Goal: Information Seeking & Learning: Compare options

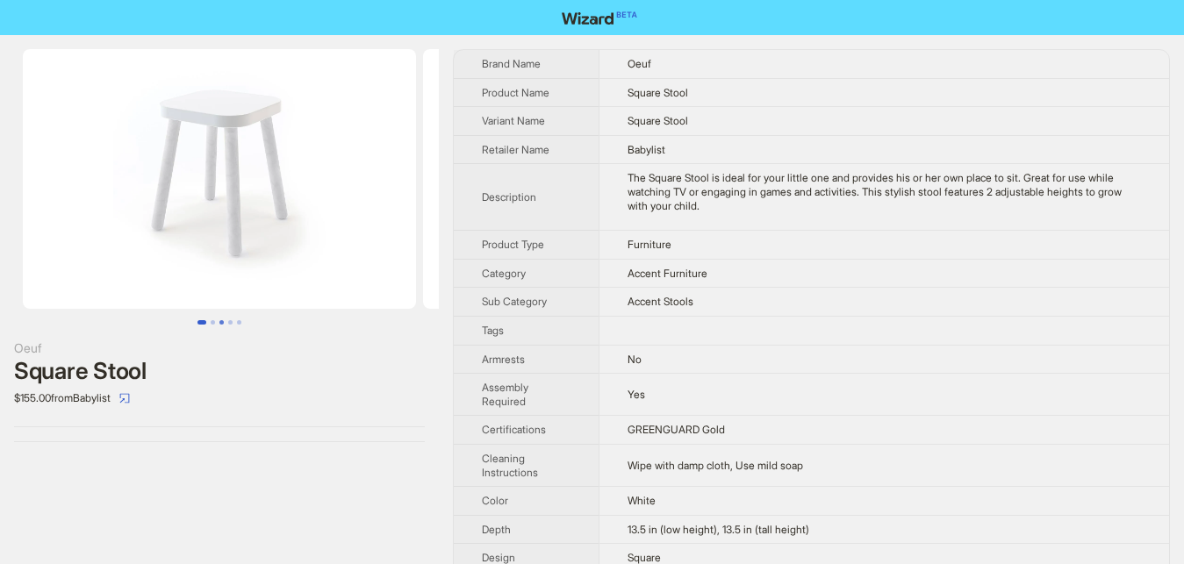
click at [224, 322] on button "Go to slide 3" at bounding box center [221, 322] width 4 height 4
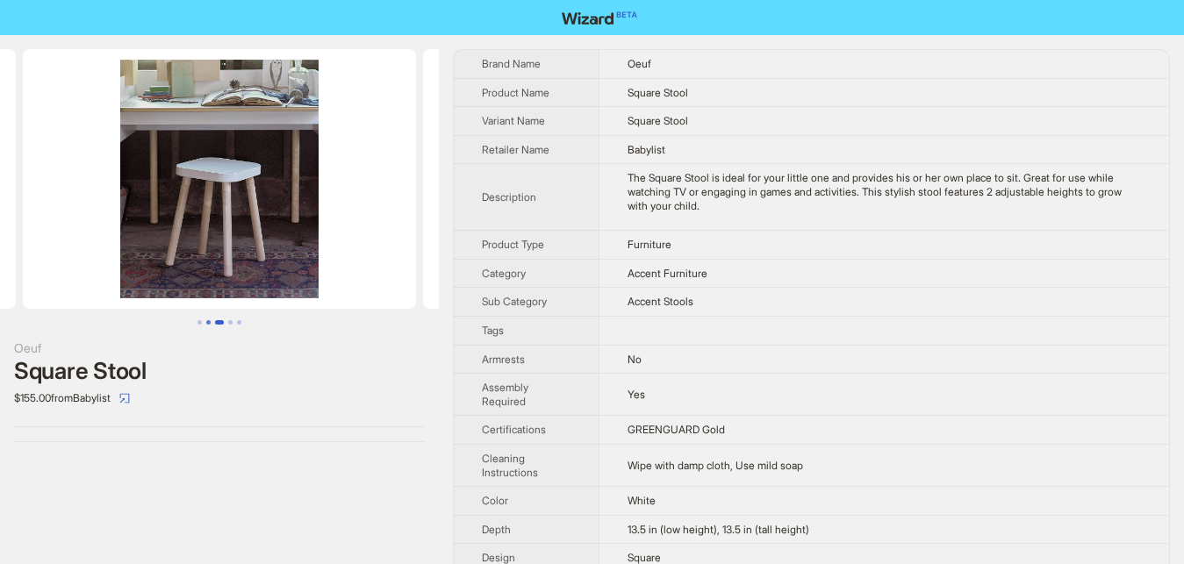
click at [210, 325] on button "Go to slide 2" at bounding box center [208, 322] width 4 height 4
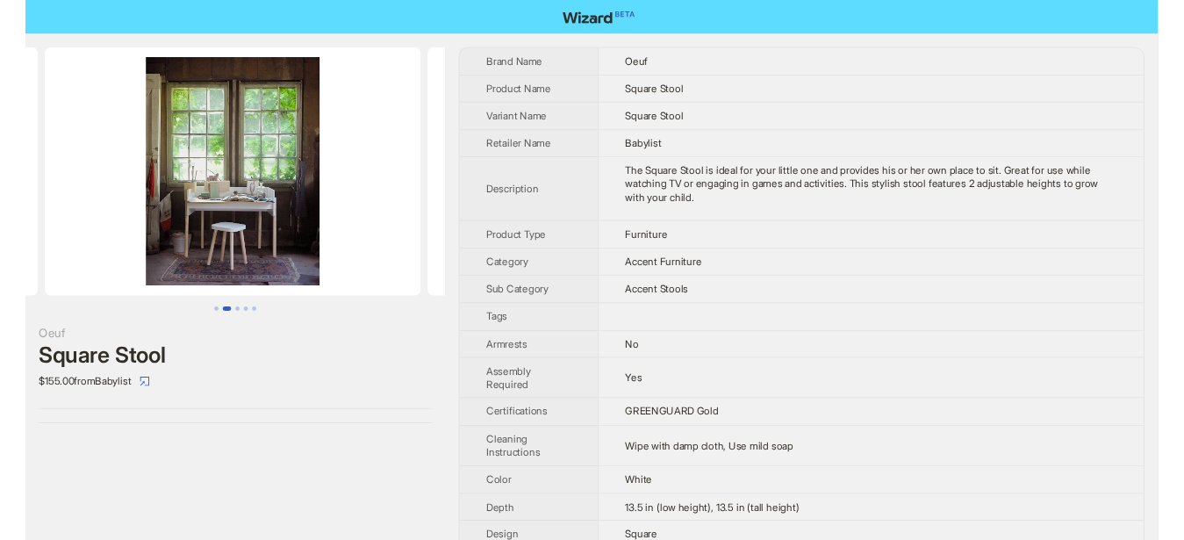
scroll to position [0, 400]
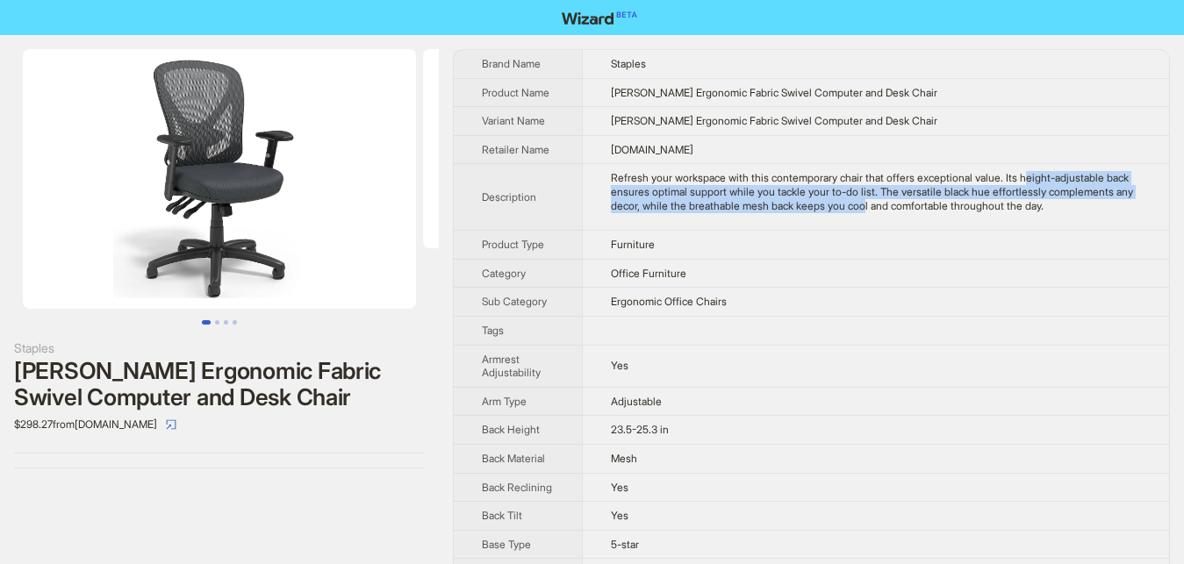
drag, startPoint x: 1012, startPoint y: 181, endPoint x: 857, endPoint y: 209, distance: 157.8
click at [857, 209] on div "Refresh your workspace with this contemporary chair that offers exceptional val…" at bounding box center [876, 191] width 530 height 41
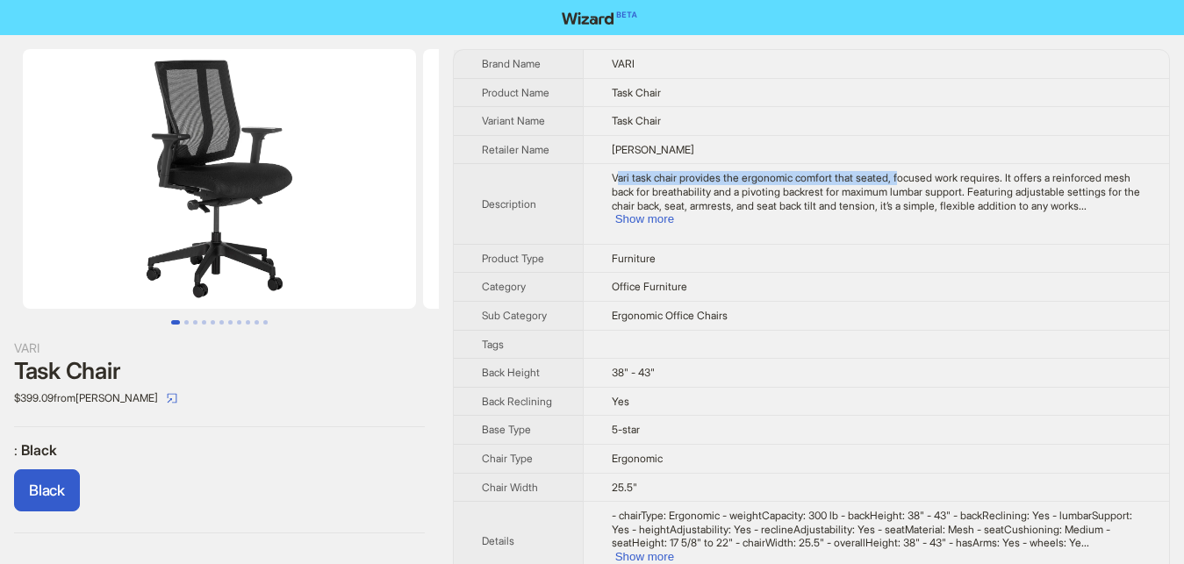
drag, startPoint x: 614, startPoint y: 178, endPoint x: 971, endPoint y: 186, distance: 357.2
click at [895, 183] on span "Vari task chair provides the ergonomic comfort that seated, focused work requir…" at bounding box center [875, 191] width 528 height 40
click at [674, 212] on button "Show more" at bounding box center [644, 218] width 59 height 13
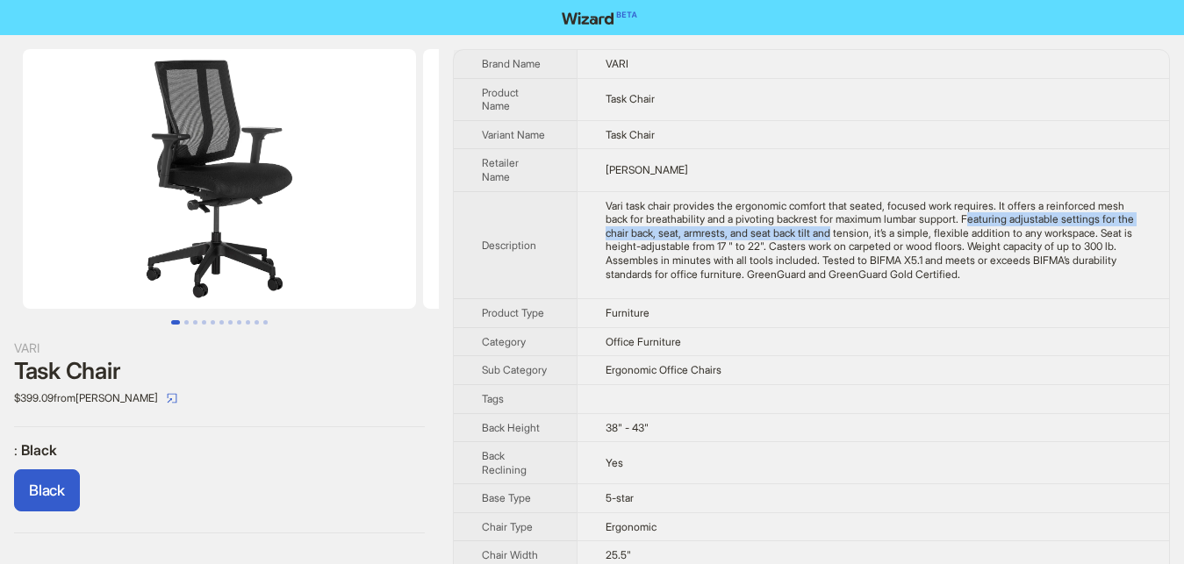
drag, startPoint x: 934, startPoint y: 223, endPoint x: 802, endPoint y: 235, distance: 133.0
click at [802, 235] on div "Vari task chair provides the ergonomic comfort that seated, focused work requir…" at bounding box center [873, 240] width 536 height 82
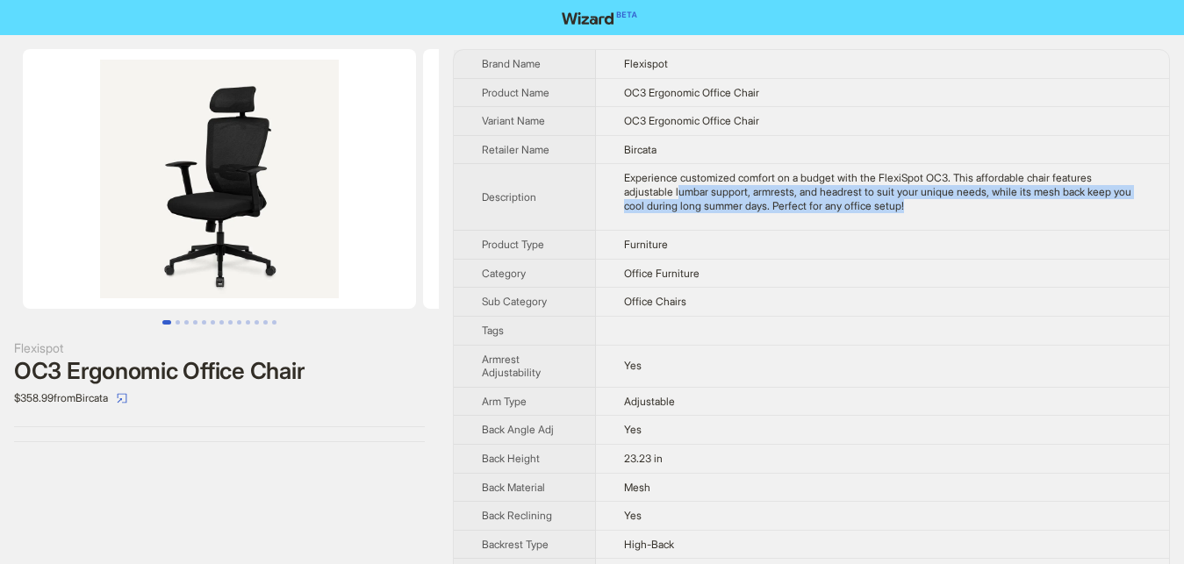
drag, startPoint x: 651, startPoint y: 193, endPoint x: 881, endPoint y: 202, distance: 230.0
click at [881, 202] on div "Experience customized comfort on a budget with the FlexiSpot OC3. This affordab…" at bounding box center [882, 191] width 517 height 41
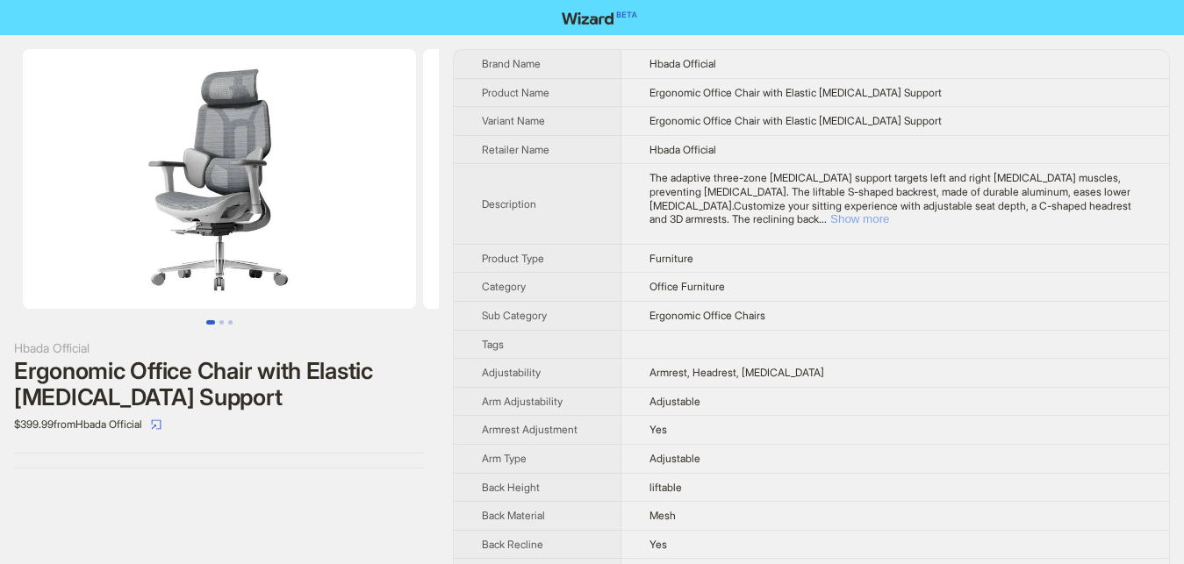
click at [889, 212] on button "Show more" at bounding box center [859, 218] width 59 height 13
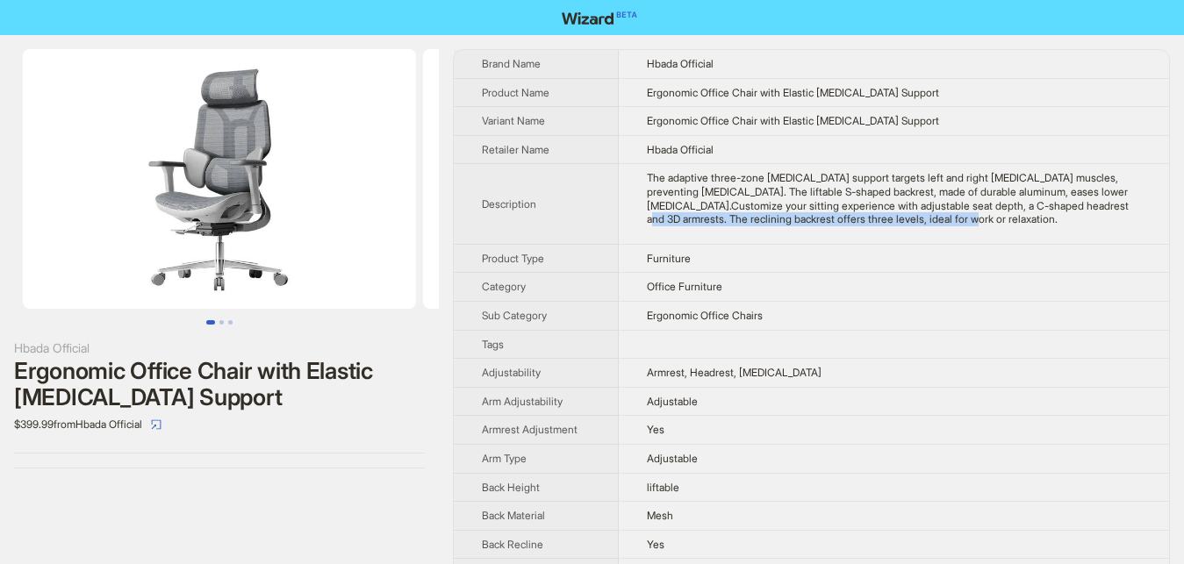
drag, startPoint x: 994, startPoint y: 204, endPoint x: 833, endPoint y: 222, distance: 161.5
click at [833, 222] on div "The adaptive three-zone [MEDICAL_DATA] support targets left and right [MEDICAL_…" at bounding box center [894, 198] width 494 height 54
click at [282, 472] on div "Hbada Official Ergonomic Office Chair with Elastic Lumbar Support $399.99 from …" at bounding box center [219, 258] width 439 height 447
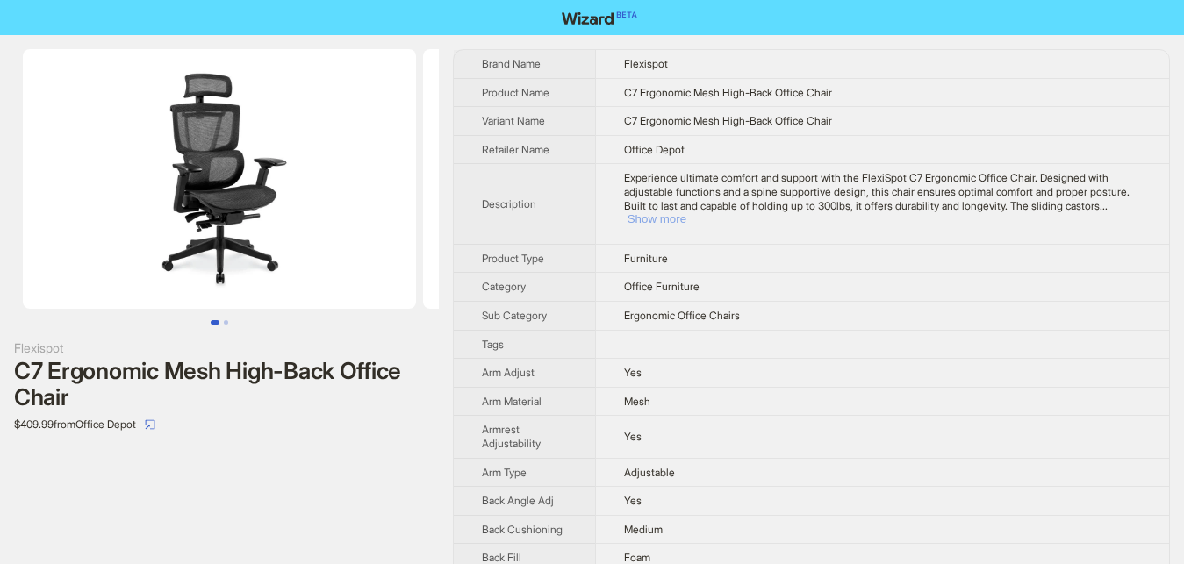
click at [686, 212] on button "Show more" at bounding box center [656, 218] width 59 height 13
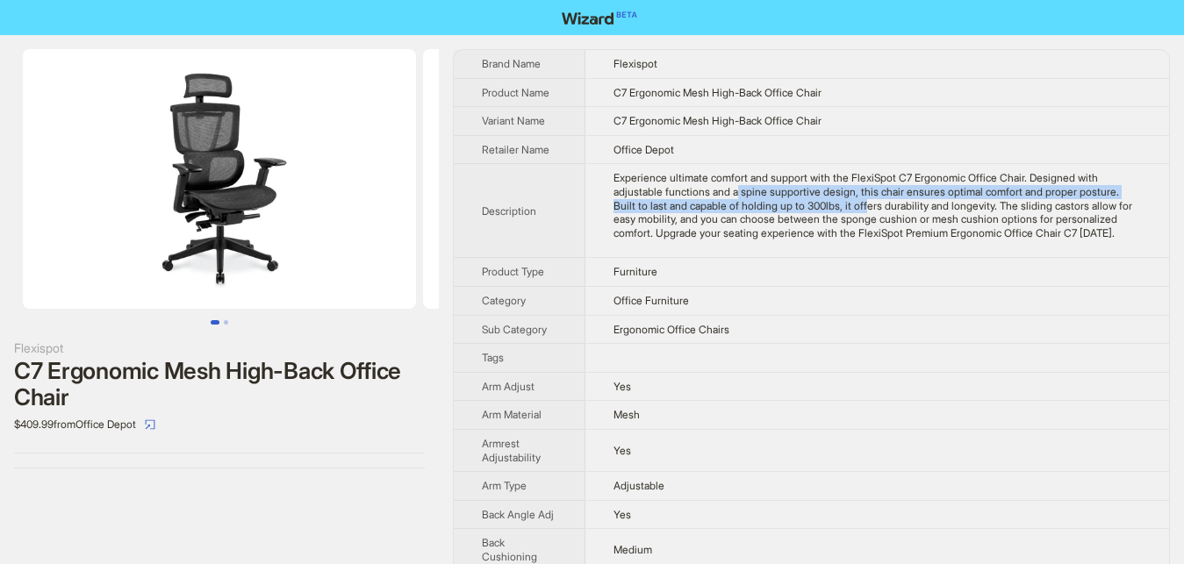
drag, startPoint x: 683, startPoint y: 192, endPoint x: 785, endPoint y: 210, distance: 103.3
click at [785, 210] on div "Experience ultimate comfort and support with the FlexiSpot C7 Ergonomic Office …" at bounding box center [876, 205] width 527 height 68
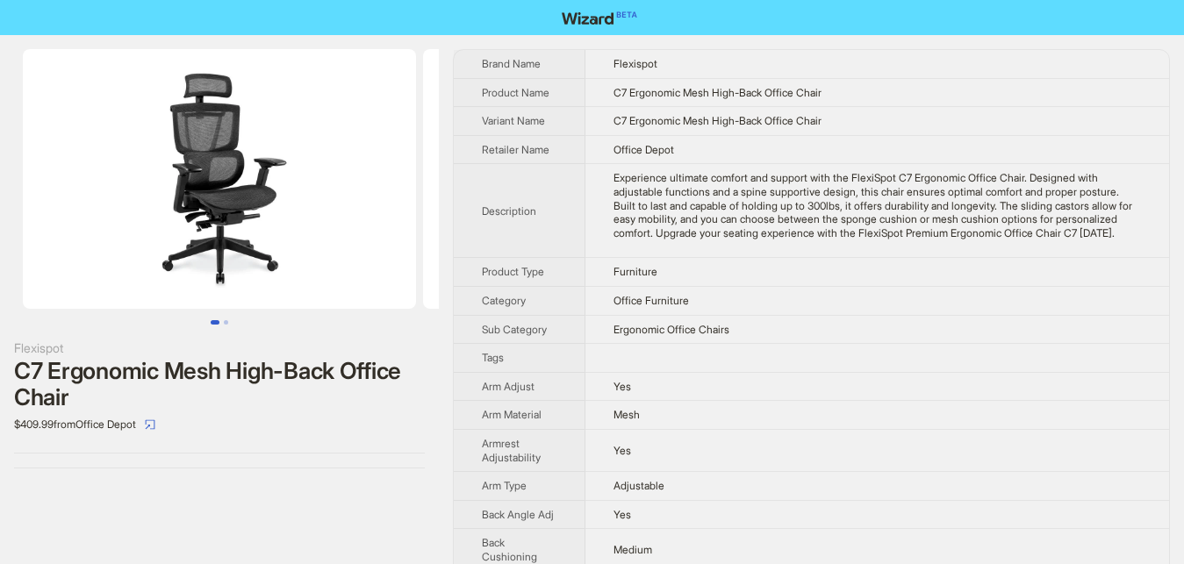
click at [924, 219] on div "Experience ultimate comfort and support with the FlexiSpot C7 Ergonomic Office …" at bounding box center [876, 205] width 527 height 68
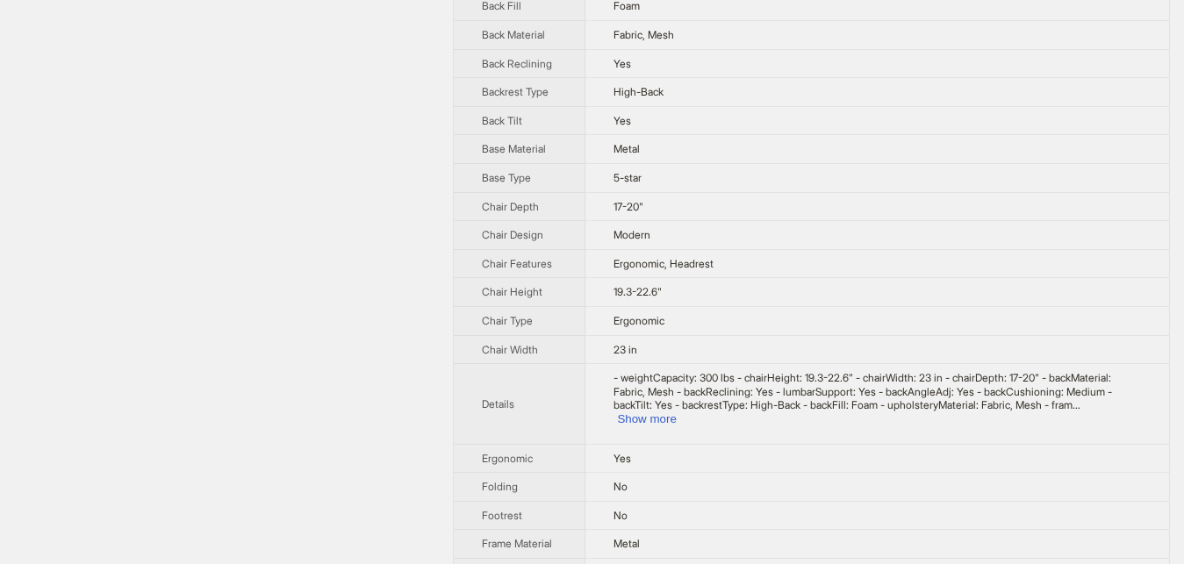
scroll to position [626, 0]
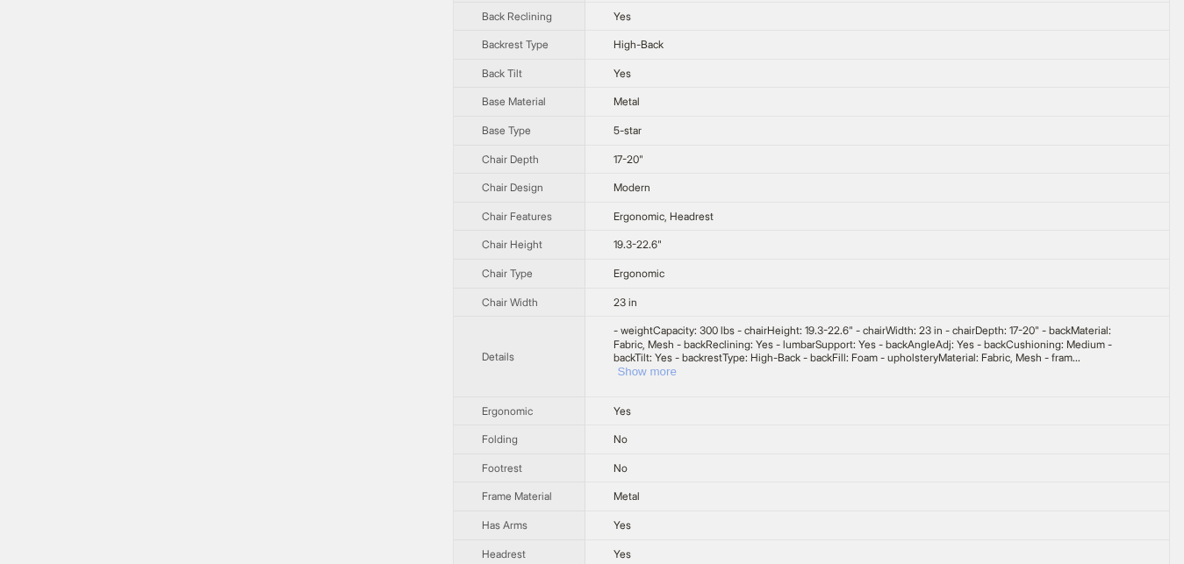
click at [676, 365] on button "Show more" at bounding box center [646, 371] width 59 height 13
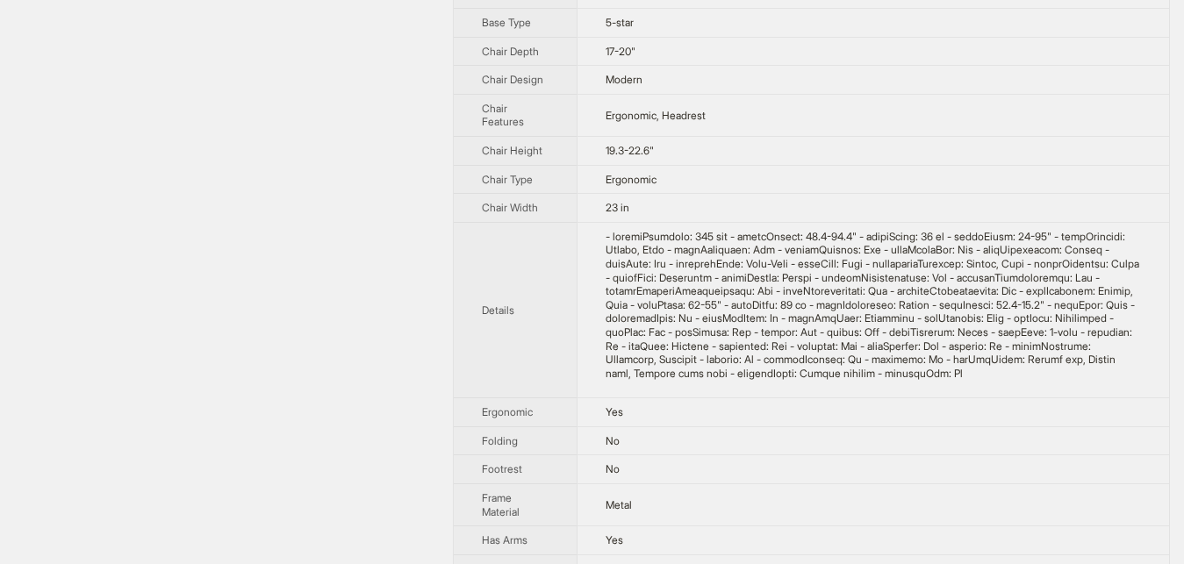
scroll to position [895, 0]
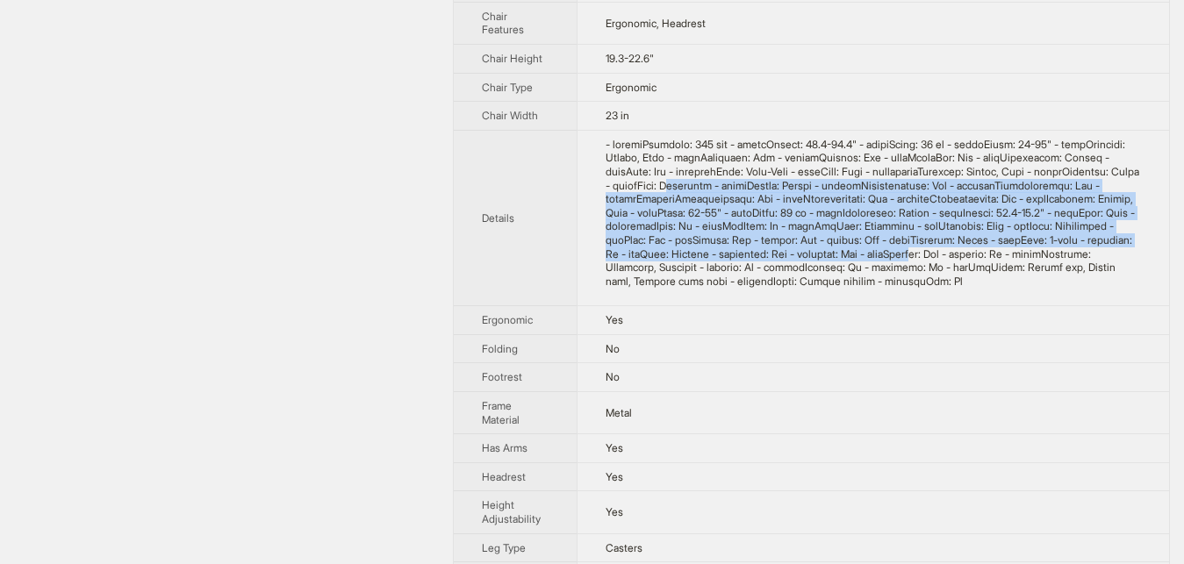
drag, startPoint x: 611, startPoint y: 187, endPoint x: 684, endPoint y: 258, distance: 102.4
click at [684, 258] on div at bounding box center [872, 213] width 535 height 151
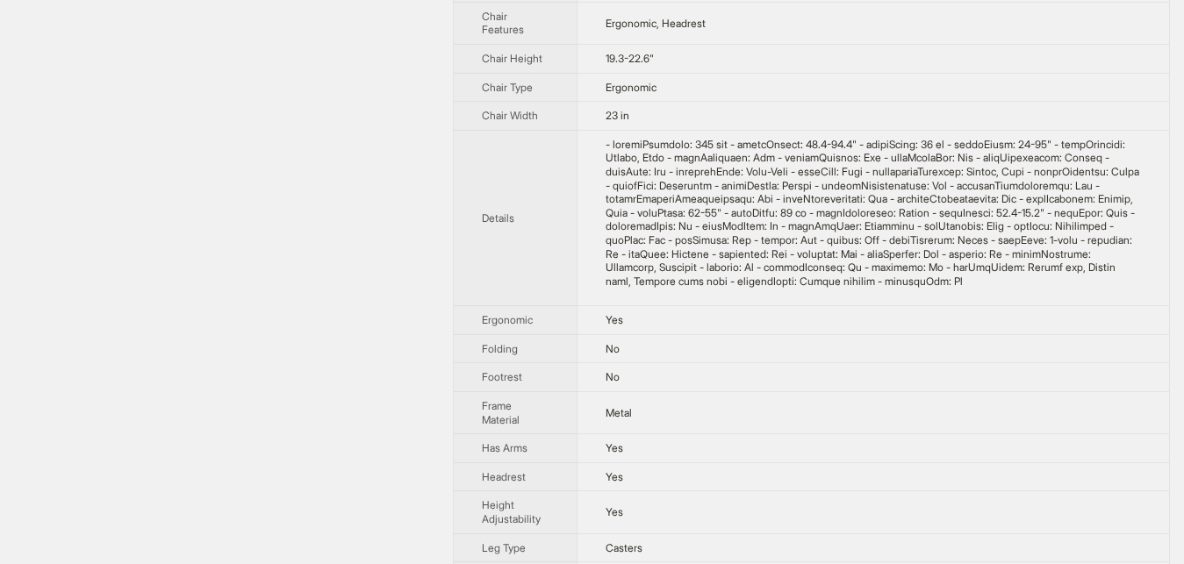
click at [890, 252] on div at bounding box center [872, 213] width 535 height 151
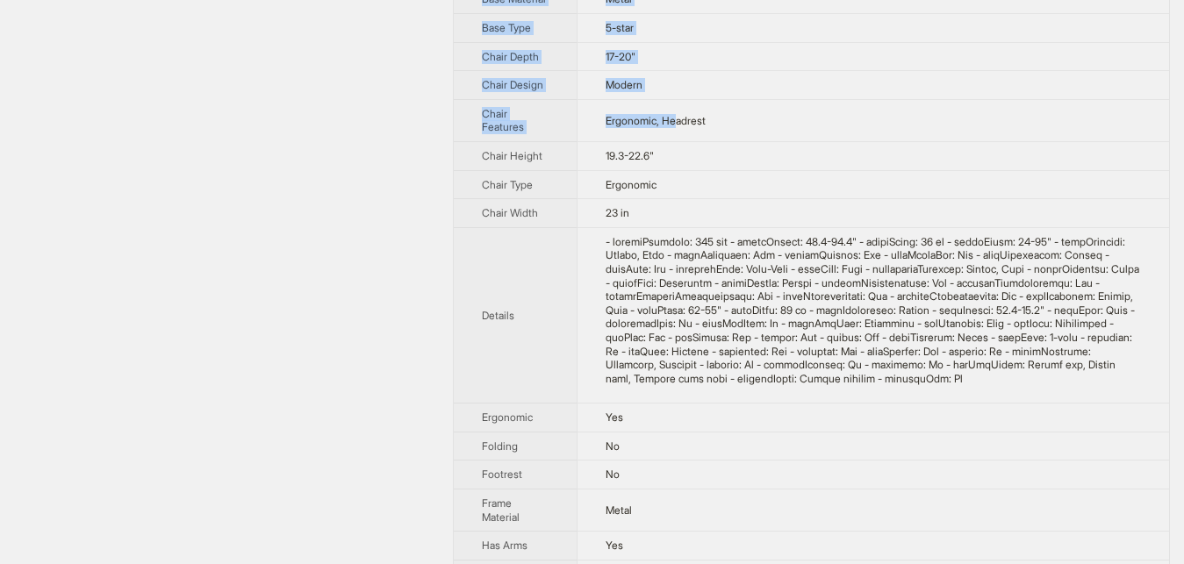
scroll to position [805, 0]
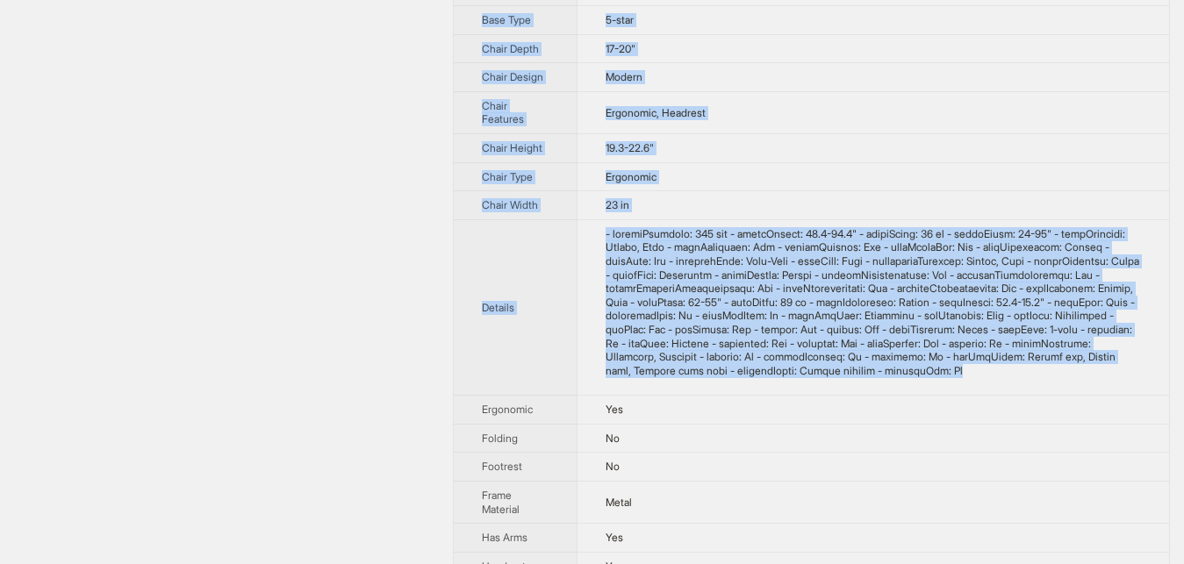
drag, startPoint x: 583, startPoint y: 58, endPoint x: 790, endPoint y: 383, distance: 386.2
click at [790, 383] on tbody "Brand Name Flexispot Product Name C7 Ergonomic Mesh High-Back Office Chair Vari…" at bounding box center [811, 373] width 715 height 2257
copy tbody "Flexispot Product Name C7 Ergonomic Mesh High-Back Office Chair Variant Name C7…"
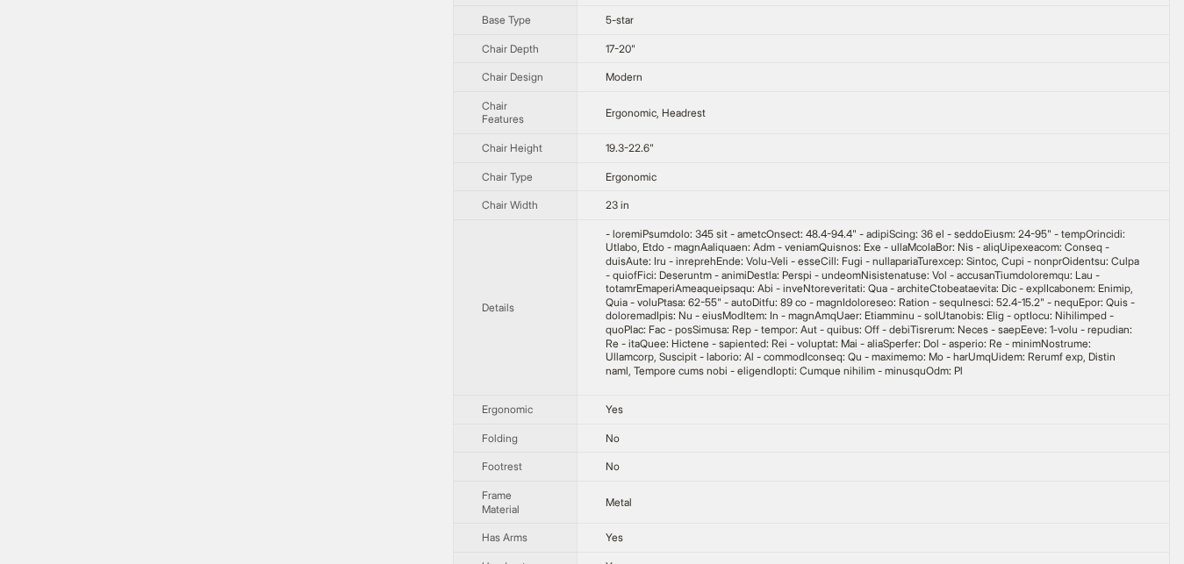
click at [330, 355] on div "Flexispot C7 Ergonomic Mesh High-Back Office Chair $409.99 from Office Depot" at bounding box center [219, 373] width 439 height 2287
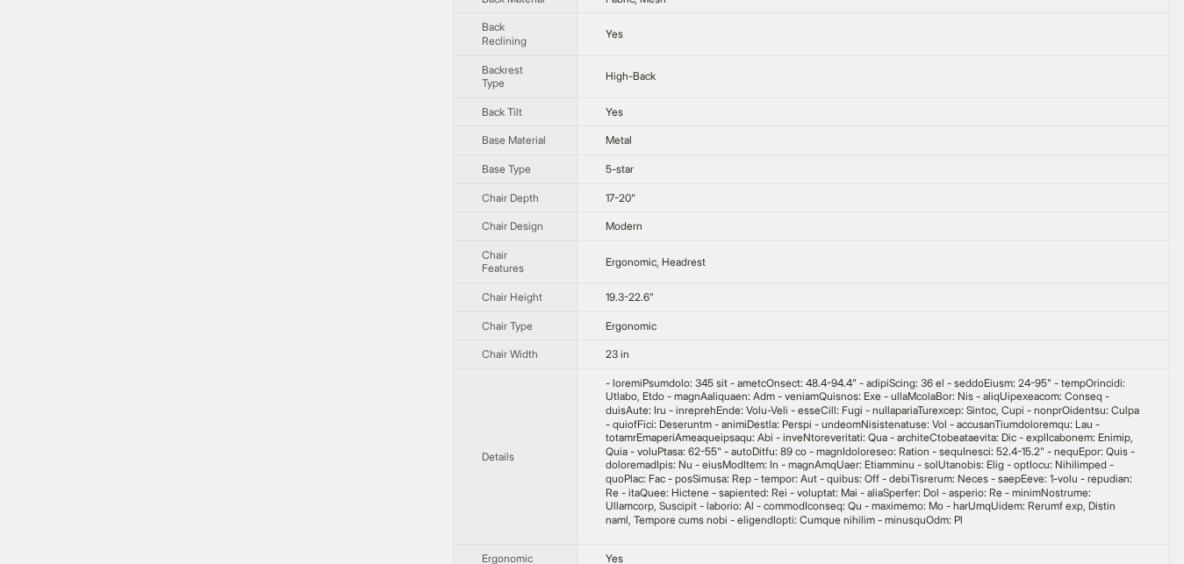
scroll to position [626, 0]
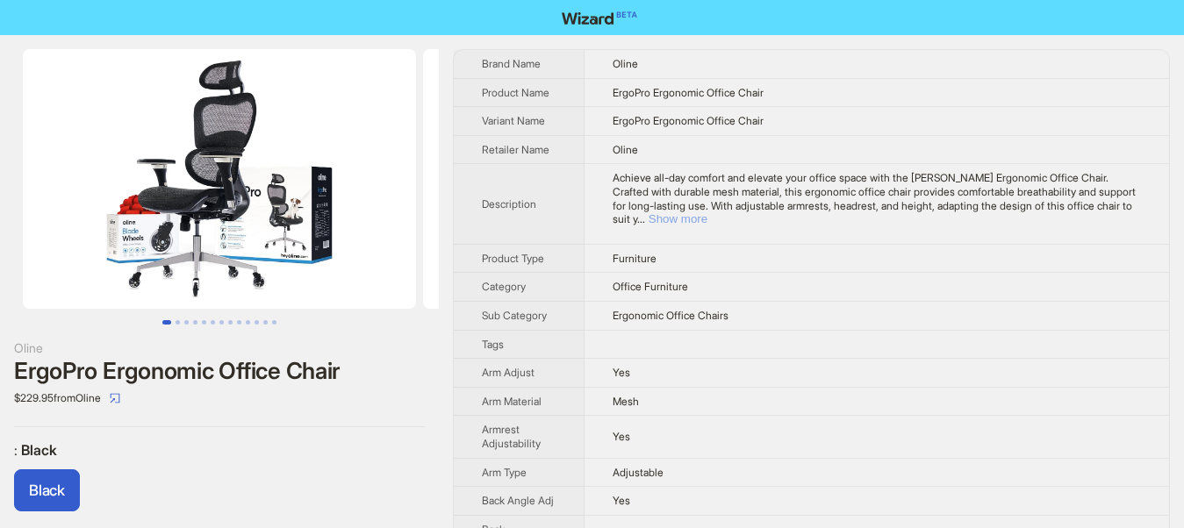
click at [707, 212] on button "Show more" at bounding box center [677, 218] width 59 height 13
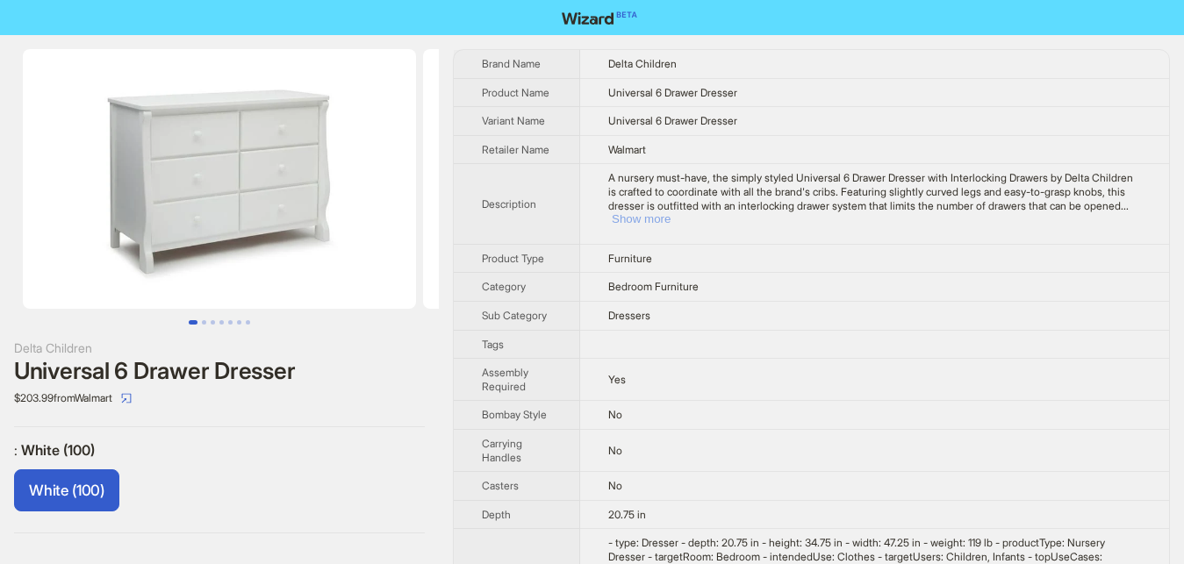
click at [670, 212] on button "Show more" at bounding box center [640, 218] width 59 height 13
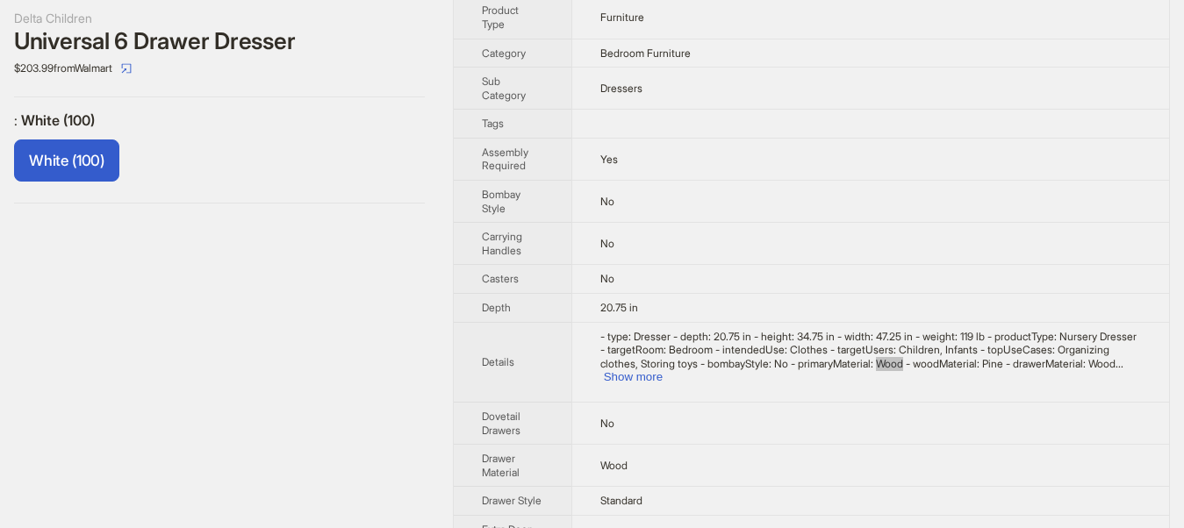
scroll to position [358, 0]
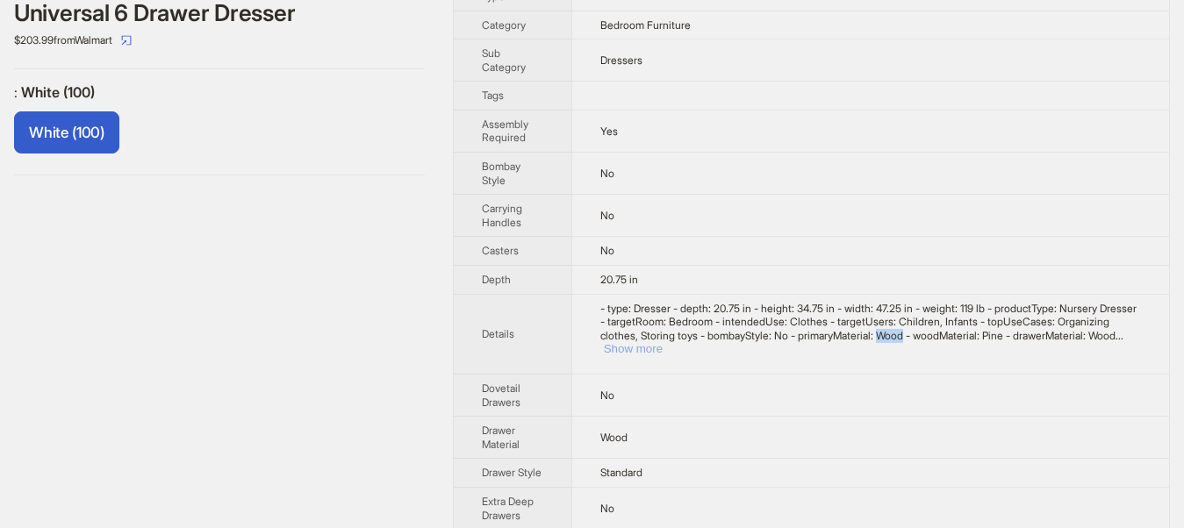
click at [662, 342] on button "Show more" at bounding box center [633, 348] width 59 height 13
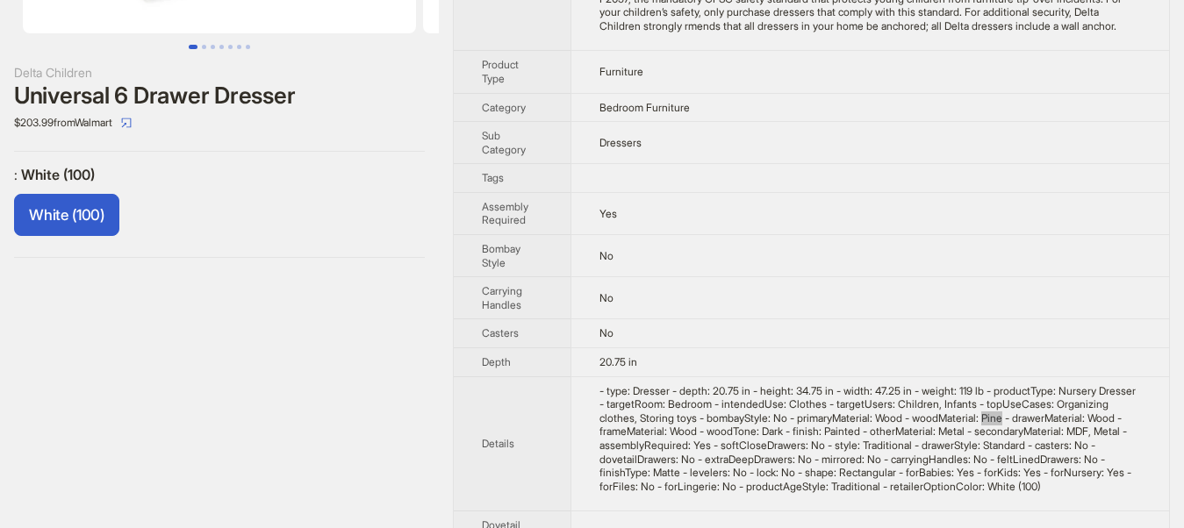
scroll to position [45, 0]
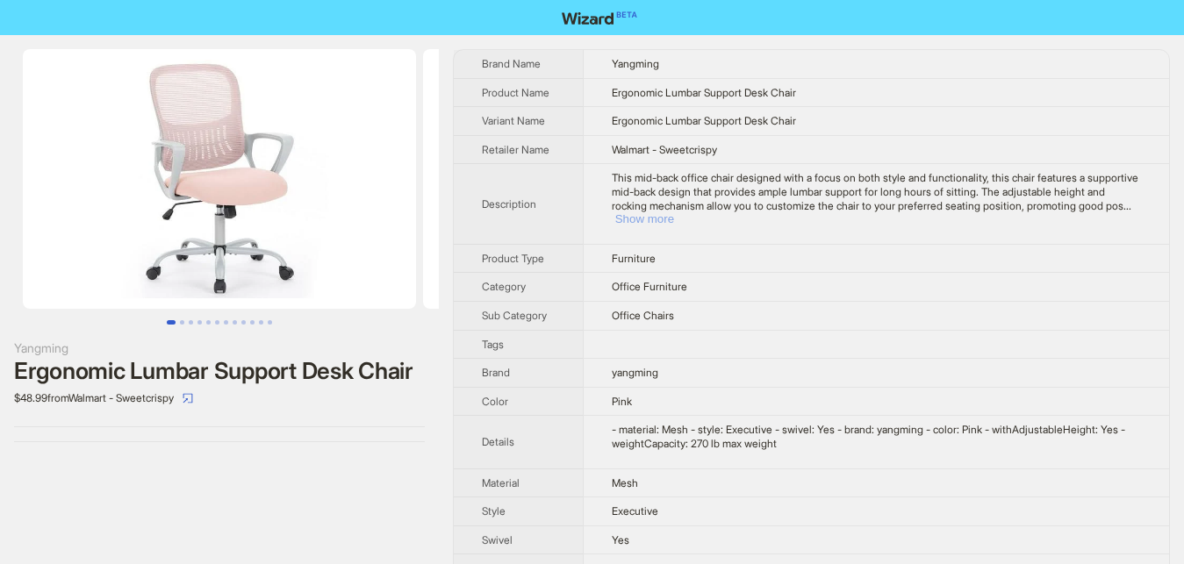
click at [674, 212] on button "Show more" at bounding box center [644, 218] width 59 height 13
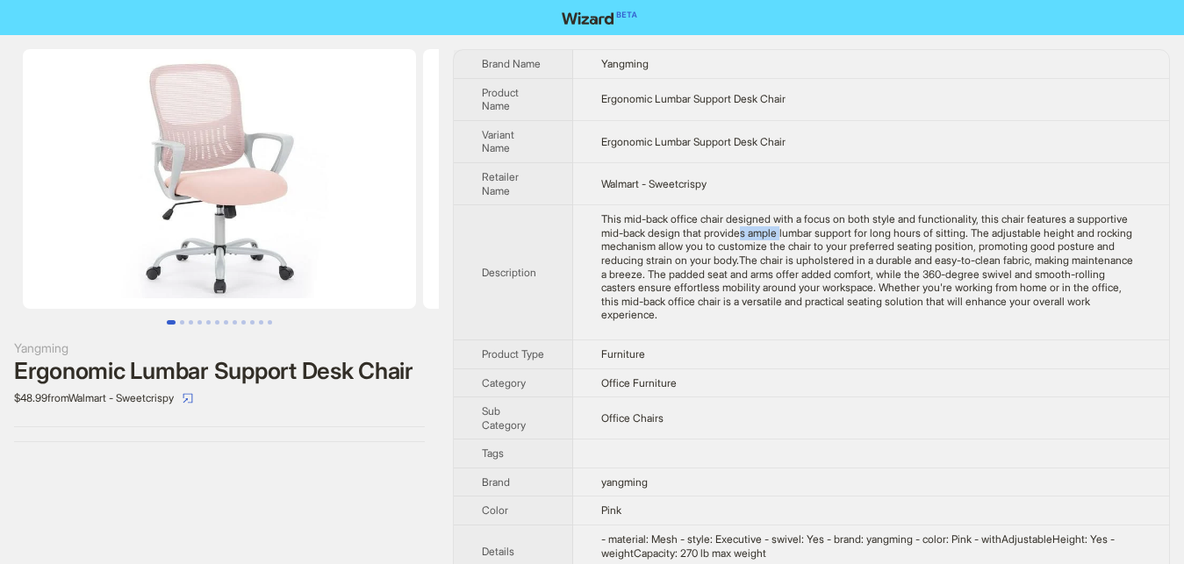
drag, startPoint x: 738, startPoint y: 231, endPoint x: 820, endPoint y: 231, distance: 82.5
click at [781, 231] on div "This mid-back office chair designed with a focus on both style and functionalit…" at bounding box center [871, 267] width 540 height 110
drag, startPoint x: 820, startPoint y: 231, endPoint x: 872, endPoint y: 231, distance: 51.8
click at [872, 231] on div "This mid-back office chair designed with a focus on both style and functionalit…" at bounding box center [871, 267] width 540 height 110
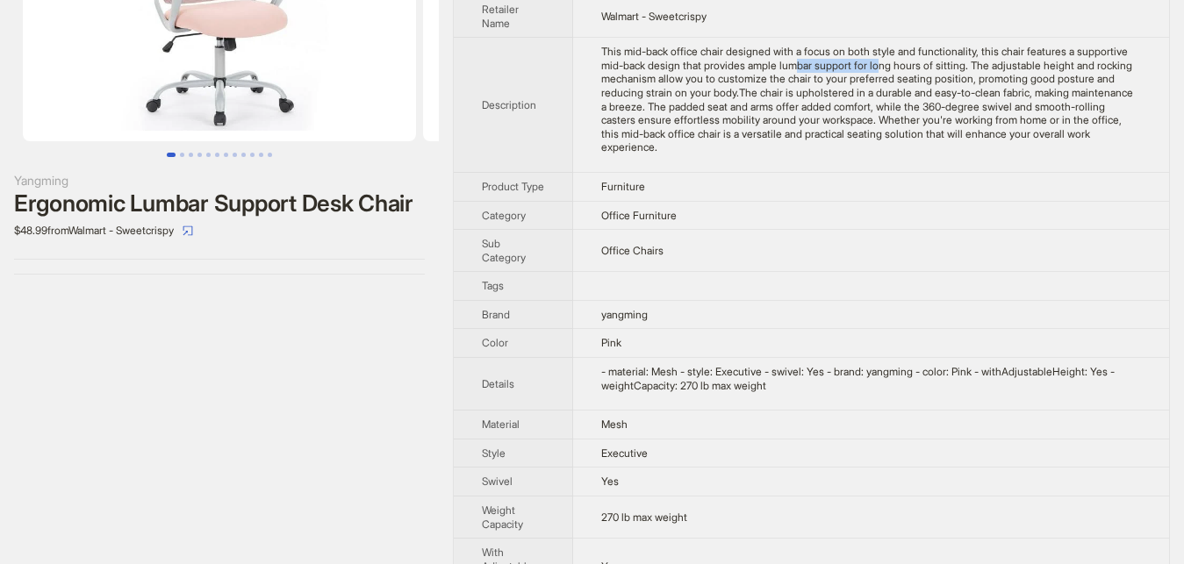
scroll to position [212, 0]
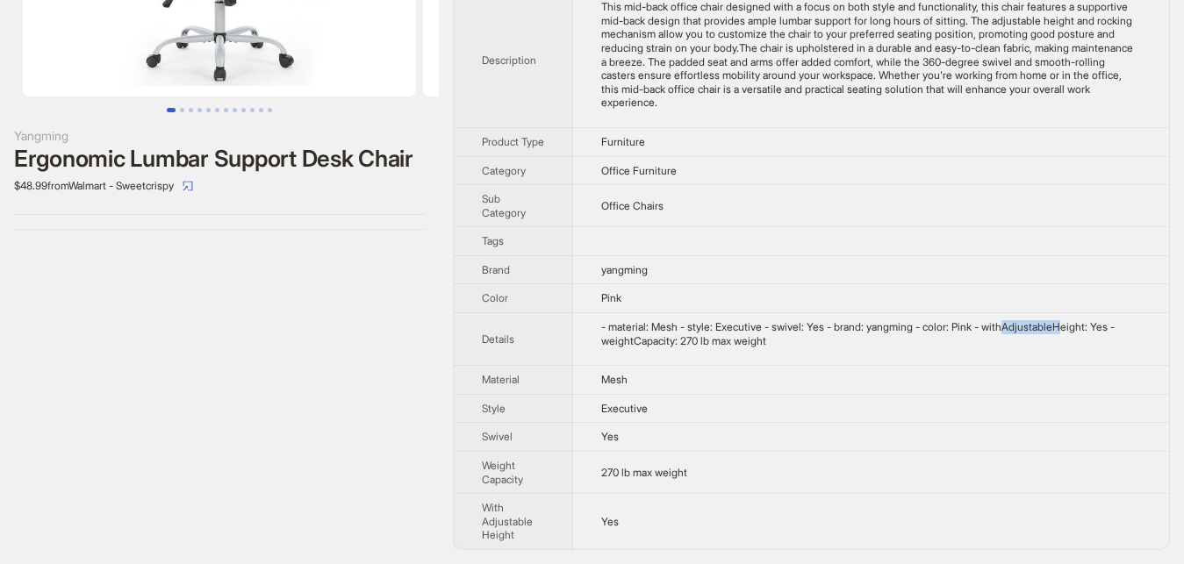
drag, startPoint x: 993, startPoint y: 328, endPoint x: 1102, endPoint y: 330, distance: 108.8
click at [1058, 330] on div "- material: Mesh - style: Executive - swivel: Yes - brand: yangming - color: Pi…" at bounding box center [871, 333] width 540 height 27
click at [1109, 330] on div "- material: Mesh - style: Executive - swivel: Yes - brand: yangming - color: Pi…" at bounding box center [871, 333] width 540 height 27
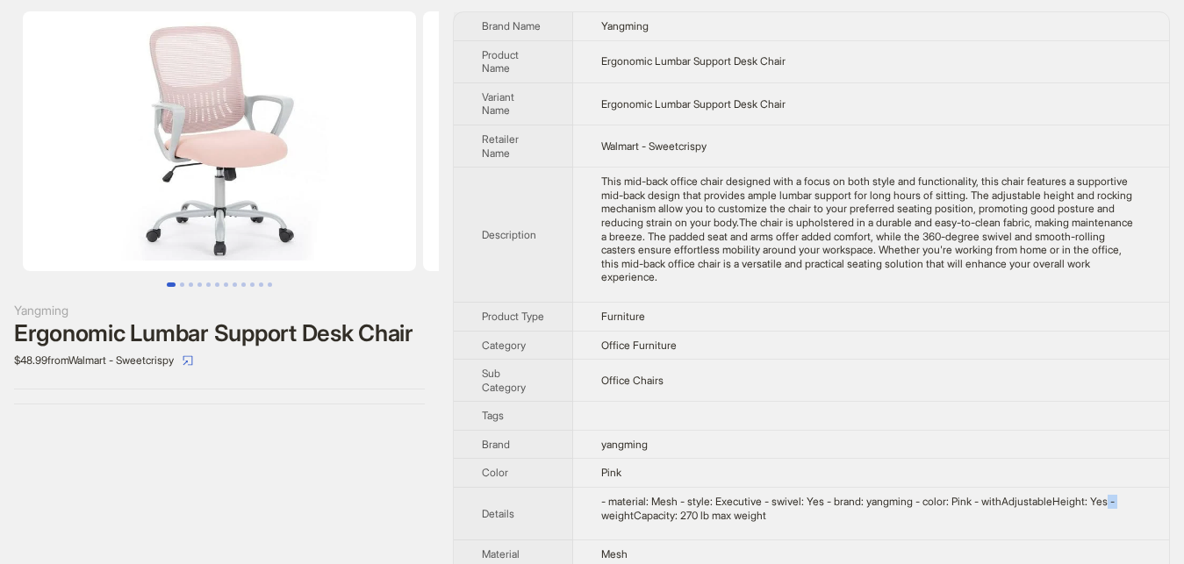
scroll to position [0, 0]
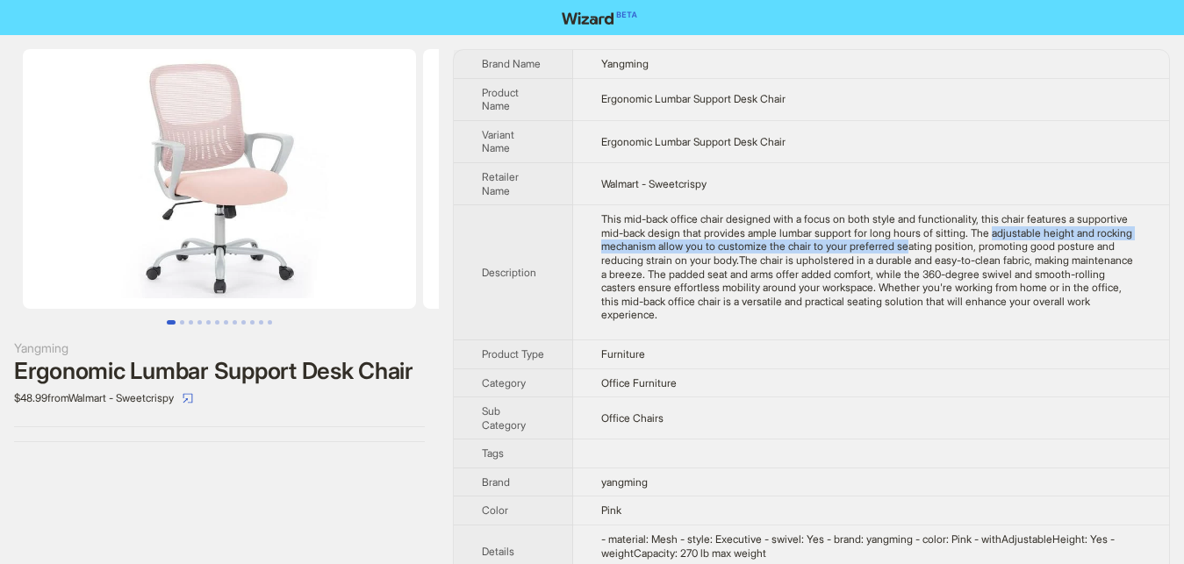
drag, startPoint x: 983, startPoint y: 233, endPoint x: 775, endPoint y: 254, distance: 209.8
click at [843, 244] on div "This mid-back office chair designed with a focus on both style and functionalit…" at bounding box center [871, 267] width 540 height 110
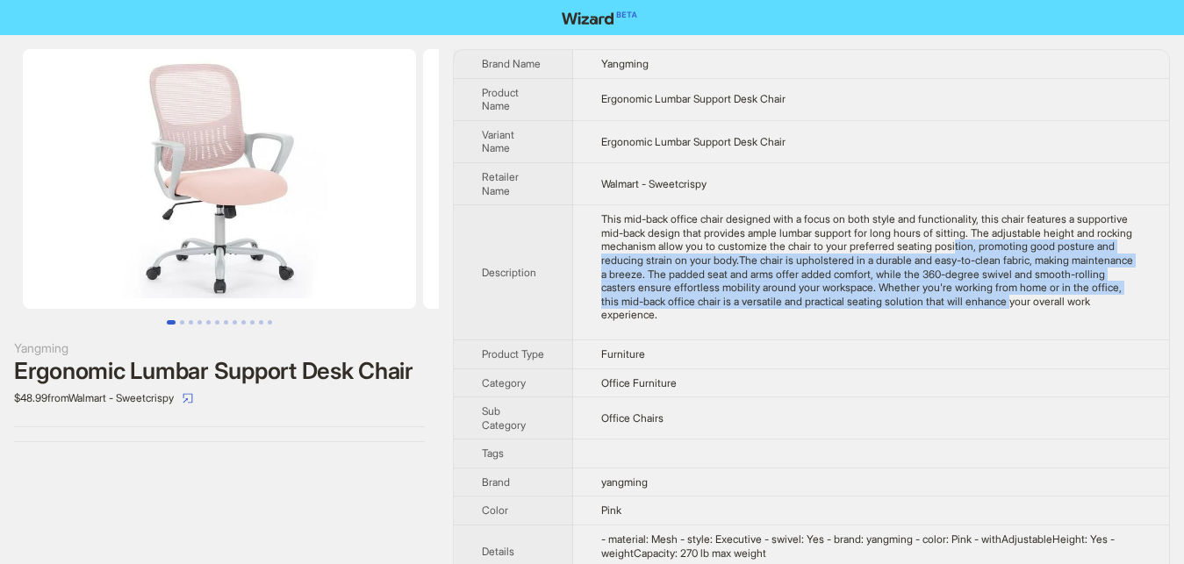
drag, startPoint x: 955, startPoint y: 252, endPoint x: 933, endPoint y: 305, distance: 57.8
click at [934, 305] on div "This mid-back office chair designed with a focus on both style and functionalit…" at bounding box center [871, 267] width 540 height 110
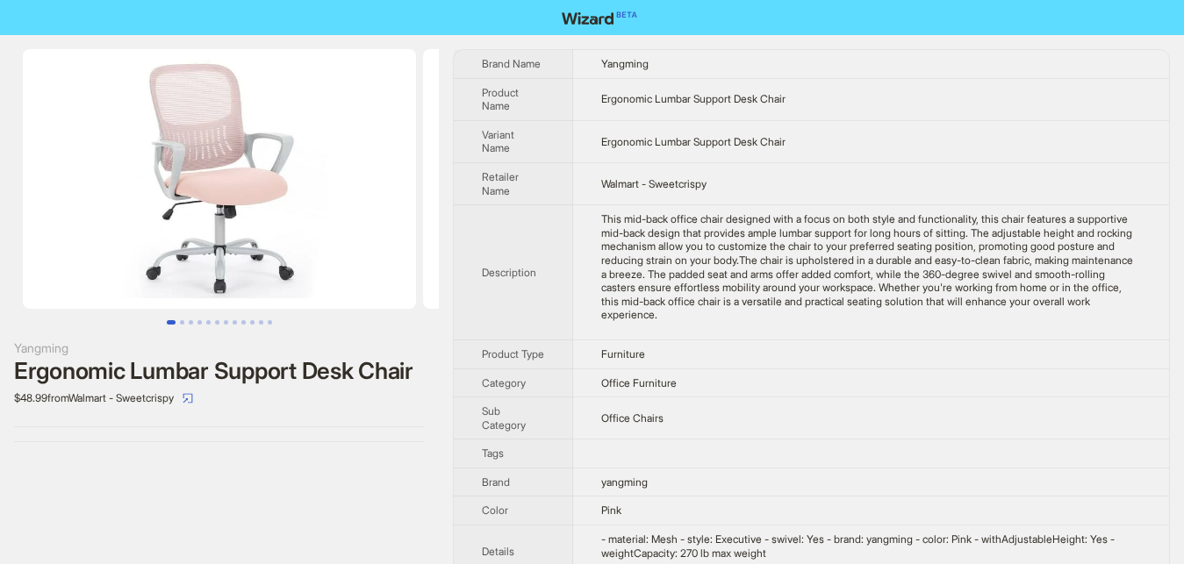
click at [387, 417] on div "Yangming Ergonomic Lumbar Support Desk Chair $48.99 from Walmart - Sweetcrispy" at bounding box center [219, 245] width 439 height 421
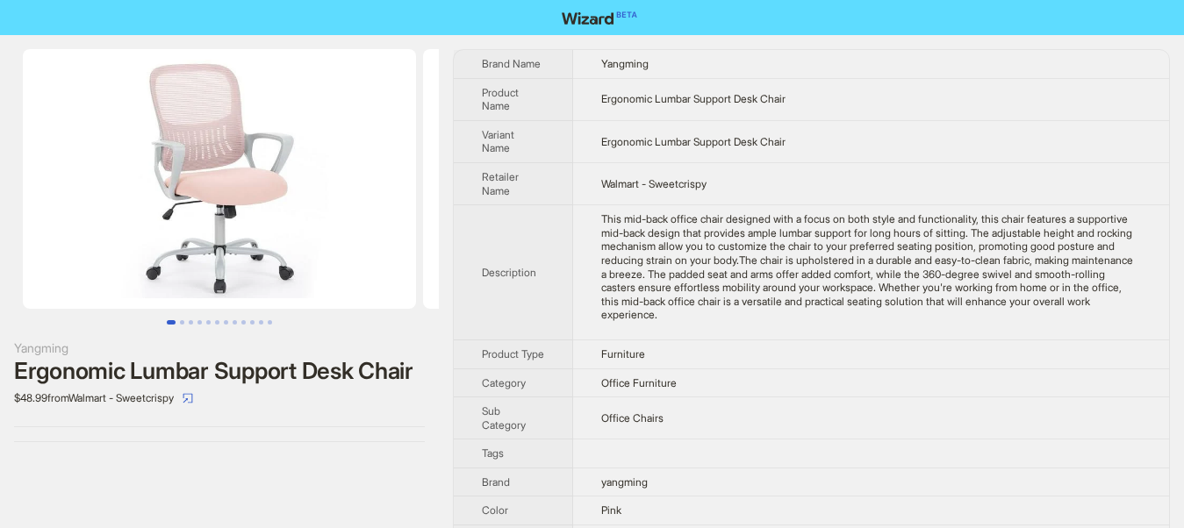
click at [285, 475] on div "Yangming Ergonomic Lumbar Support Desk Chair $48.99 from Walmart - Sweetcrispy" at bounding box center [219, 405] width 439 height 741
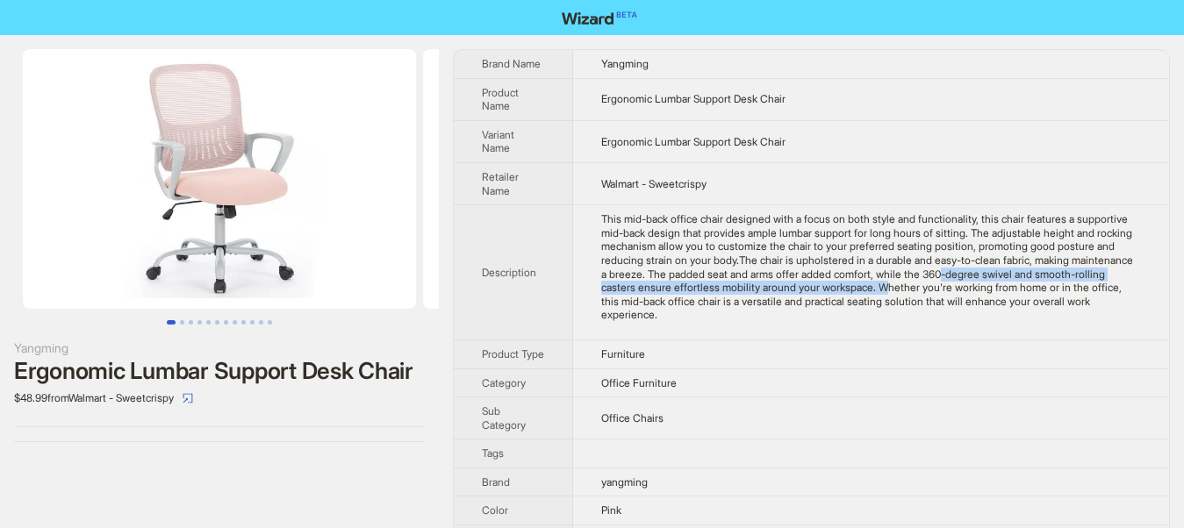
drag, startPoint x: 927, startPoint y: 276, endPoint x: 848, endPoint y: 290, distance: 81.1
click at [848, 290] on div "This mid-back office chair designed with a focus on both style and functionalit…" at bounding box center [871, 267] width 540 height 110
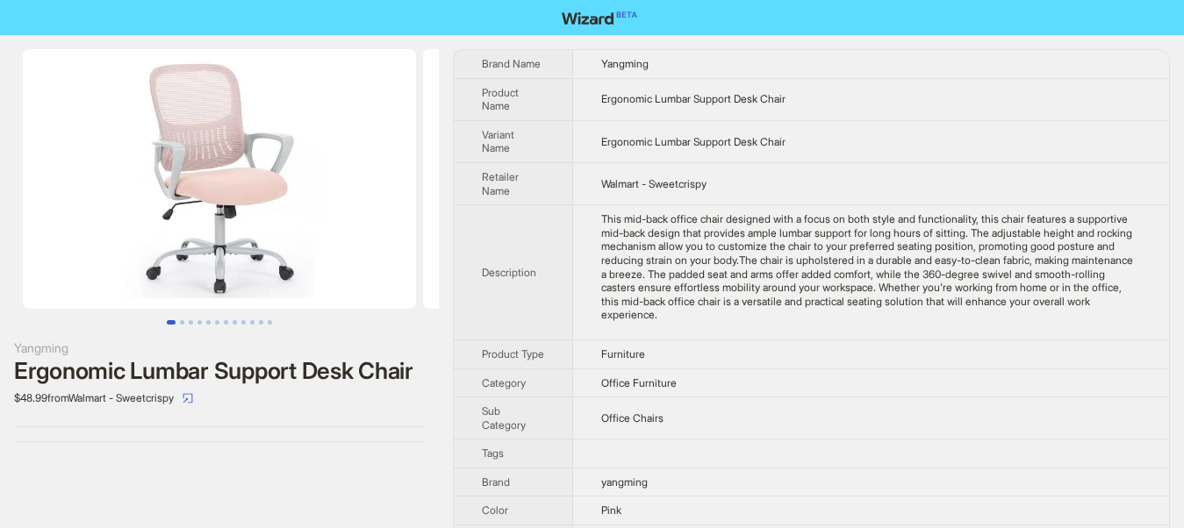
click at [892, 289] on div "This mid-back office chair designed with a focus on both style and functionalit…" at bounding box center [871, 267] width 540 height 110
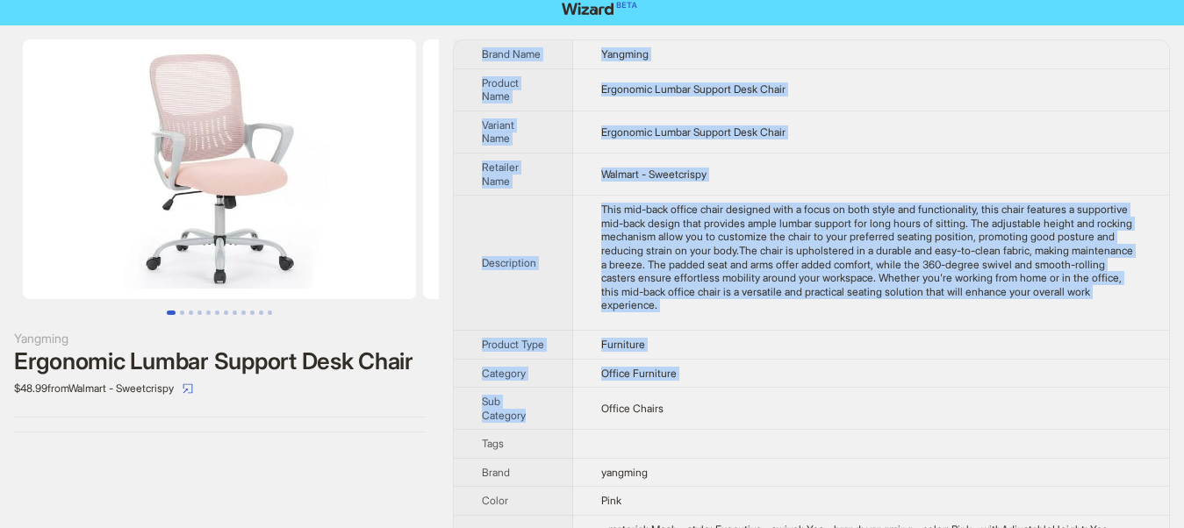
scroll to position [248, 0]
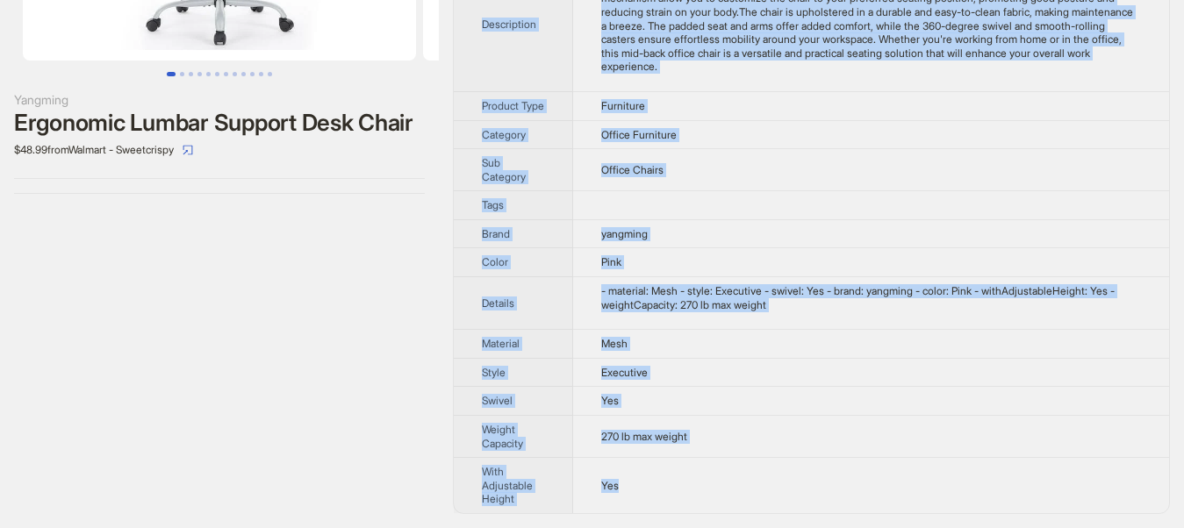
drag, startPoint x: 463, startPoint y: 46, endPoint x: 619, endPoint y: 486, distance: 466.2
click at [628, 488] on div "Yangming Ergonomic Lumbar Support Desk Chair $48.99 from Walmart - Sweetcrispy …" at bounding box center [592, 157] width 1184 height 741
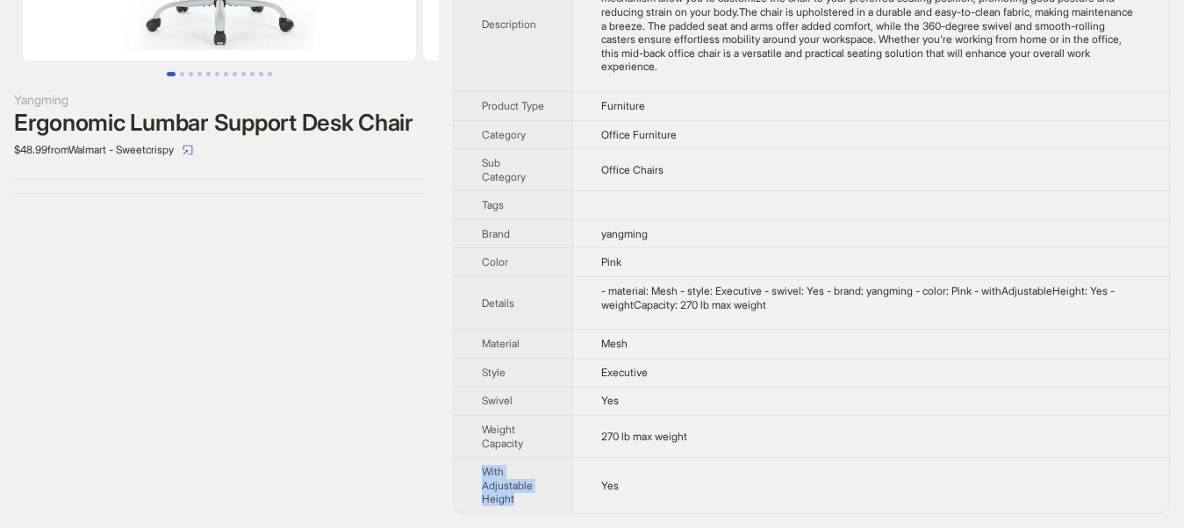
copy span "With Adjustable Height"
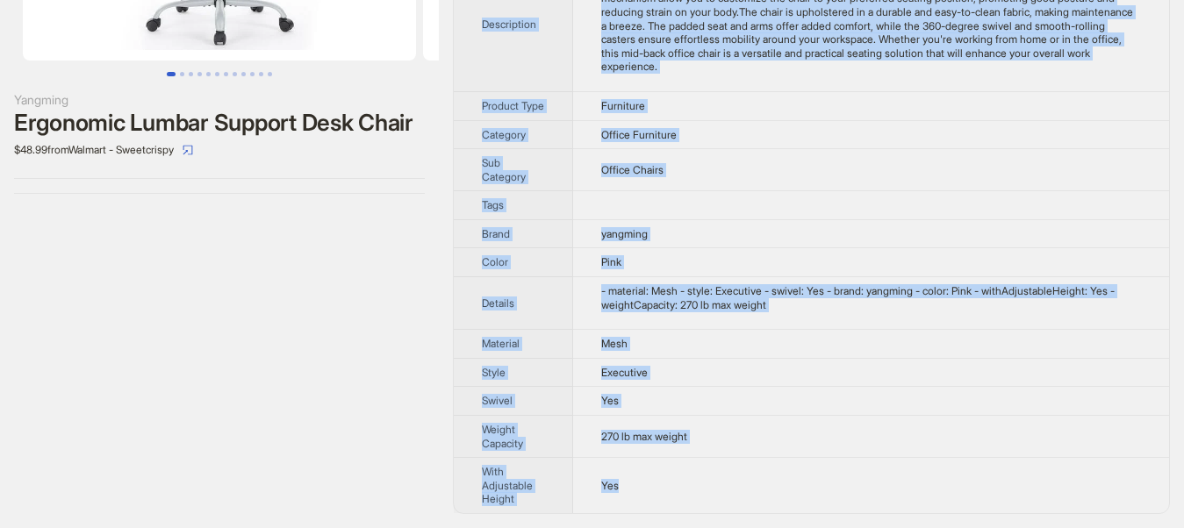
drag, startPoint x: 472, startPoint y: 57, endPoint x: 653, endPoint y: 482, distance: 461.5
click at [653, 482] on div "Brand Name Yangming Product Name Ergonomic Lumbar Support Desk Chair Variant Na…" at bounding box center [811, 157] width 717 height 713
copy tbody "Brand Name Yangming Product Name Ergonomic Lumbar Support Desk Chair Variant Na…"
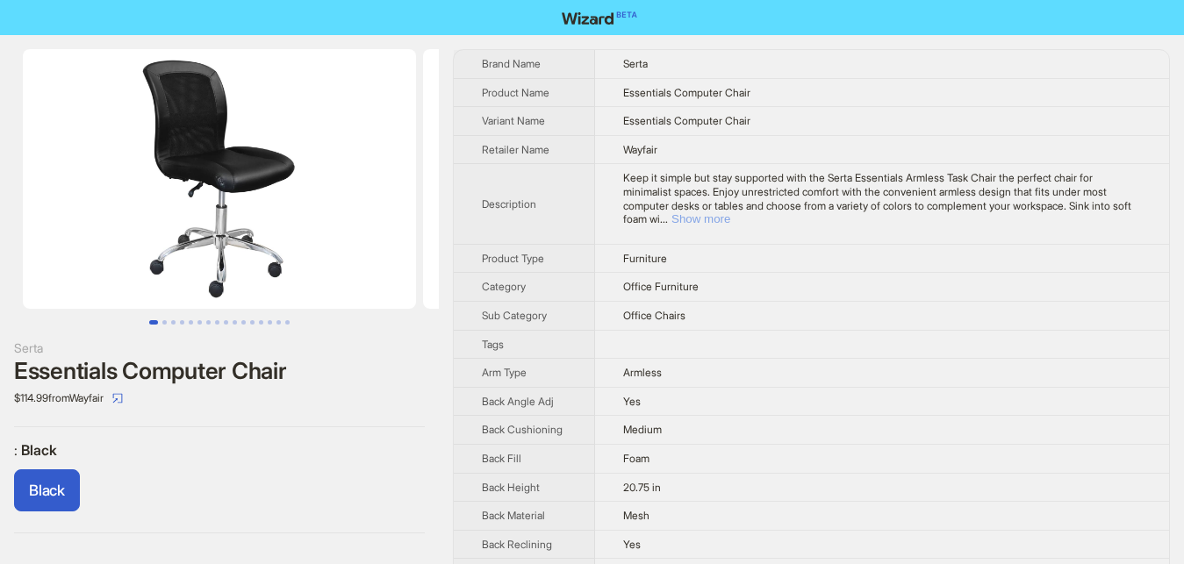
click at [730, 212] on button "Show more" at bounding box center [700, 218] width 59 height 13
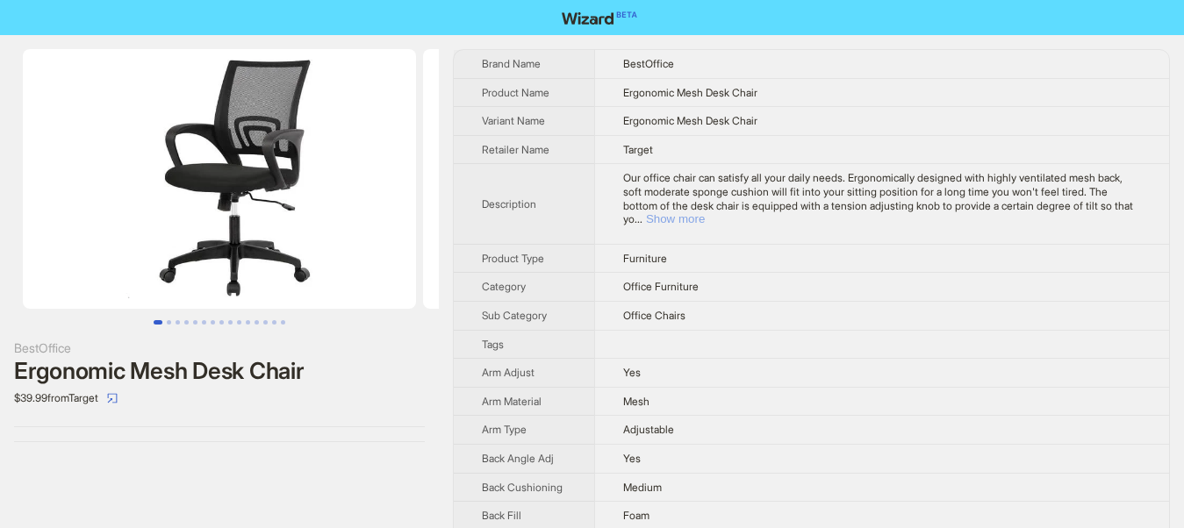
click at [704, 212] on button "Show more" at bounding box center [675, 218] width 59 height 13
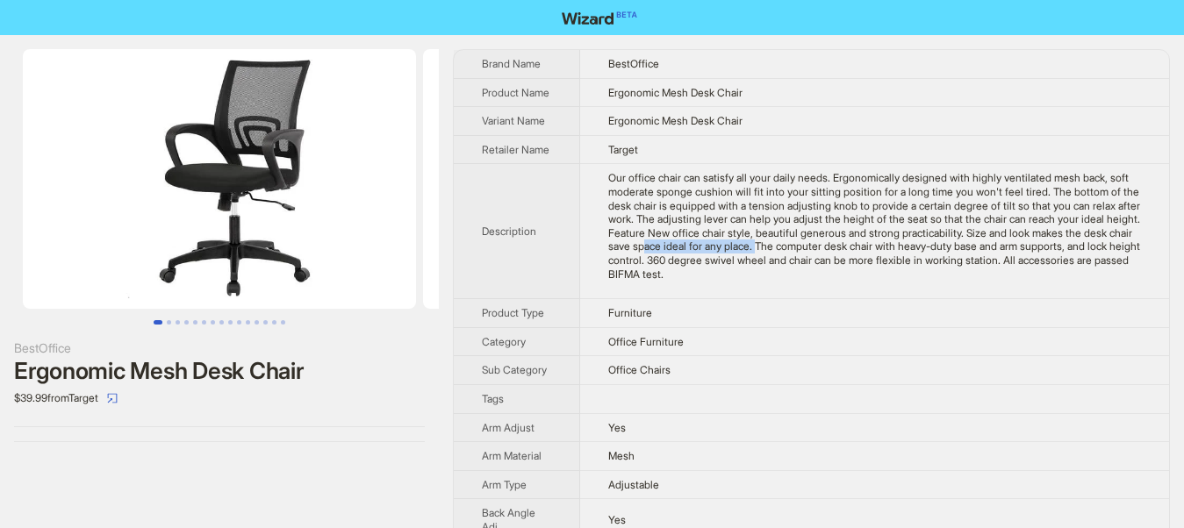
drag, startPoint x: 642, startPoint y: 245, endPoint x: 752, endPoint y: 240, distance: 109.8
click at [752, 240] on div "Our office chair can satisfy all your daily needs. Ergonomically designed with …" at bounding box center [874, 226] width 533 height 110
click at [980, 242] on div "Our office chair can satisfy all your daily needs. Ergonomically designed with …" at bounding box center [874, 226] width 533 height 110
drag, startPoint x: 600, startPoint y: 251, endPoint x: 668, endPoint y: 251, distance: 67.6
click at [668, 251] on td "Our office chair can satisfy all your daily needs. Ergonomically designed with …" at bounding box center [874, 231] width 589 height 135
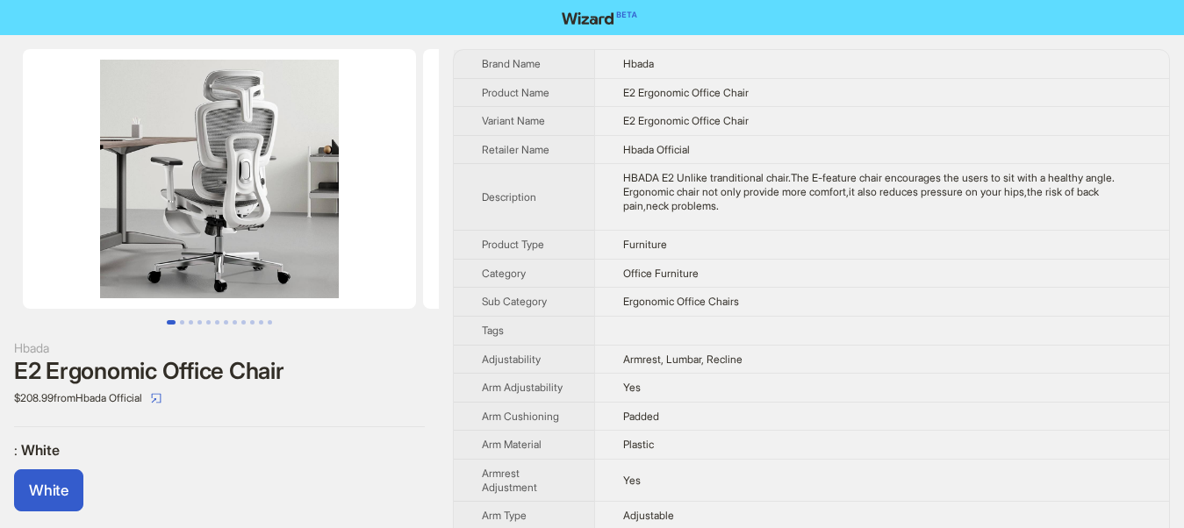
scroll to position [678, 0]
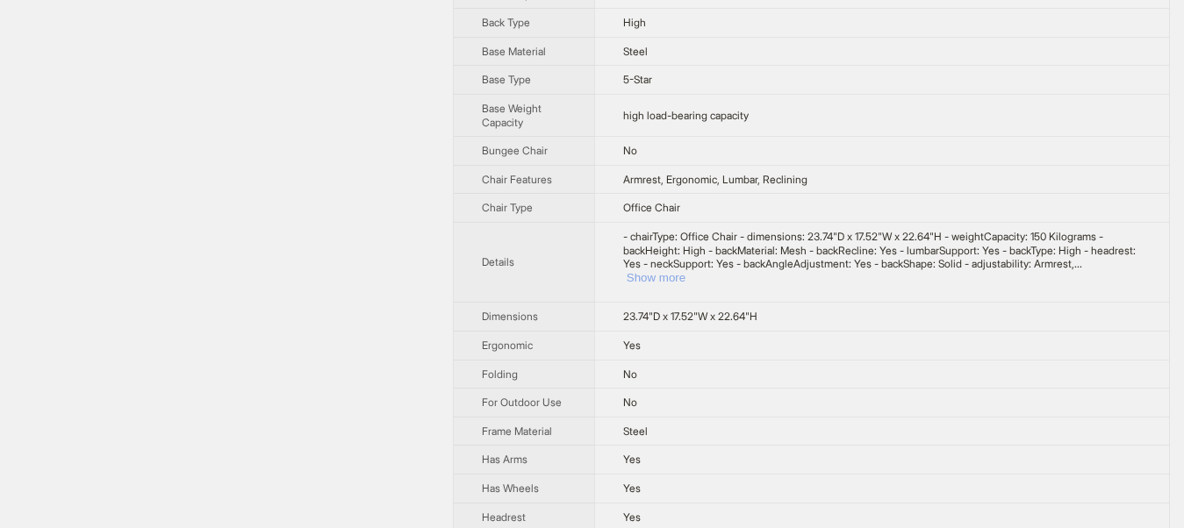
click at [685, 271] on button "Show more" at bounding box center [655, 277] width 59 height 13
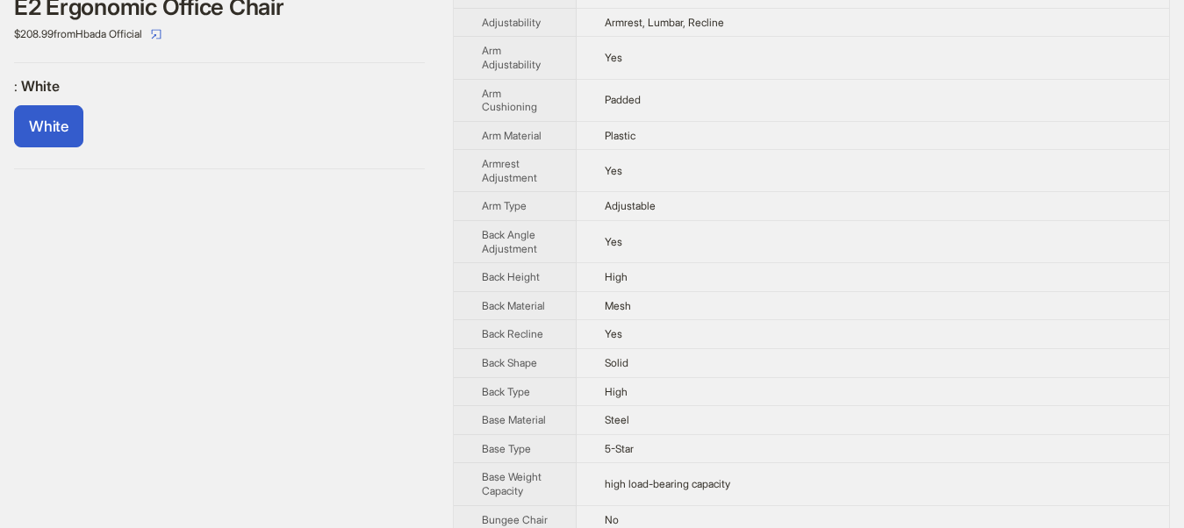
scroll to position [719, 0]
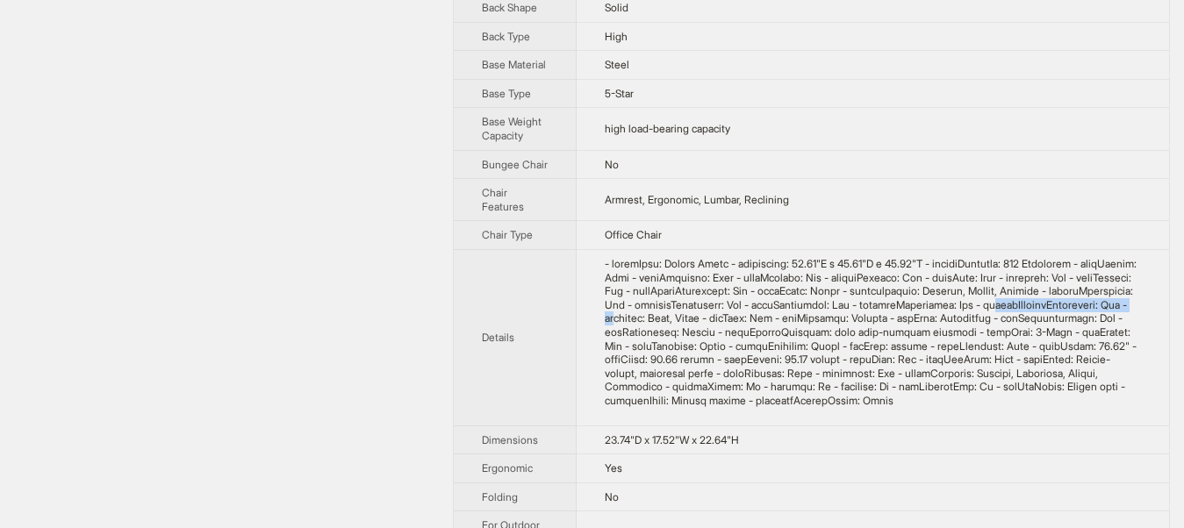
drag, startPoint x: 611, startPoint y: 305, endPoint x: 773, endPoint y: 309, distance: 161.5
click at [773, 309] on div at bounding box center [872, 332] width 536 height 151
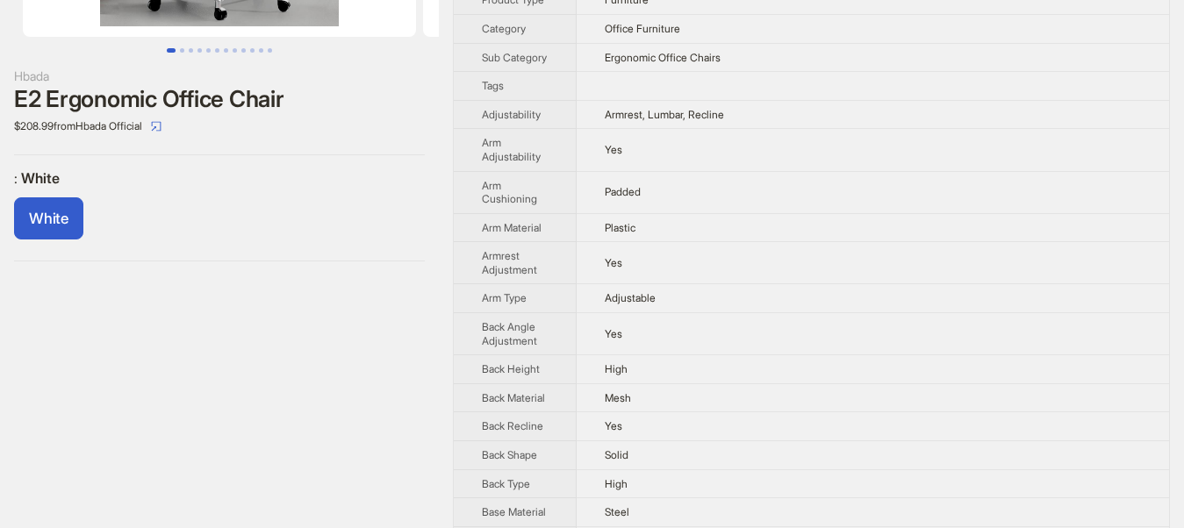
scroll to position [0, 0]
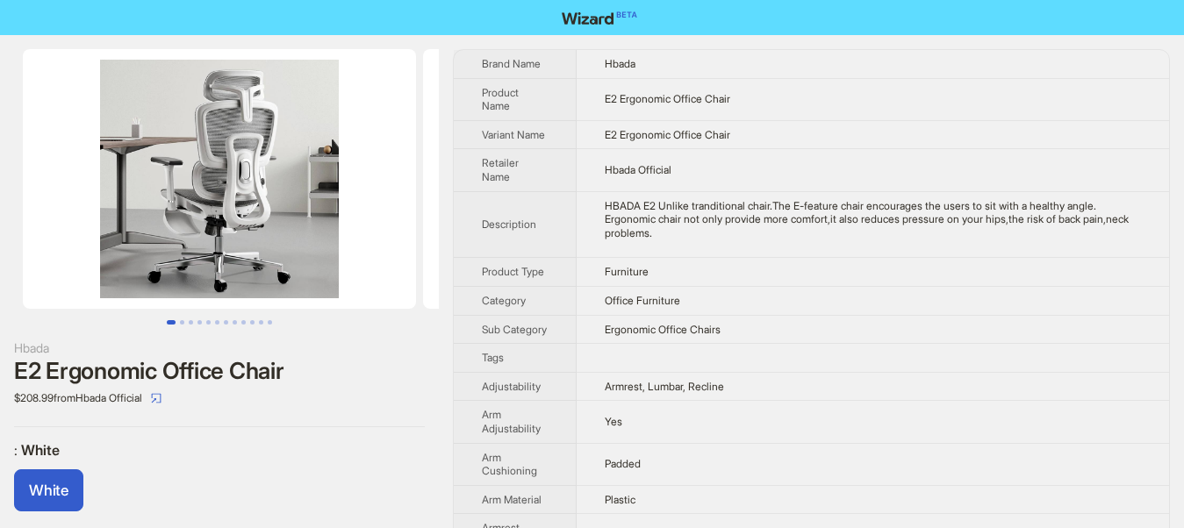
click at [418, 285] on li at bounding box center [209, 179] width 419 height 260
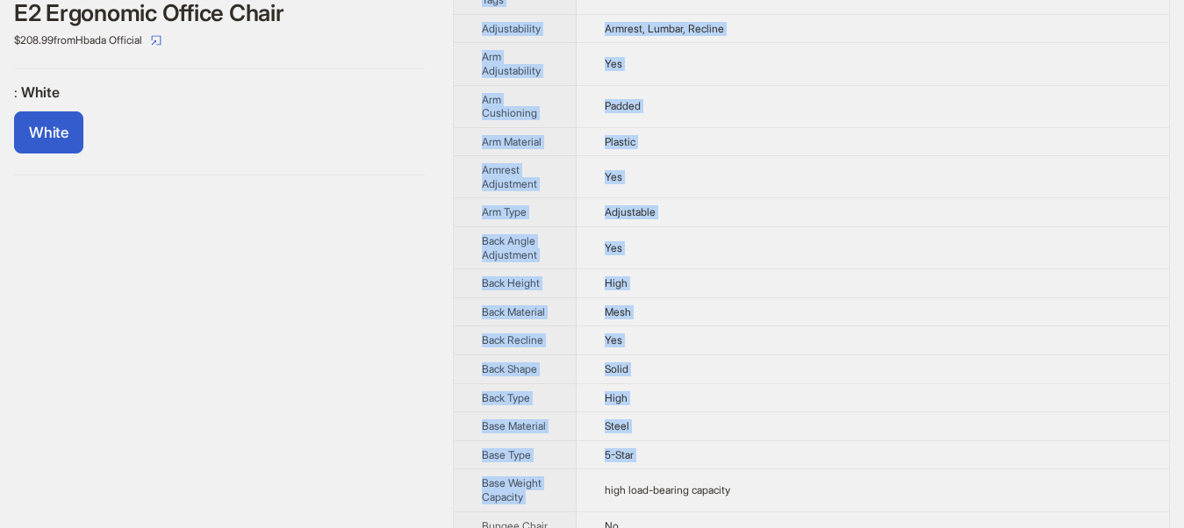
drag, startPoint x: 466, startPoint y: 58, endPoint x: 596, endPoint y: 496, distance: 456.6
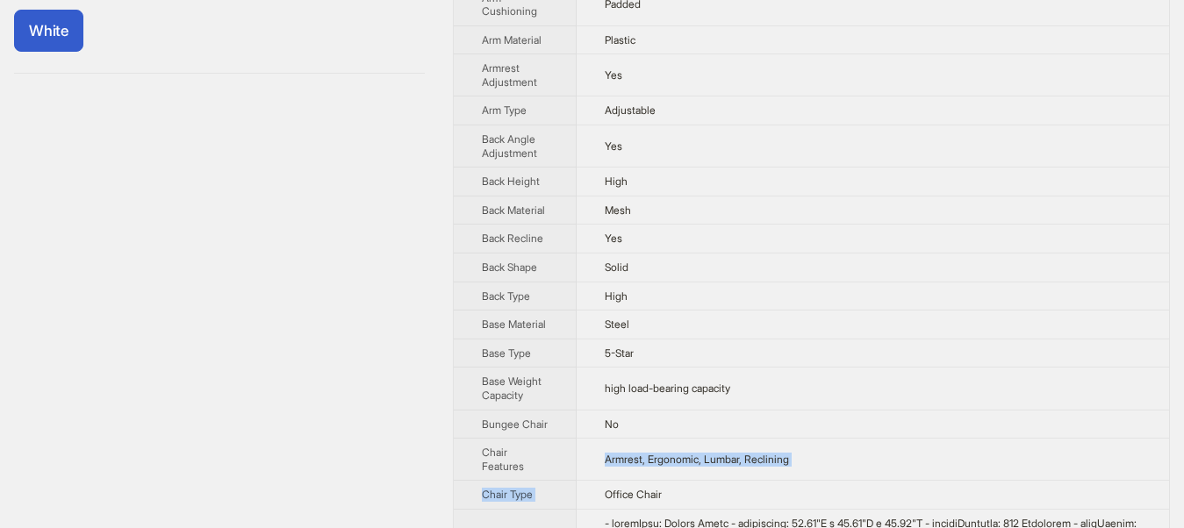
click at [597, 494] on td "Office Chair" at bounding box center [872, 493] width 592 height 29
drag, startPoint x: 600, startPoint y: 492, endPoint x: 614, endPoint y: 452, distance: 42.7
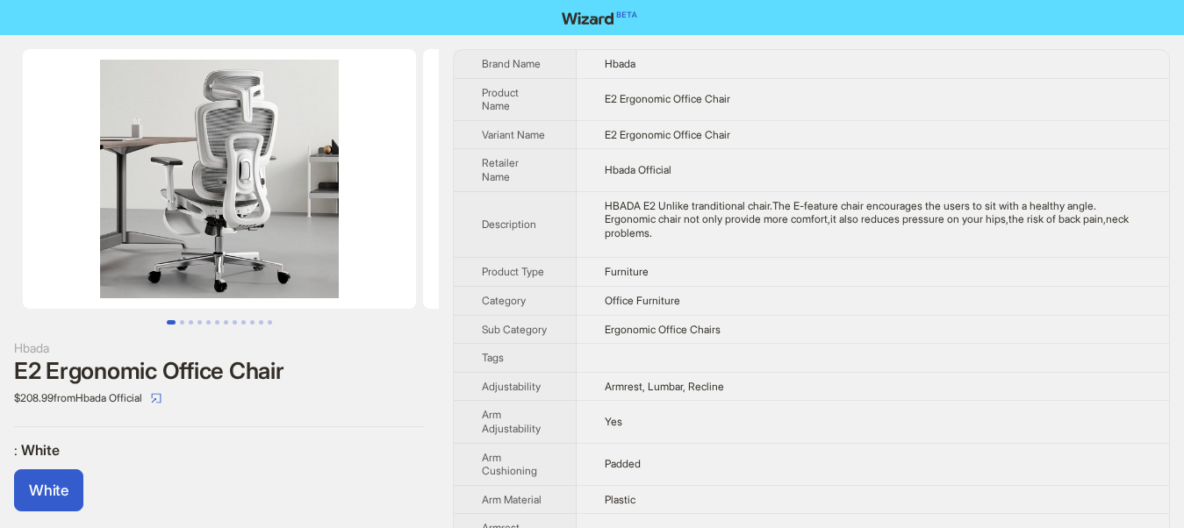
click at [461, 59] on th "Brand Name" at bounding box center [515, 64] width 123 height 28
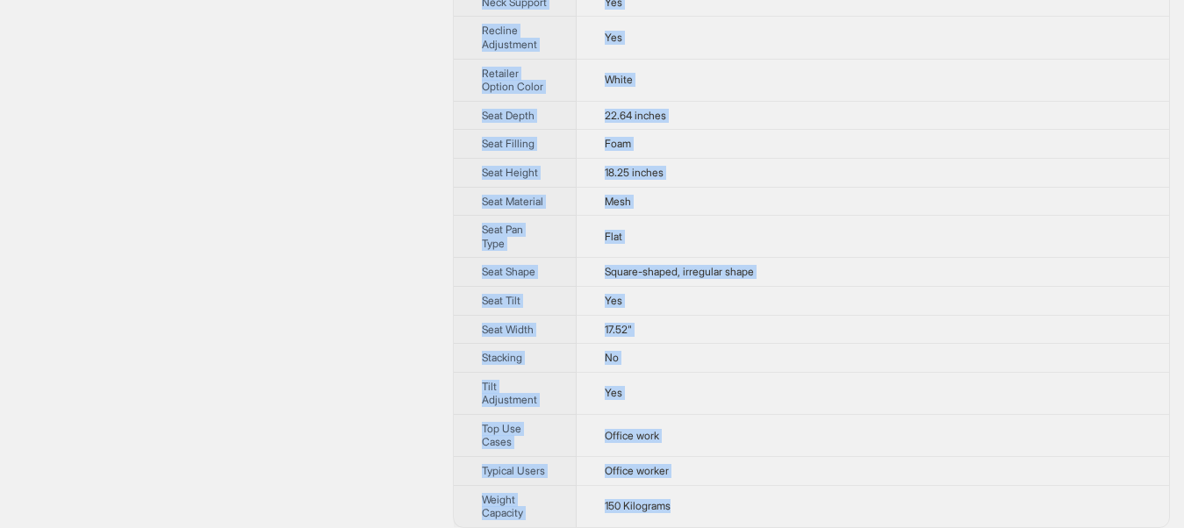
scroll to position [1612, 0]
drag, startPoint x: 474, startPoint y: 60, endPoint x: 835, endPoint y: 495, distance: 565.7
copy tbody "Brand Name Hbada Product Name E2 Ergonomic Office Chair Variant Name E2 Ergonom…"
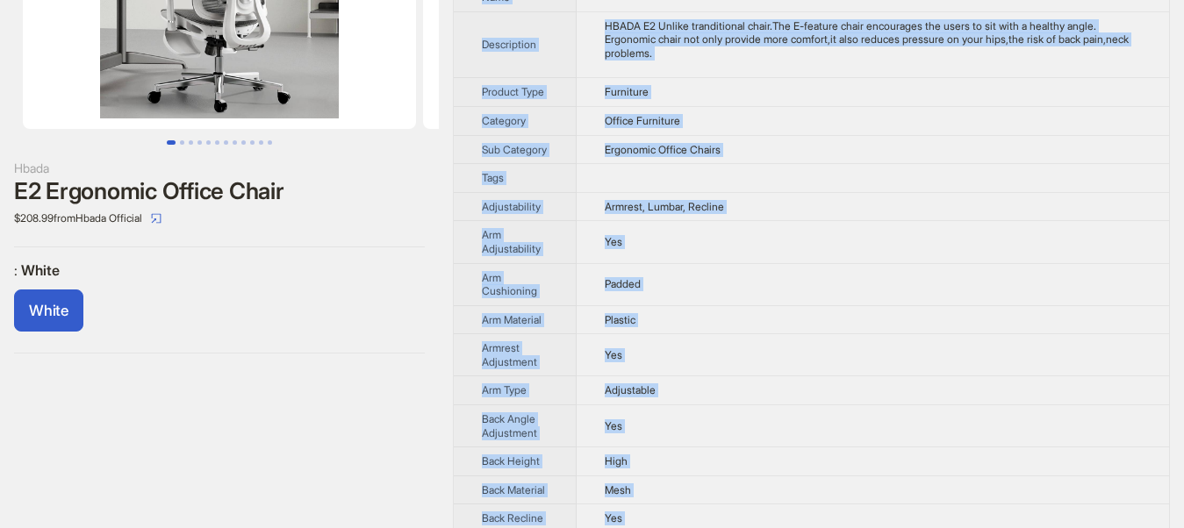
scroll to position [1, 0]
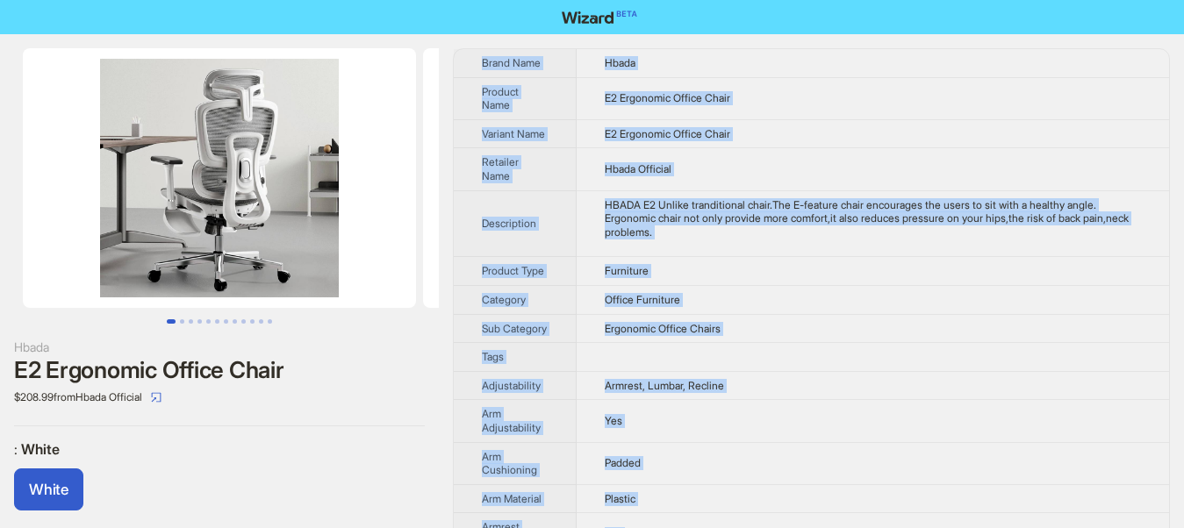
click at [340, 447] on label ": White" at bounding box center [219, 449] width 411 height 18
click at [762, 257] on td "Furniture" at bounding box center [872, 271] width 592 height 29
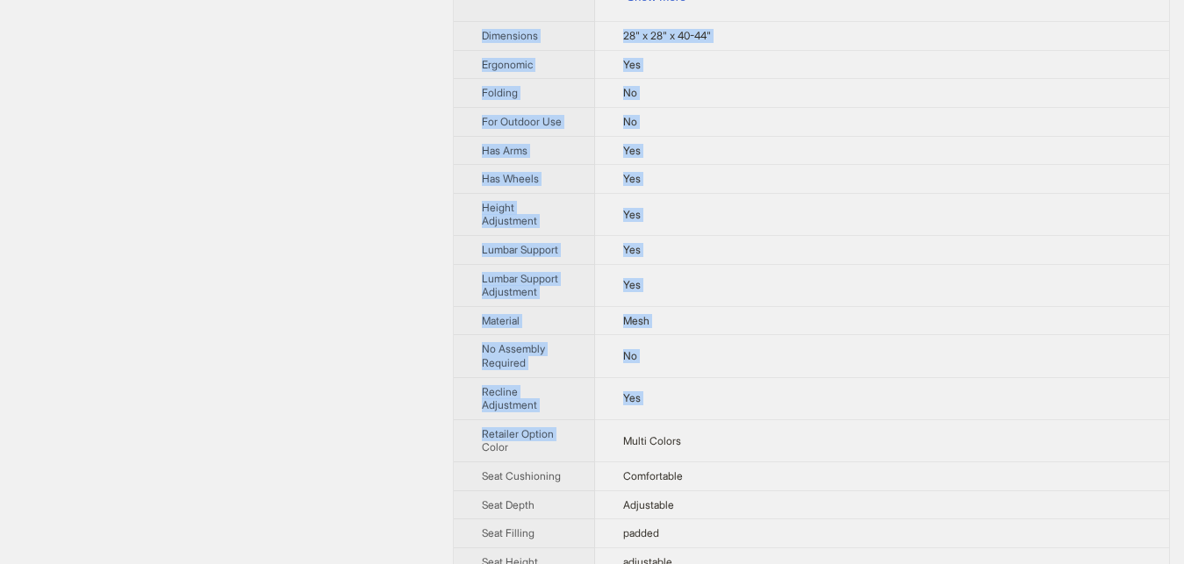
scroll to position [1009, 0]
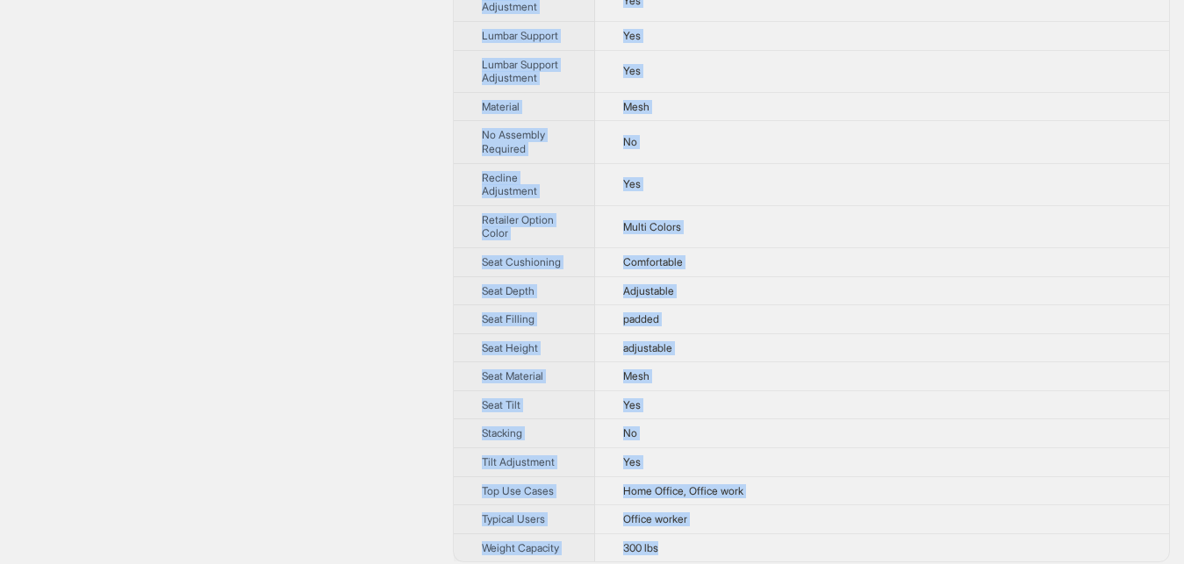
drag, startPoint x: 460, startPoint y: 47, endPoint x: 682, endPoint y: 541, distance: 541.5
copy tbody "Dimensions 28" x 28" x 40-44" Ergonomic Yes Folding No For Outdoor Use No Has A…"
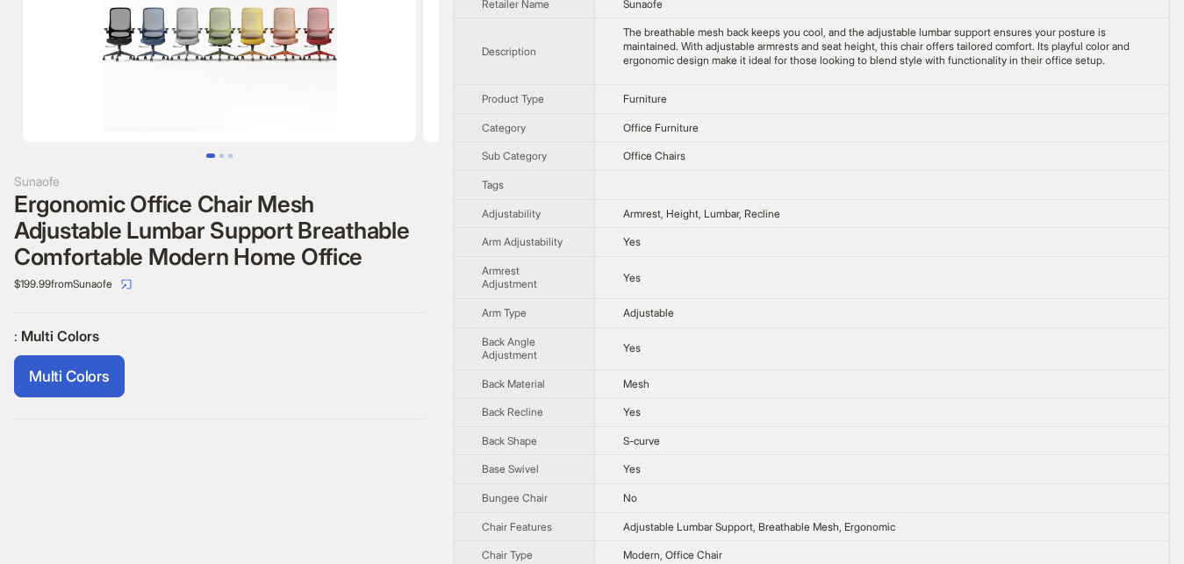
scroll to position [114, 0]
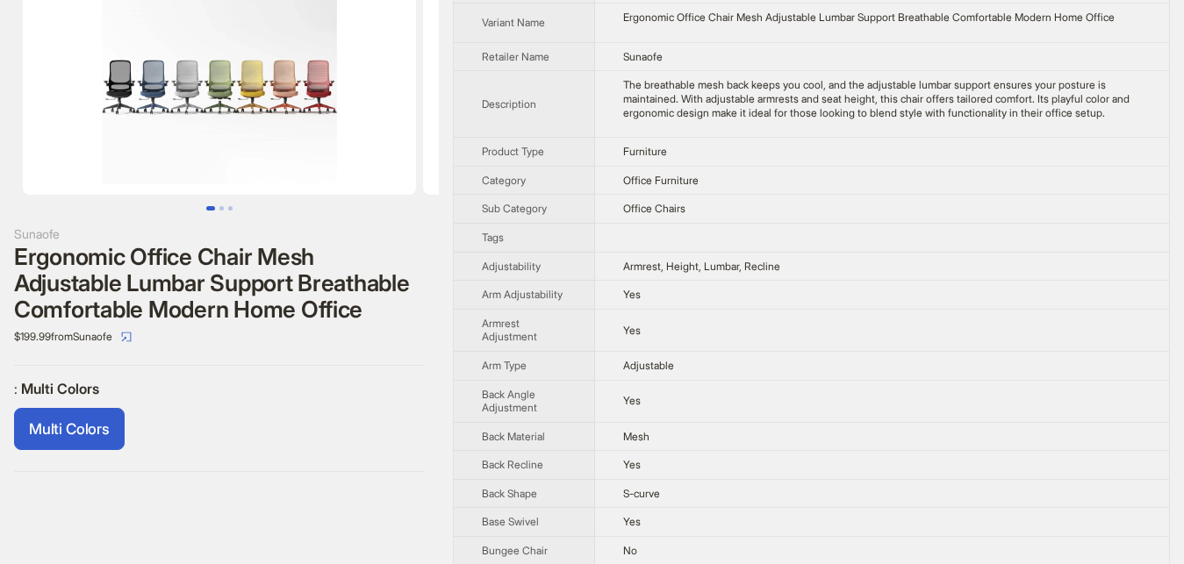
click at [306, 447] on div "Multi Colors" at bounding box center [219, 432] width 411 height 49
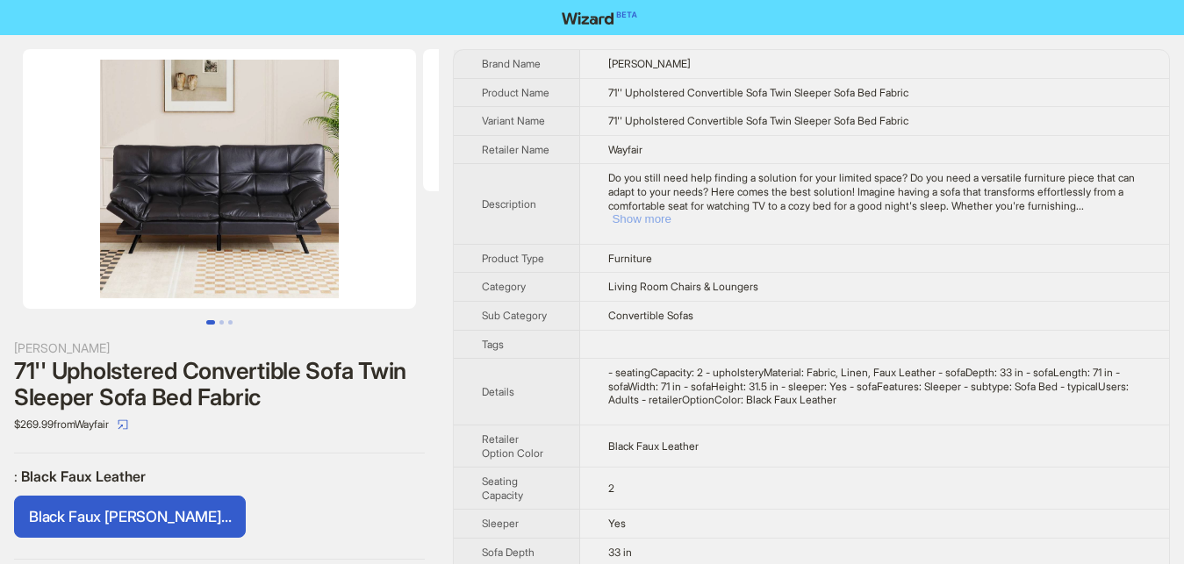
click at [670, 212] on button "Show more" at bounding box center [640, 218] width 59 height 13
click at [1120, 164] on td "Wayfair" at bounding box center [874, 149] width 589 height 29
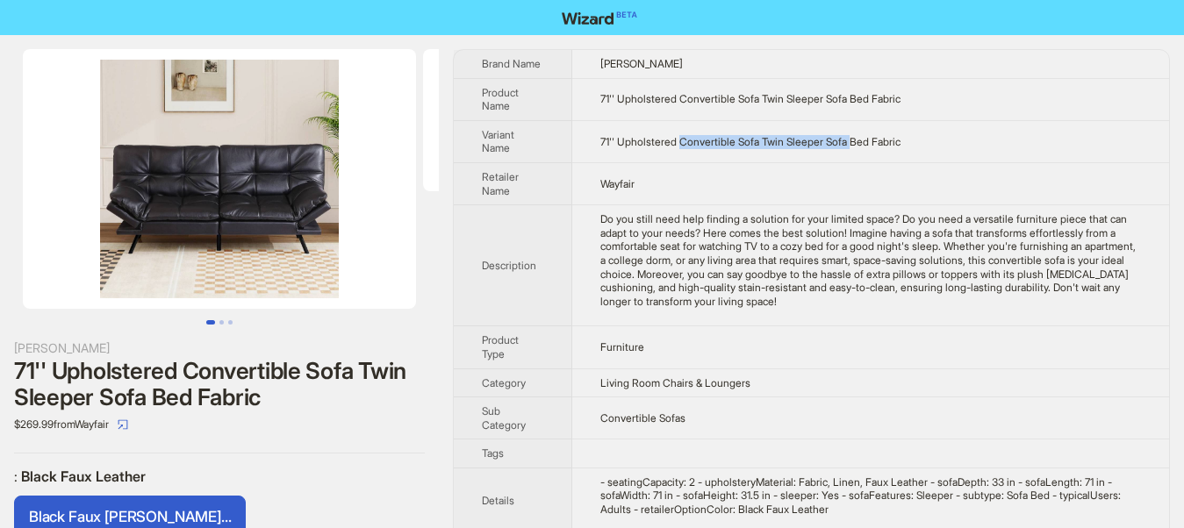
drag, startPoint x: 679, startPoint y: 139, endPoint x: 852, endPoint y: 140, distance: 172.8
click at [850, 140] on span "71'' Upholstered Convertible Sofa Twin Sleeper Sofa Bed Fabric" at bounding box center [750, 141] width 300 height 13
click at [336, 476] on label ": Black Faux Leather" at bounding box center [219, 477] width 411 height 18
click at [215, 324] on button "Go to slide 1" at bounding box center [210, 322] width 9 height 4
click at [223, 323] on button "Go to slide 2" at bounding box center [221, 322] width 4 height 4
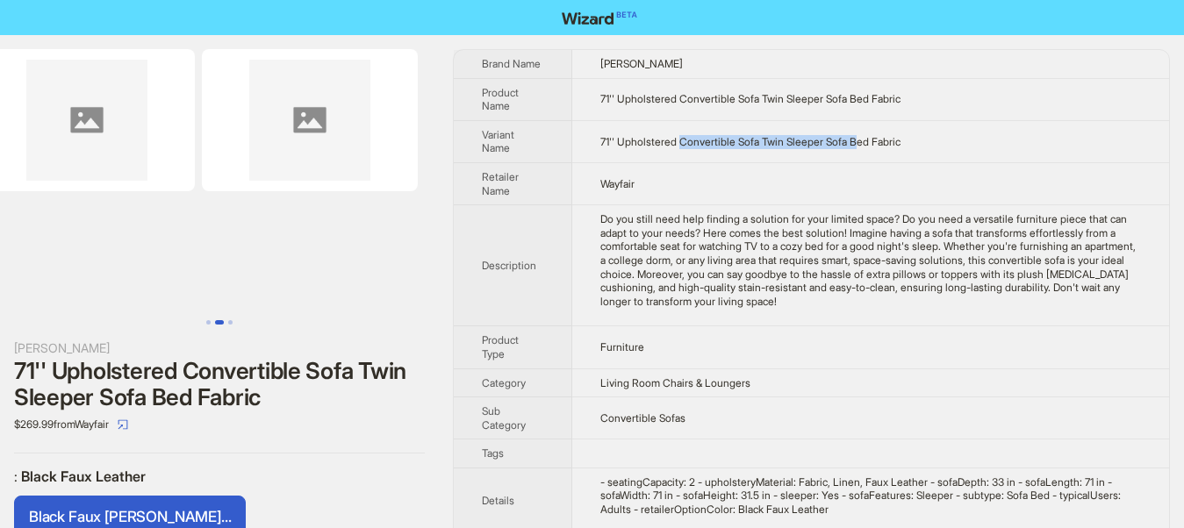
scroll to position [0, 446]
click at [207, 325] on button "Go to slide 1" at bounding box center [208, 322] width 4 height 4
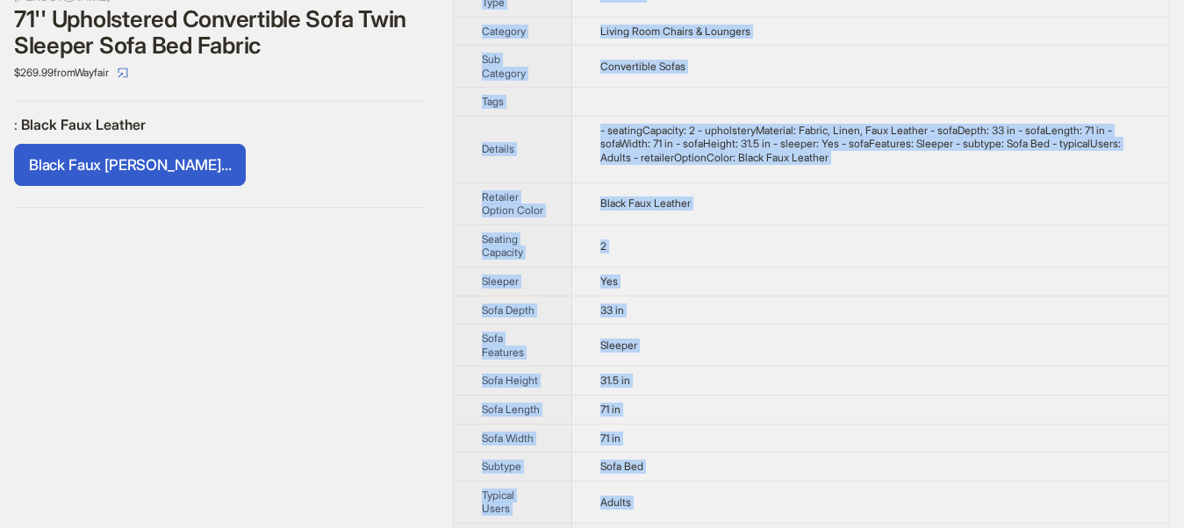
scroll to position [404, 0]
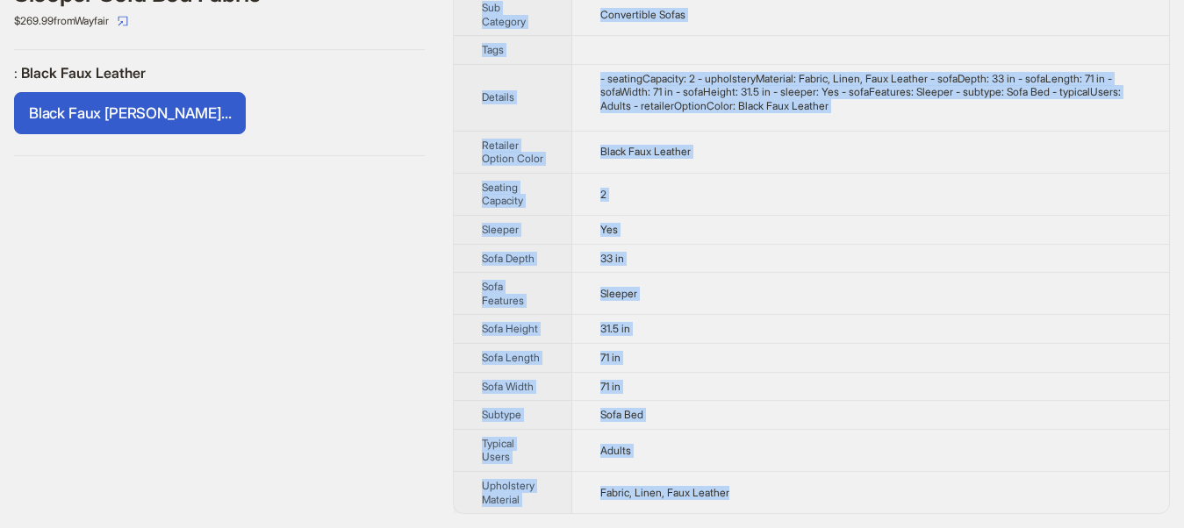
drag, startPoint x: 471, startPoint y: 58, endPoint x: 728, endPoint y: 500, distance: 511.5
click at [728, 500] on tbody "Brand Name [PERSON_NAME] Product Name 71'' Upholstered Convertible Sofa Twin Sl…" at bounding box center [811, 79] width 715 height 867
copy tbody "Brand Name [PERSON_NAME] Product Name 71'' Upholstered Convertible Sofa Twin Sl…"
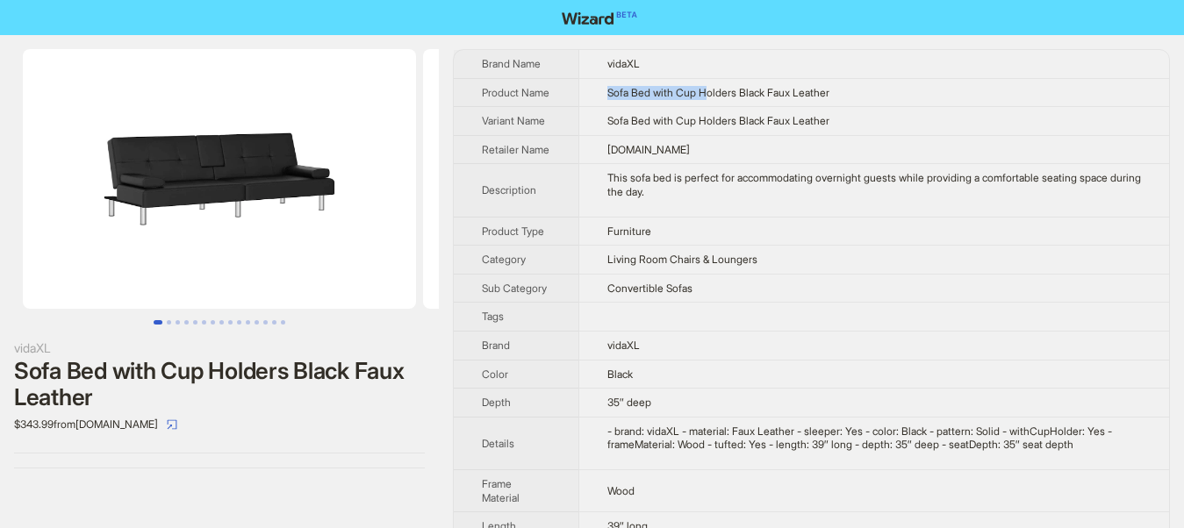
drag, startPoint x: 603, startPoint y: 99, endPoint x: 706, endPoint y: 99, distance: 103.5
click at [701, 99] on td "Sofa Bed with Cup Holders Black Faux Leather" at bounding box center [873, 92] width 590 height 29
click at [706, 99] on span "Sofa Bed with Cup Holders Black Faux Leather" at bounding box center [718, 92] width 222 height 13
click at [255, 419] on div "$343.99 from [DOMAIN_NAME]" at bounding box center [219, 425] width 411 height 28
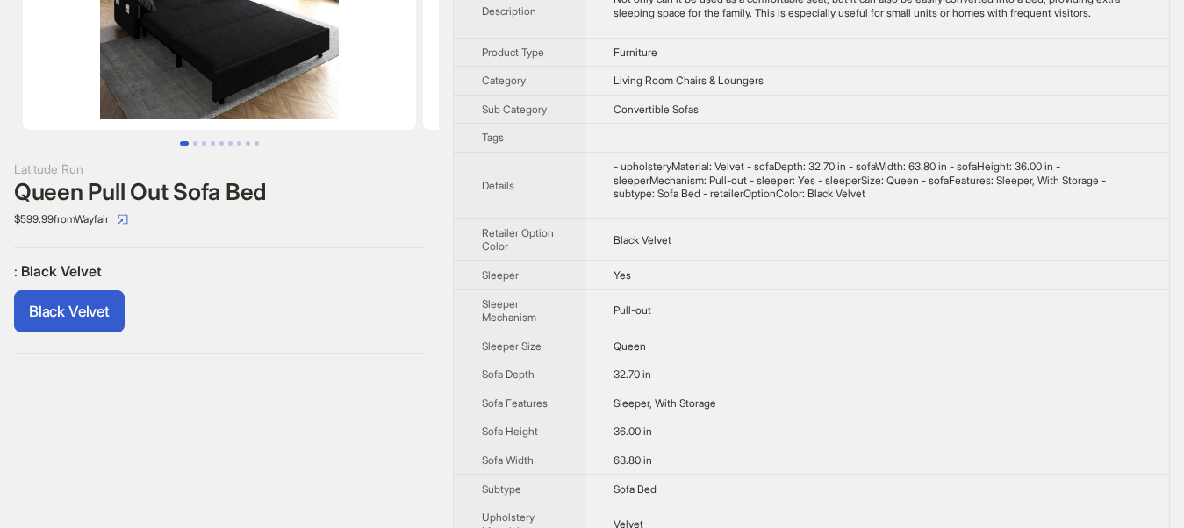
scroll to position [89, 0]
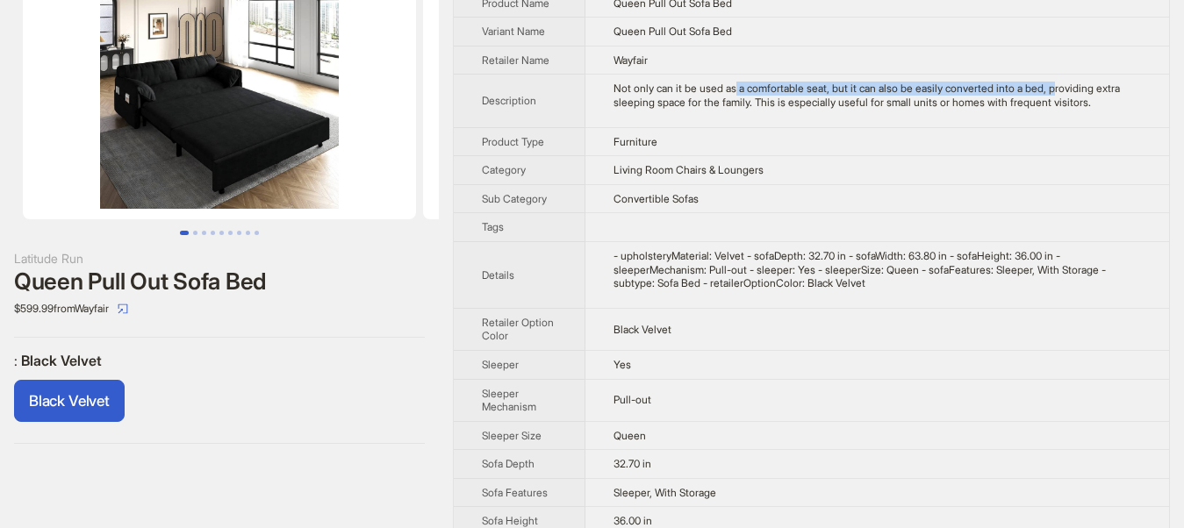
drag, startPoint x: 733, startPoint y: 89, endPoint x: 1043, endPoint y: 89, distance: 310.6
click at [1043, 89] on div "Not only can it be used as a comfortable seat, but it can also be easily conver…" at bounding box center [876, 95] width 527 height 27
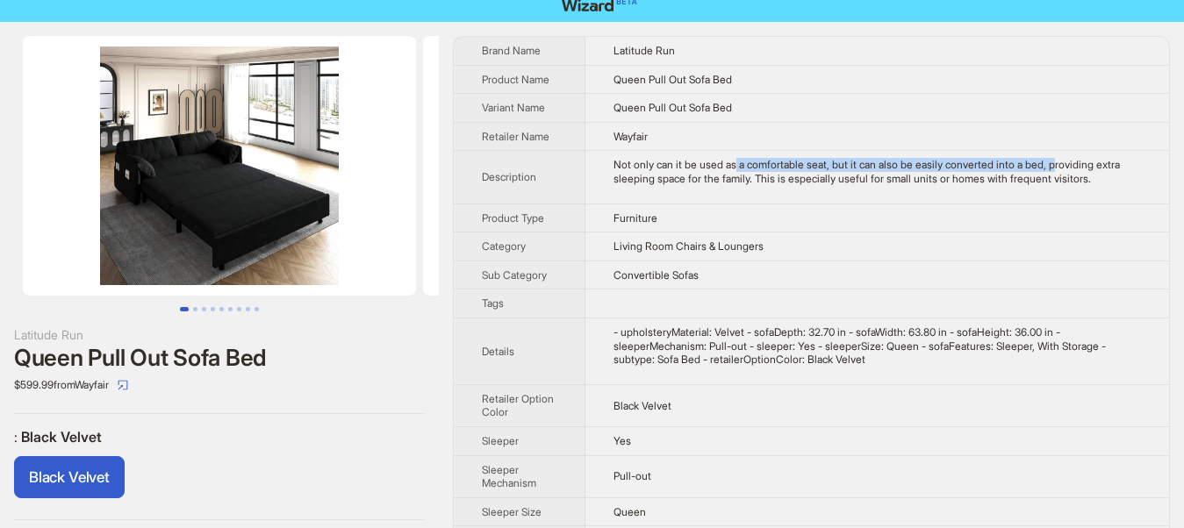
scroll to position [0, 0]
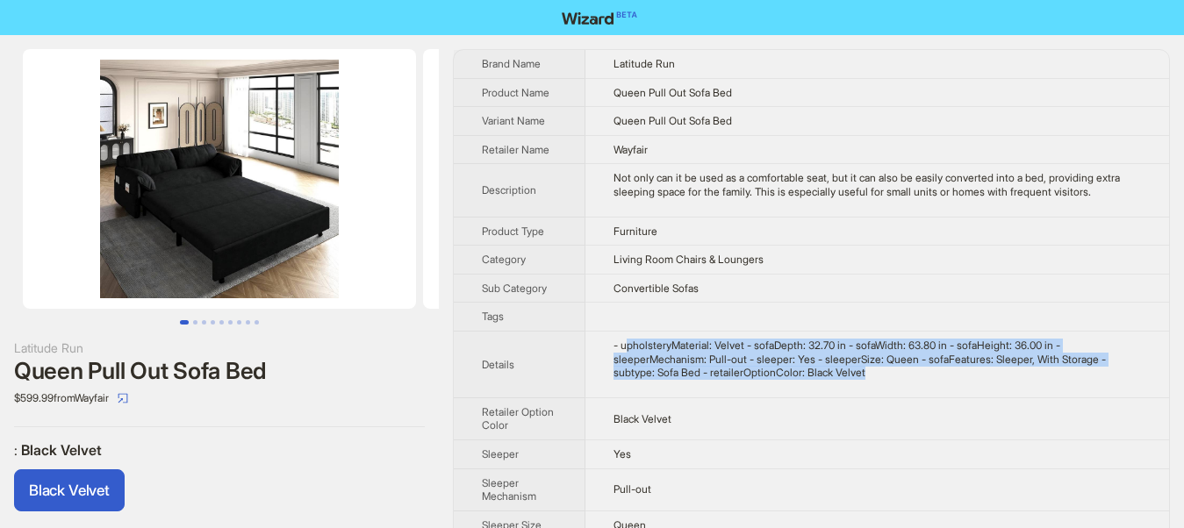
drag, startPoint x: 626, startPoint y: 345, endPoint x: 903, endPoint y: 382, distance: 278.8
click at [903, 382] on td "- upholsteryMaterial: Velvet - sofaDepth: 32.70 in - sofaWidth: 63.80 in - sofa…" at bounding box center [876, 364] width 583 height 67
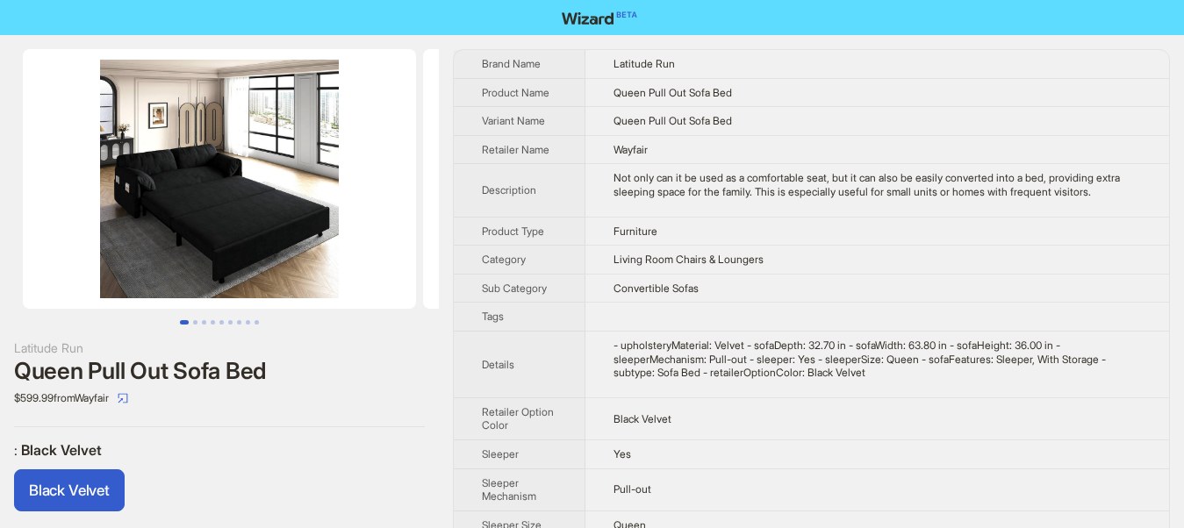
click at [365, 382] on div "Queen Pull Out Sofa Bed" at bounding box center [219, 371] width 411 height 26
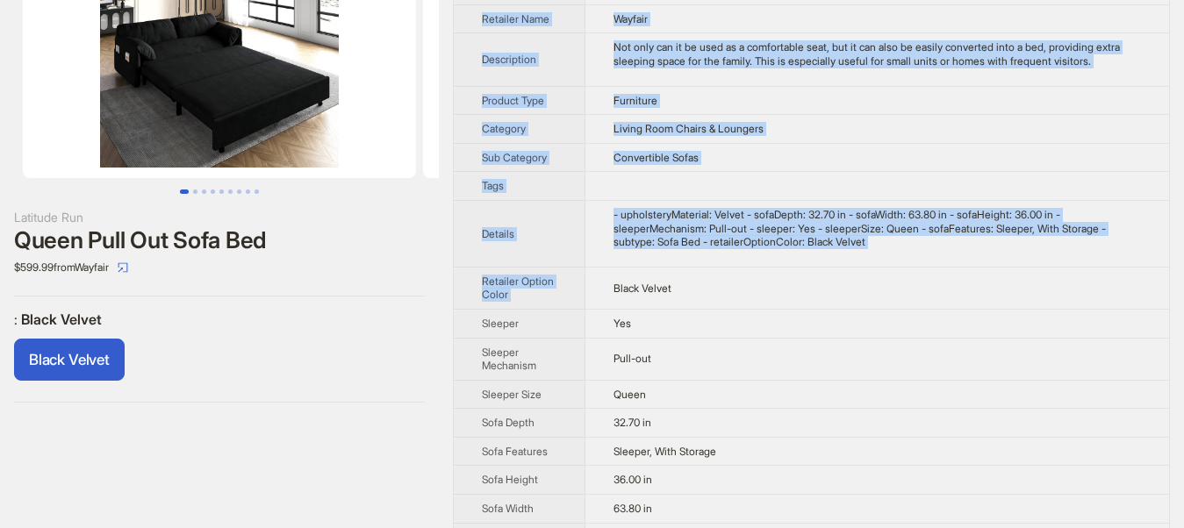
scroll to position [211, 0]
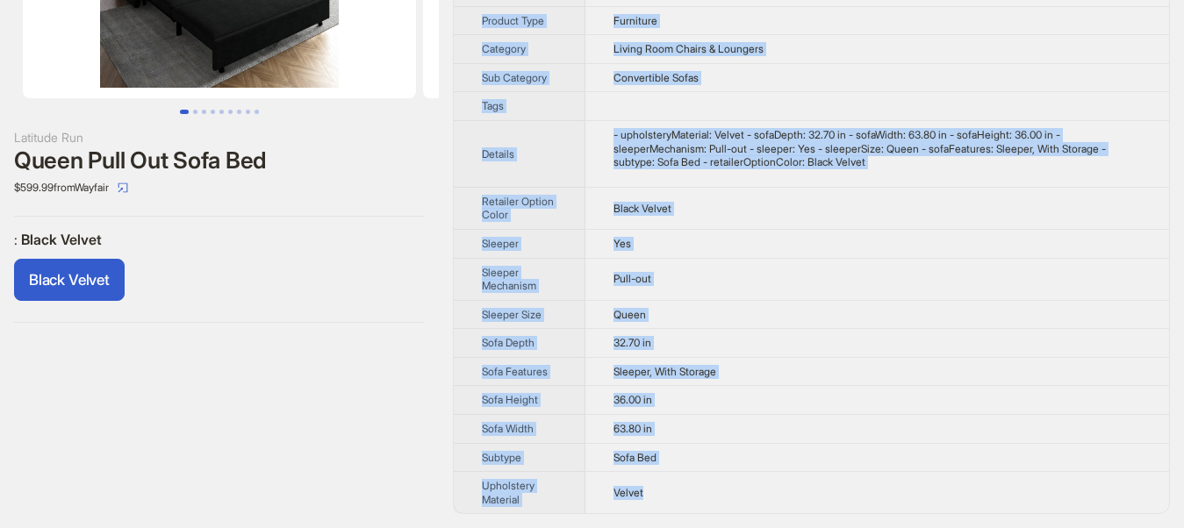
drag, startPoint x: 470, startPoint y: 49, endPoint x: 665, endPoint y: 496, distance: 487.2
click at [669, 502] on div "Brand Name Latitude Run Product Name Queen Pull Out Sofa Bed Variant Name Queen…" at bounding box center [811, 177] width 717 height 676
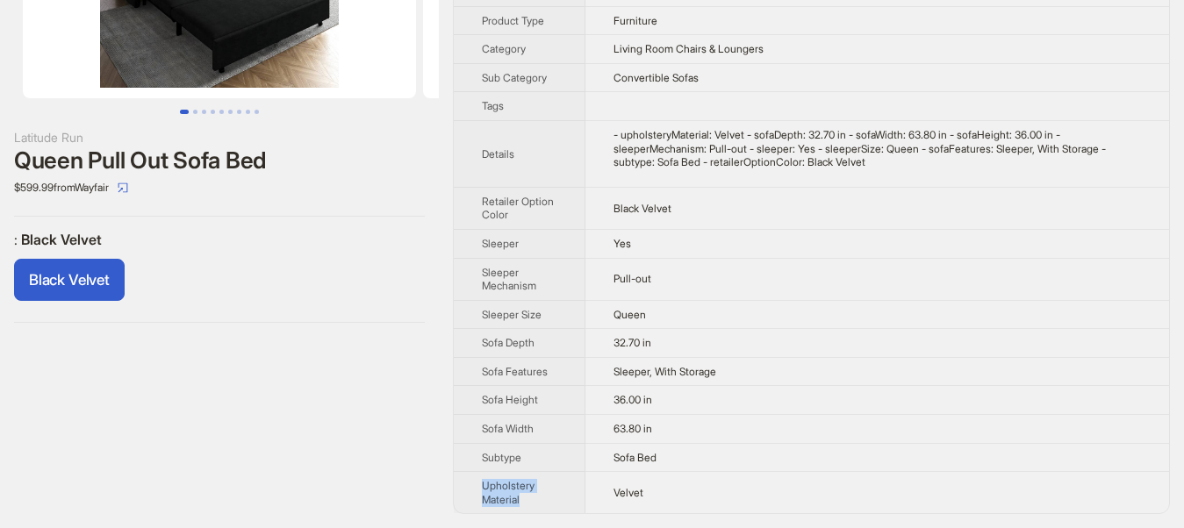
copy span "Upholstery Material"
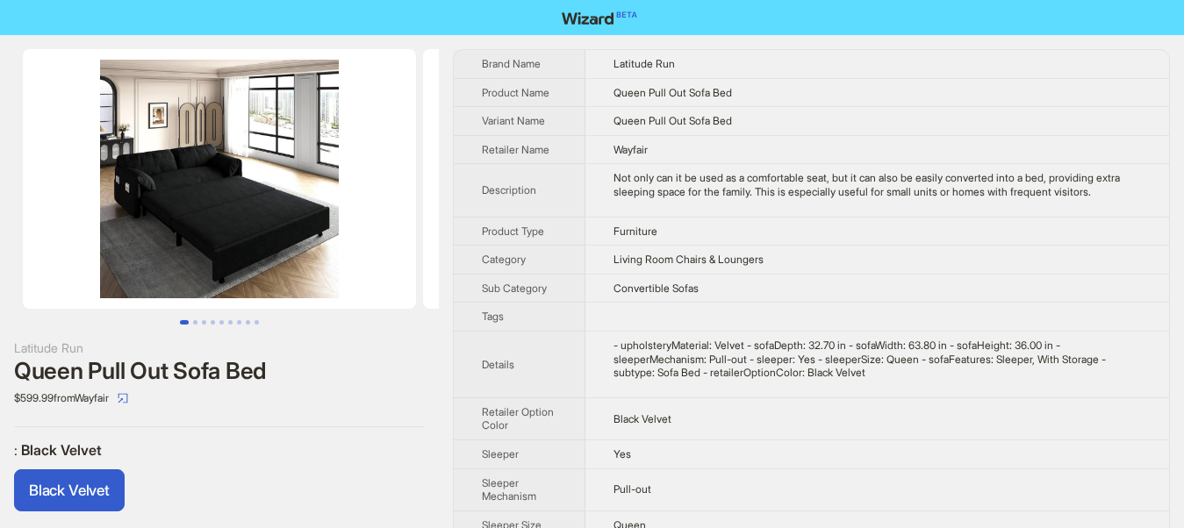
click at [447, 171] on div "Latitude Run Queen Pull Out Sofa Bed $599.99 from Wayfair : Black Velvet Black …" at bounding box center [592, 387] width 1184 height 704
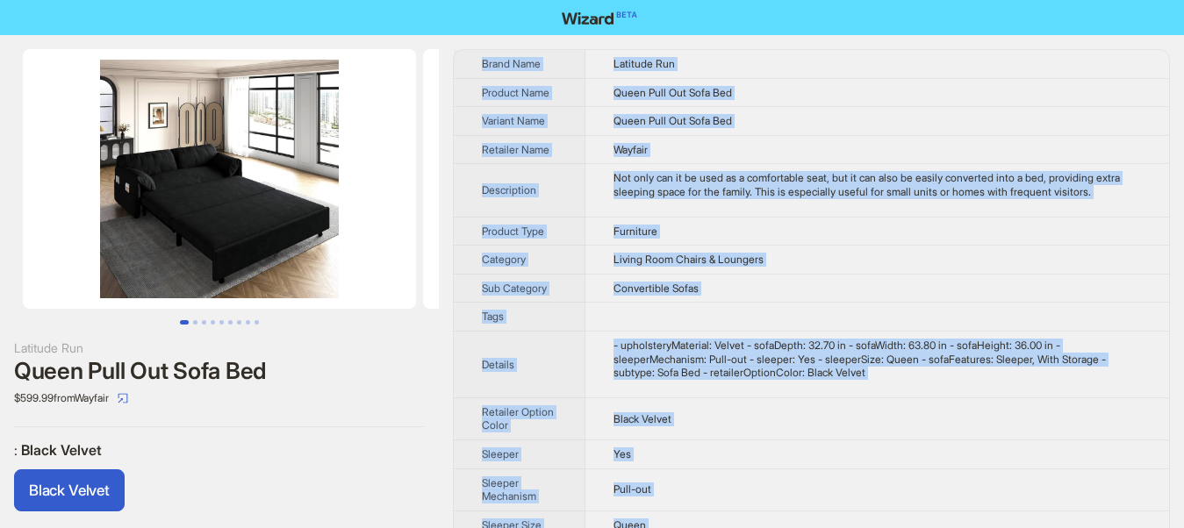
scroll to position [211, 0]
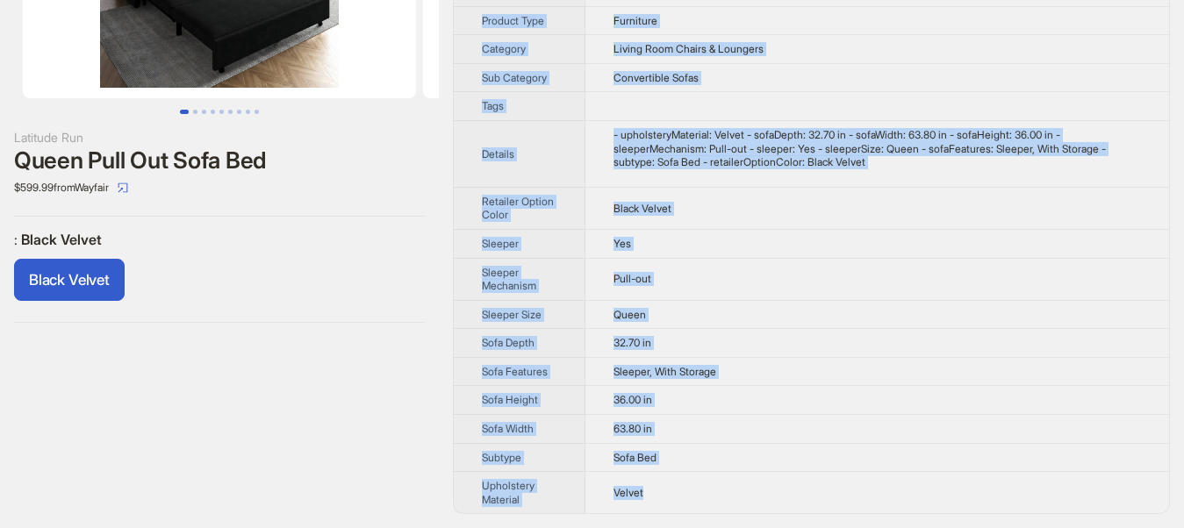
drag, startPoint x: 469, startPoint y: 58, endPoint x: 666, endPoint y: 506, distance: 489.5
click at [666, 506] on tbody "Brand Name Latitude Run Product Name Queen Pull Out Sofa Bed Variant Name Queen…" at bounding box center [811, 176] width 715 height 674
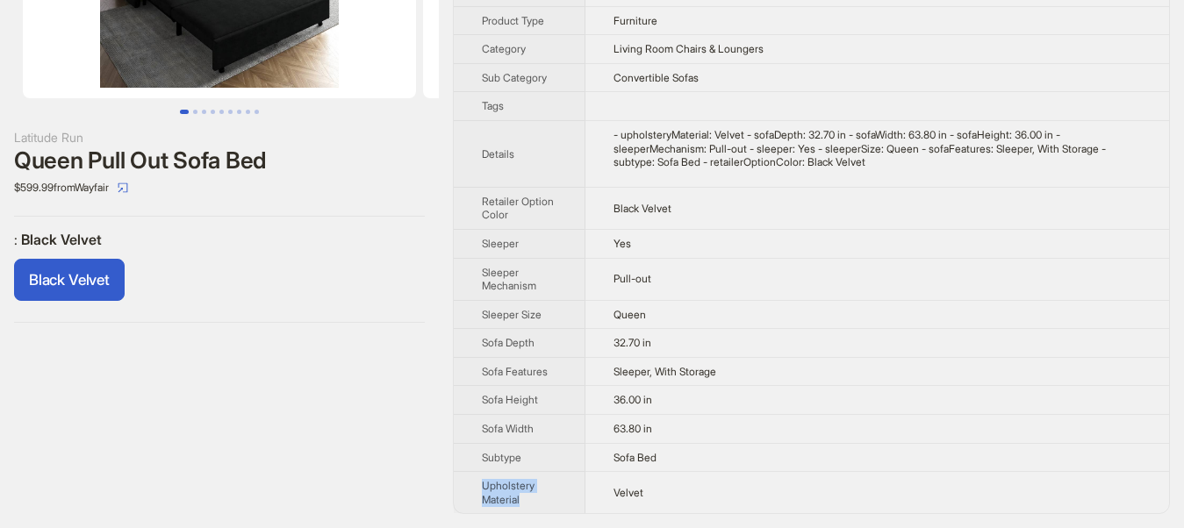
copy span "Upholstery Material"
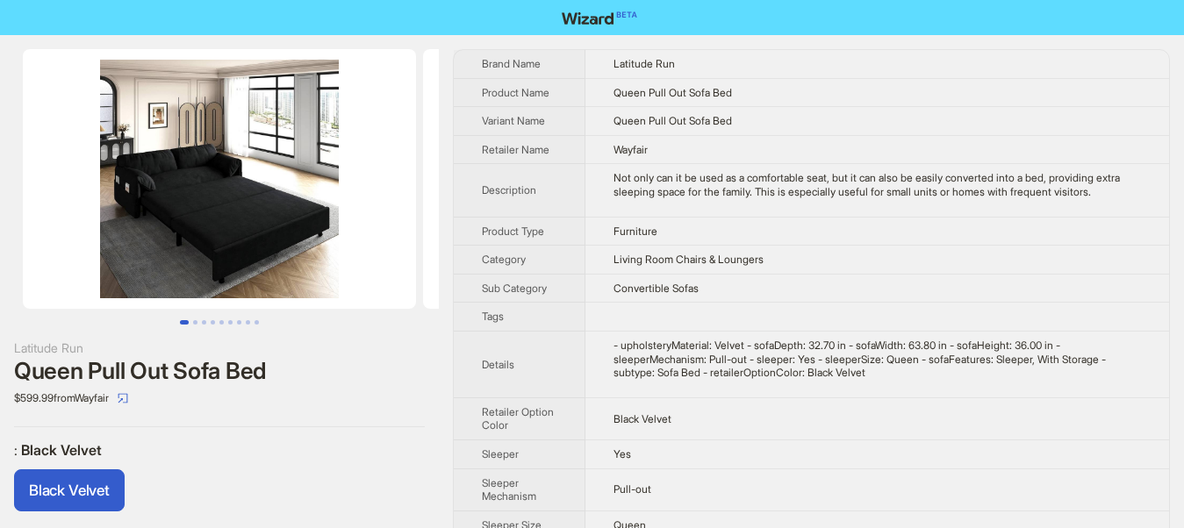
click at [461, 72] on th "Brand Name" at bounding box center [520, 64] width 132 height 28
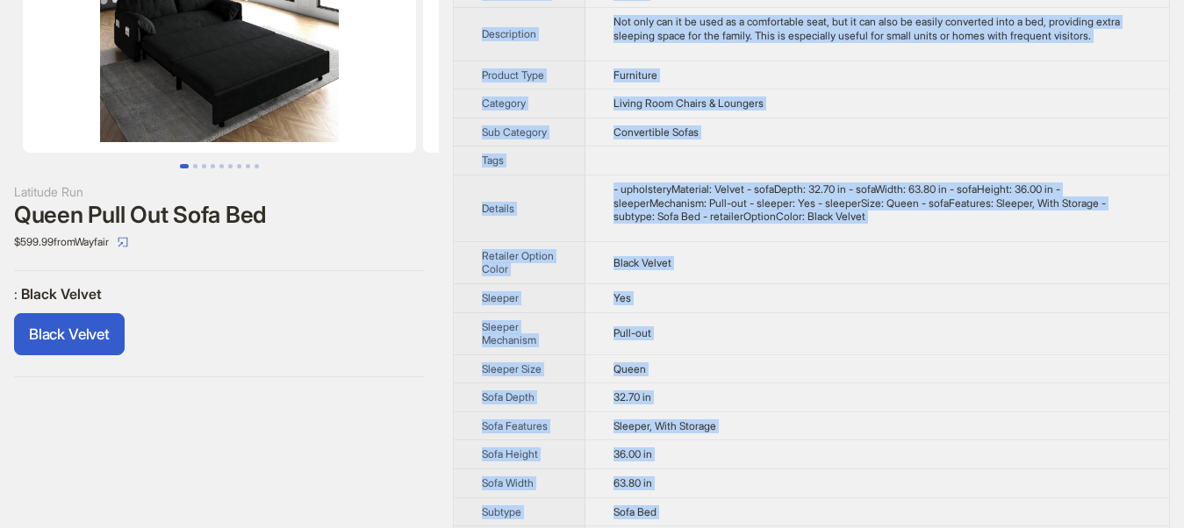
scroll to position [211, 0]
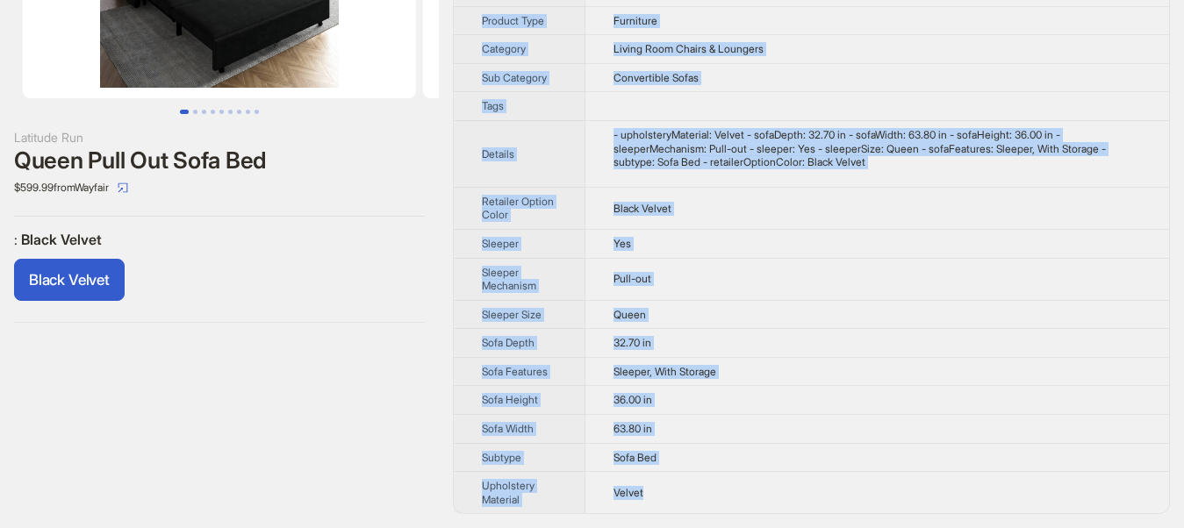
drag, startPoint x: 454, startPoint y: 53, endPoint x: 657, endPoint y: 499, distance: 490.4
click at [657, 499] on tbody "Brand Name Latitude Run Product Name Queen Pull Out Sofa Bed Variant Name Queen…" at bounding box center [811, 176] width 715 height 674
copy tbody "Brand Name Latitude Run Product Name Queen Pull Out Sofa Bed Variant Name Queen…"
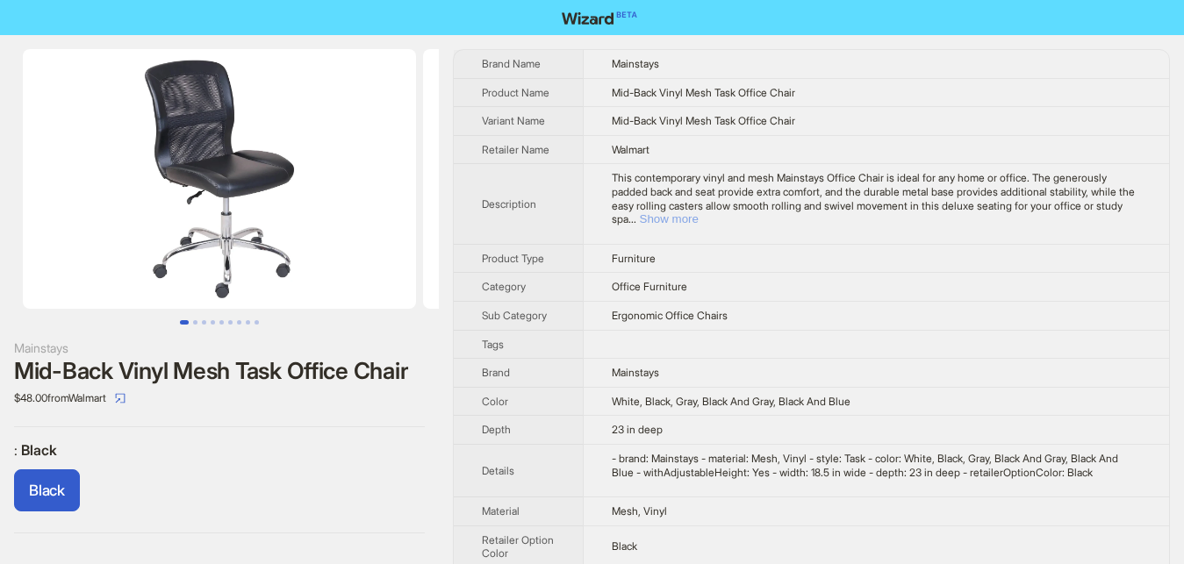
click at [698, 212] on button "Show more" at bounding box center [669, 218] width 59 height 13
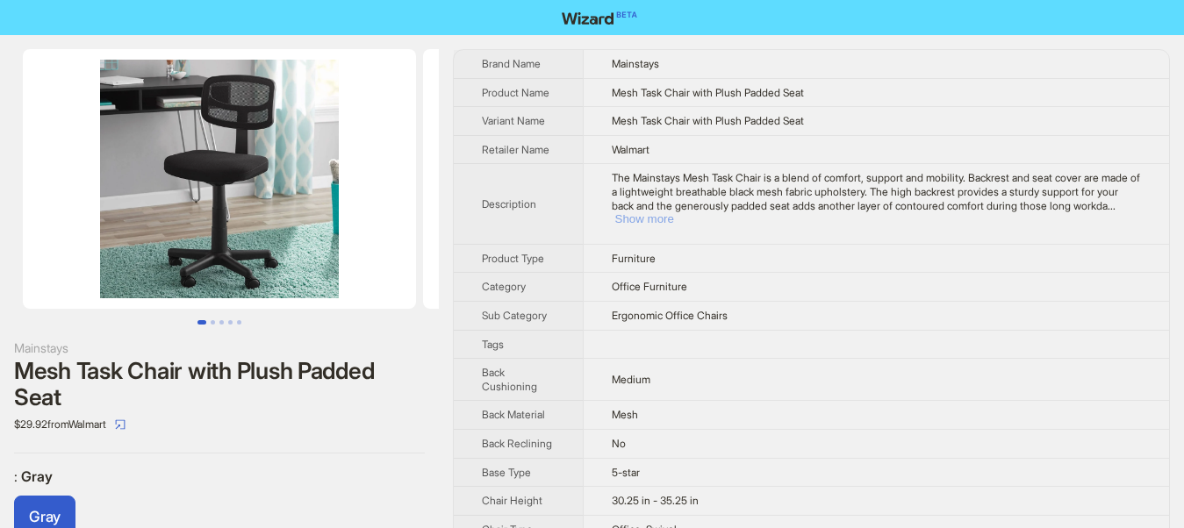
click at [674, 212] on button "Show more" at bounding box center [644, 218] width 59 height 13
click at [1113, 208] on td "The Mainstays Mesh Task Chair is a blend of comfort, support and mobility. Back…" at bounding box center [876, 204] width 586 height 80
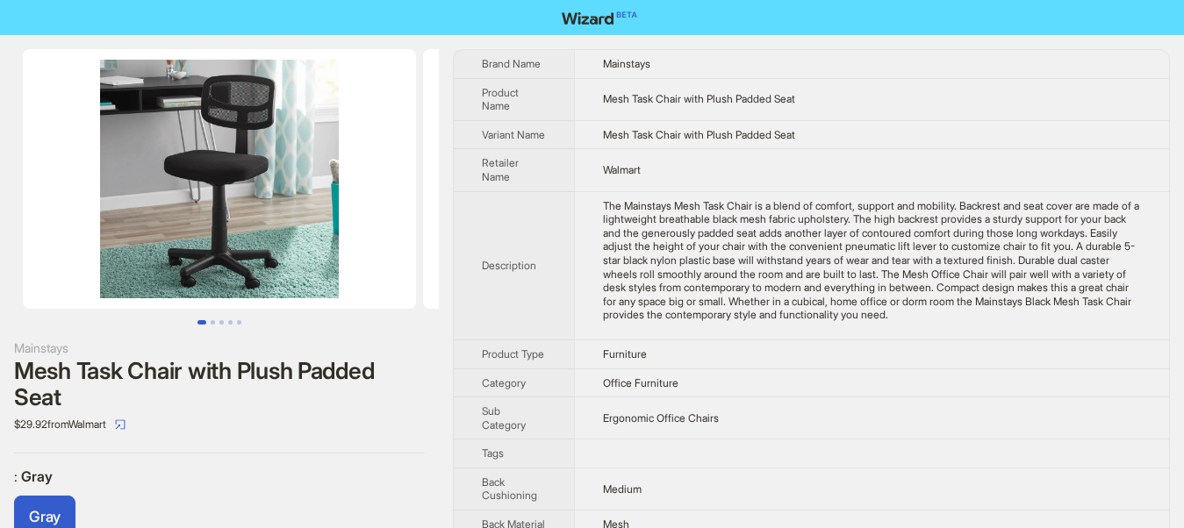
click at [1113, 208] on td "The Mainstays Mesh Task Chair is a blend of comfort, support and mobility. Back…" at bounding box center [871, 265] width 595 height 148
click at [862, 322] on div "The Mainstays Mesh Task Chair is a blend of comfort, support and mobility. Back…" at bounding box center [872, 260] width 538 height 123
drag, startPoint x: 724, startPoint y: 99, endPoint x: 822, endPoint y: 103, distance: 98.3
click at [822, 103] on td "Mesh Task Chair with Plush Padded Seat" at bounding box center [871, 99] width 595 height 42
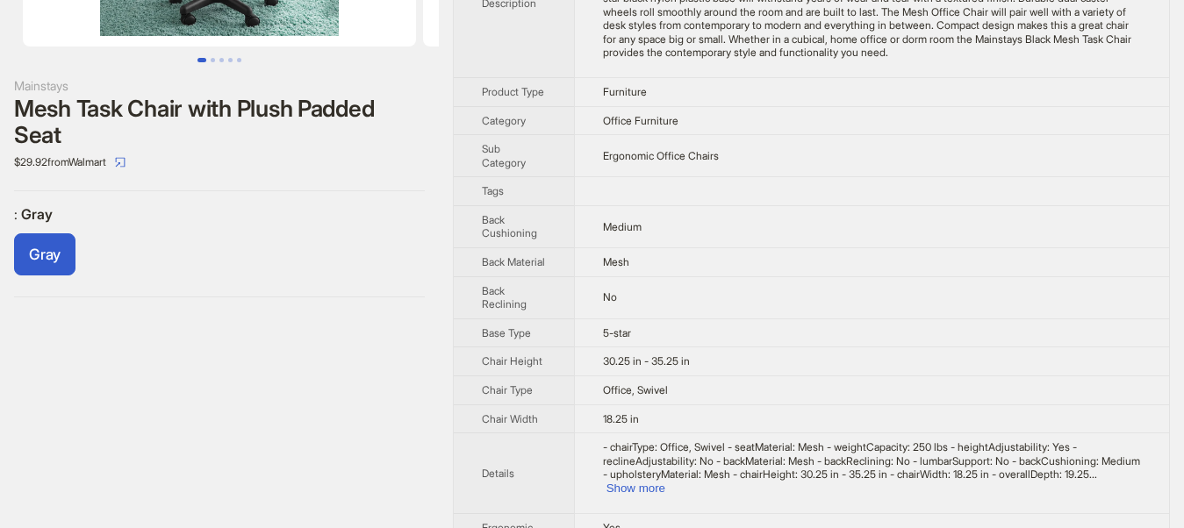
scroll to position [268, 0]
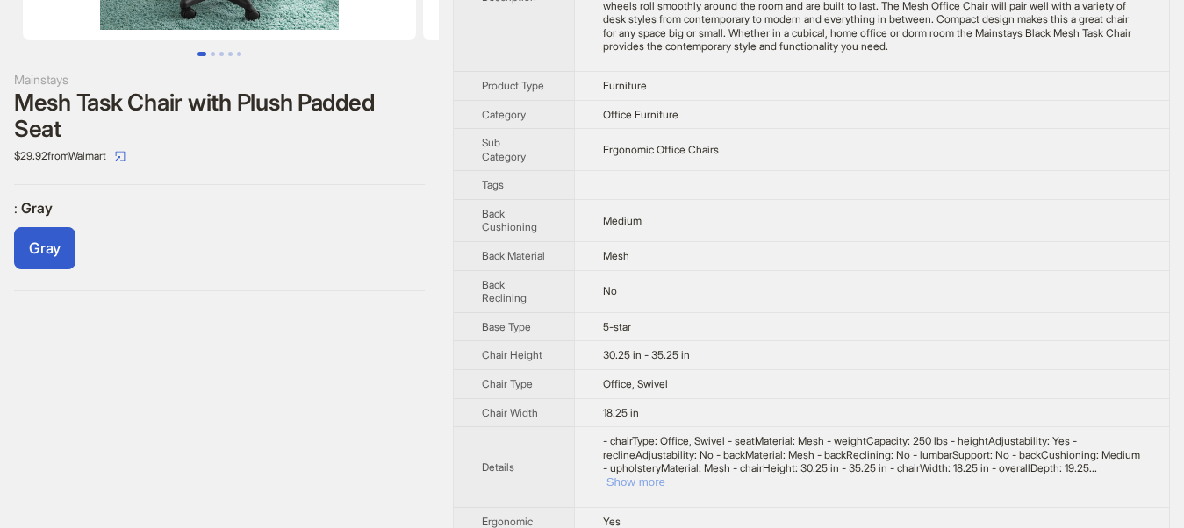
click at [665, 489] on button "Show more" at bounding box center [635, 482] width 59 height 13
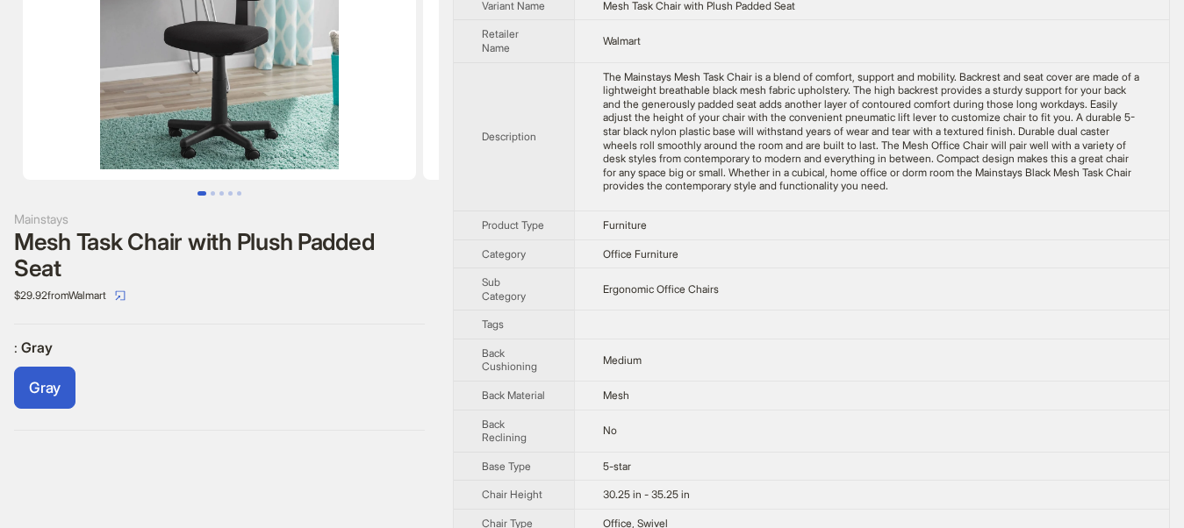
scroll to position [0, 0]
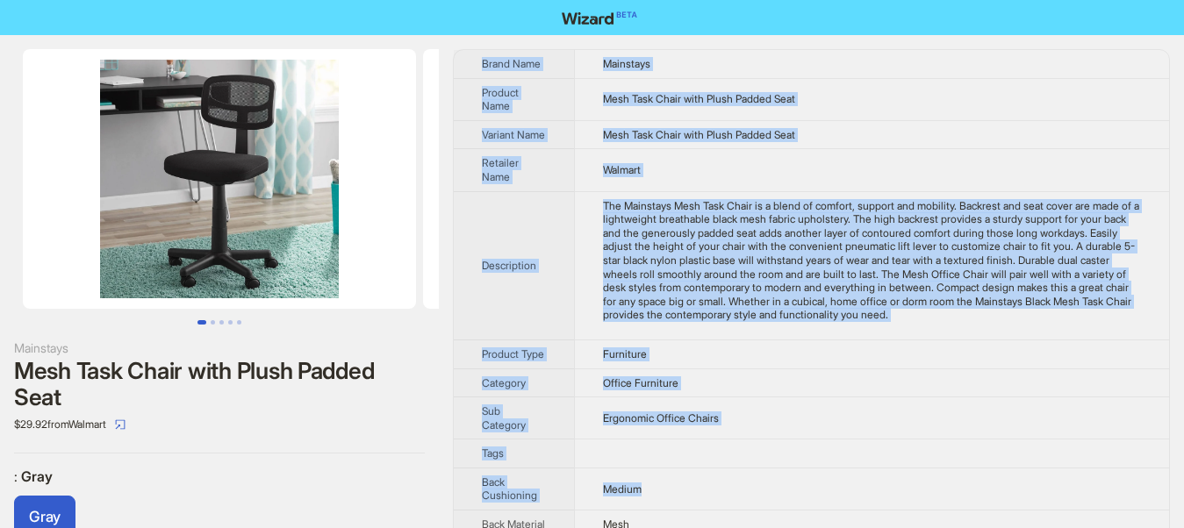
drag, startPoint x: 477, startPoint y: 56, endPoint x: 644, endPoint y: 514, distance: 487.4
copy tbody "Brand Name Mainstays Product Name Mesh Task Chair with Plush Padded Seat Varian…"
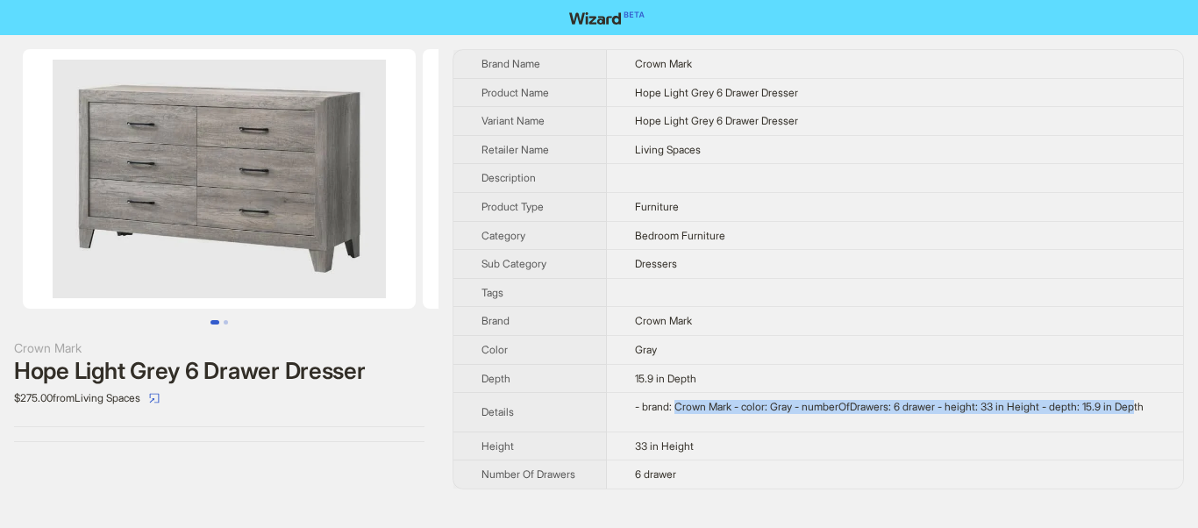
drag, startPoint x: 679, startPoint y: 408, endPoint x: 1127, endPoint y: 418, distance: 448.4
click at [1127, 418] on td "- brand: Crown Mark - color: Gray - numberOfDrawers: 6 drawer - height: 33 in H…" at bounding box center [895, 412] width 576 height 39
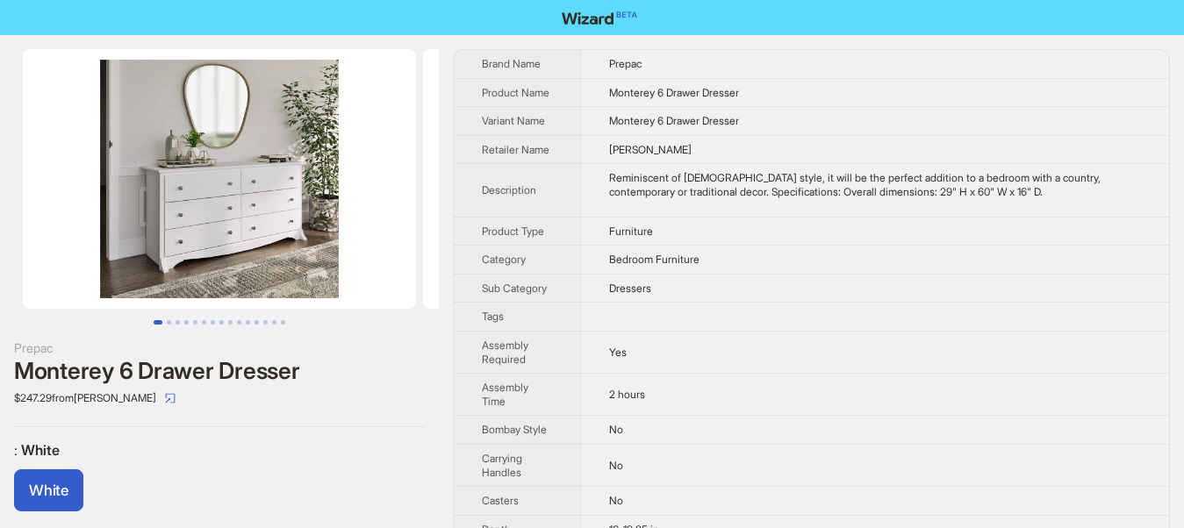
scroll to position [322, 0]
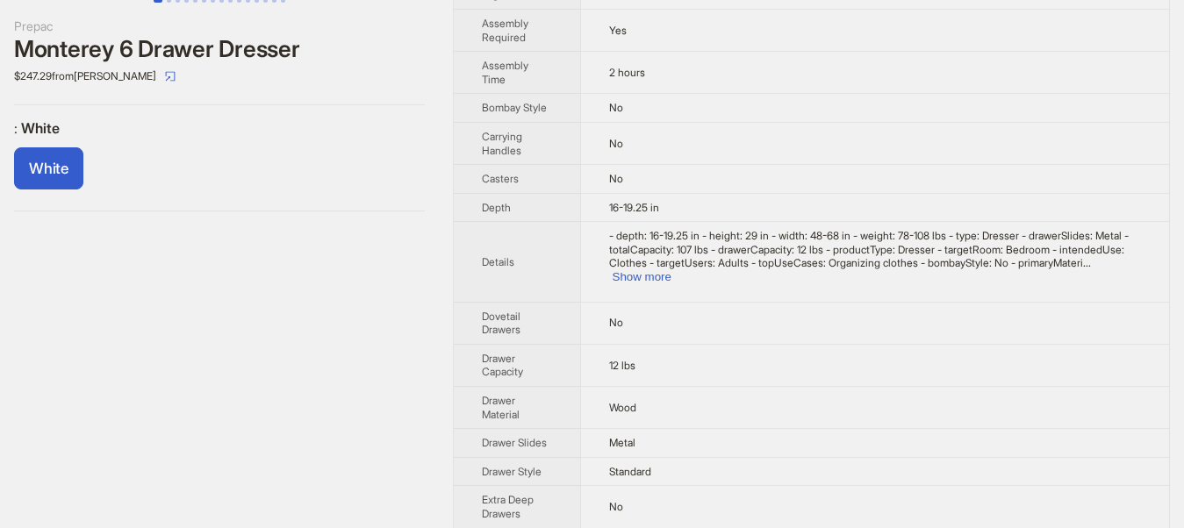
click at [1116, 255] on div "- depth: 16-19.25 in - height: 29 in - width: 48-68 in - weight: 78-108 lbs - t…" at bounding box center [875, 256] width 533 height 54
click at [671, 270] on button "Show more" at bounding box center [641, 276] width 59 height 13
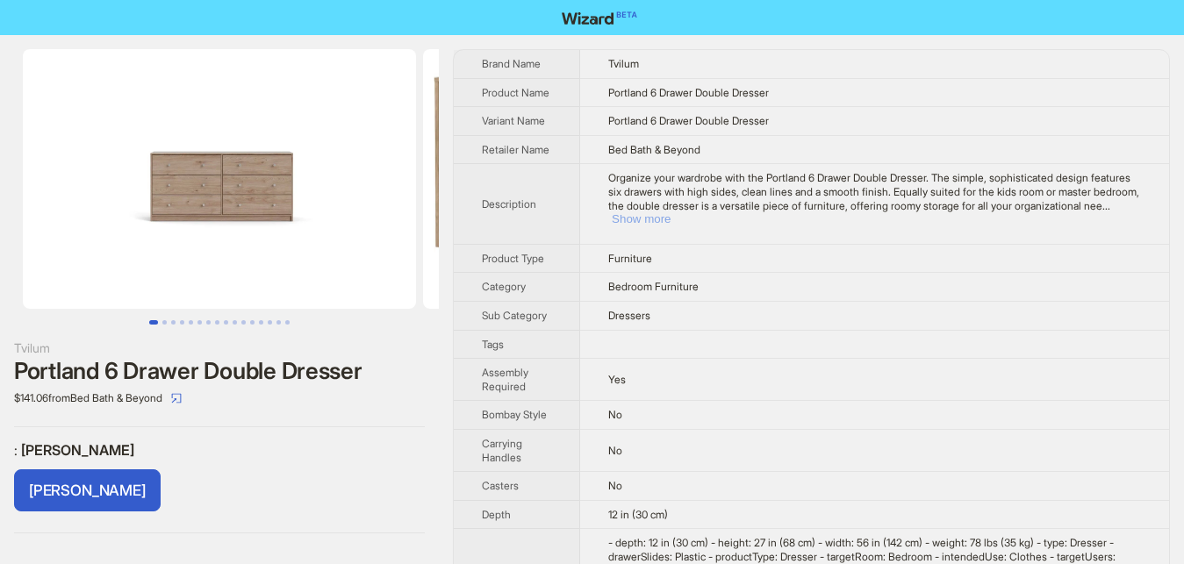
drag, startPoint x: 1106, startPoint y: 210, endPoint x: 869, endPoint y: 332, distance: 266.4
click at [670, 212] on button "Show more" at bounding box center [640, 218] width 59 height 13
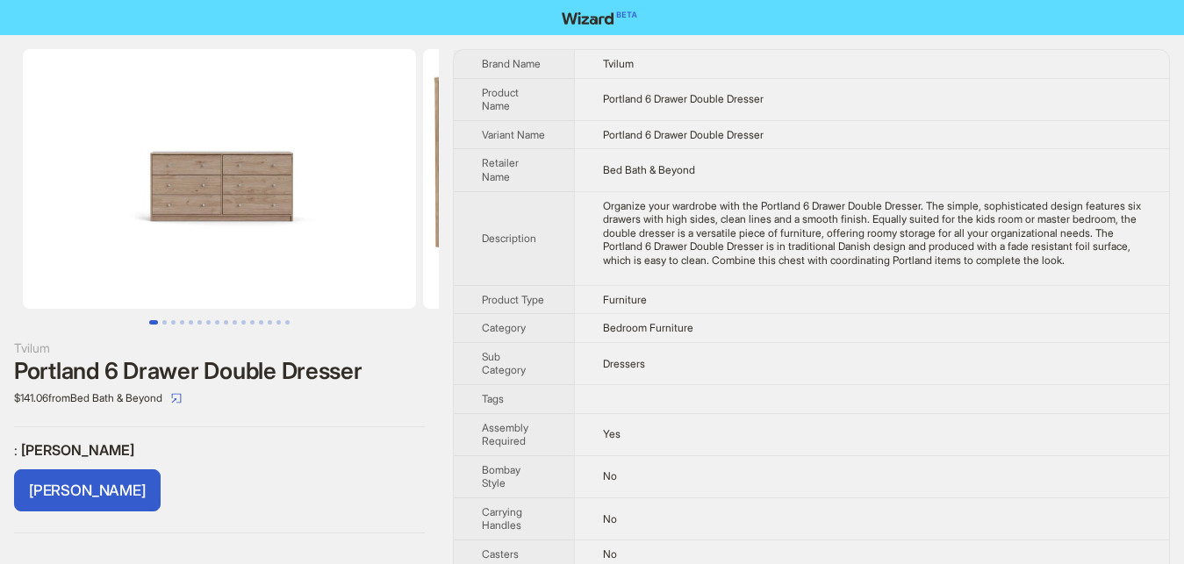
scroll to position [358, 0]
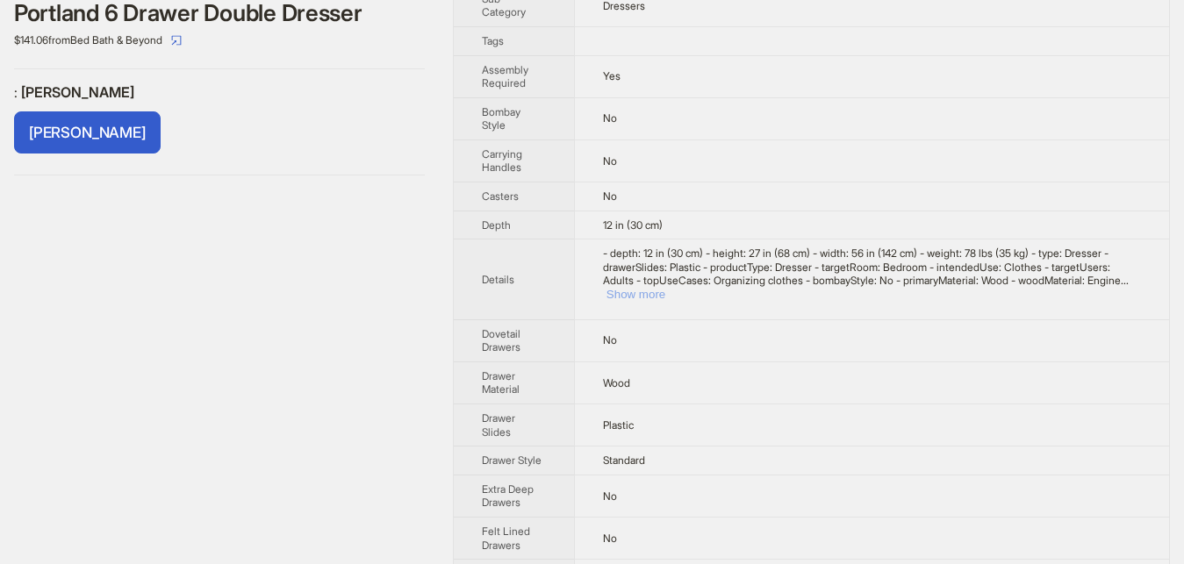
click at [665, 296] on button "Show more" at bounding box center [635, 294] width 59 height 13
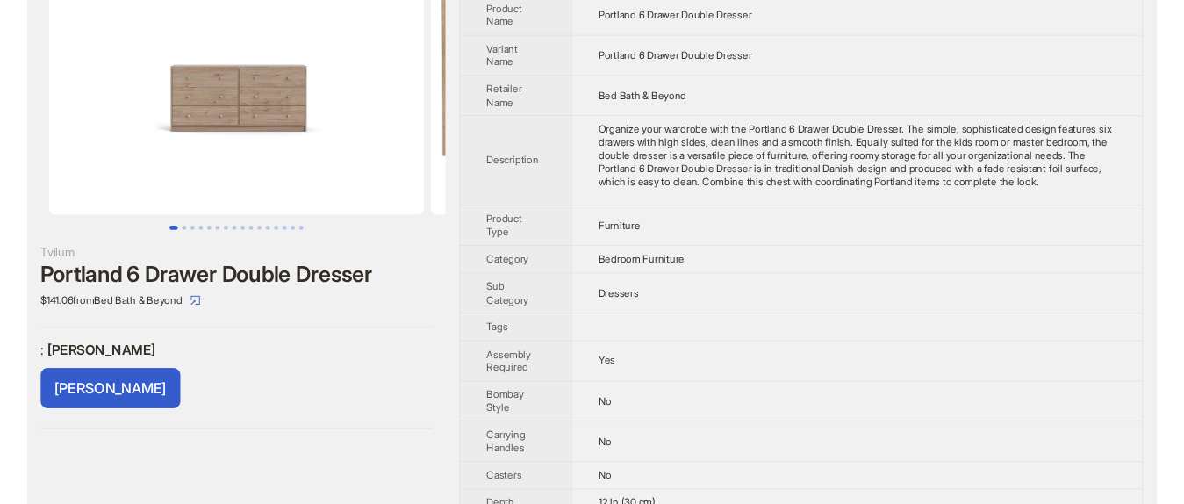
scroll to position [403, 0]
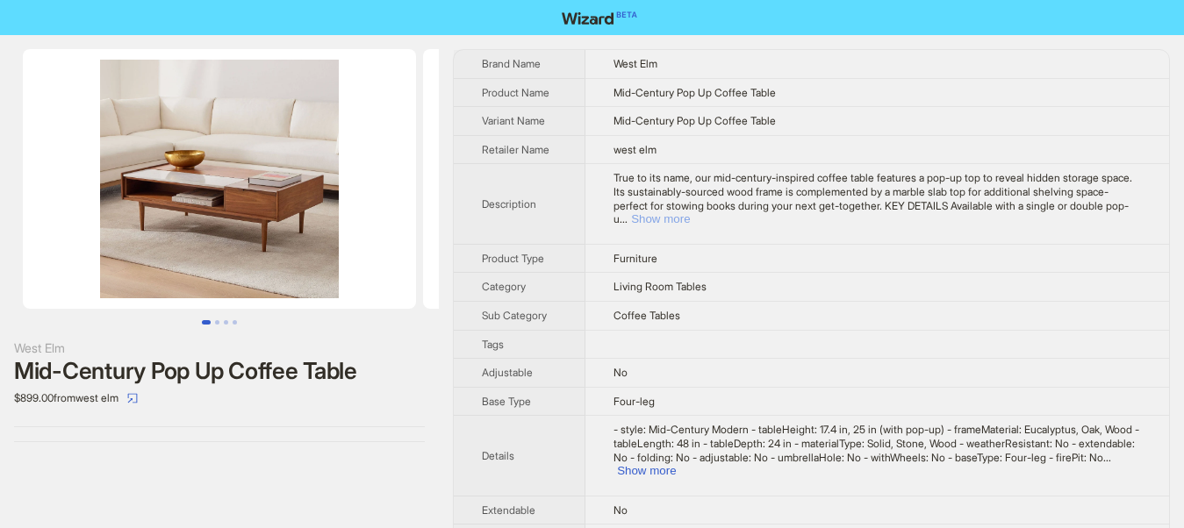
click at [690, 212] on button "Show more" at bounding box center [660, 218] width 59 height 13
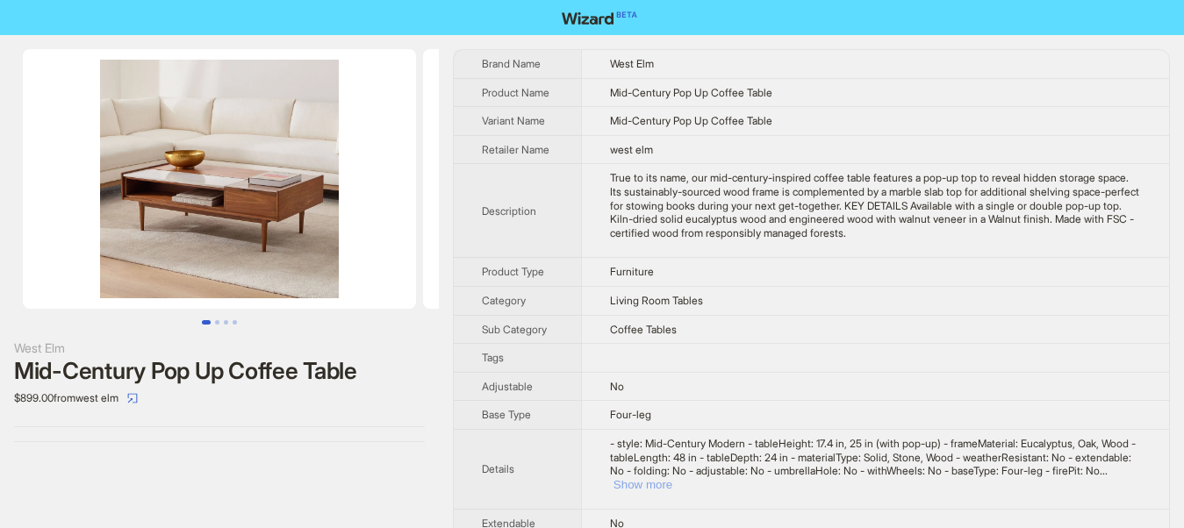
click at [672, 478] on button "Show more" at bounding box center [642, 484] width 59 height 13
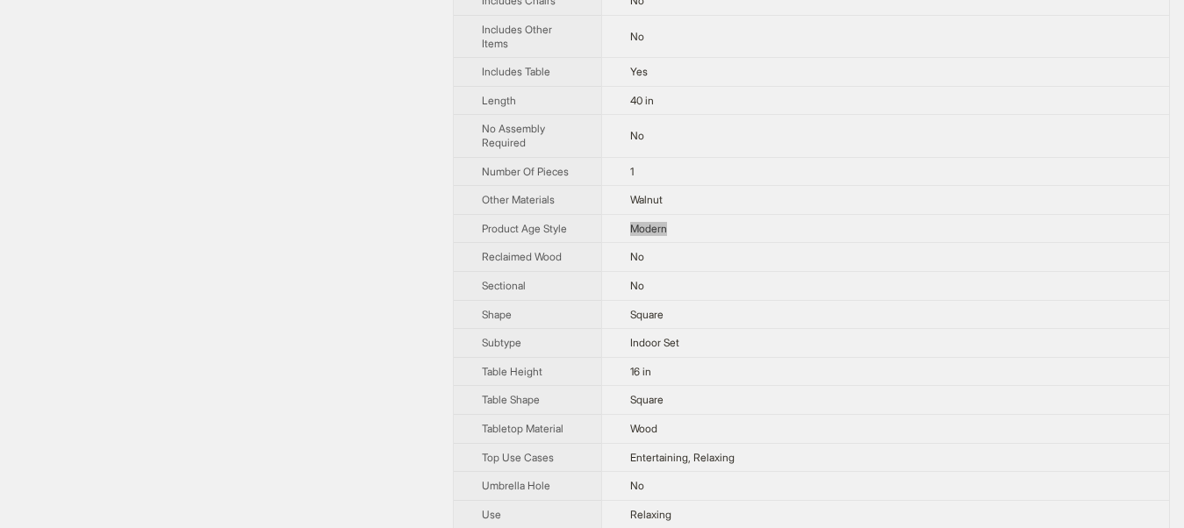
scroll to position [738, 0]
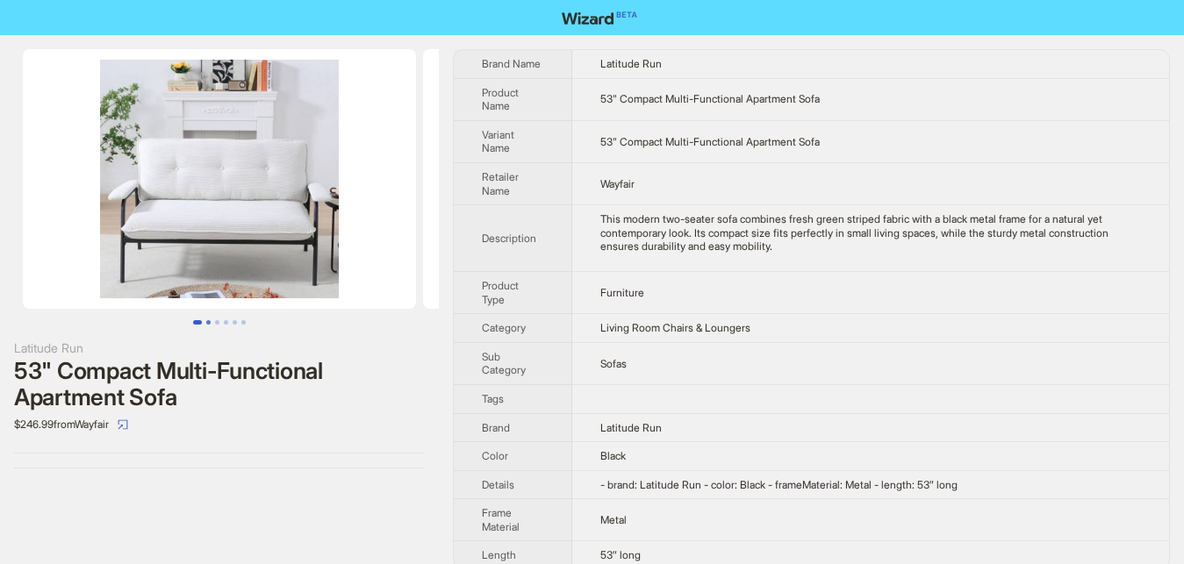
click at [207, 324] on button "Go to slide 2" at bounding box center [208, 322] width 4 height 4
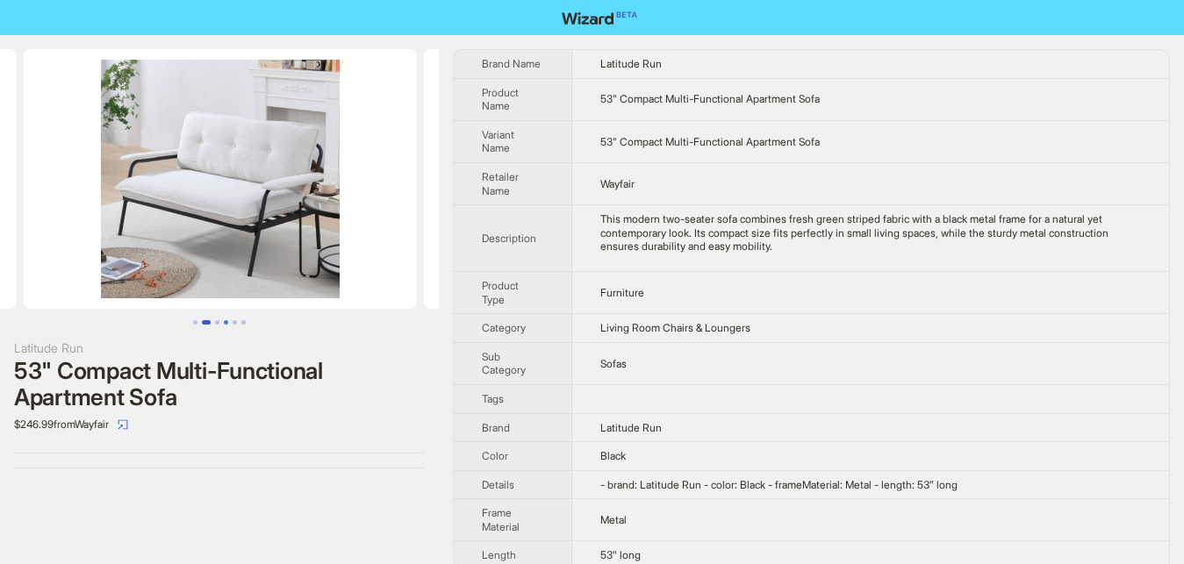
click at [224, 323] on button "Go to slide 4" at bounding box center [226, 322] width 4 height 4
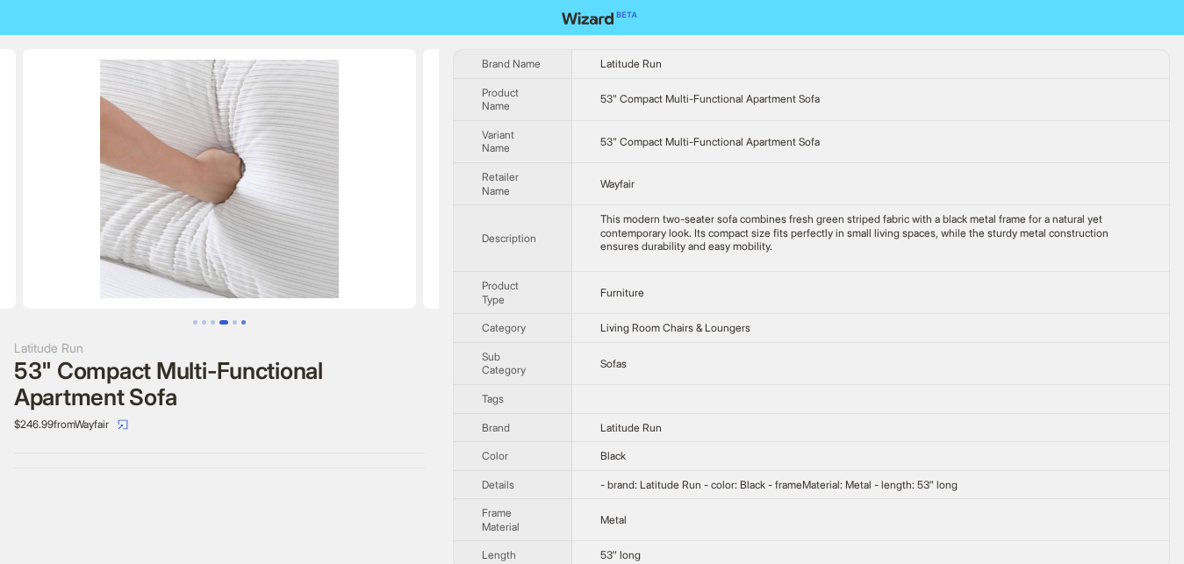
click at [241, 324] on button "Go to slide 6" at bounding box center [243, 322] width 4 height 4
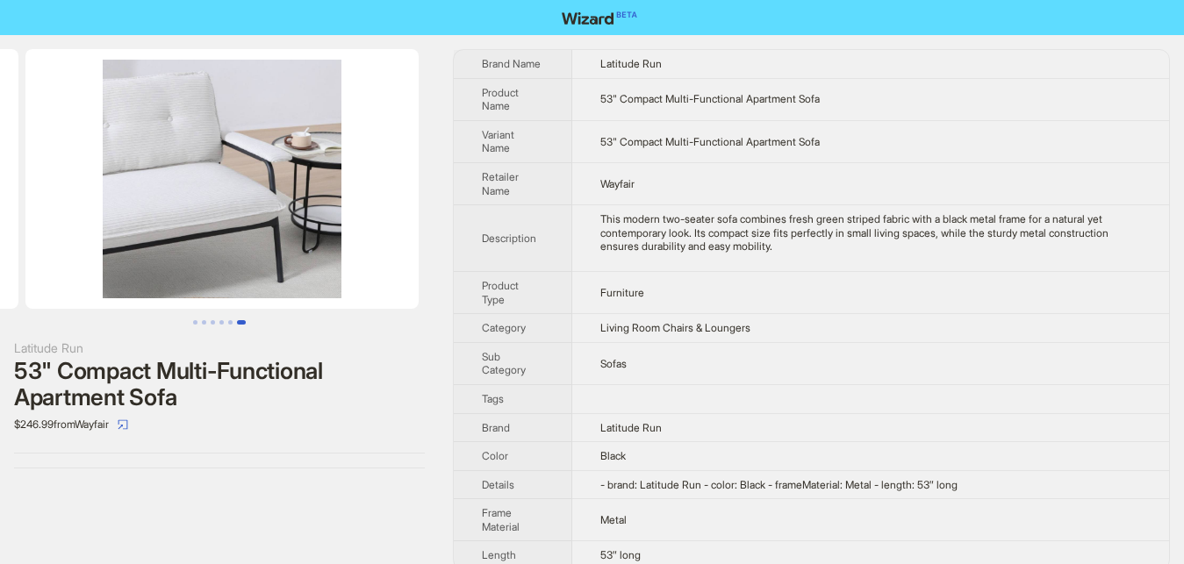
scroll to position [0, 2000]
click at [250, 325] on div "Latitude Run 53" Compact Multi-Functional Apartment Sofa $246.99 from Wayfair" at bounding box center [219, 258] width 439 height 447
click at [197, 320] on button "Go to slide 1" at bounding box center [195, 322] width 4 height 4
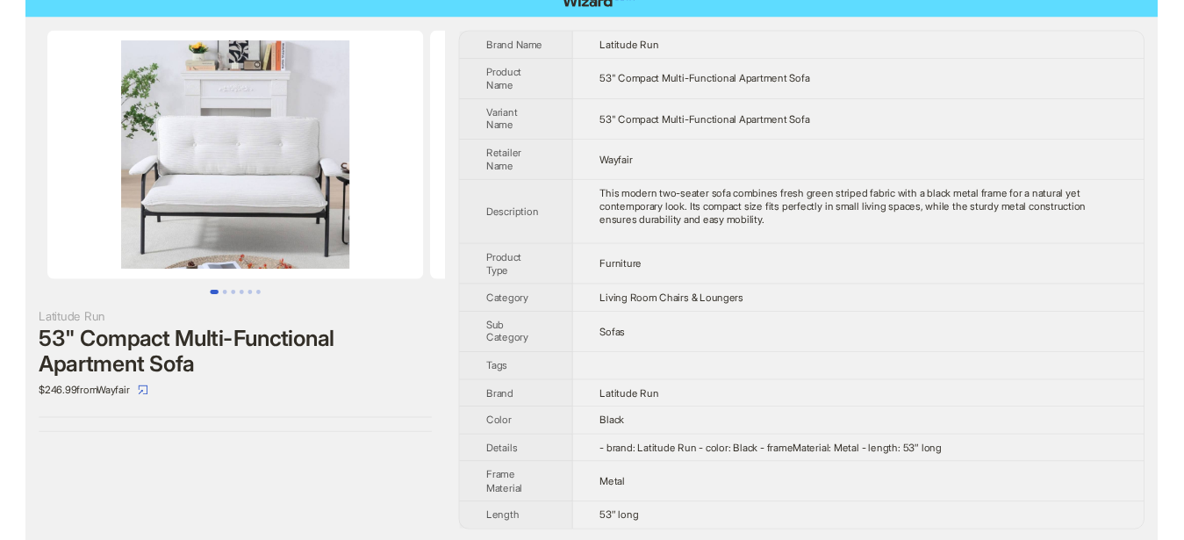
scroll to position [20, 0]
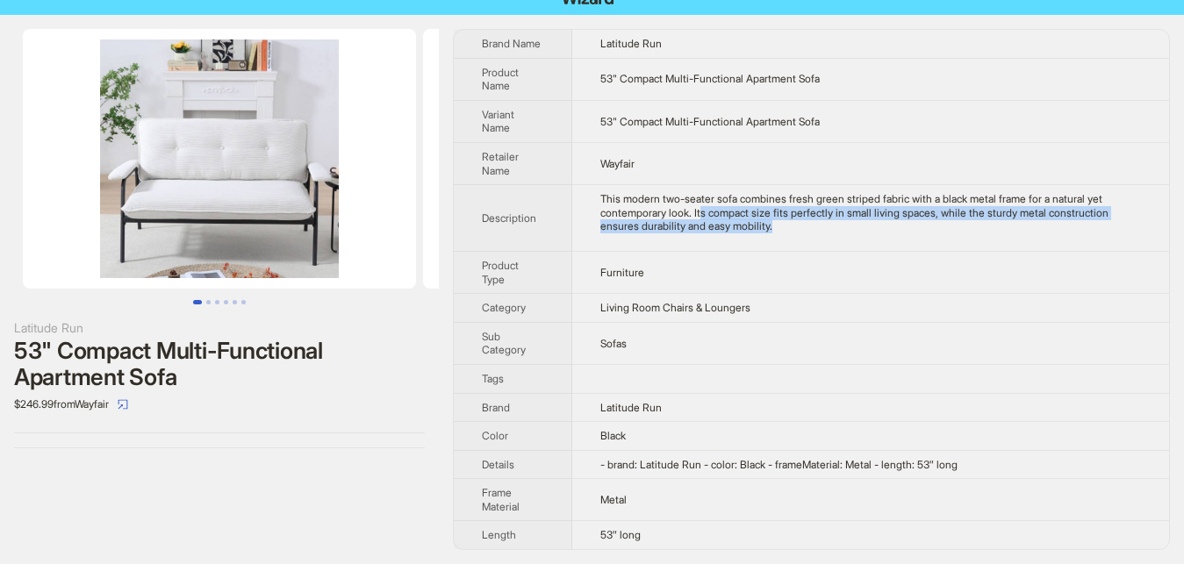
drag, startPoint x: 698, startPoint y: 217, endPoint x: 476, endPoint y: 243, distance: 223.5
click at [800, 226] on div "This modern two-seater sofa combines fresh green striped fabric with a black me…" at bounding box center [870, 212] width 540 height 41
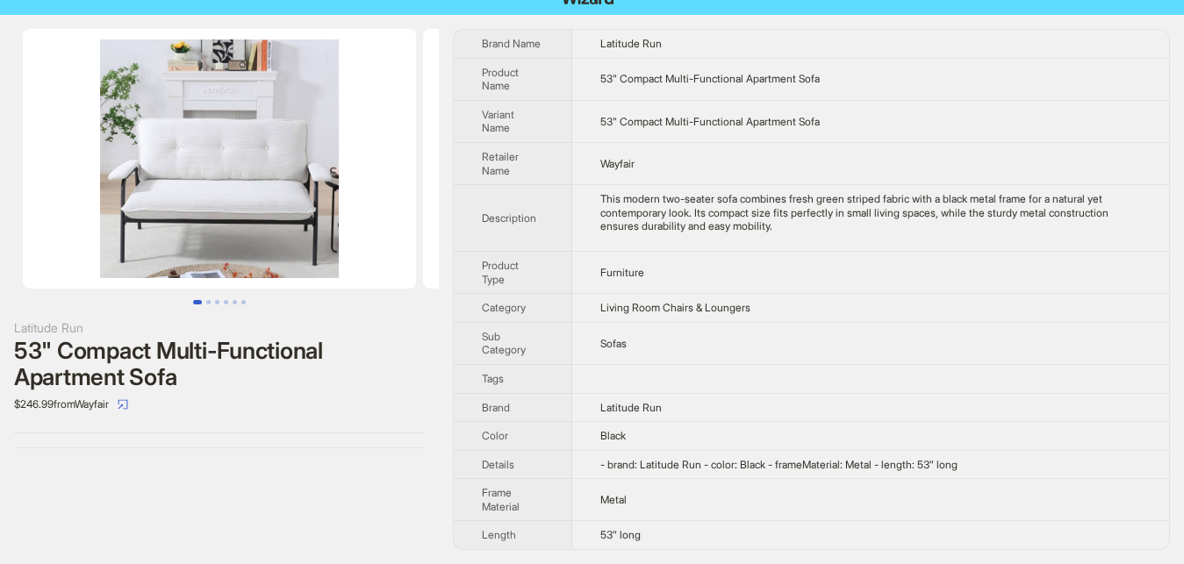
click at [180, 485] on div "Latitude Run 53" Compact Multi-Functional Apartment Sofa $246.99 from Wayfair" at bounding box center [219, 289] width 439 height 549
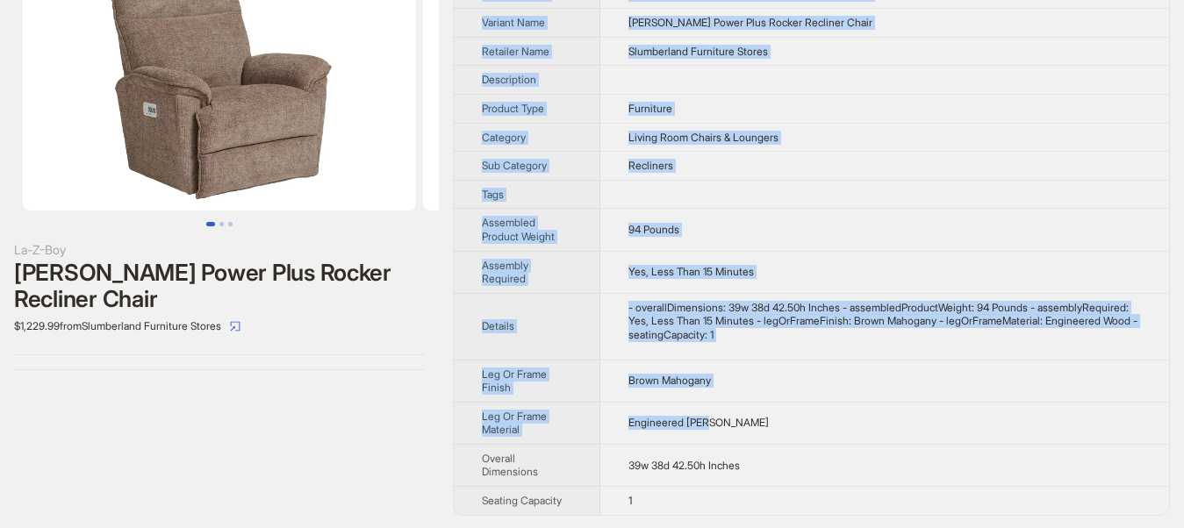
scroll to position [100, 0]
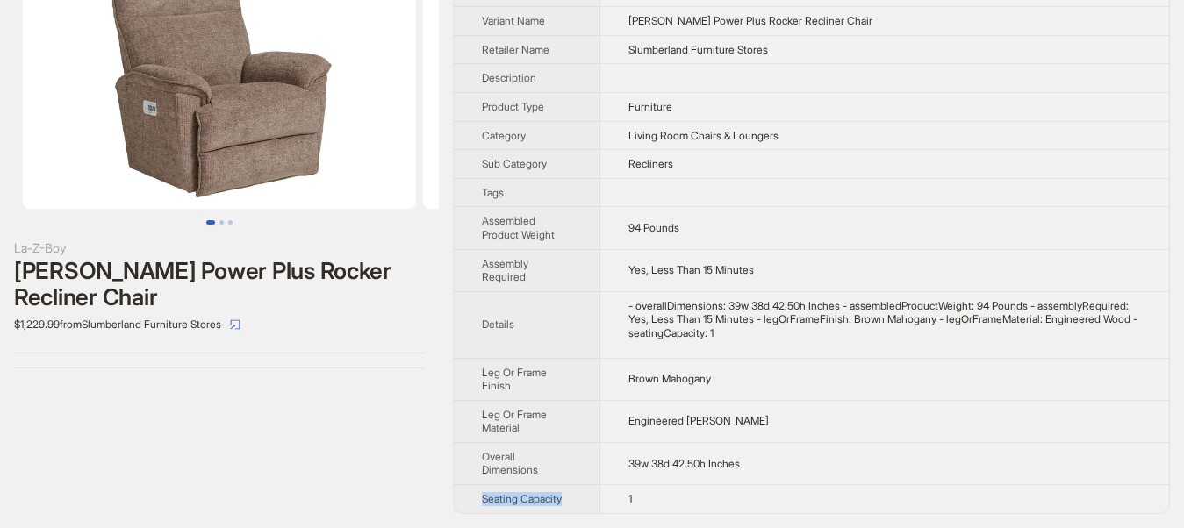
drag, startPoint x: 466, startPoint y: 45, endPoint x: 701, endPoint y: 493, distance: 506.2
click at [701, 507] on div "La-Z-Boy Jay Power Plus Rocker Recliner Chair $1,229.99 from Slumberland Furnit…" at bounding box center [592, 231] width 1184 height 593
copy span "Seating Capacity"
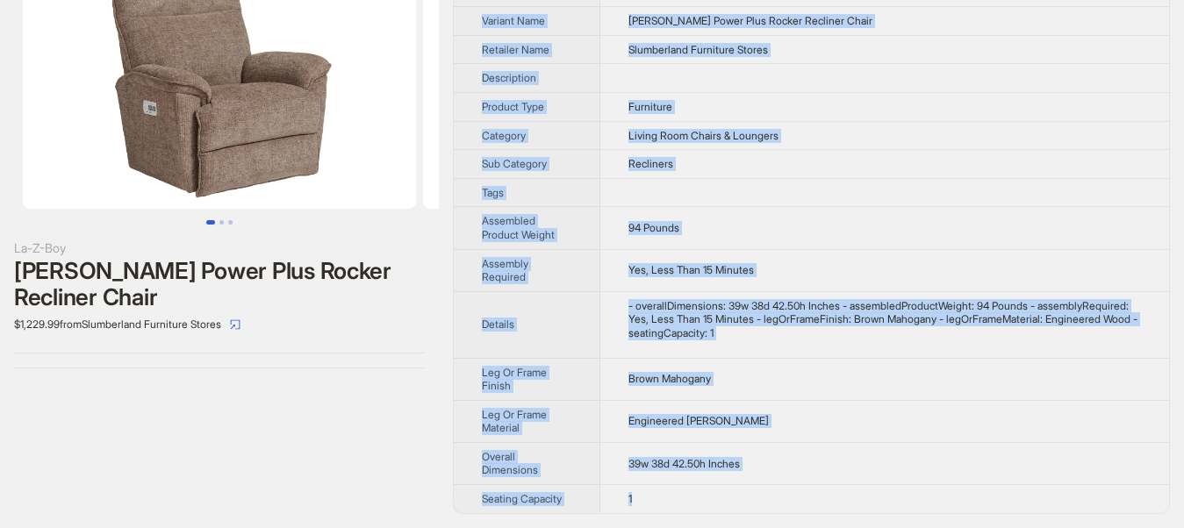
drag, startPoint x: 464, startPoint y: 64, endPoint x: 651, endPoint y: 506, distance: 480.0
click at [651, 506] on tbody "Brand Name La-Z-Boy Product Name Jay Power Plus Rocker Recliner Chair Variant N…" at bounding box center [811, 231] width 715 height 563
copy tbody "Brand Name La-Z-Boy Product Name Jay Power Plus Rocker Recliner Chair Variant N…"
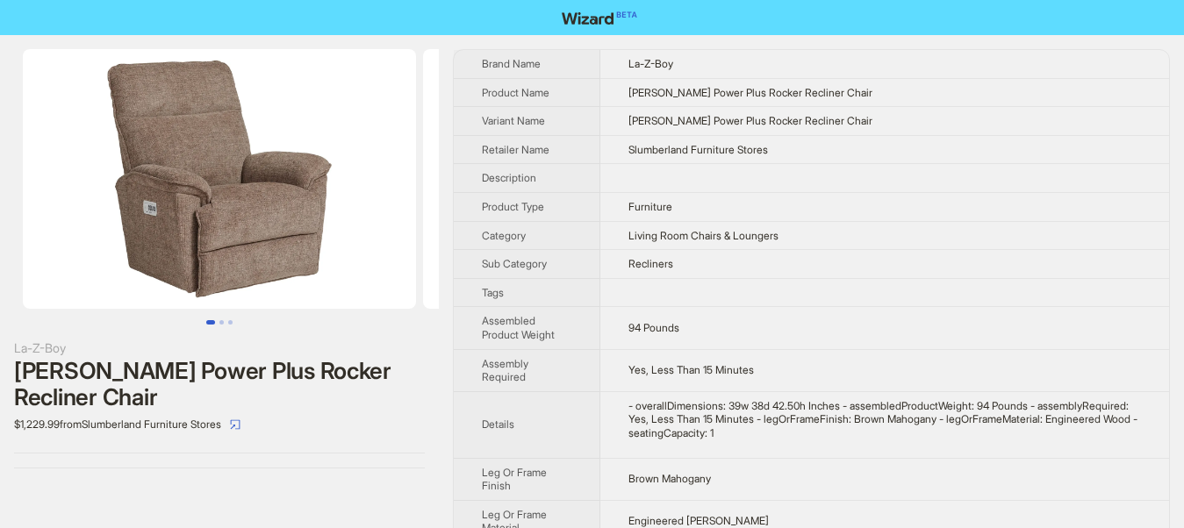
click at [441, 225] on div "La-Z-Boy Jay Power Plus Rocker Recliner Chair $1,229.99 from Slumberland Furnit…" at bounding box center [592, 331] width 1184 height 593
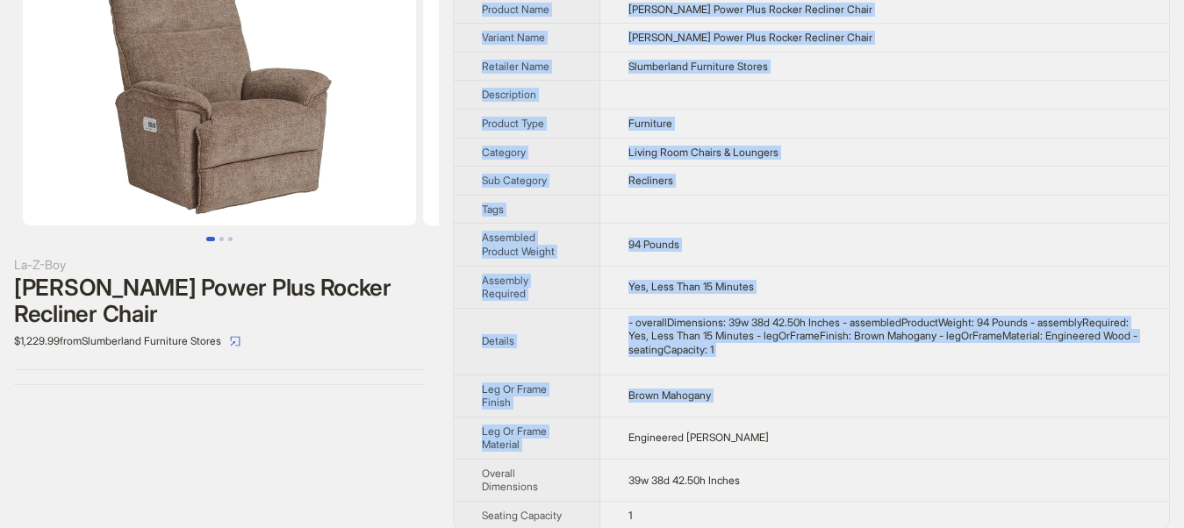
scroll to position [100, 0]
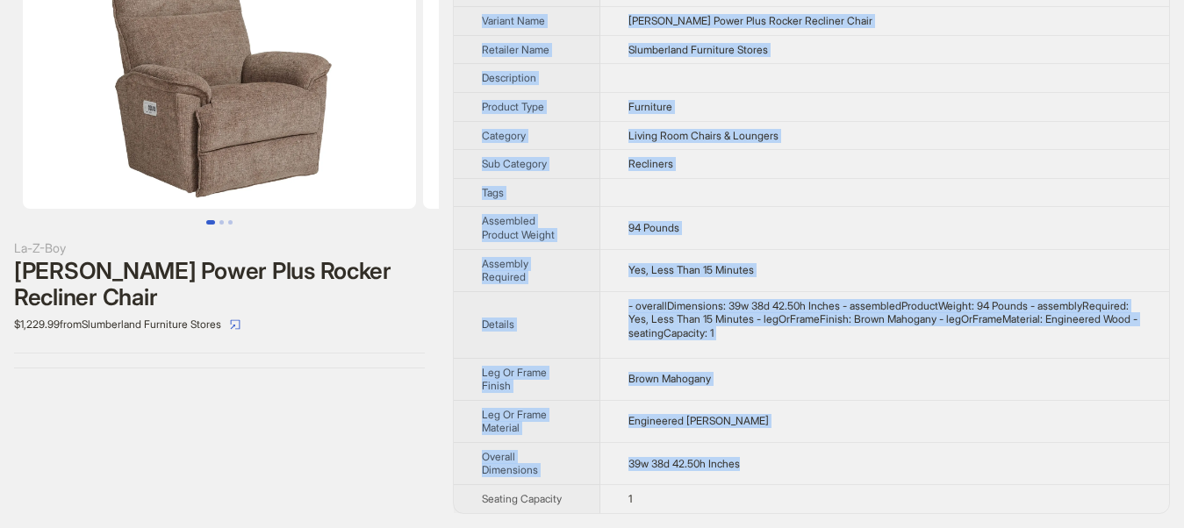
drag, startPoint x: 480, startPoint y: 62, endPoint x: 739, endPoint y: 462, distance: 476.5
click at [739, 462] on tbody "Brand Name La-Z-Boy Product Name Jay Power Plus Rocker Recliner Chair Variant N…" at bounding box center [811, 231] width 715 height 563
copy tbody "Brand Name La-Z-Boy Product Name Jay Power Plus Rocker Recliner Chair Variant N…"
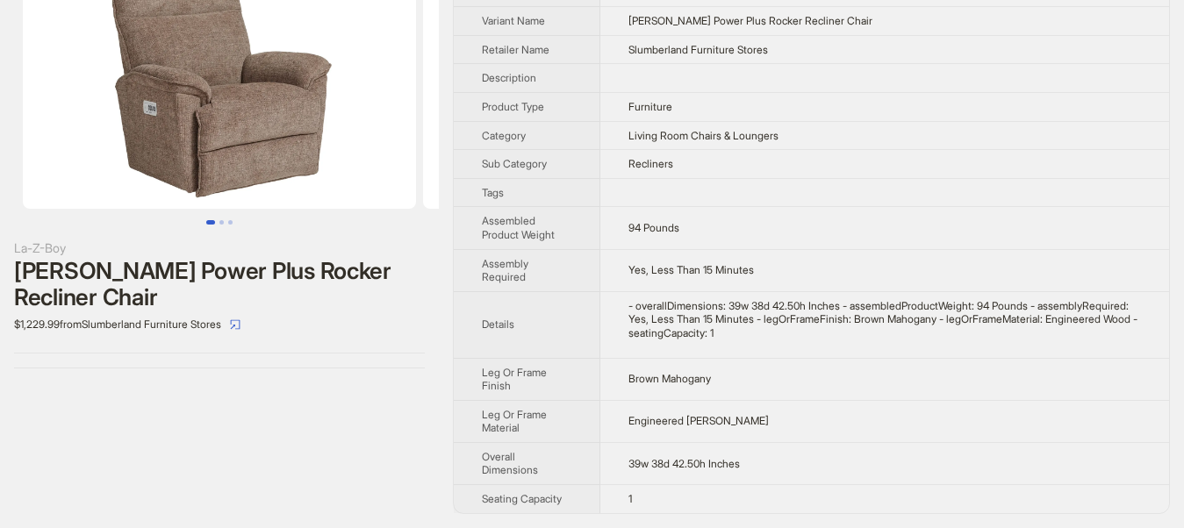
click at [321, 476] on div "La-Z-Boy Jay Power Plus Rocker Recliner Chair $1,229.99 from Slumberland Furnit…" at bounding box center [219, 231] width 439 height 593
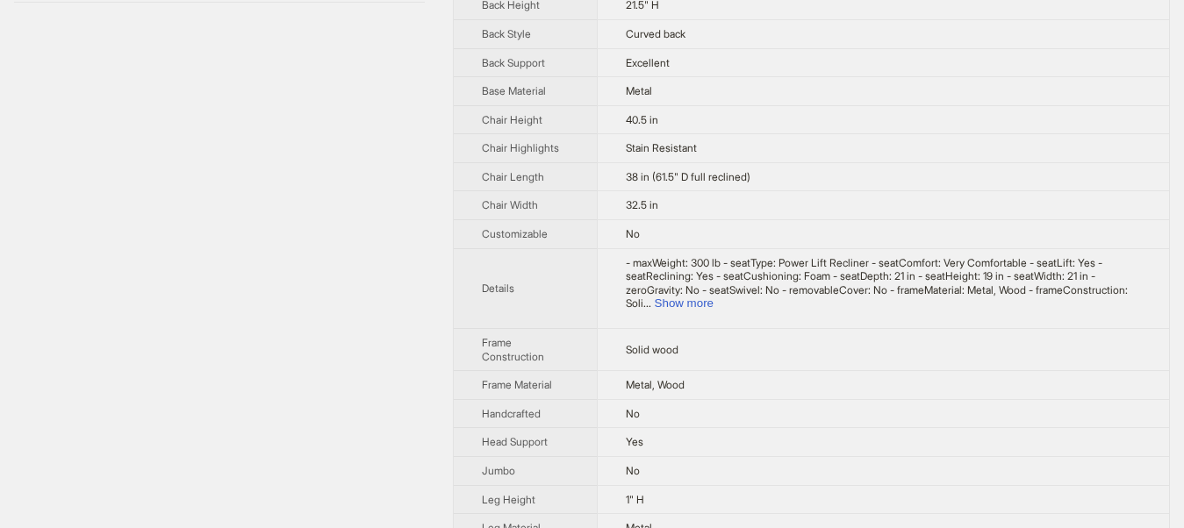
scroll to position [447, 0]
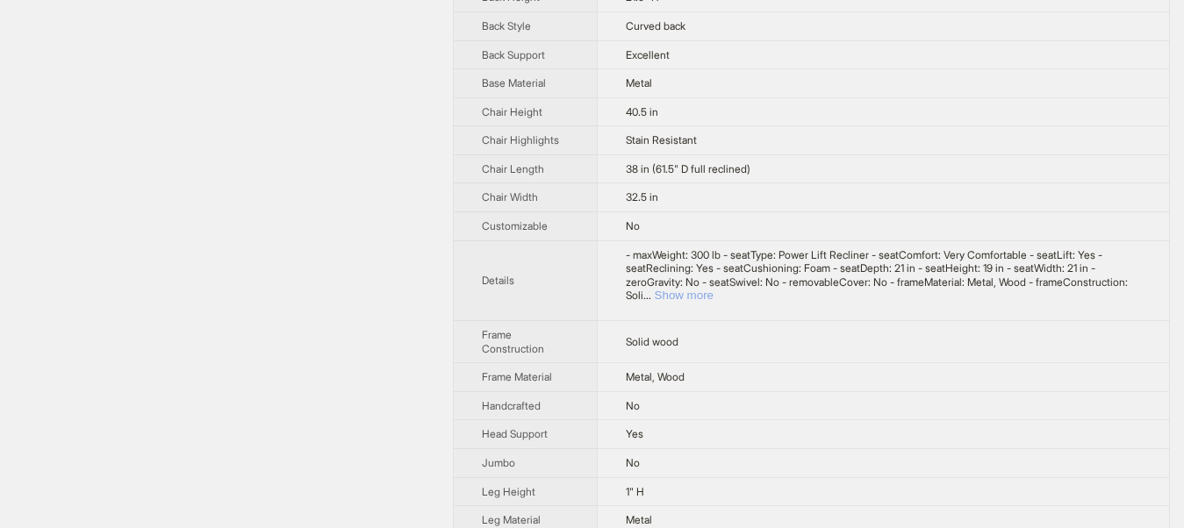
click at [713, 299] on button "Show more" at bounding box center [683, 295] width 59 height 13
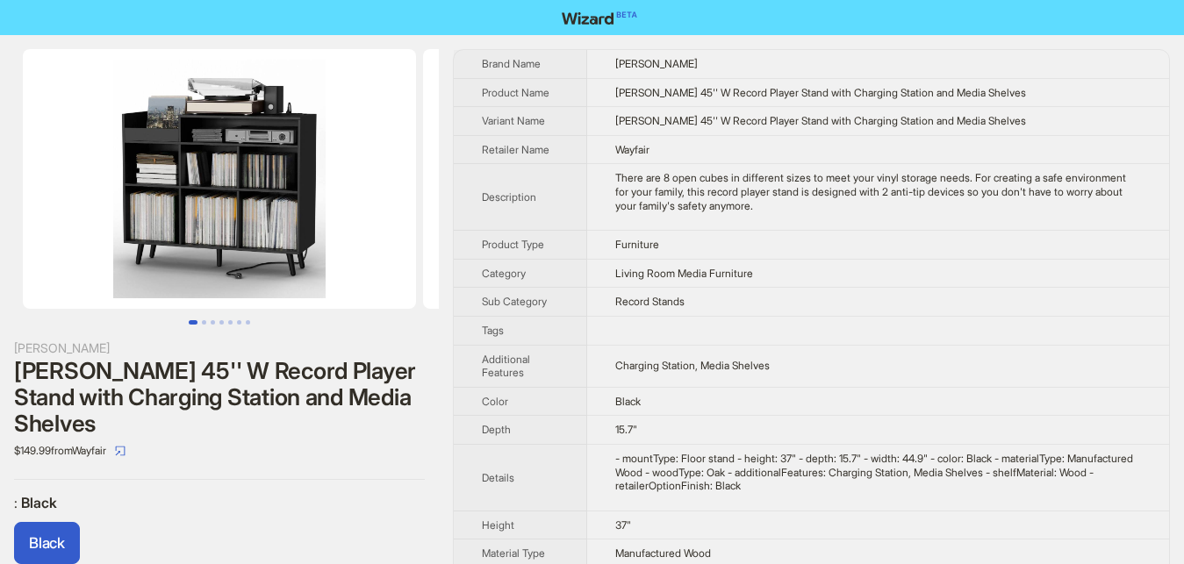
scroll to position [89, 0]
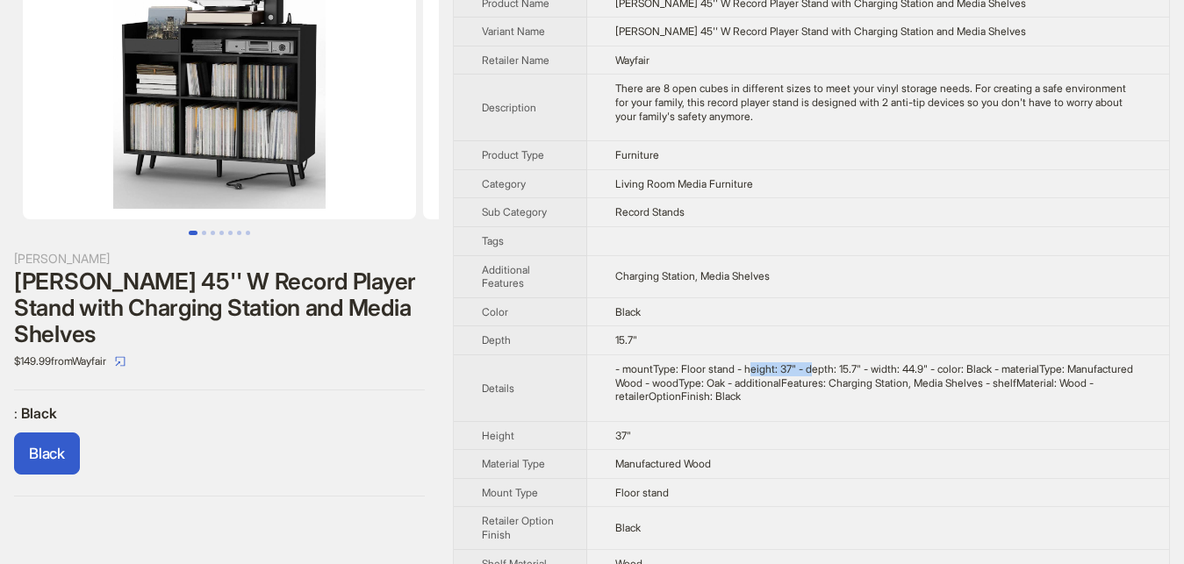
drag, startPoint x: 743, startPoint y: 368, endPoint x: 807, endPoint y: 373, distance: 64.2
click at [807, 373] on div "- mountType: Floor stand - height: 37" - depth: 15.7" - width: 44.9" - color: B…" at bounding box center [878, 382] width 526 height 41
click at [356, 433] on div "Black" at bounding box center [219, 457] width 411 height 49
click at [413, 433] on div "Black" at bounding box center [219, 457] width 411 height 49
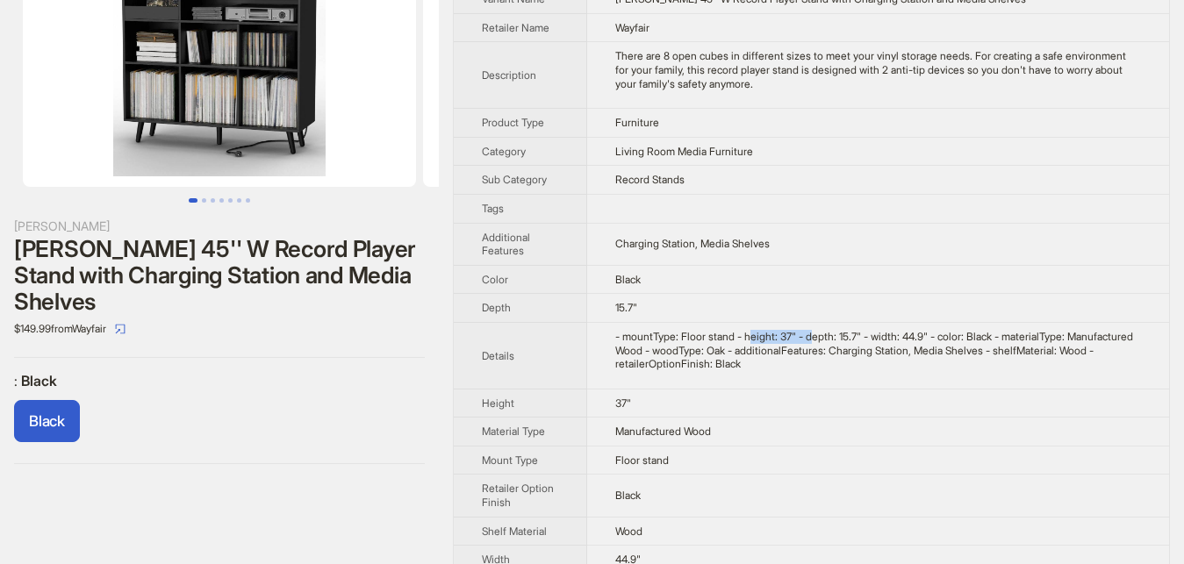
scroll to position [175, 0]
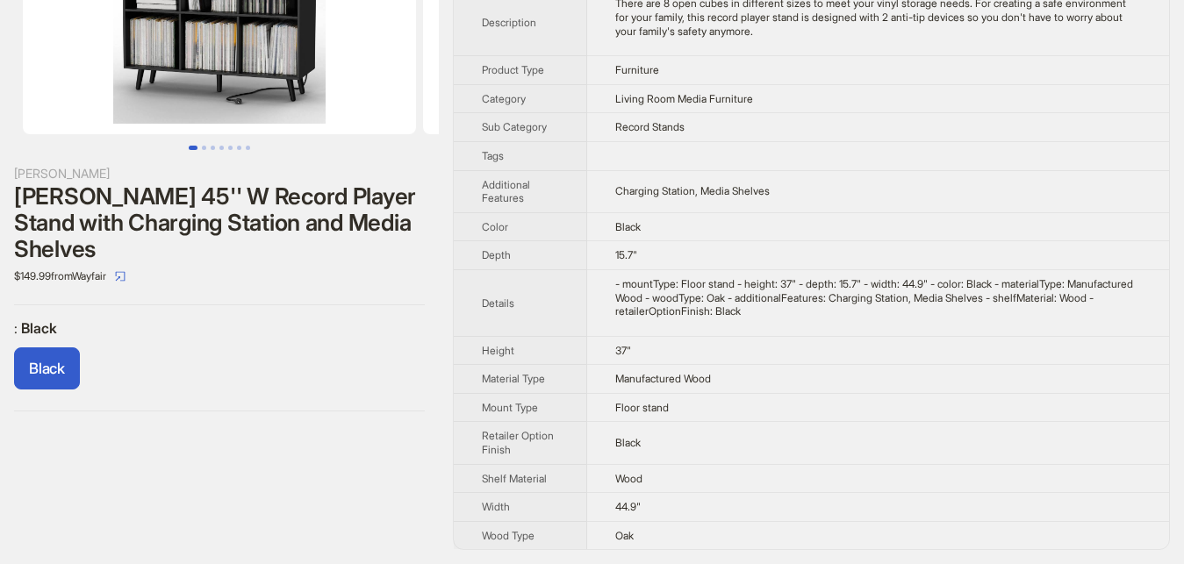
click at [370, 416] on div "George Oliver Meher 45'' W Record Player Stand with Charging Station and Media …" at bounding box center [219, 213] width 439 height 704
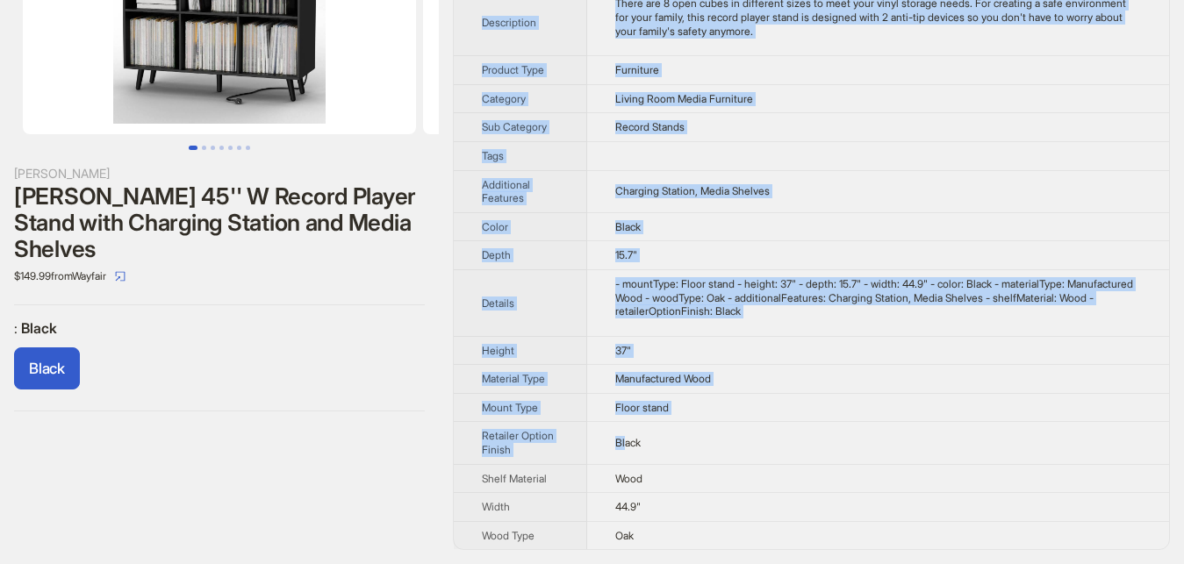
drag, startPoint x: 468, startPoint y: 50, endPoint x: 624, endPoint y: 449, distance: 428.3
click at [624, 449] on tbody "Brand Name George Oliver Product Name Meher 45'' W Record Player Stand with Cha…" at bounding box center [811, 212] width 715 height 674
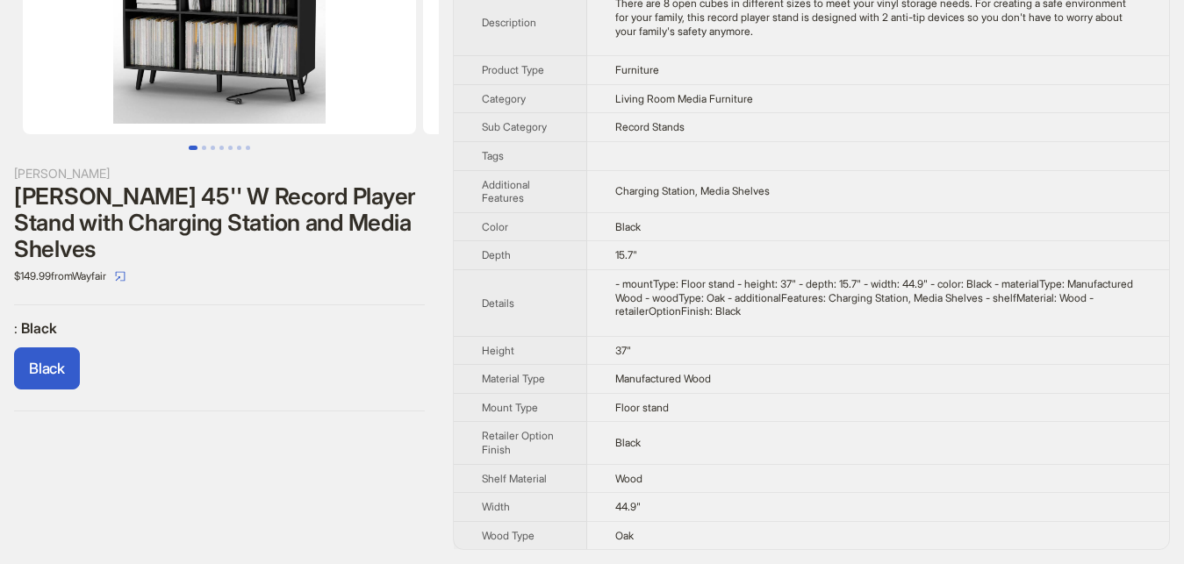
click at [424, 508] on div "George Oliver Meher 45'' W Record Player Stand with Charging Station and Media …" at bounding box center [219, 213] width 439 height 704
drag, startPoint x: 468, startPoint y: 348, endPoint x: 658, endPoint y: 359, distance: 190.7
click at [658, 359] on tr "Height 37"" at bounding box center [811, 350] width 715 height 29
copy tr "Height 37""
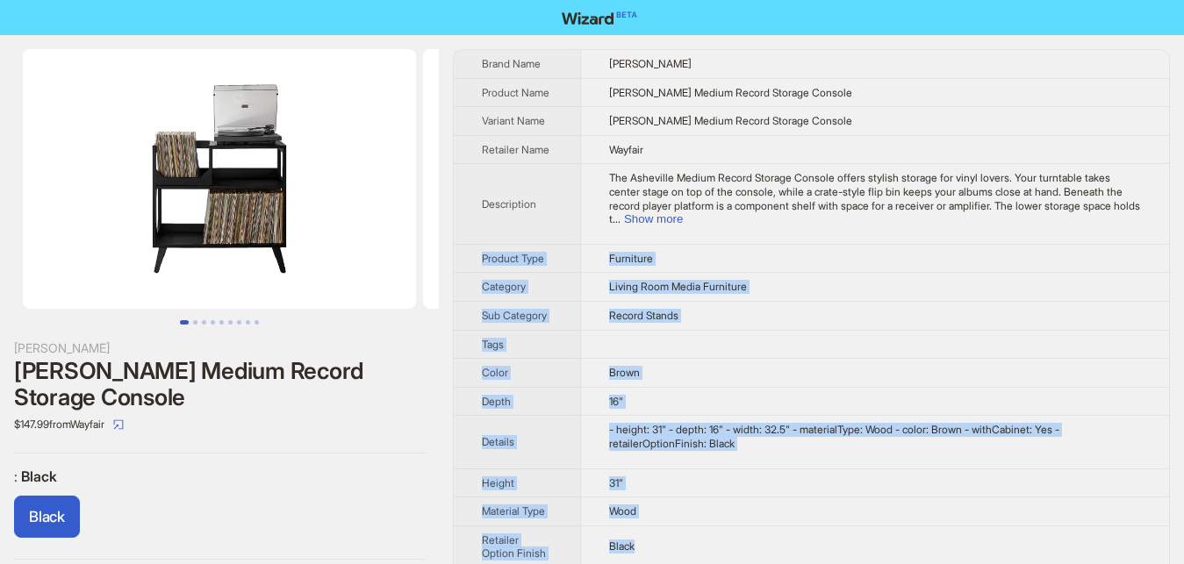
drag, startPoint x: 11, startPoint y: 44, endPoint x: 648, endPoint y: 442, distance: 751.2
click at [439, 517] on div "[PERSON_NAME] Medium Record Storage Console $147.99 from Wayfair : Black Black" at bounding box center [219, 304] width 439 height 539
click at [267, 490] on div ": Black Black" at bounding box center [219, 507] width 411 height 78
click at [383, 407] on div "[PERSON_NAME] Medium Record Storage Console" at bounding box center [219, 384] width 411 height 53
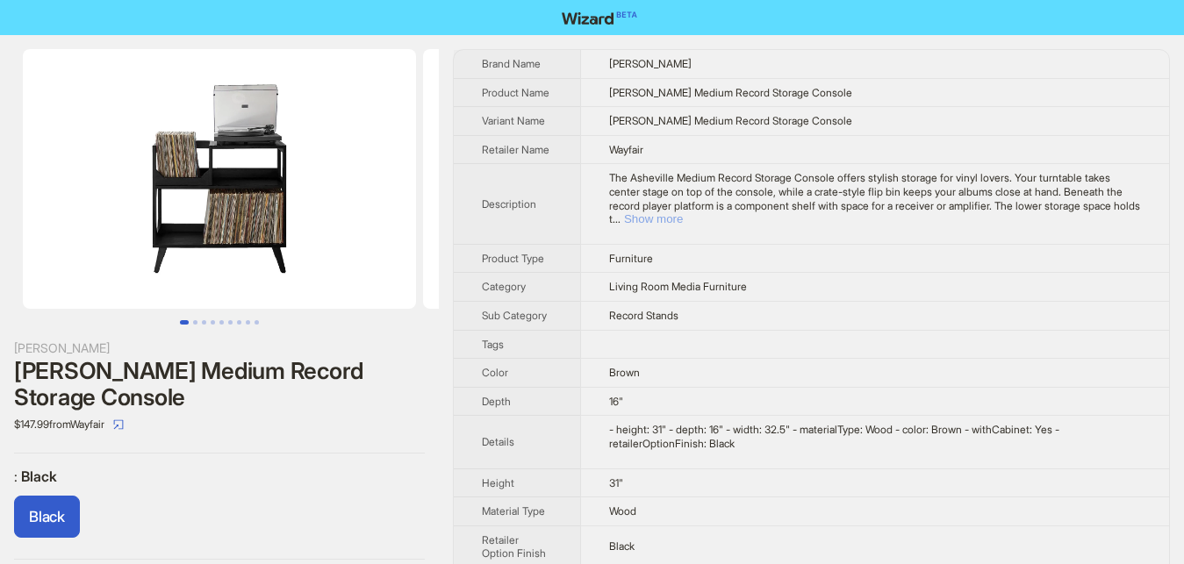
click at [683, 212] on button "Show more" at bounding box center [653, 218] width 59 height 13
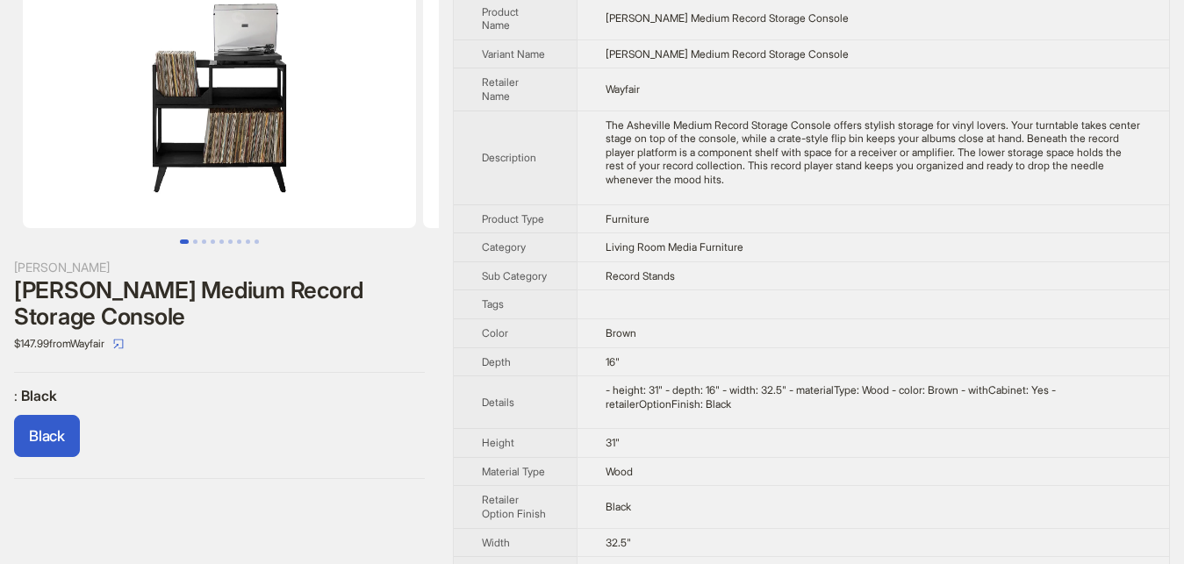
scroll to position [117, 0]
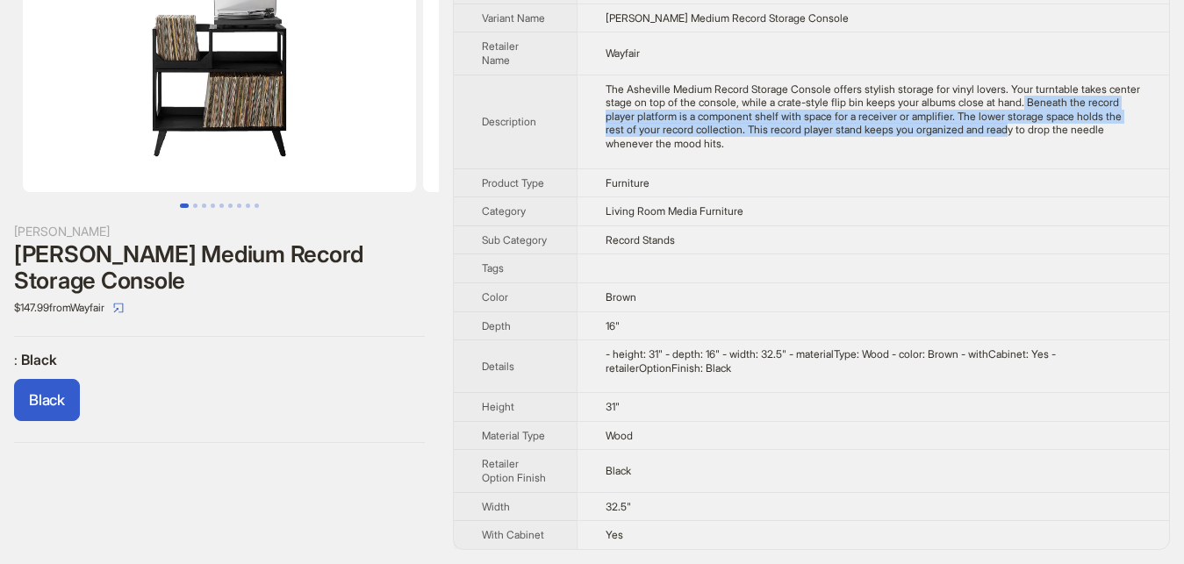
drag, startPoint x: 1012, startPoint y: 100, endPoint x: 939, endPoint y: 130, distance: 78.7
click at [939, 130] on div "The Asheville Medium Record Storage Console offers stylish storage for vinyl lo…" at bounding box center [872, 116] width 535 height 68
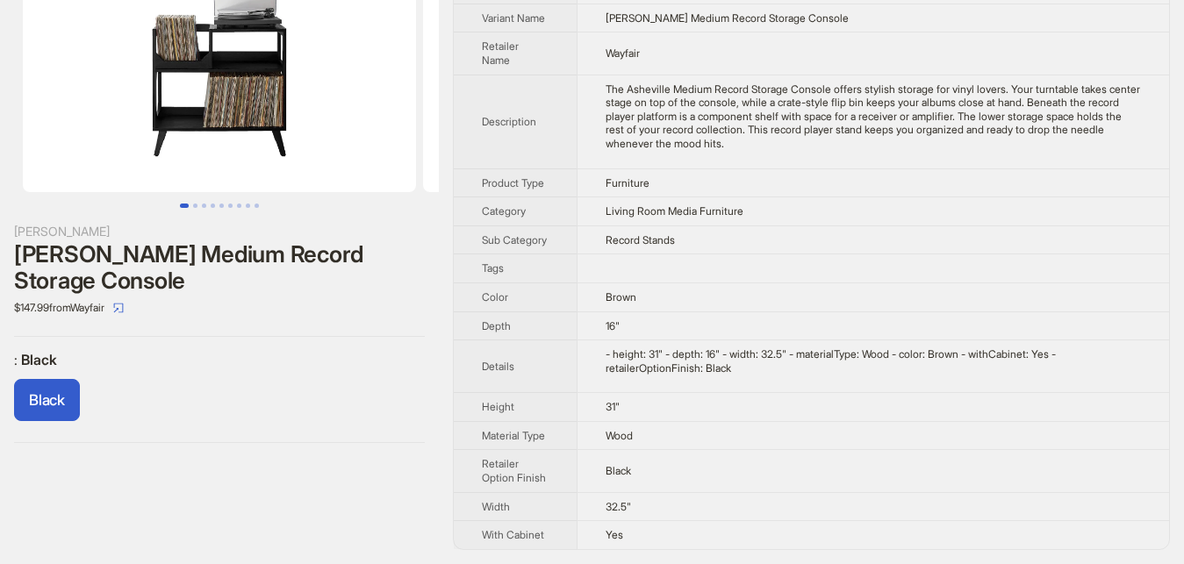
click at [605, 357] on div "- height: 31" - depth: 16" - width: 32.5" - materialType: Wood - color: Brown -…" at bounding box center [872, 360] width 535 height 27
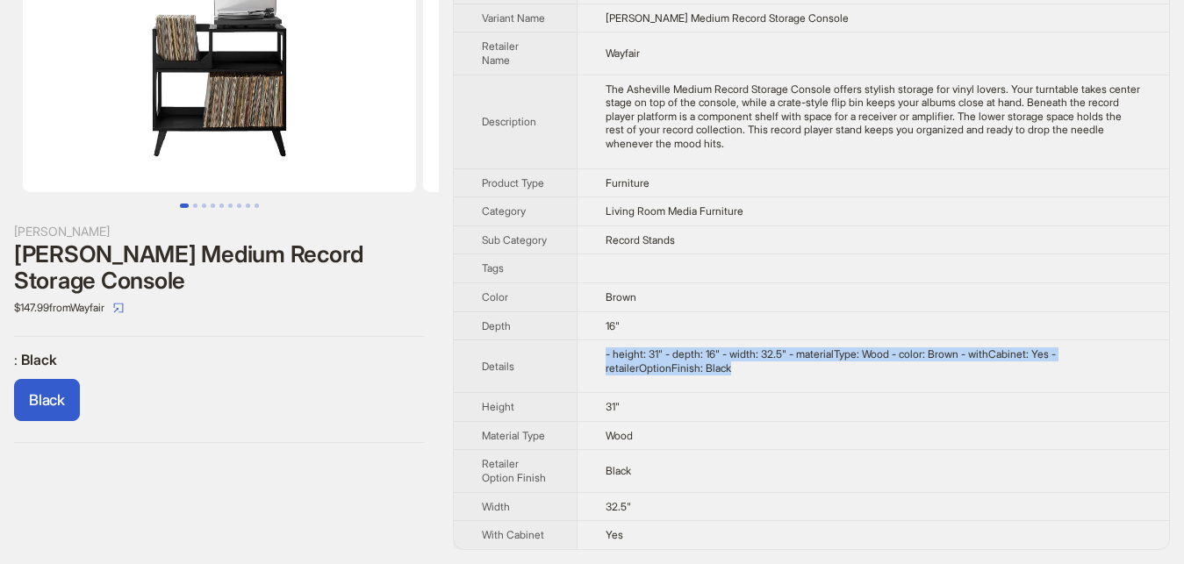
drag, startPoint x: 603, startPoint y: 349, endPoint x: 778, endPoint y: 382, distance: 178.4
click at [778, 382] on td "- height: 31" - depth: 16" - width: 32.5" - materialType: Wood - color: Brown -…" at bounding box center [872, 366] width 592 height 53
copy div "- height: 31" - depth: 16" - width: 32.5" - materialType: Wood - color: Brown -…"
click at [417, 410] on div "Black" at bounding box center [219, 403] width 411 height 49
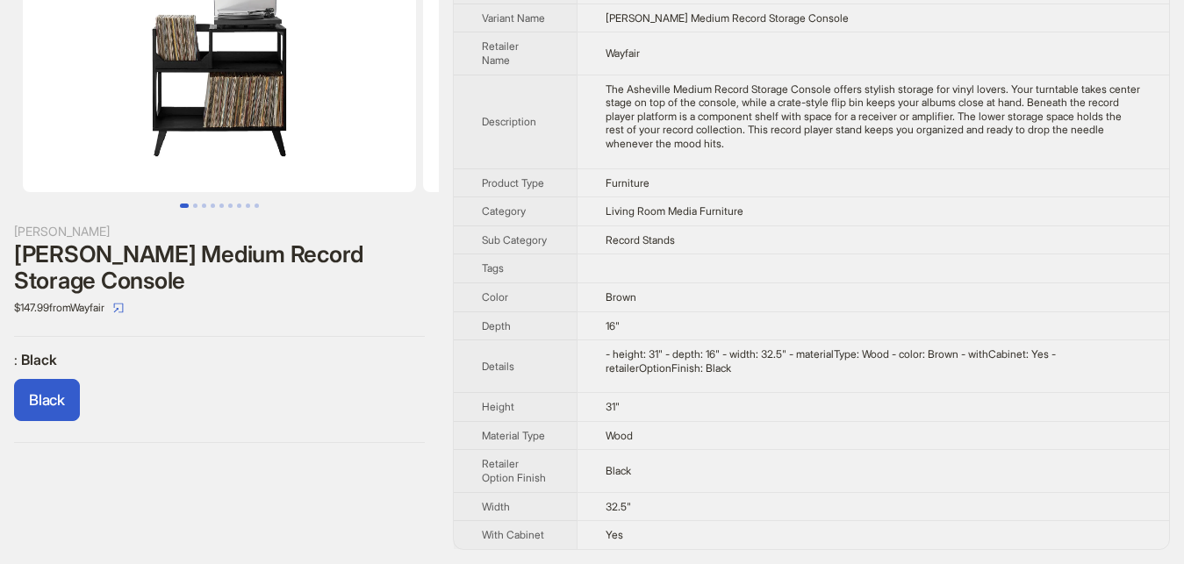
click at [646, 508] on td "32.5"" at bounding box center [872, 506] width 592 height 29
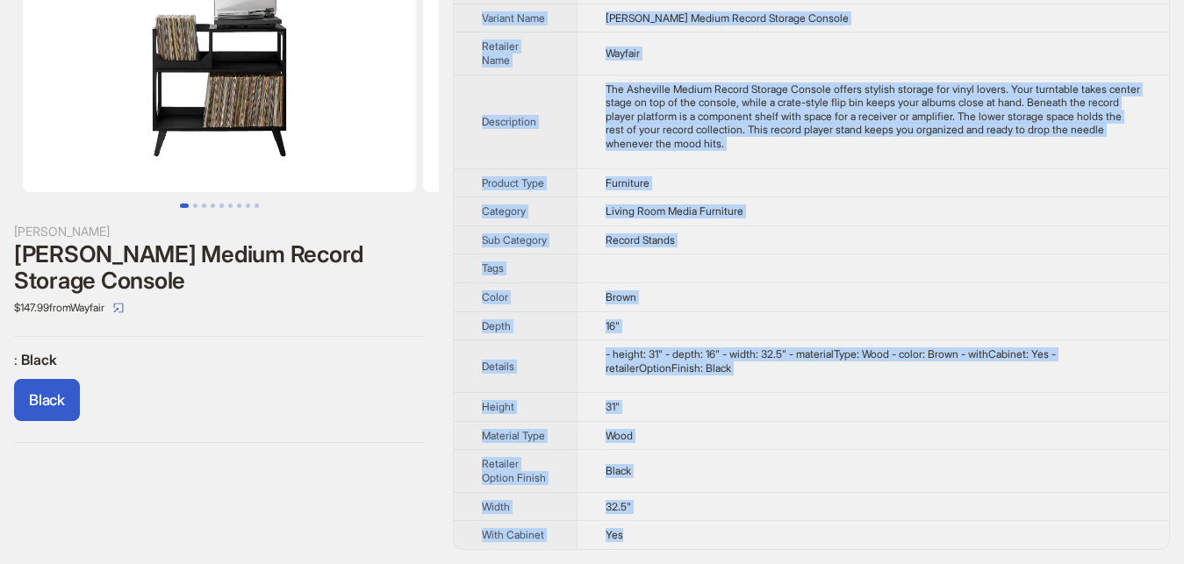
drag, startPoint x: 458, startPoint y: 43, endPoint x: 658, endPoint y: 533, distance: 528.8
click at [658, 533] on div "George Oliver Barajas Medium Record Storage Console $147.99 from Wayfair : Blac…" at bounding box center [592, 241] width 1184 height 646
copy tbody "Brand Name George Oliver Product Name Barajas Medium Record Storage Console Var…"
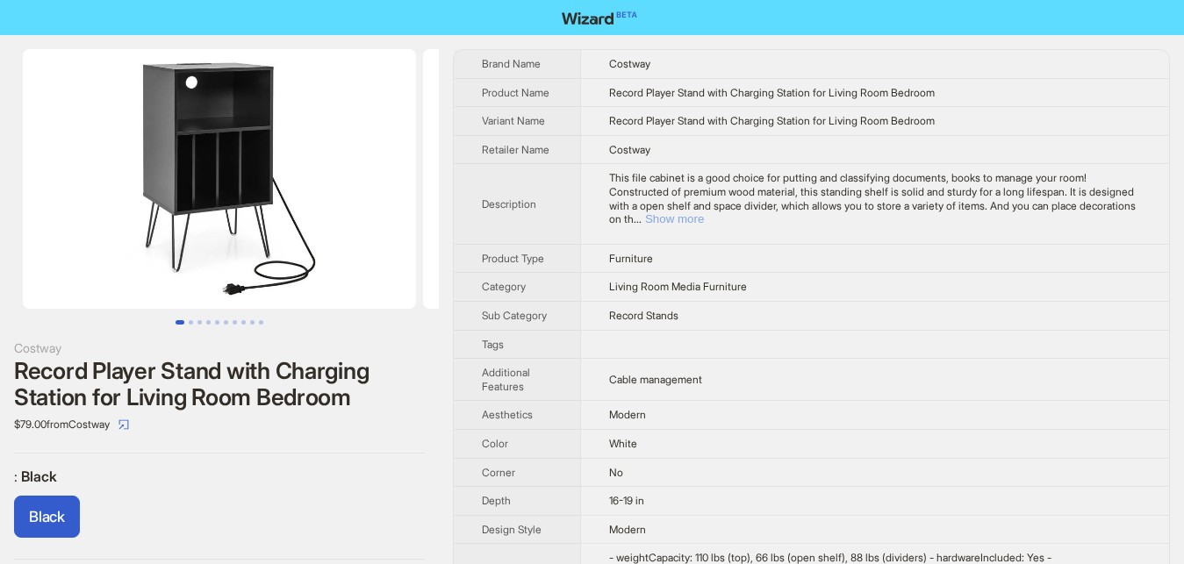
click at [704, 212] on button "Show more" at bounding box center [674, 218] width 59 height 13
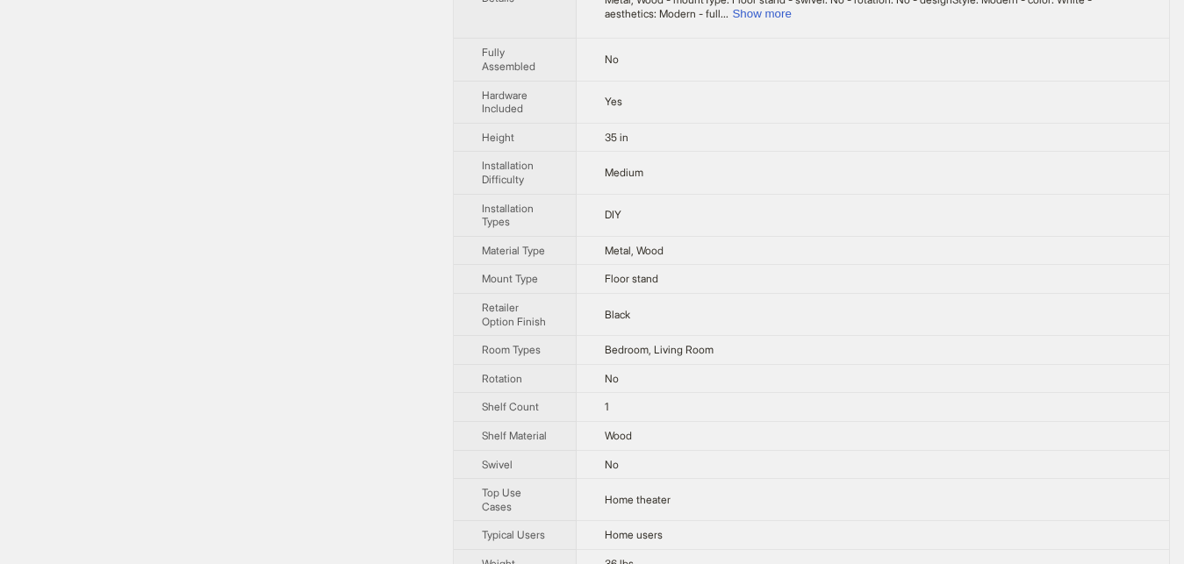
scroll to position [537, 0]
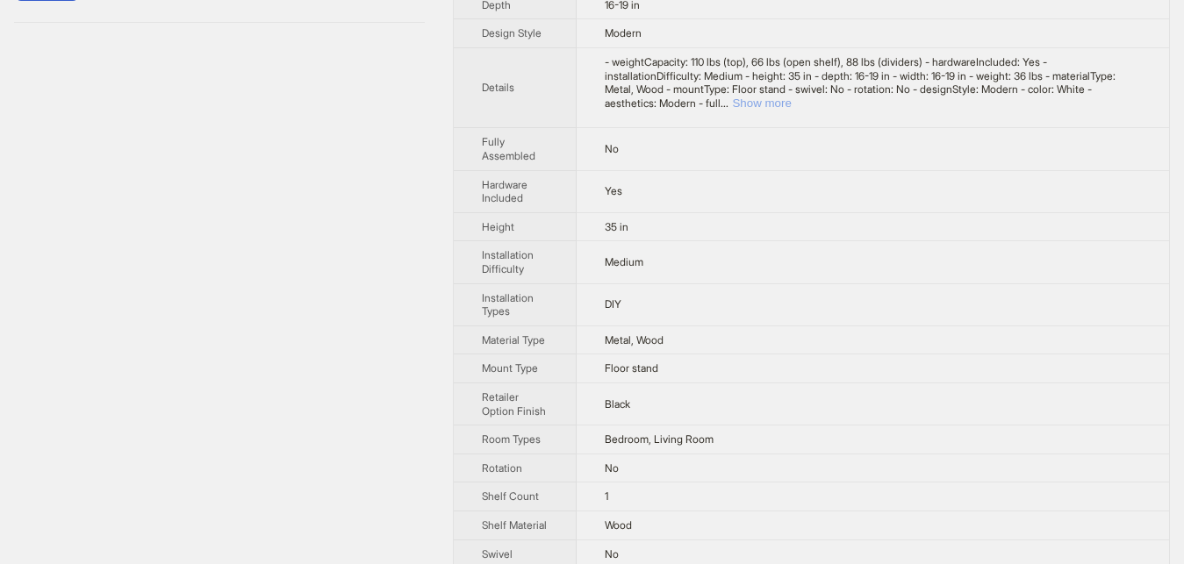
click at [790, 106] on button "Show more" at bounding box center [761, 103] width 59 height 13
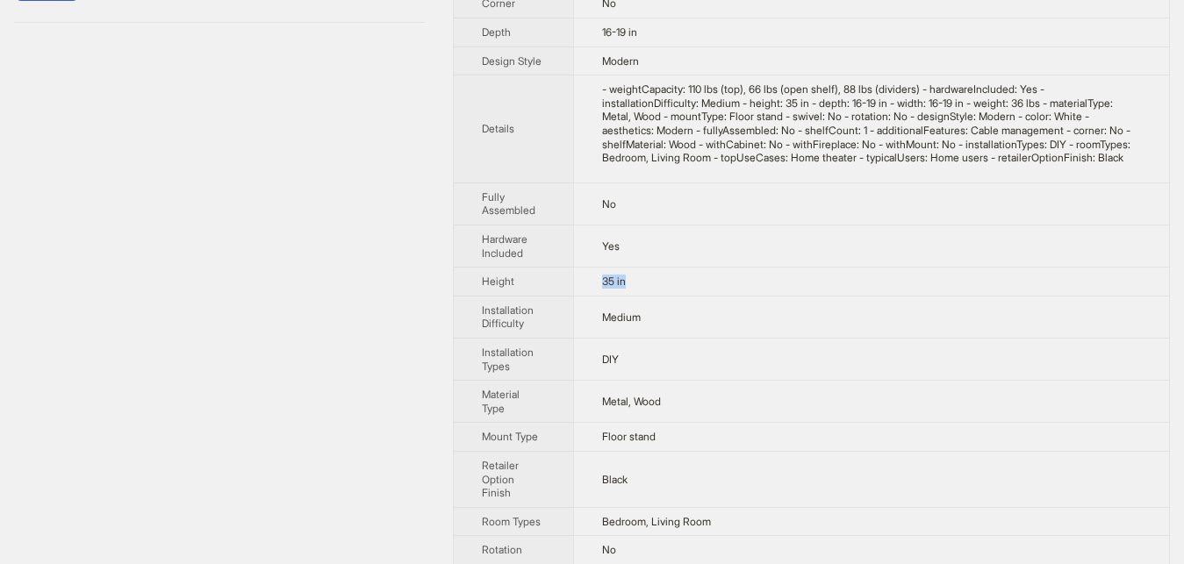
drag, startPoint x: 626, startPoint y: 280, endPoint x: 547, endPoint y: 283, distance: 79.0
click at [551, 283] on tr "Height 35 in" at bounding box center [811, 282] width 715 height 29
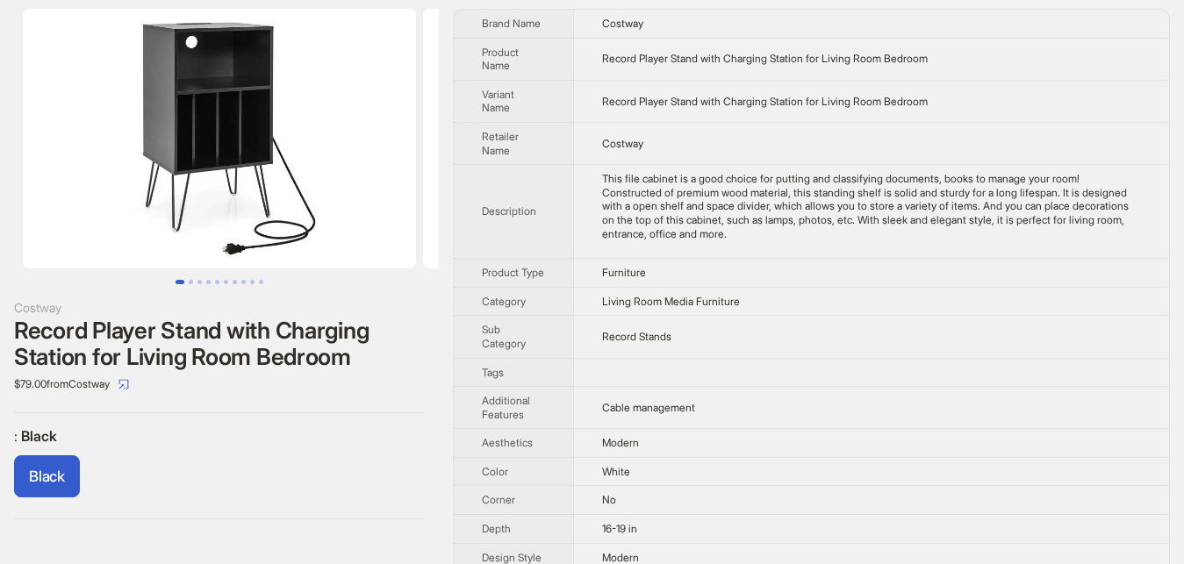
scroll to position [0, 0]
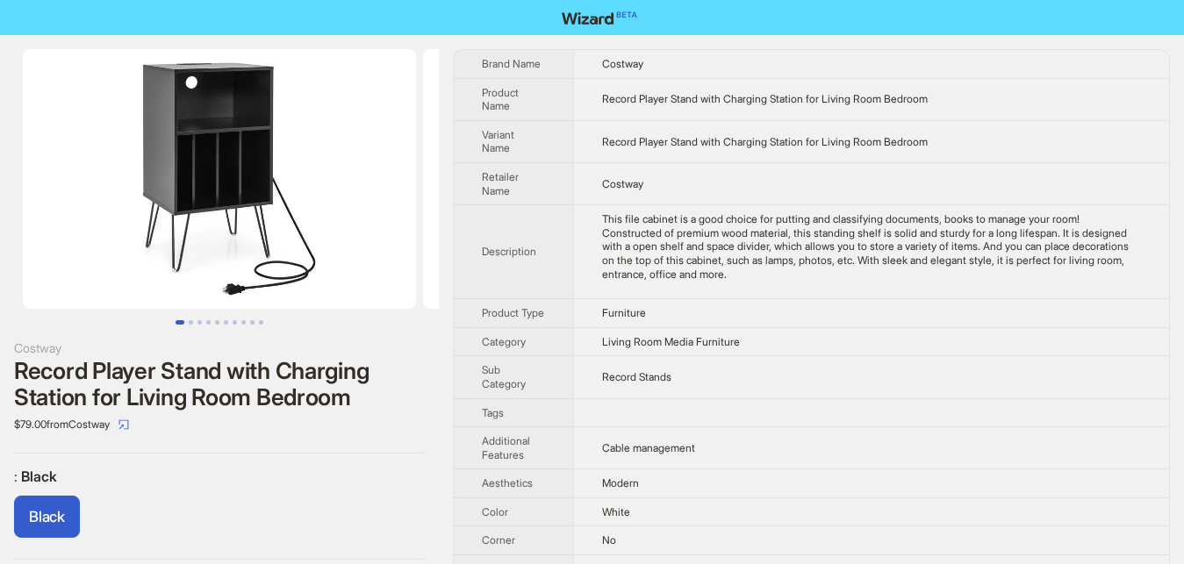
drag, startPoint x: 310, startPoint y: 548, endPoint x: 321, endPoint y: 490, distance: 59.0
click at [310, 545] on div "Costway Record Player Stand with Charging Station for Living Room Bedroom $79.0…" at bounding box center [219, 304] width 439 height 539
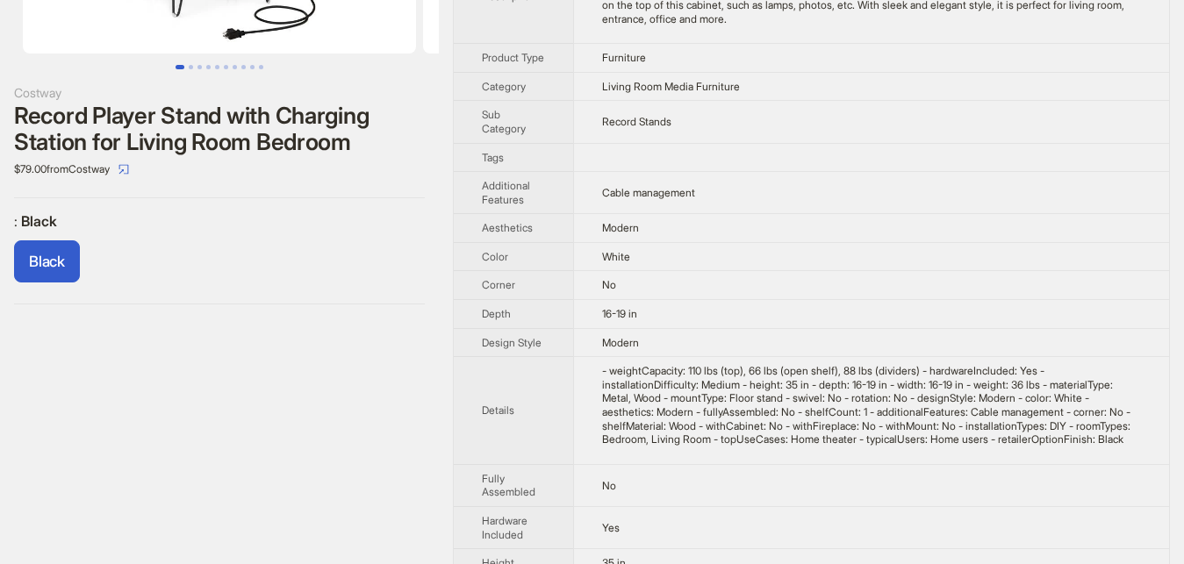
scroll to position [268, 0]
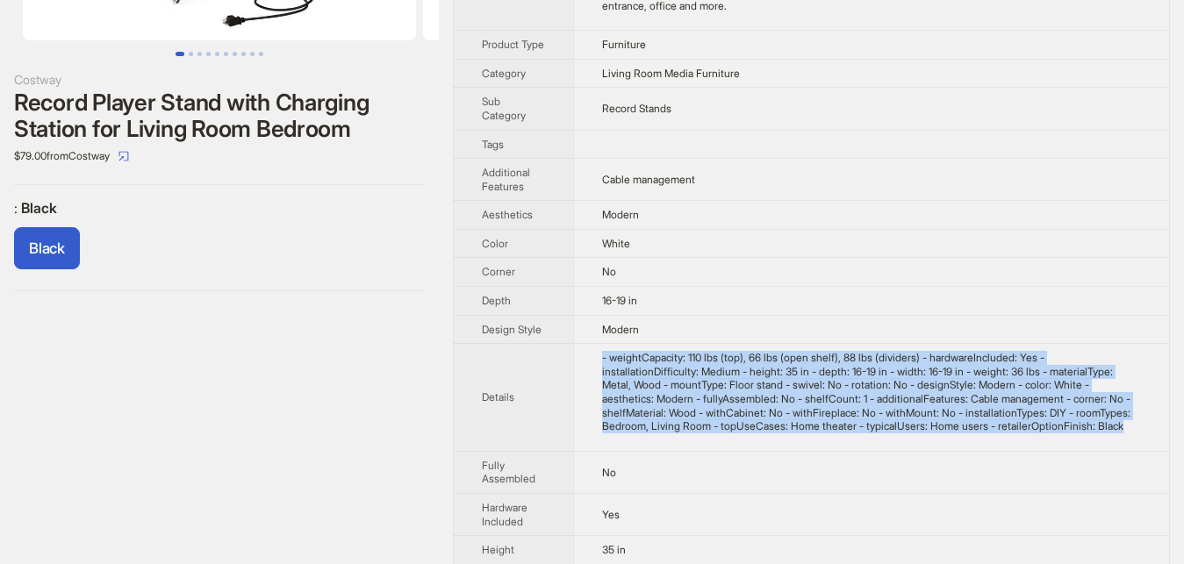
drag, startPoint x: 588, startPoint y: 353, endPoint x: 1034, endPoint y: 442, distance: 455.4
click at [1034, 442] on td "- weightCapacity: 110 lbs (top), 66 lbs (open shelf), 88 lbs (dividers) - hardw…" at bounding box center [871, 398] width 596 height 108
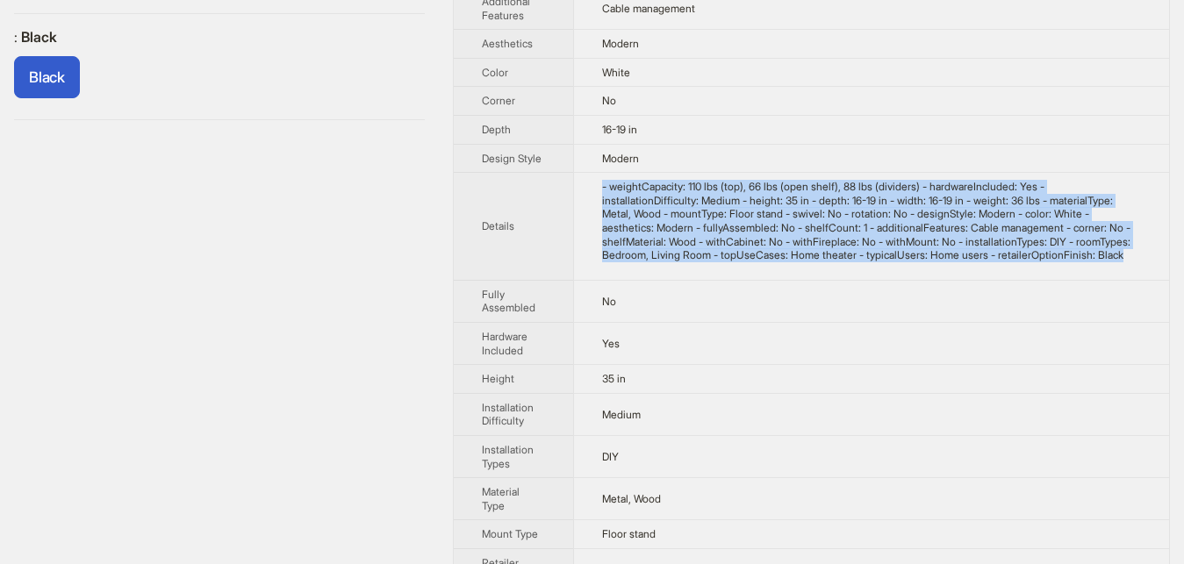
scroll to position [537, 0]
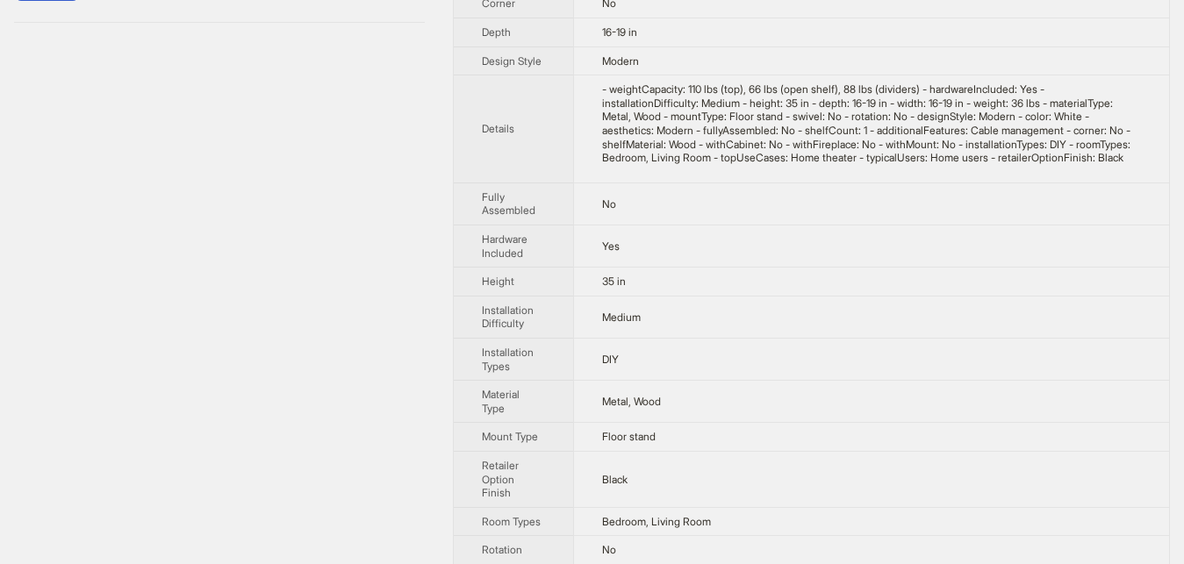
click at [372, 445] on div "Costway Record Player Stand with Charging Station for Living Room Bedroom $79.0…" at bounding box center [219, 229] width 439 height 1463
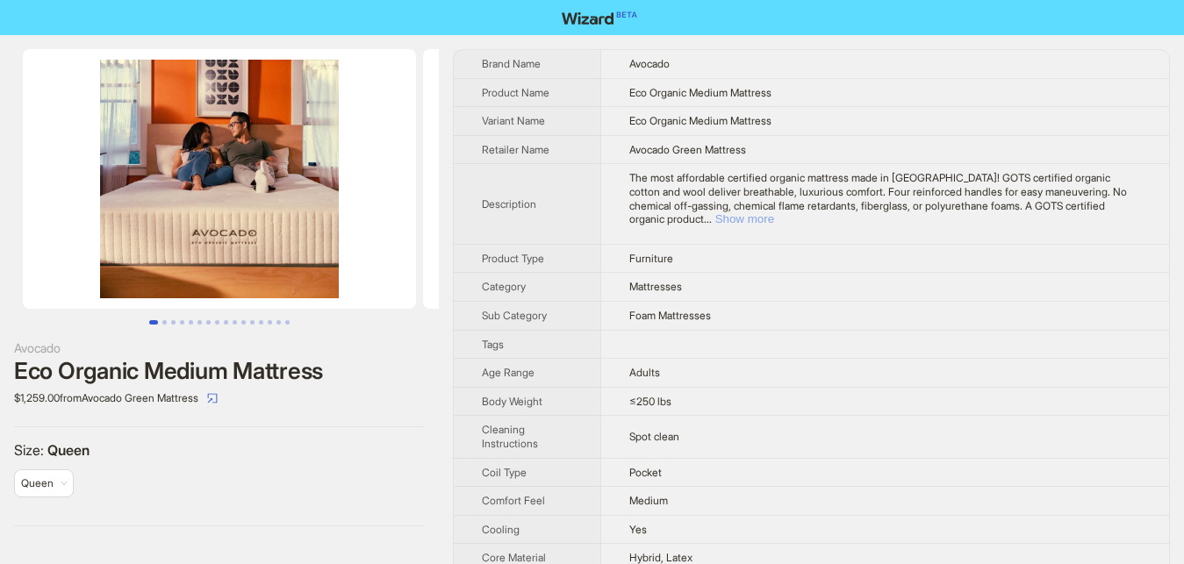
click at [774, 212] on button "Show more" at bounding box center [744, 218] width 59 height 13
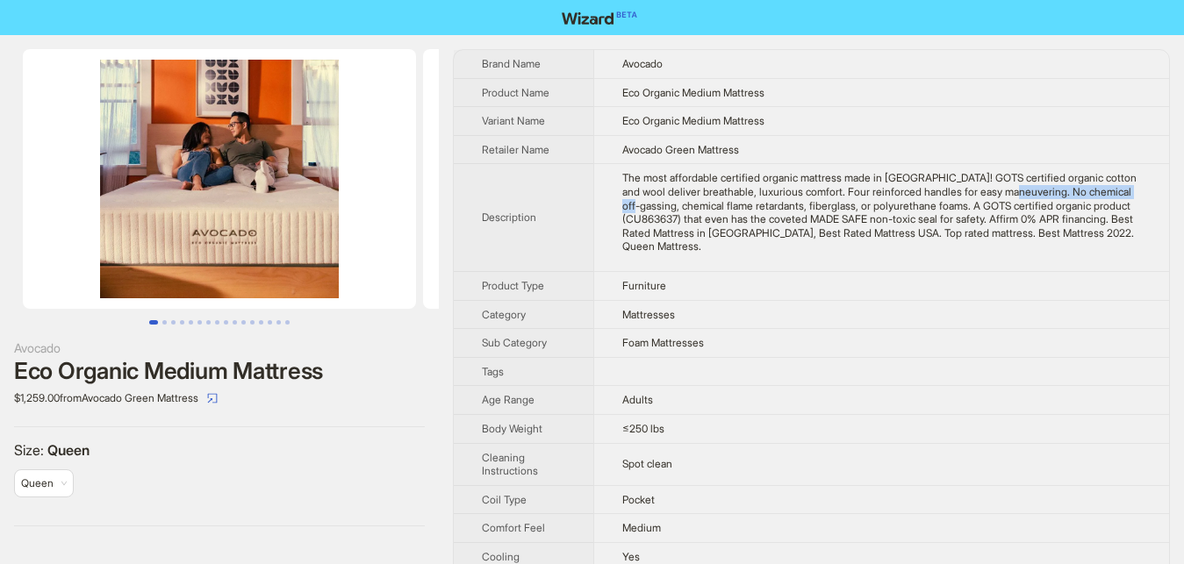
drag, startPoint x: 977, startPoint y: 190, endPoint x: 1112, endPoint y: 195, distance: 134.3
click at [1112, 195] on div "The most affordable certified organic mattress made in America! GOTS certified …" at bounding box center [881, 212] width 519 height 82
click at [1086, 240] on td "The most affordable certified organic mattress made in America! GOTS certified …" at bounding box center [881, 218] width 576 height 108
drag, startPoint x: 1042, startPoint y: 218, endPoint x: 1119, endPoint y: 220, distance: 76.4
click at [1119, 220] on div "The most affordable certified organic mattress made in America! GOTS certified …" at bounding box center [881, 212] width 519 height 82
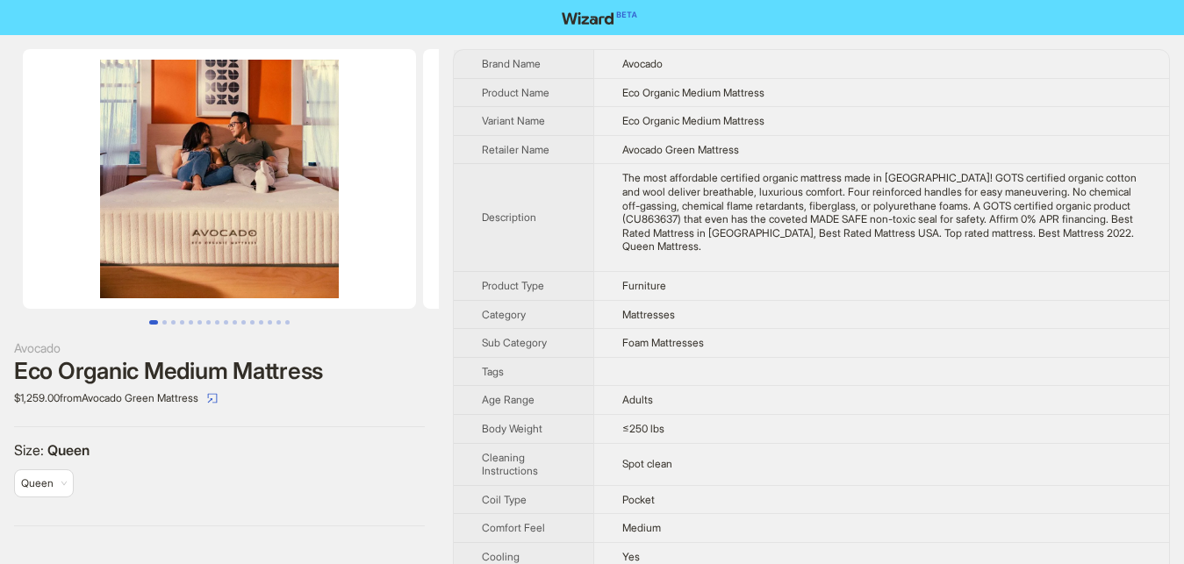
click at [1032, 271] on td "Furniture" at bounding box center [881, 285] width 576 height 29
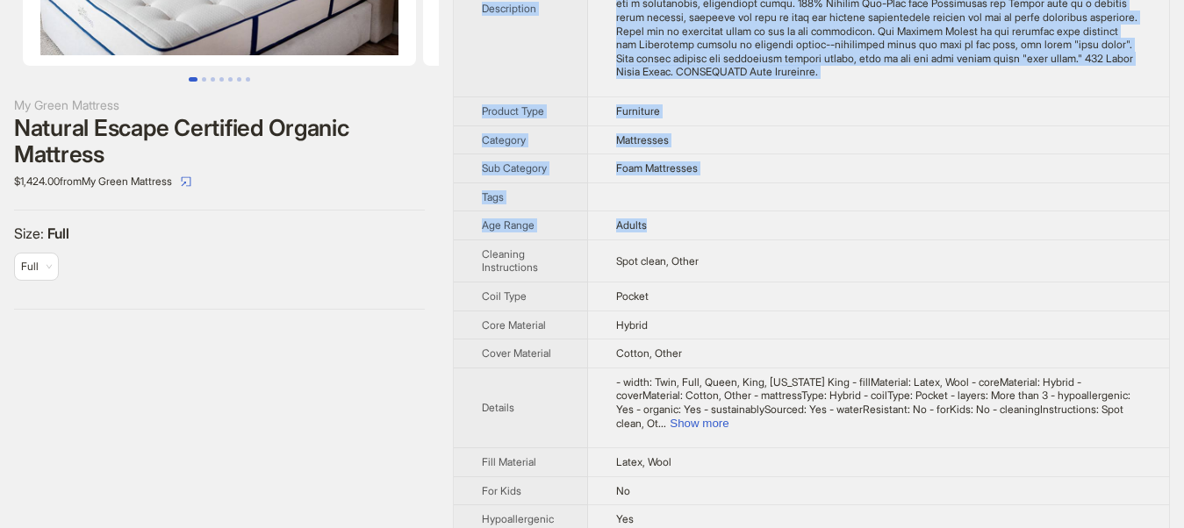
scroll to position [268, 0]
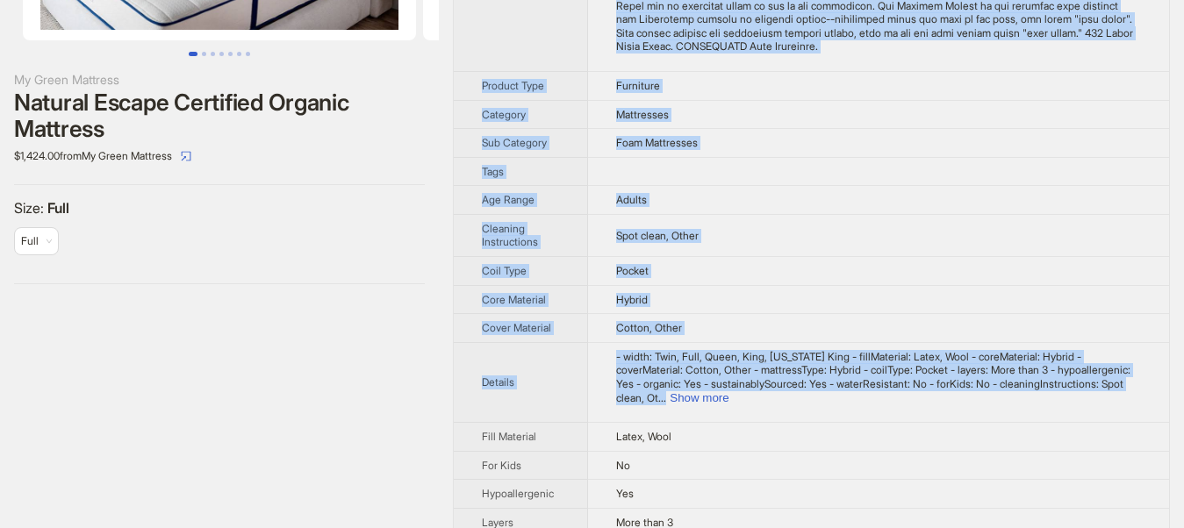
drag, startPoint x: 615, startPoint y: 48, endPoint x: 1119, endPoint y: 389, distance: 608.6
click at [1119, 389] on div "My Green Mattress Natural Escape Certified Organic Mattress $1,424.00 from My G…" at bounding box center [592, 315] width 1184 height 1097
click at [728, 391] on button "Show more" at bounding box center [698, 397] width 59 height 13
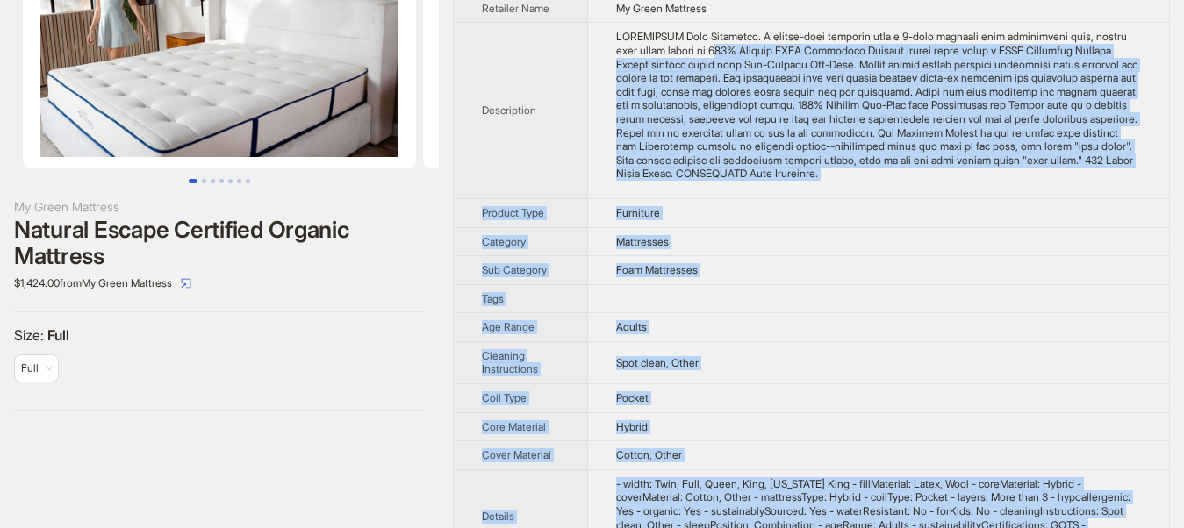
scroll to position [0, 0]
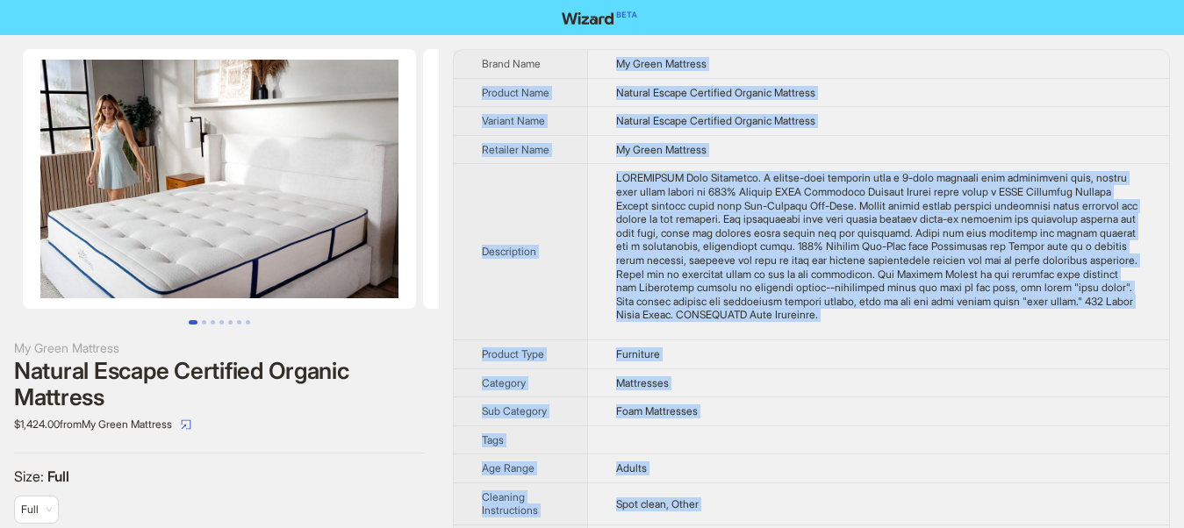
drag, startPoint x: 812, startPoint y: 405, endPoint x: 585, endPoint y: 52, distance: 420.3
copy tbody "My Green Mattress Product Name Natural Escape Certified Organic Mattress Varian…"
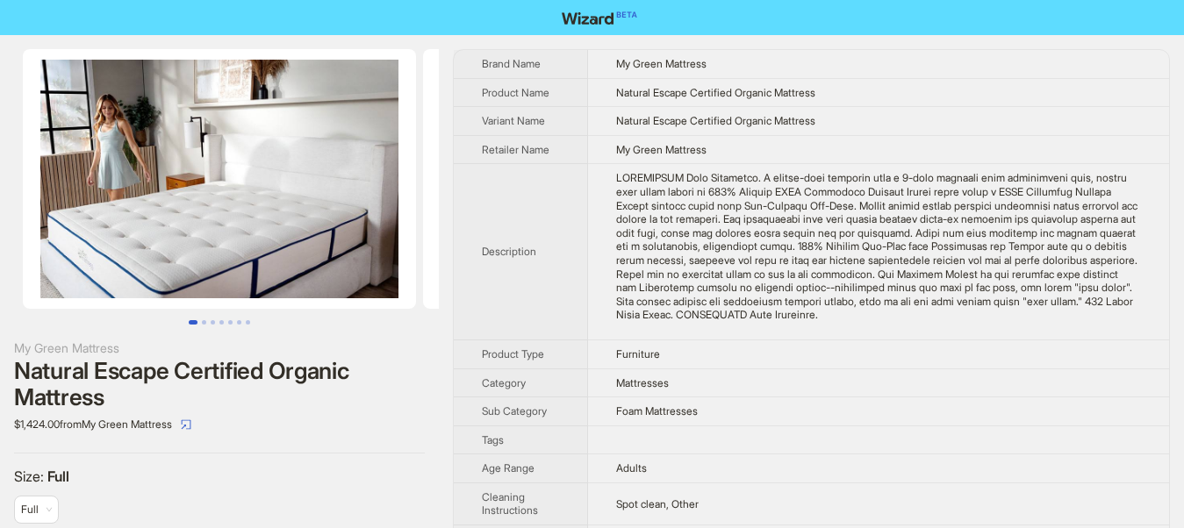
click at [288, 418] on div "$1,424.00 from My Green Mattress" at bounding box center [219, 425] width 411 height 28
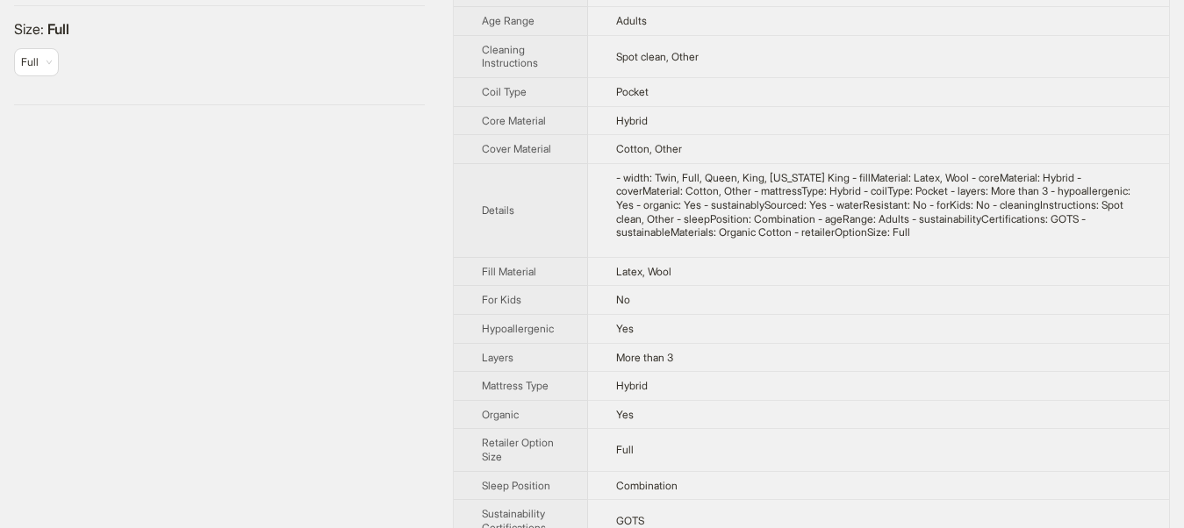
scroll to position [604, 0]
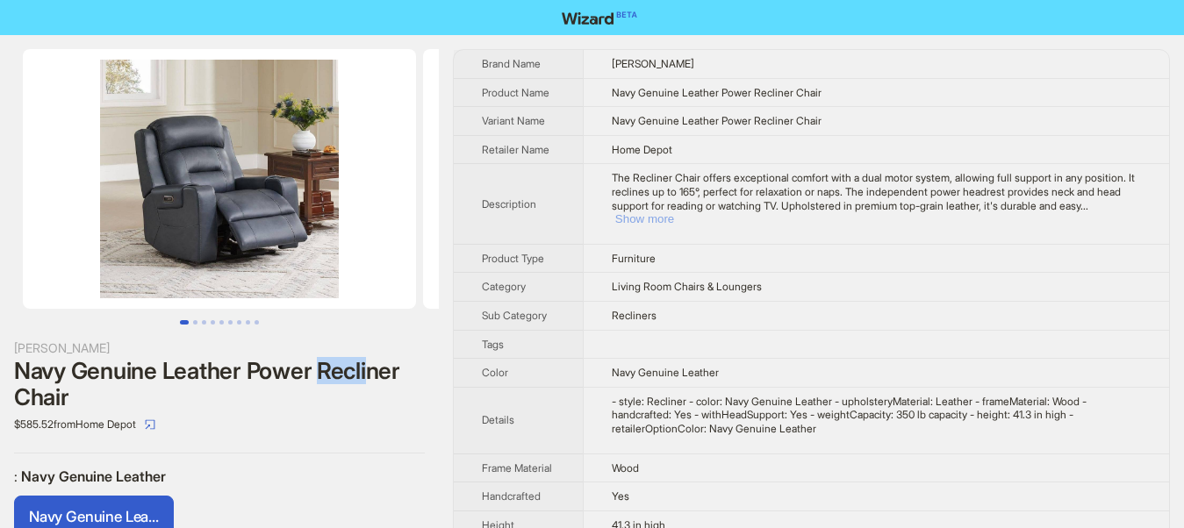
click at [674, 212] on button "Show more" at bounding box center [644, 218] width 59 height 13
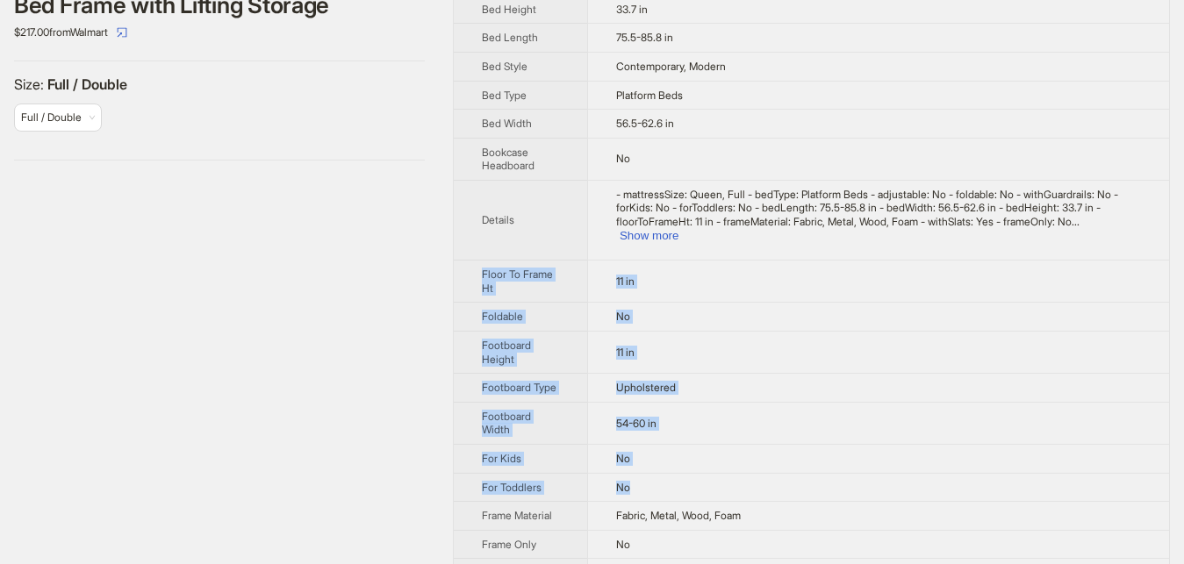
scroll to position [716, 0]
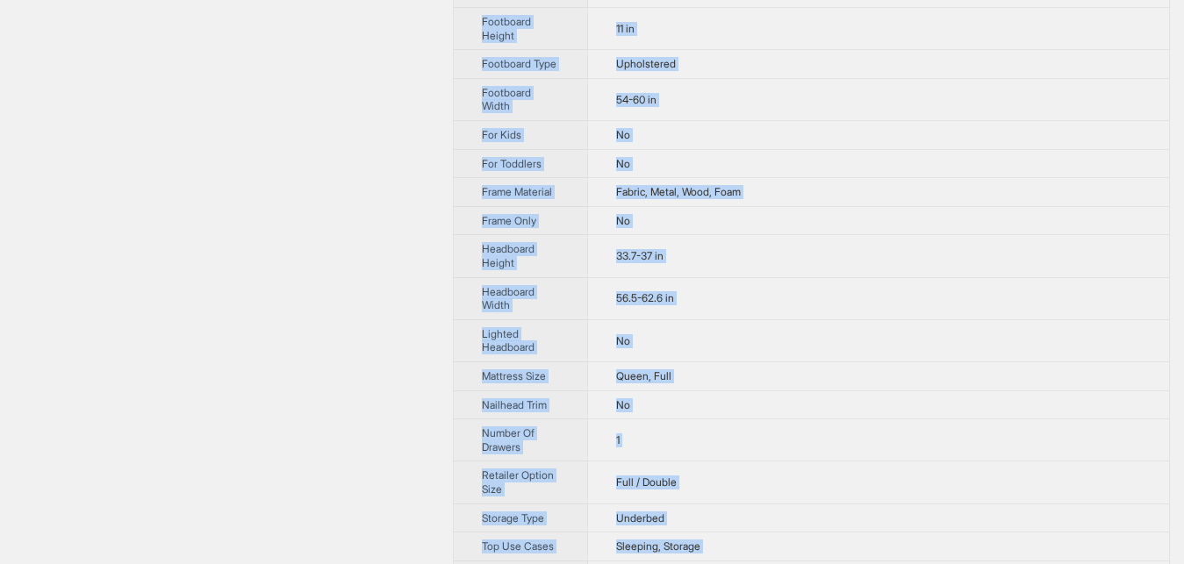
drag, startPoint x: 469, startPoint y: 53, endPoint x: 686, endPoint y: 549, distance: 541.8
click at [686, 549] on tbody "Brand Name Zinus Product Name Finley Upholstered Platform Bed Frame with Liftin…" at bounding box center [811, 68] width 715 height 1469
copy tbody "Floor To Frame Ht 11 in Foldable No Footboard Height 11 in Footboard Type Uphol…"
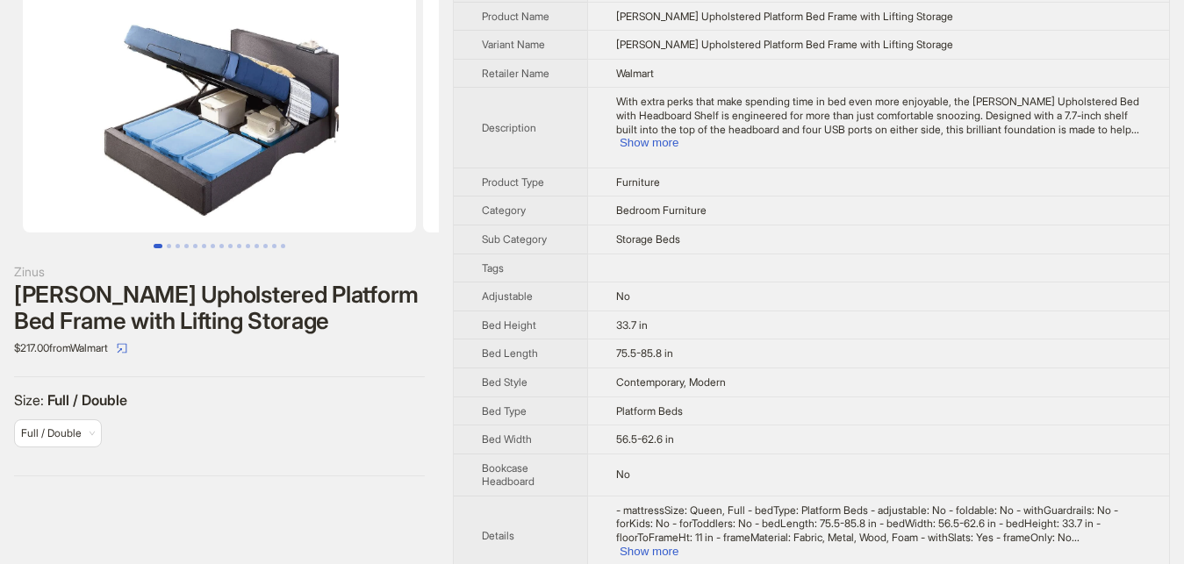
scroll to position [0, 0]
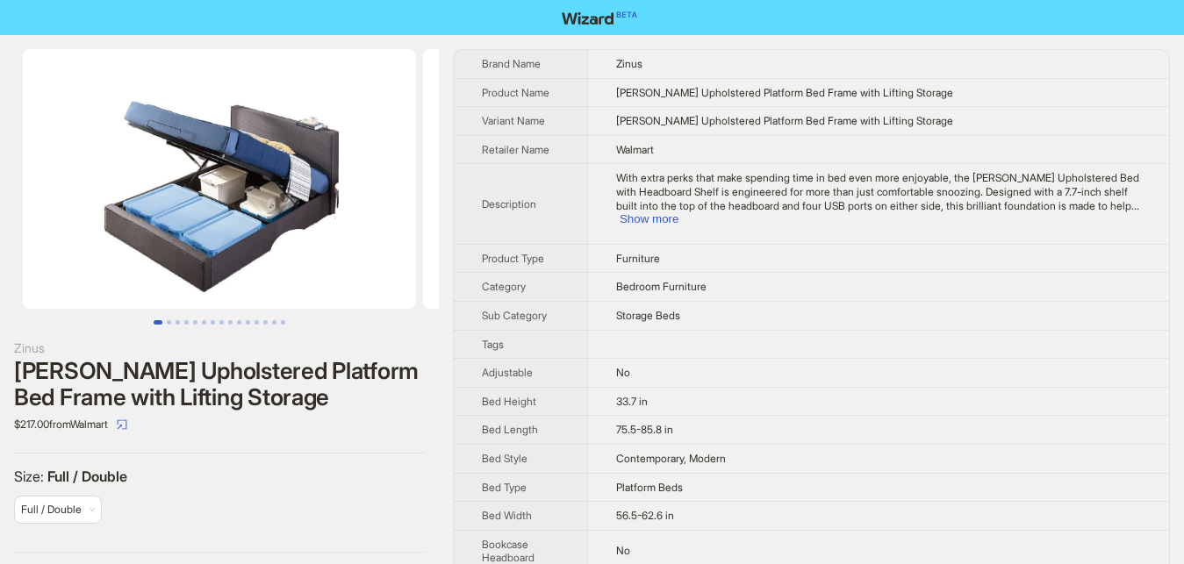
click at [331, 457] on div "Zinus Finley Upholstered Platform Bed Frame with Lifting Storage $217.00 from W…" at bounding box center [219, 301] width 439 height 532
click at [171, 324] on button "Go to slide 2" at bounding box center [169, 322] width 4 height 4
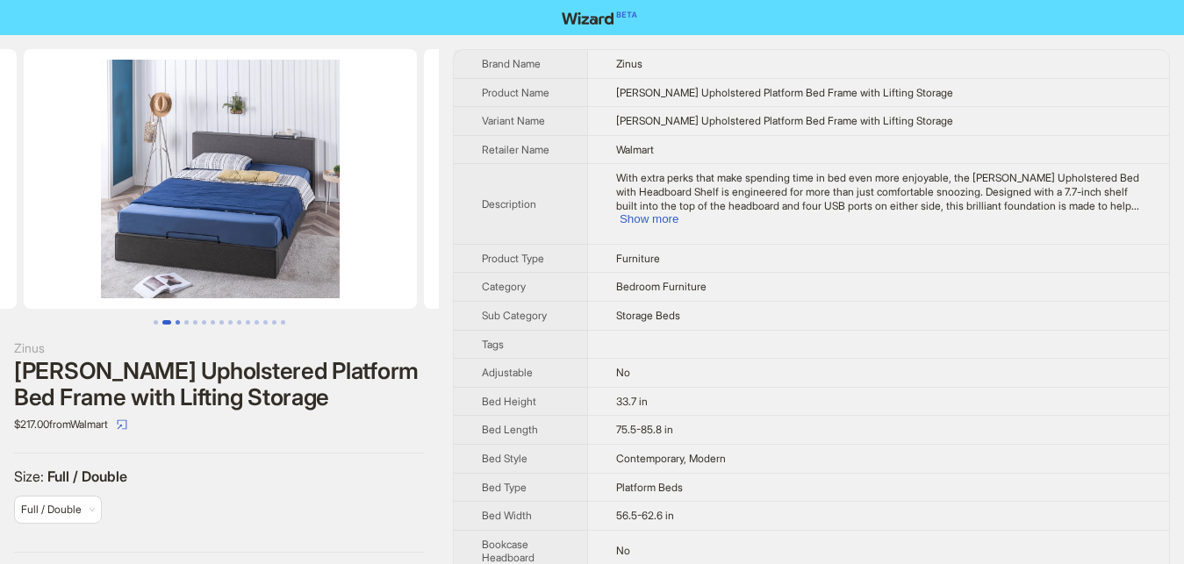
scroll to position [0, 400]
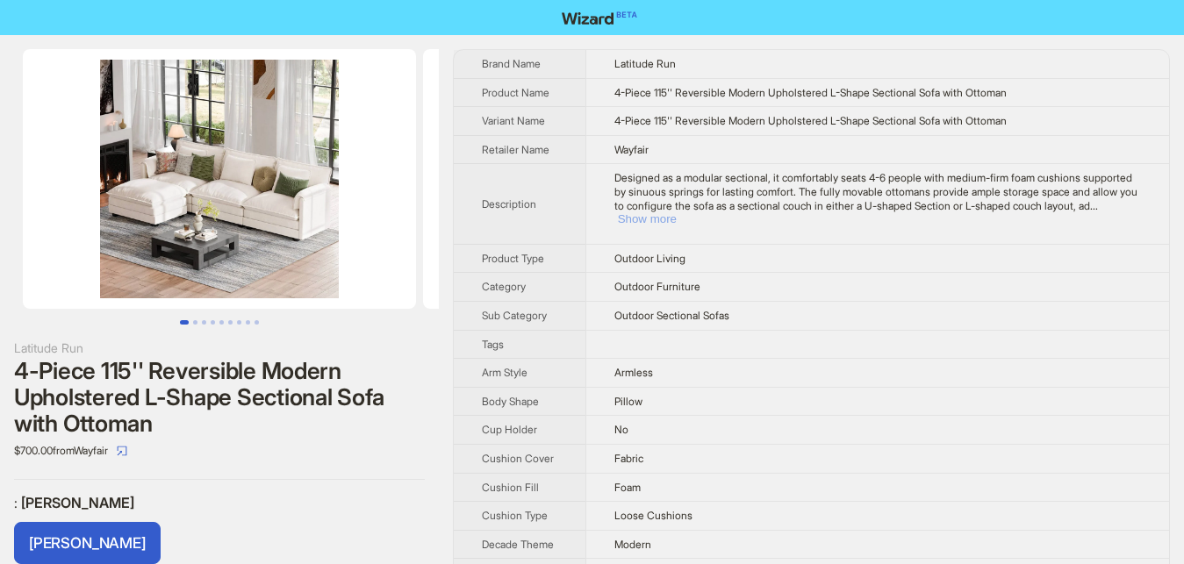
click at [676, 212] on button "Show more" at bounding box center [647, 218] width 59 height 13
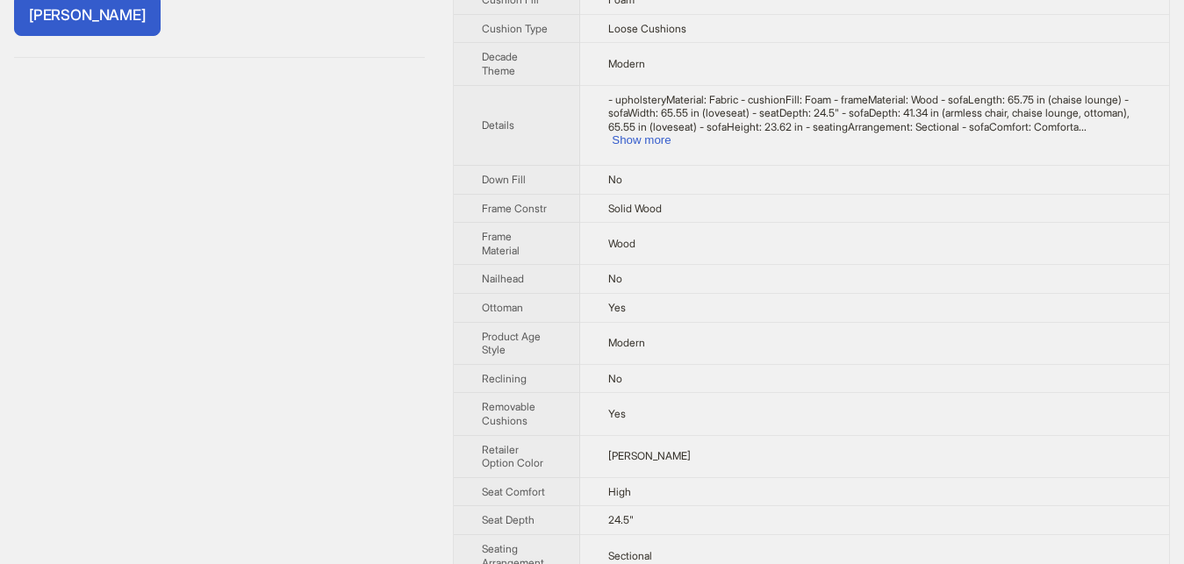
scroll to position [537, 0]
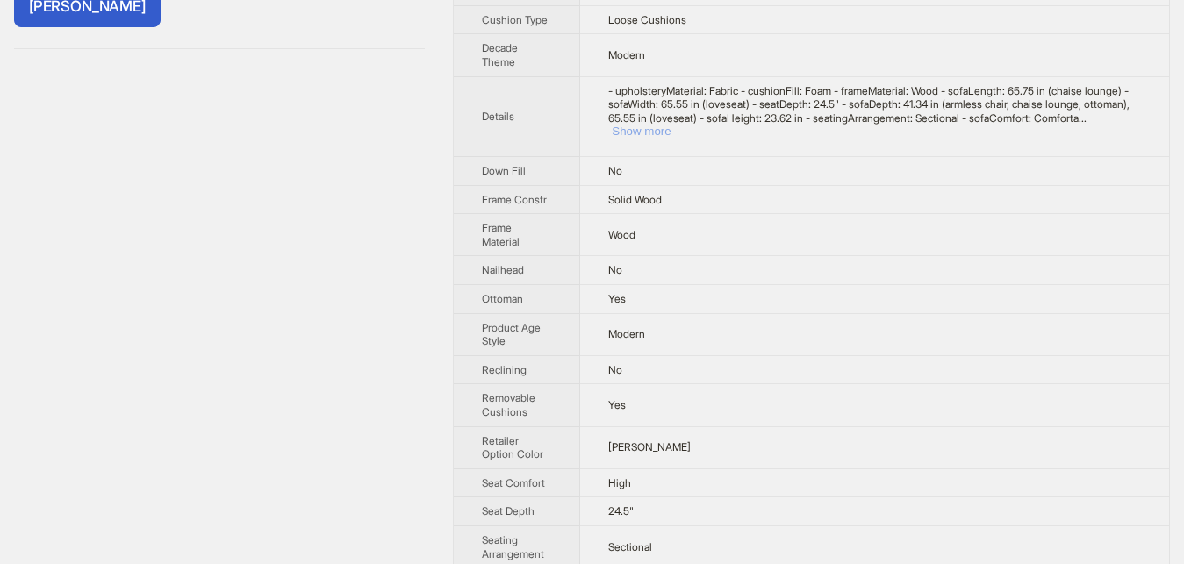
click at [670, 125] on button "Show more" at bounding box center [640, 131] width 59 height 13
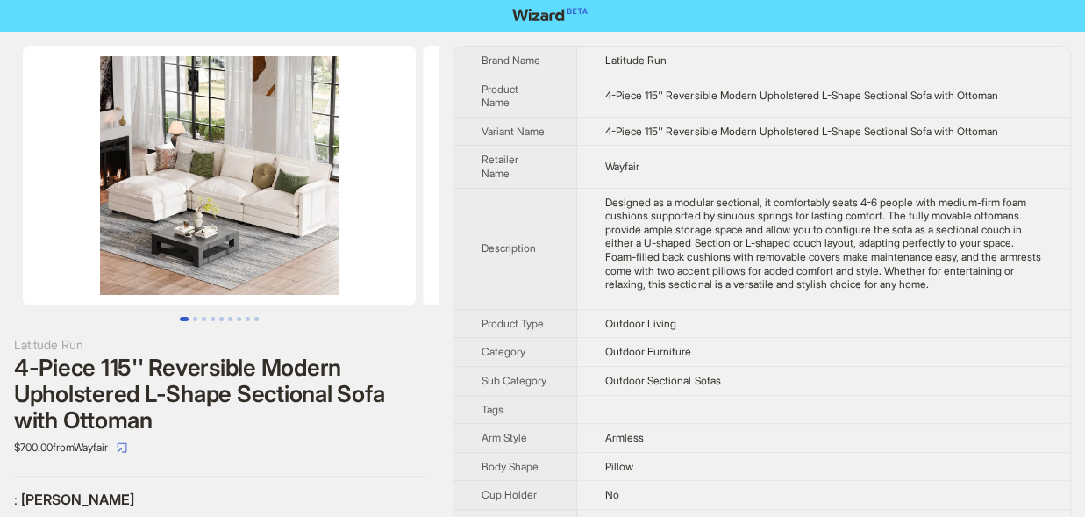
scroll to position [0, 0]
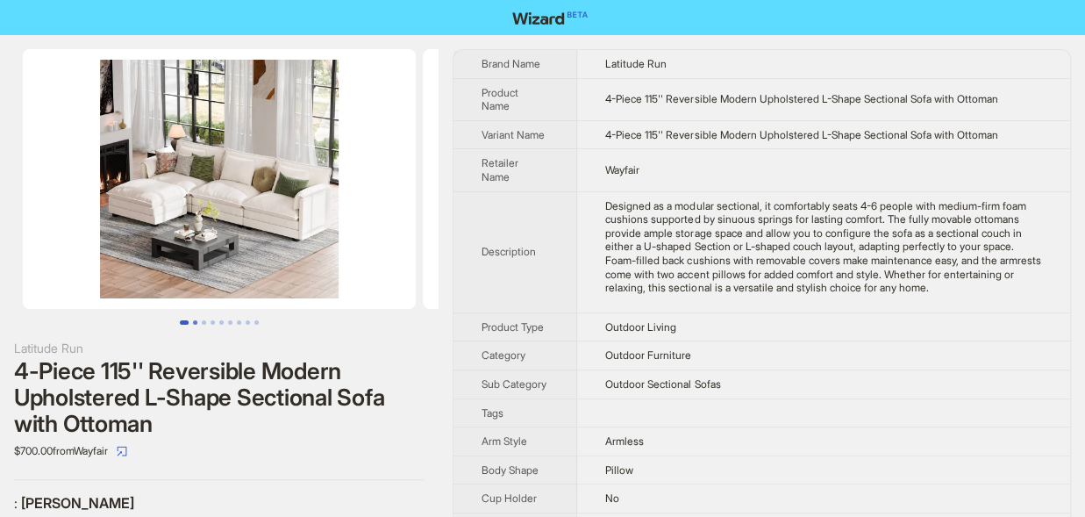
click at [197, 321] on button "Go to slide 2" at bounding box center [195, 322] width 4 height 4
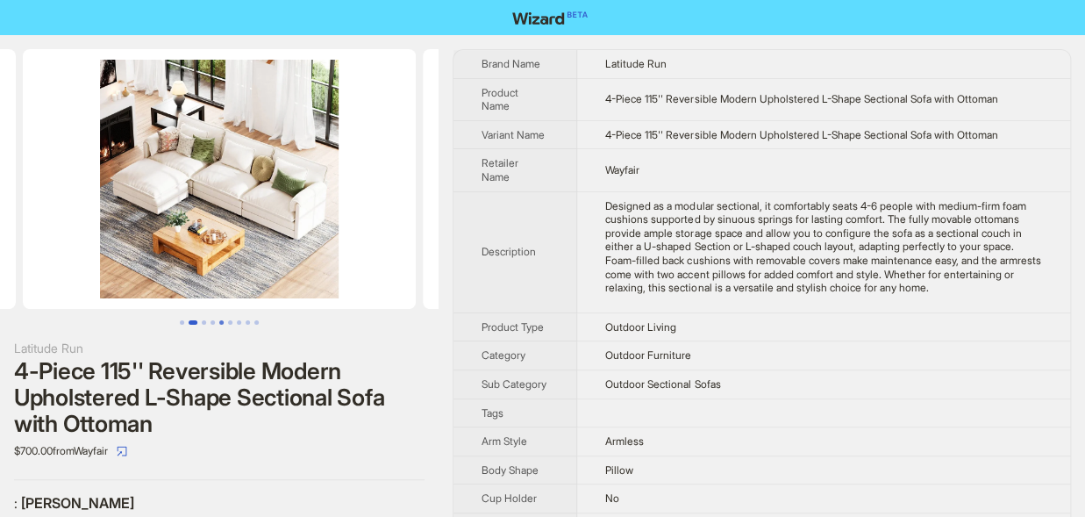
click at [219, 324] on button "Go to slide 5" at bounding box center [221, 322] width 4 height 4
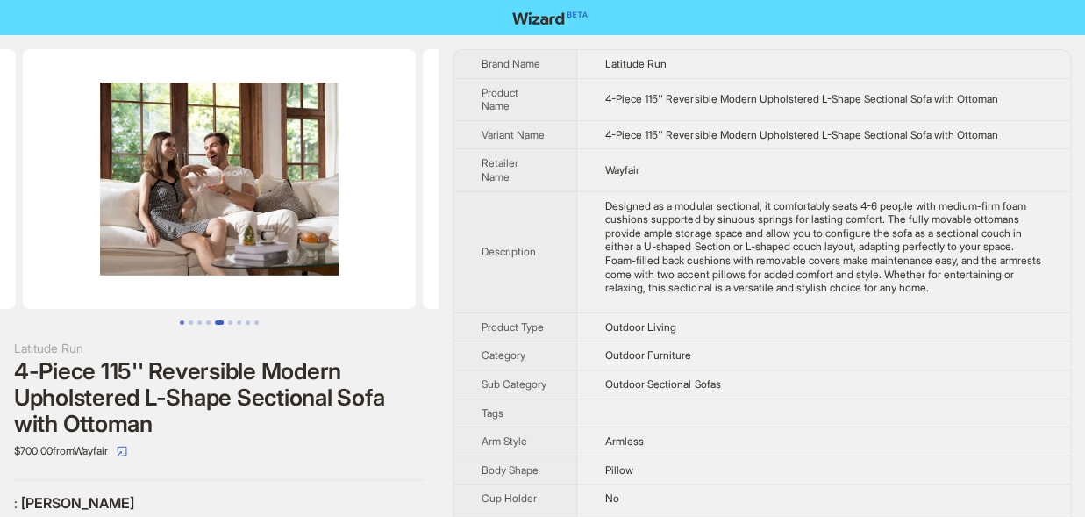
click at [180, 324] on button "Go to slide 1" at bounding box center [182, 322] width 4 height 4
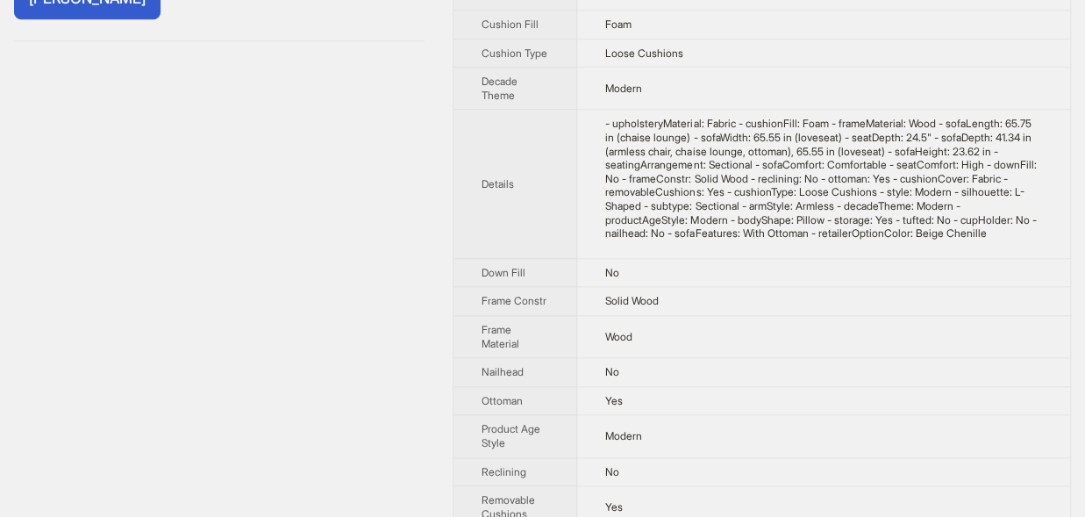
scroll to position [386, 0]
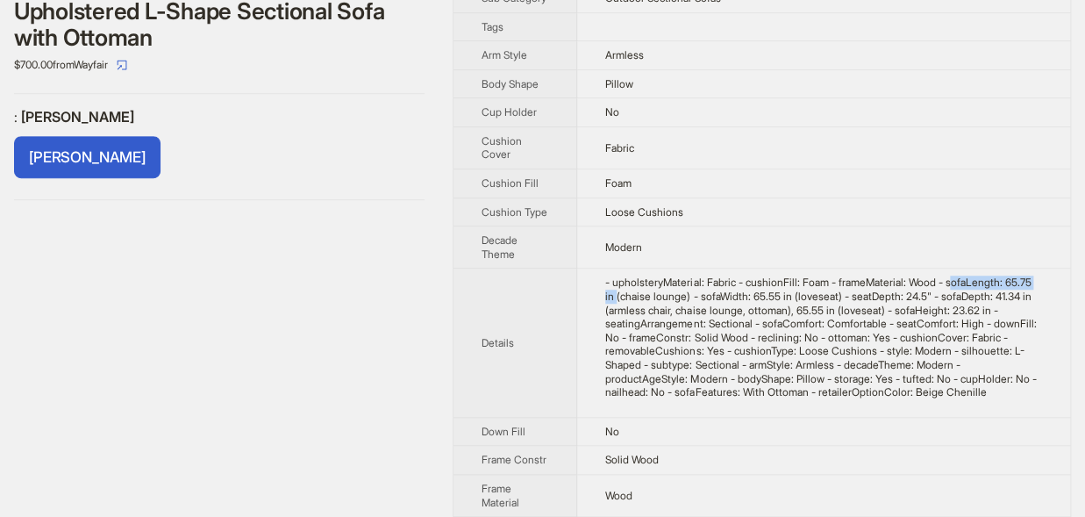
drag, startPoint x: 941, startPoint y: 283, endPoint x: 1041, endPoint y: 279, distance: 99.2
click at [1041, 279] on div "- upholsteryMaterial: Fabric - cushionFill: Foam - frameMaterial: Wood - sofaLe…" at bounding box center [823, 336] width 437 height 123
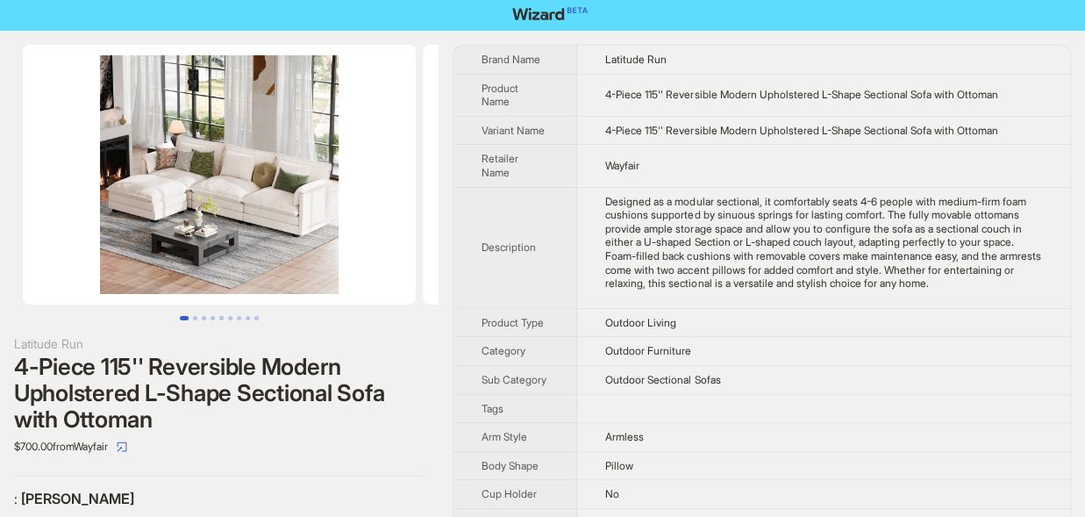
scroll to position [0, 0]
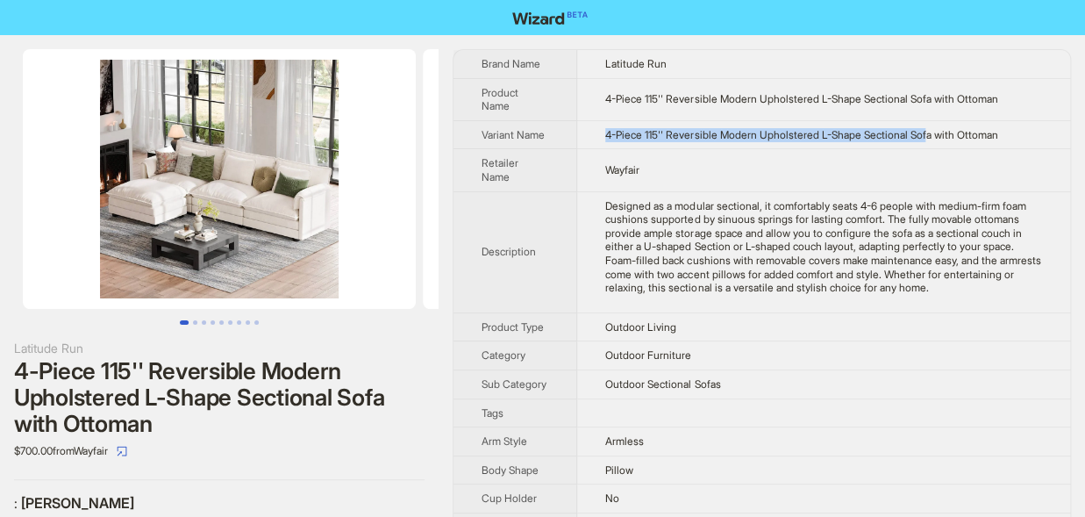
drag, startPoint x: 605, startPoint y: 132, endPoint x: 919, endPoint y: 136, distance: 313.2
click at [919, 136] on span "4-Piece 115'' Reversible Modern Upholstered L-Shape Sectional Sofa with Ottoman" at bounding box center [801, 134] width 392 height 13
click at [430, 241] on img at bounding box center [619, 179] width 393 height 260
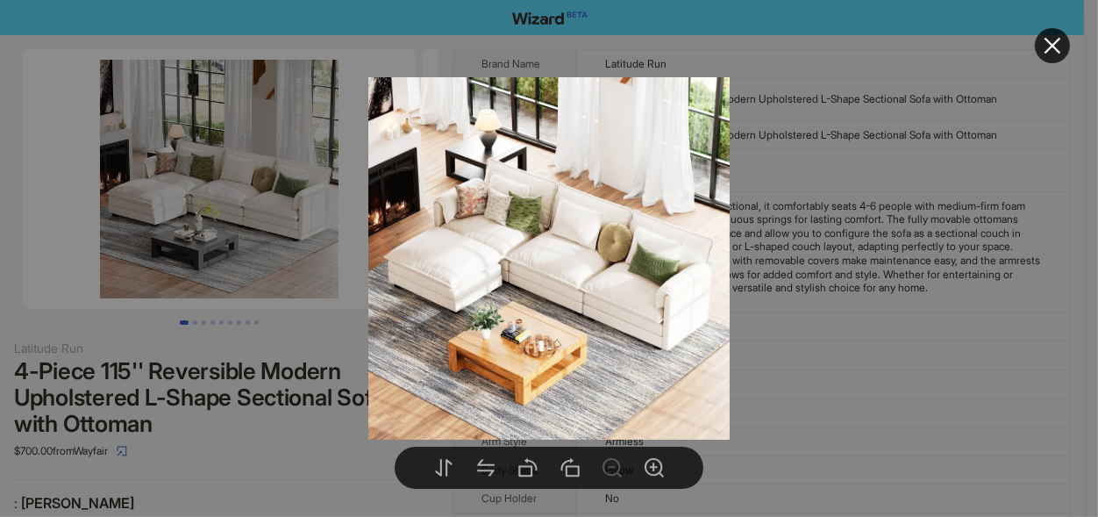
click at [454, 50] on div at bounding box center [549, 258] width 1098 height 517
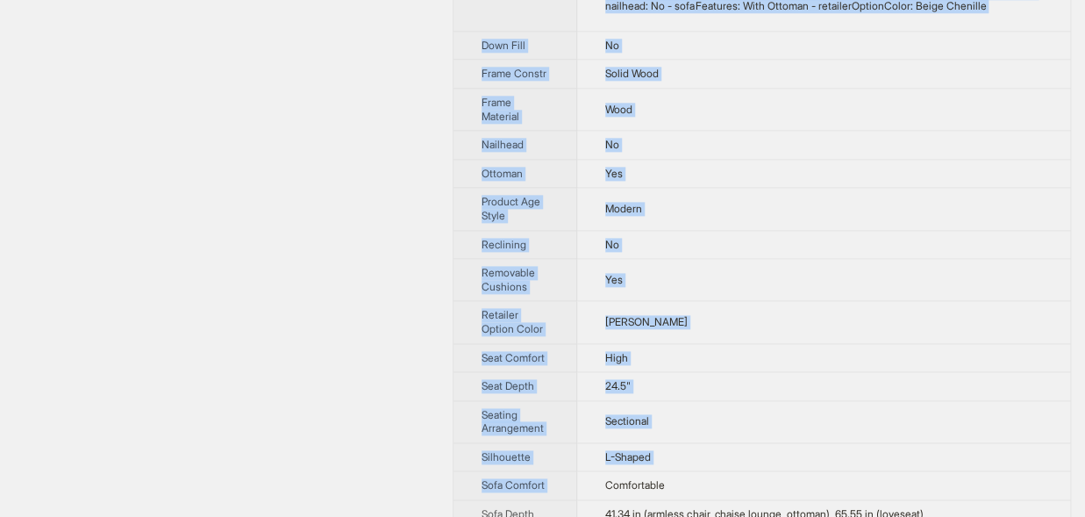
scroll to position [1066, 0]
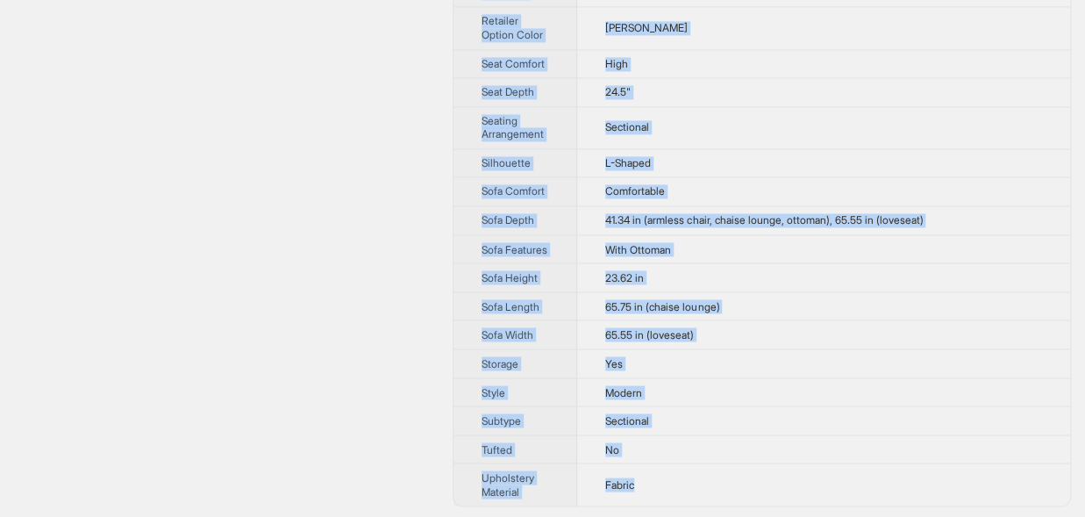
drag, startPoint x: 459, startPoint y: 50, endPoint x: 659, endPoint y: 493, distance: 486.1
copy tbody "Brand Name Latitude Run Product Name 4-Piece 115'' Reversible Modern Upholstere…"
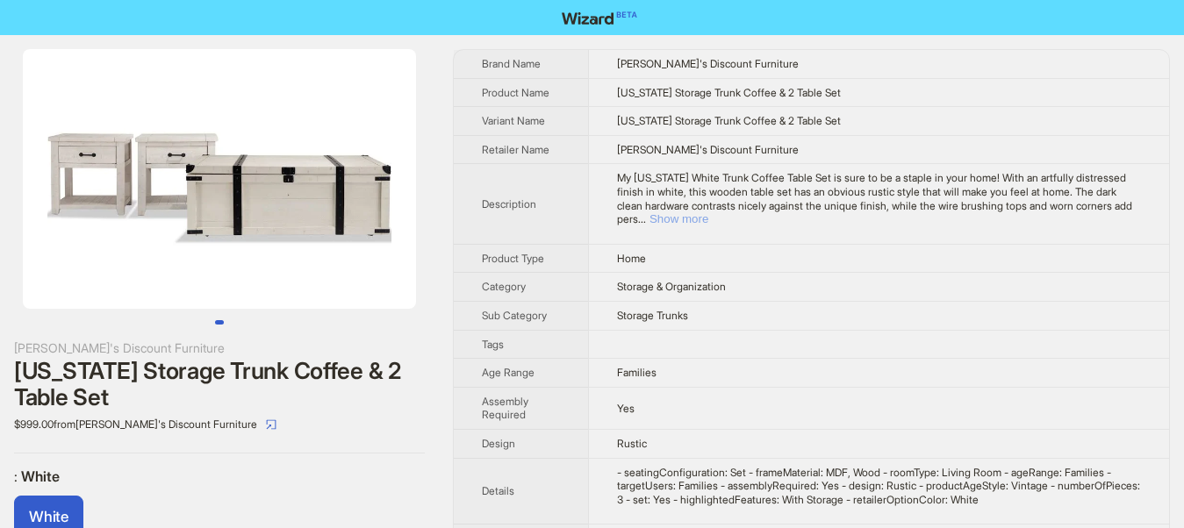
click at [708, 212] on button "Show more" at bounding box center [678, 218] width 59 height 13
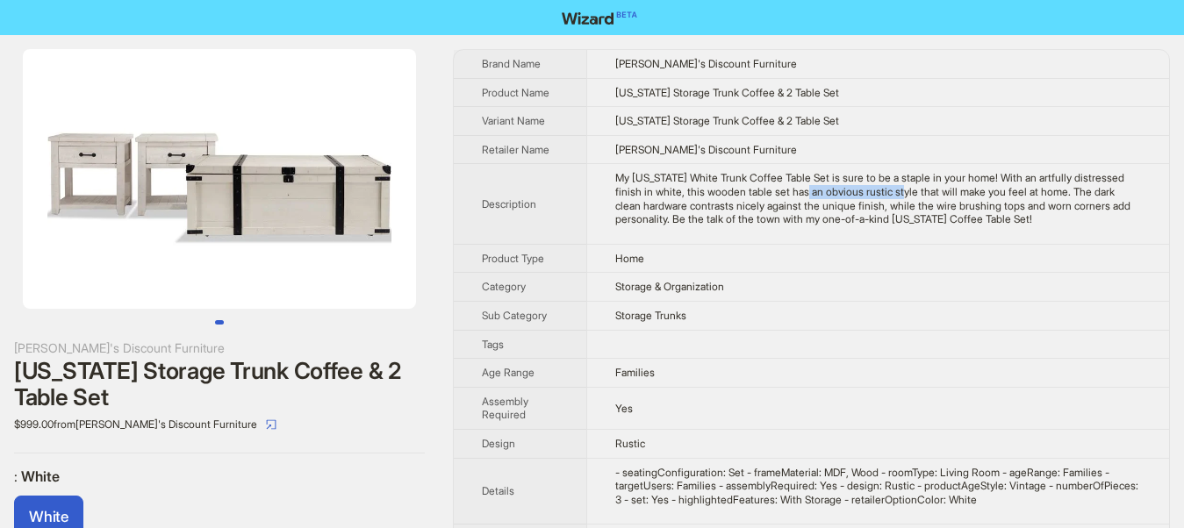
drag, startPoint x: 776, startPoint y: 191, endPoint x: 868, endPoint y: 191, distance: 91.2
click at [868, 191] on div "My Montana White Trunk Coffee Table Set is sure to be a staple in your home! Wi…" at bounding box center [878, 198] width 526 height 54
click at [396, 398] on div "Montana Storage Trunk Coffee & 2 Table Set" at bounding box center [219, 384] width 411 height 53
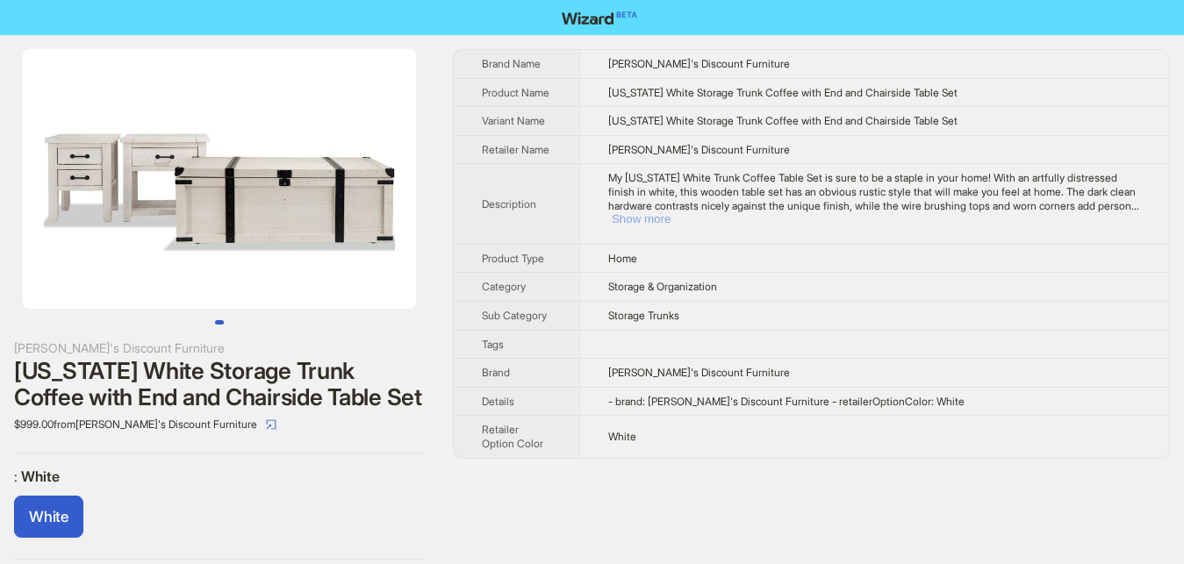
click at [670, 212] on button "Show more" at bounding box center [640, 218] width 59 height 13
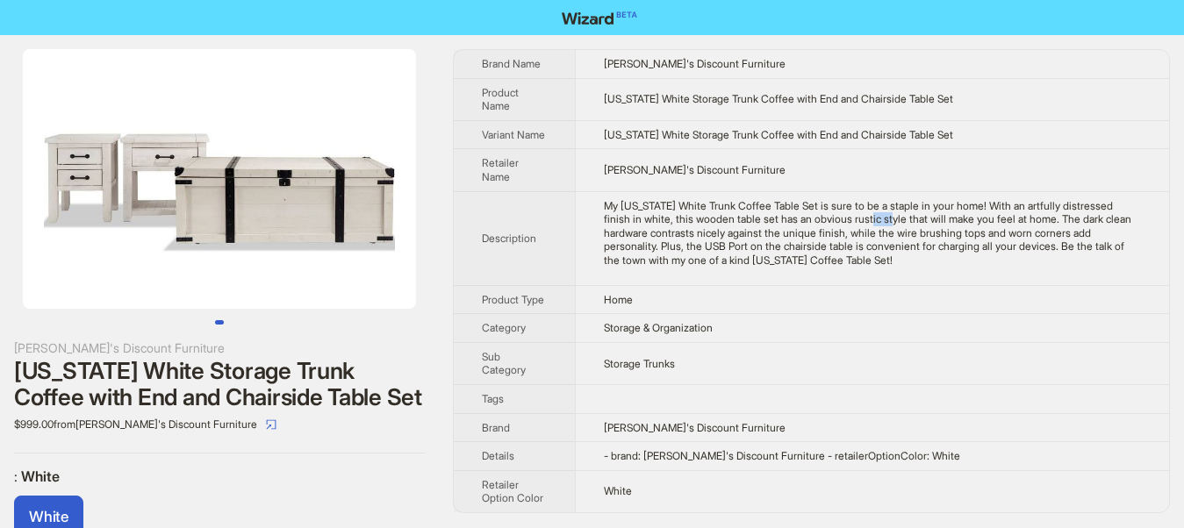
scroll to position [46, 0]
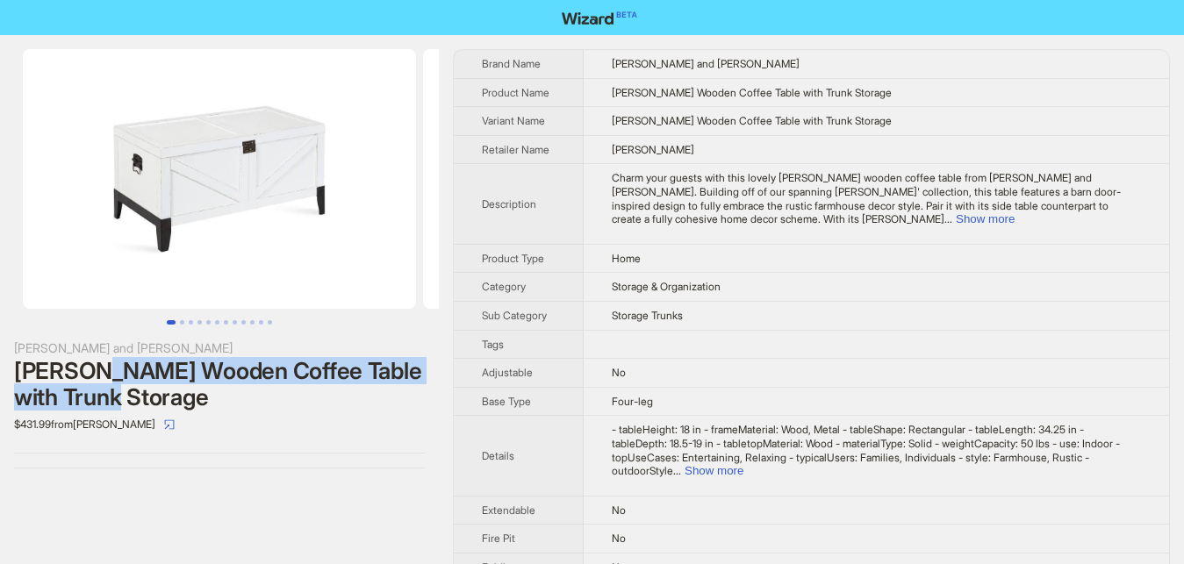
drag, startPoint x: 104, startPoint y: 376, endPoint x: 268, endPoint y: 390, distance: 165.5
click at [268, 390] on div "Cates Wooden Coffee Table with Trunk Storage" at bounding box center [219, 384] width 411 height 53
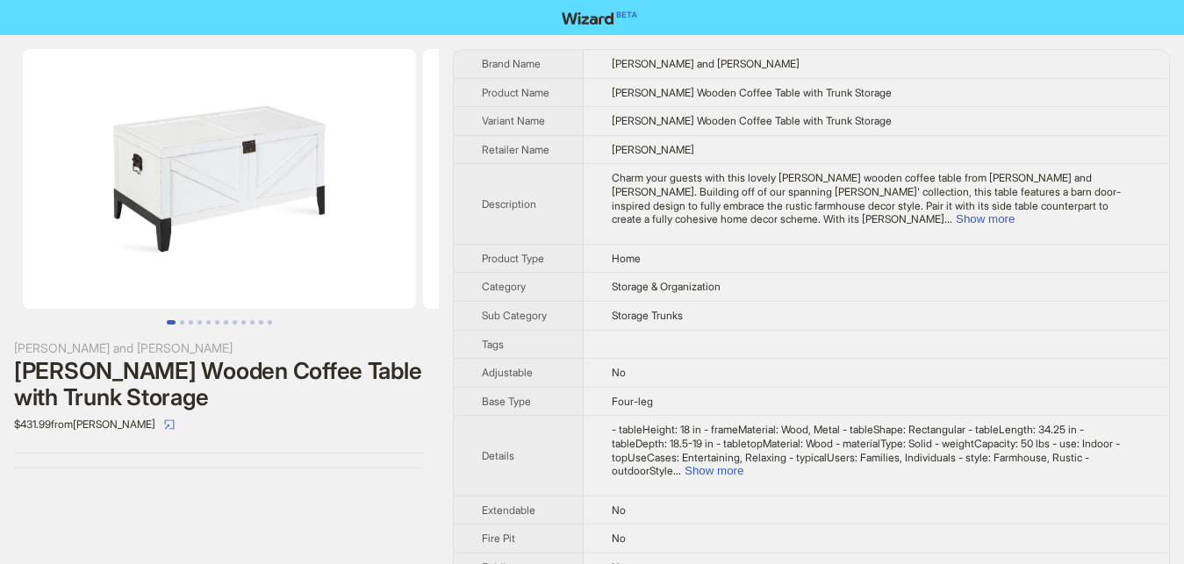
click at [311, 399] on div "Cates Wooden Coffee Table with Trunk Storage" at bounding box center [219, 384] width 411 height 53
click at [1014, 212] on button "Show more" at bounding box center [984, 218] width 59 height 13
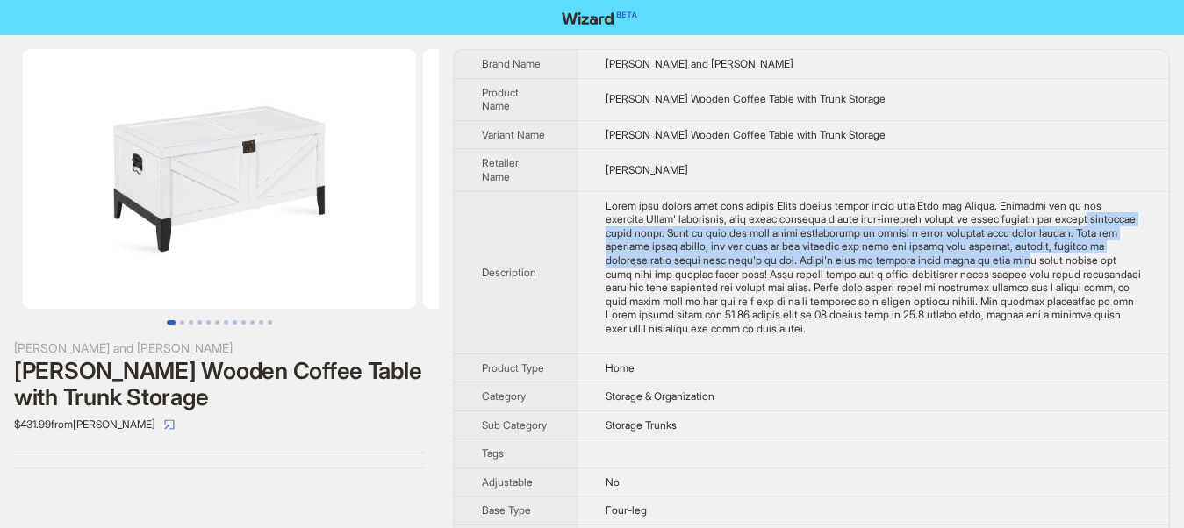
drag, startPoint x: 1024, startPoint y: 220, endPoint x: 845, endPoint y: 266, distance: 184.7
click at [845, 266] on div "Charm your guests with this lovely Cates wooden coffee table from Kate and Laur…" at bounding box center [872, 267] width 535 height 137
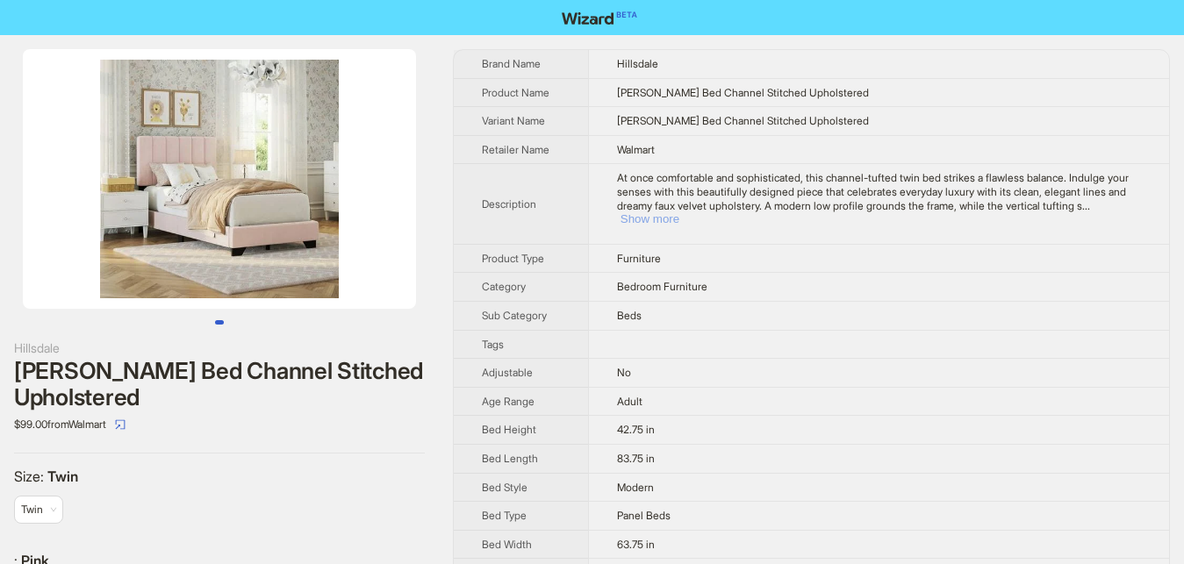
click at [679, 212] on button "Show more" at bounding box center [649, 218] width 59 height 13
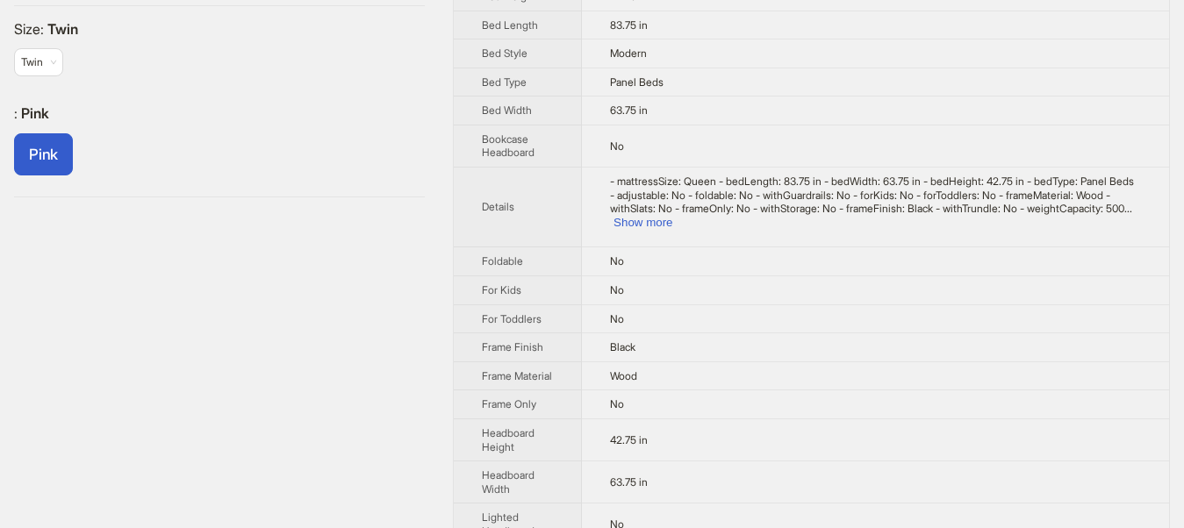
scroll to position [716, 0]
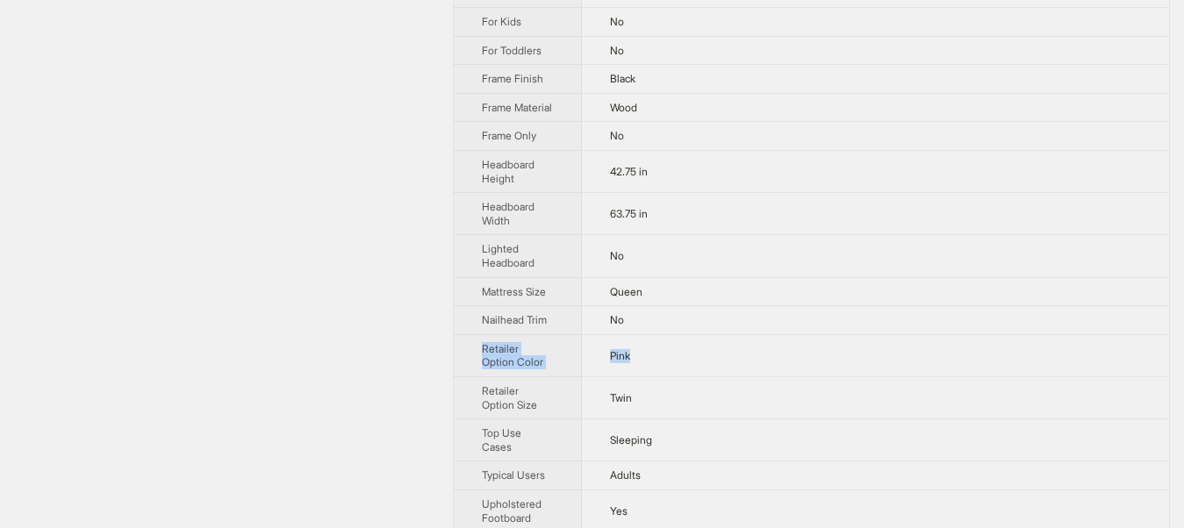
drag, startPoint x: 479, startPoint y: 343, endPoint x: 667, endPoint y: 365, distance: 189.0
click at [667, 365] on tr "Retailer Option Color Pink" at bounding box center [811, 355] width 715 height 42
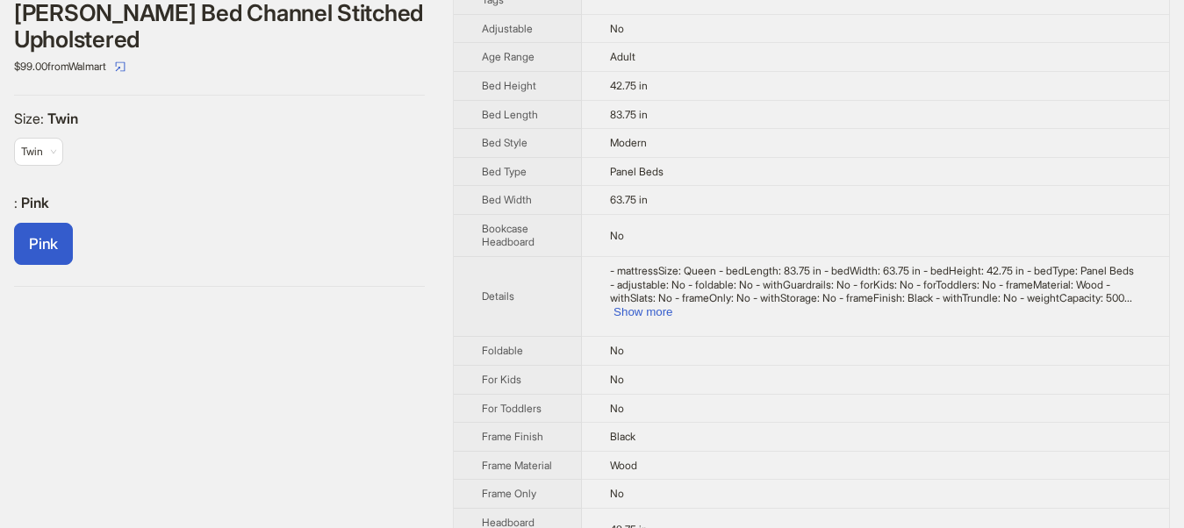
scroll to position [0, 0]
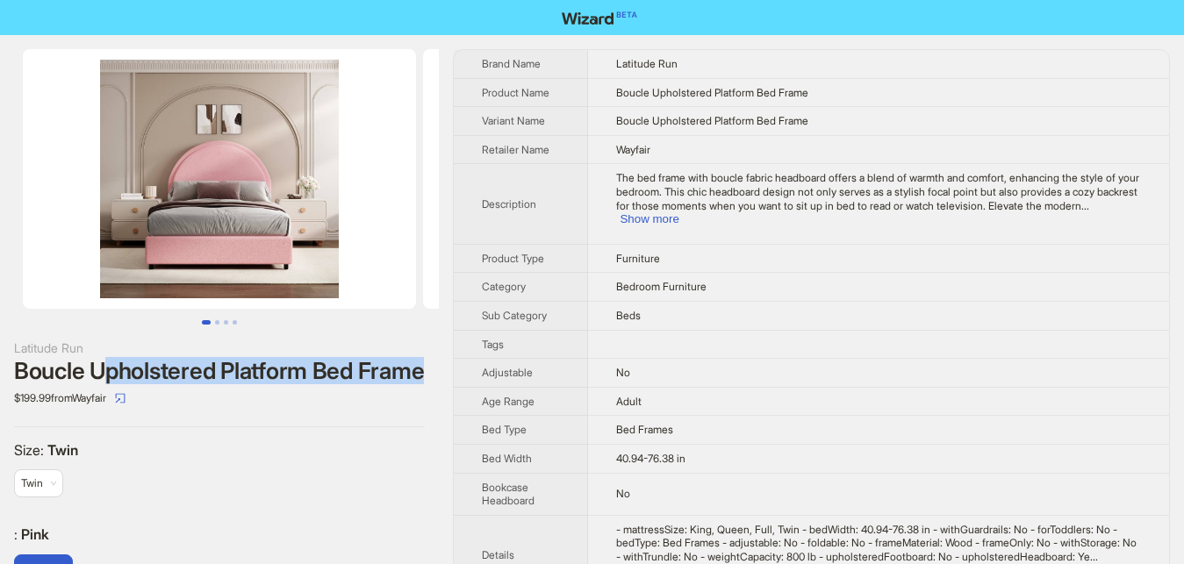
drag, startPoint x: 210, startPoint y: 366, endPoint x: 428, endPoint y: 365, distance: 218.5
click at [428, 365] on div "Latitude Run Boucle Upholstered Platform Bed Frame $199.99 from Wayfair Size : …" at bounding box center [219, 333] width 439 height 597
click at [325, 498] on div "Size : Twin Twin" at bounding box center [219, 476] width 411 height 71
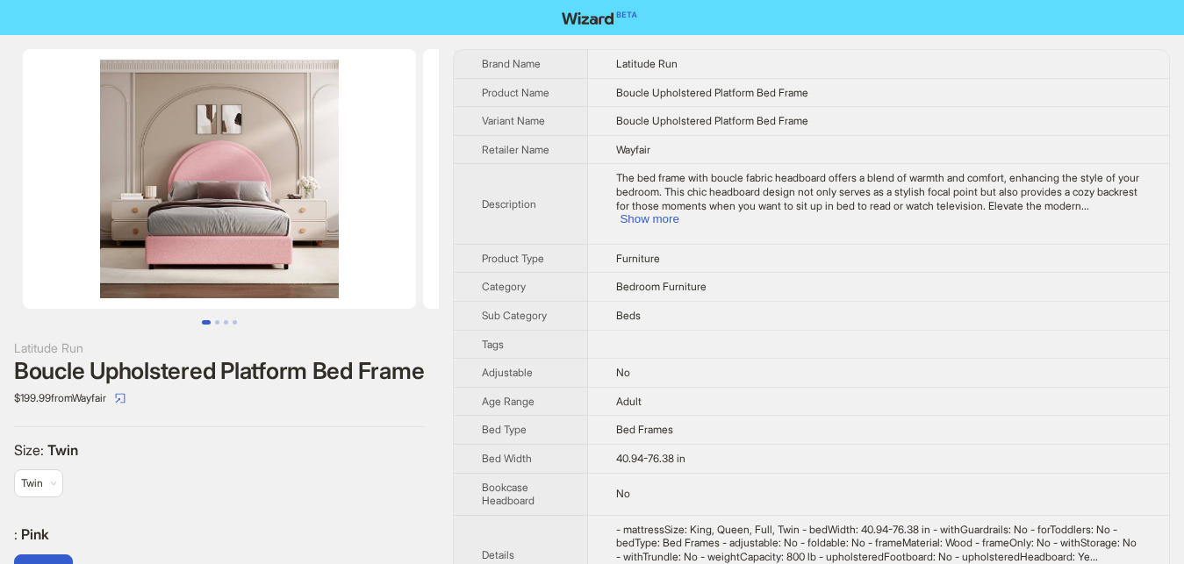
click at [347, 419] on div "Latitude Run Boucle Upholstered Platform Bed Frame $199.99 from Wayfair Size : …" at bounding box center [219, 333] width 439 height 597
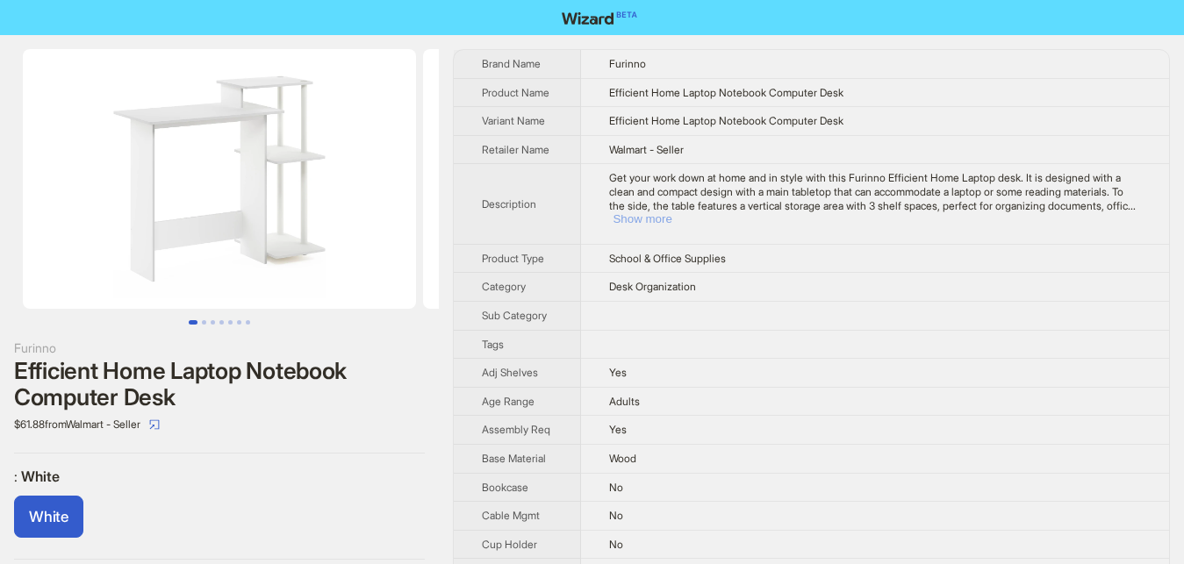
click at [638, 213] on button "Show more" at bounding box center [641, 218] width 59 height 13
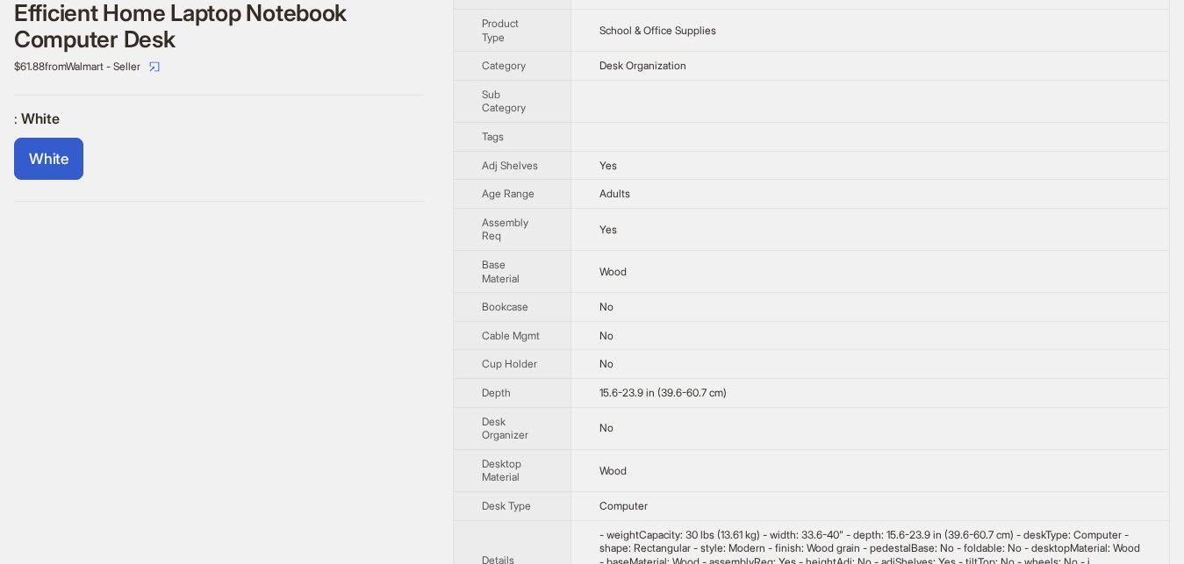
scroll to position [626, 0]
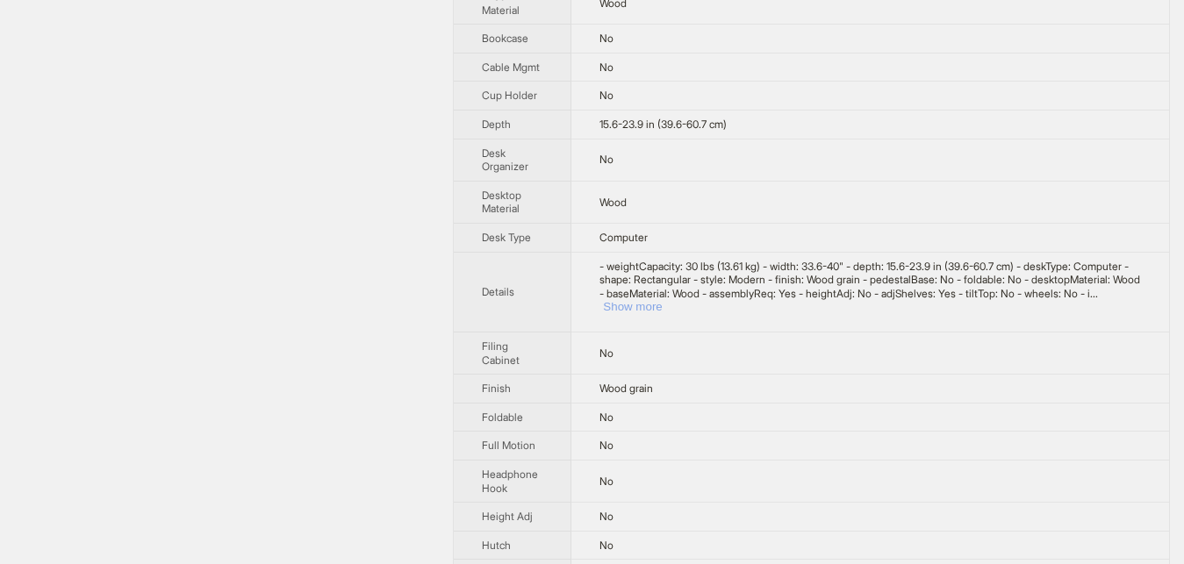
click at [662, 300] on button "Show more" at bounding box center [632, 306] width 59 height 13
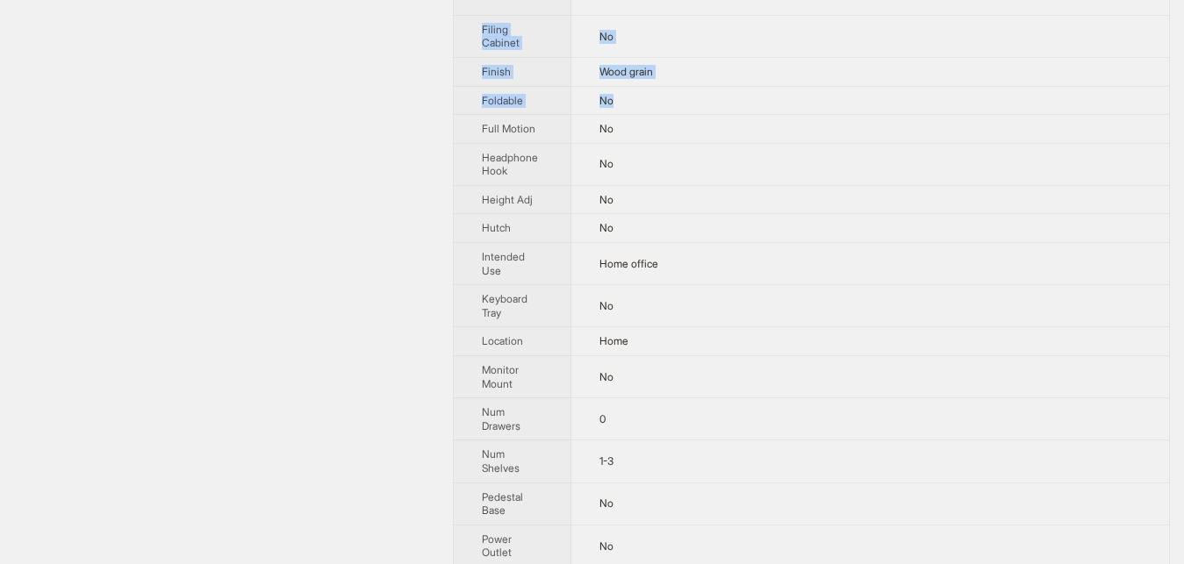
scroll to position [1329, 0]
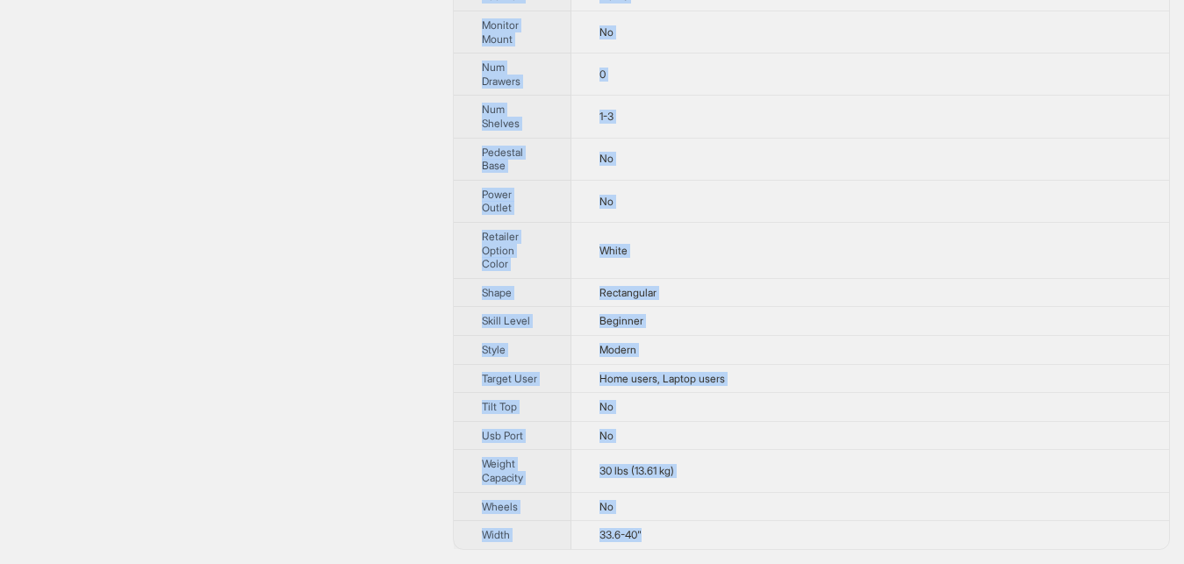
drag, startPoint x: 468, startPoint y: 63, endPoint x: 688, endPoint y: 531, distance: 516.5
copy tbody "Brand Name Furinno Product Name Efficient Home Laptop Notebook Computer Desk Va…"
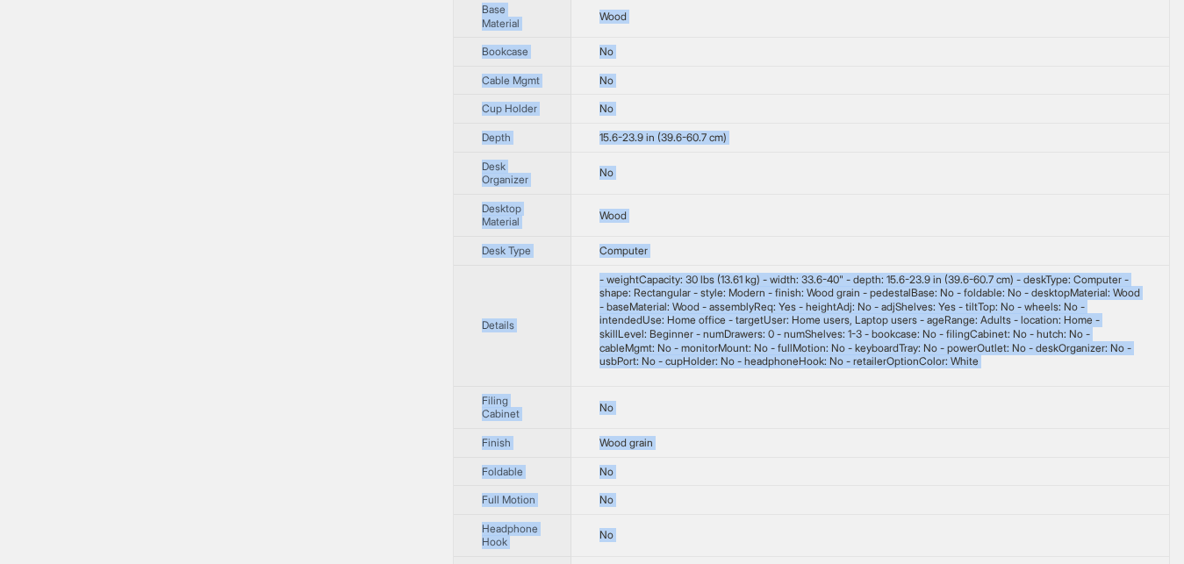
scroll to position [255, 0]
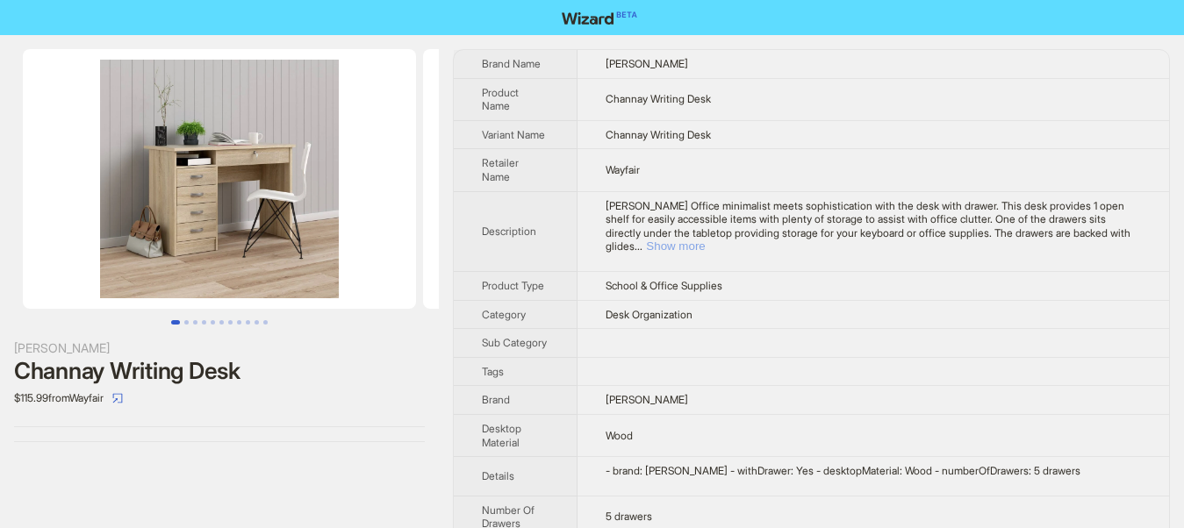
click at [704, 240] on button "Show more" at bounding box center [675, 246] width 59 height 13
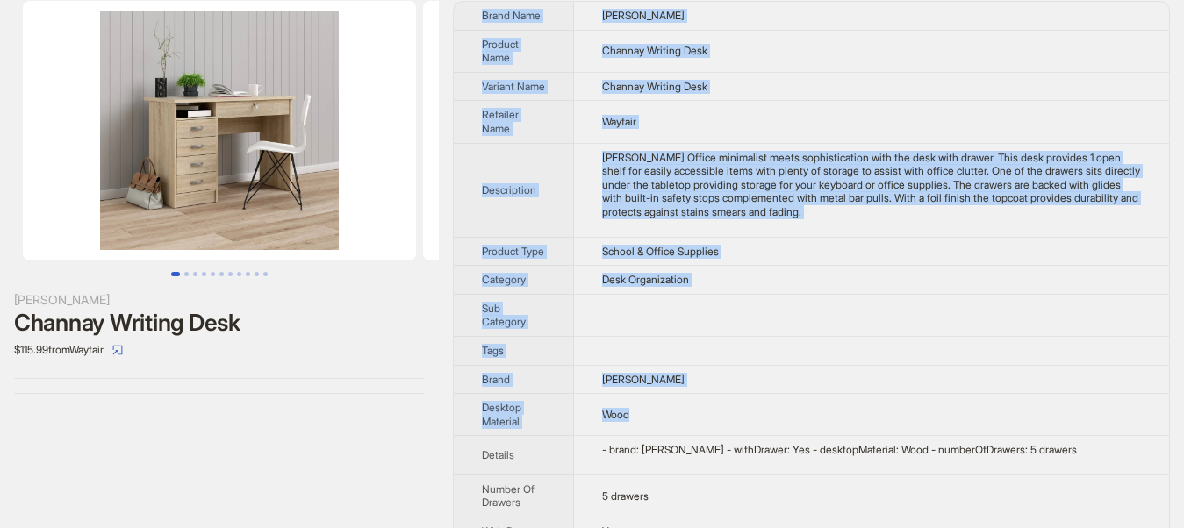
scroll to position [94, 0]
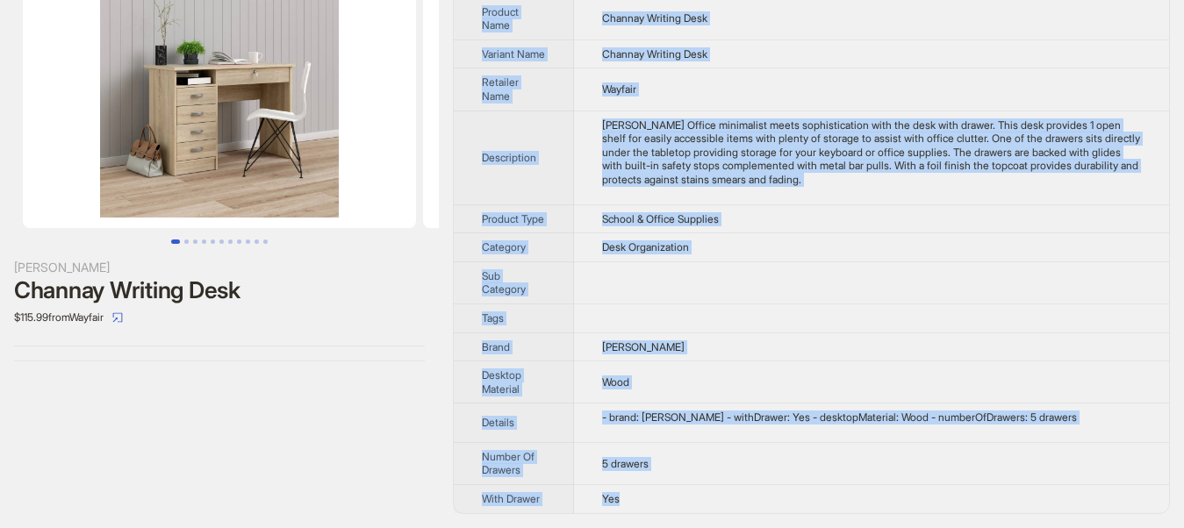
drag, startPoint x: 465, startPoint y: 57, endPoint x: 670, endPoint y: 518, distance: 504.3
click at [670, 518] on div "Wade Logan Channay Writing Desk $115.99 from Wayfair Brand Name Wade Logan Prod…" at bounding box center [592, 241] width 1184 height 574
copy tbody "Brand Name Wade Logan Product Name Channay Writing Desk Variant Name Channay Wr…"
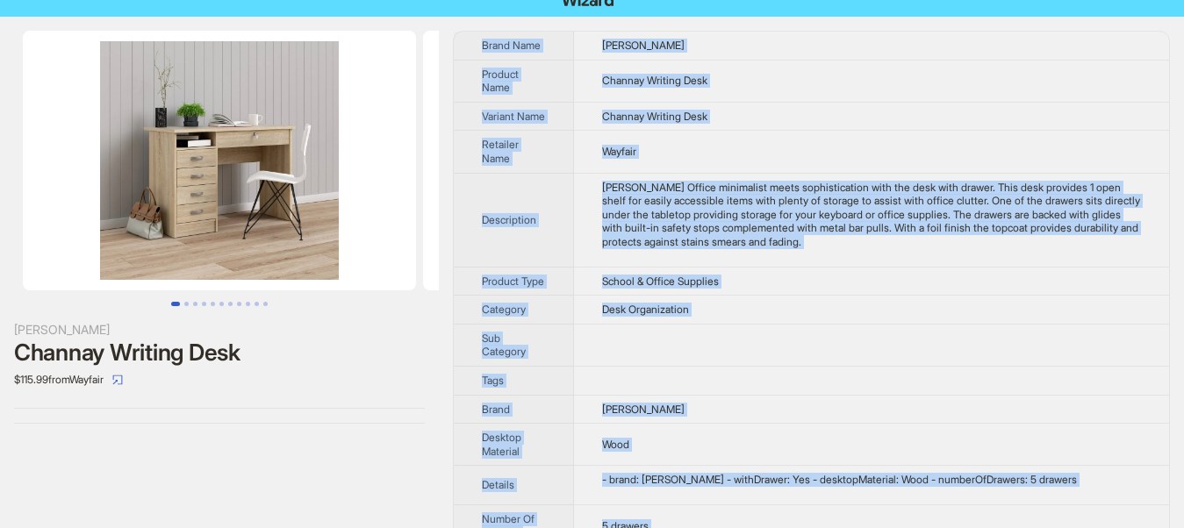
scroll to position [0, 0]
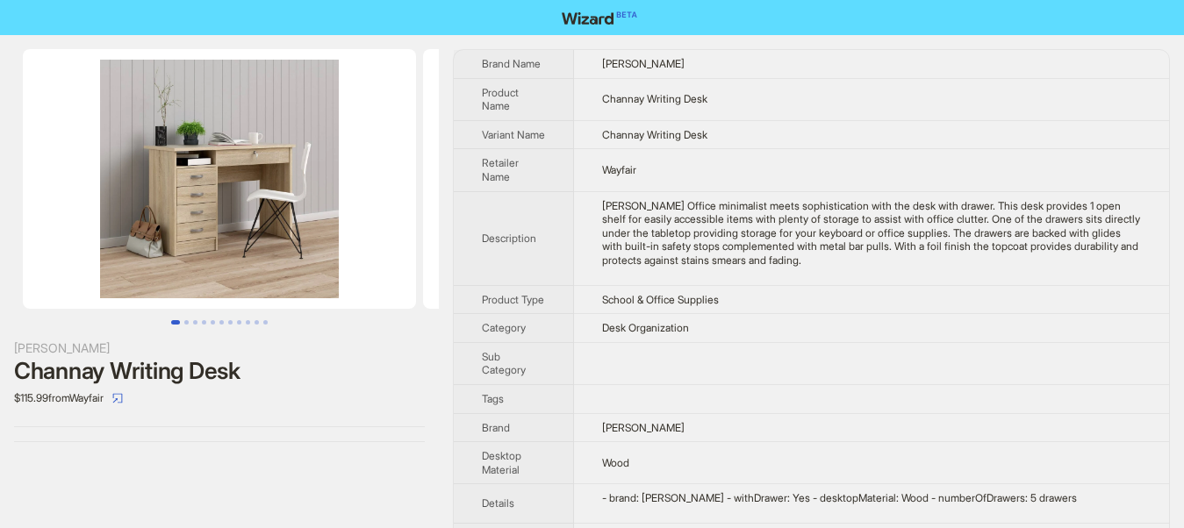
click at [406, 426] on div at bounding box center [219, 426] width 411 height 1
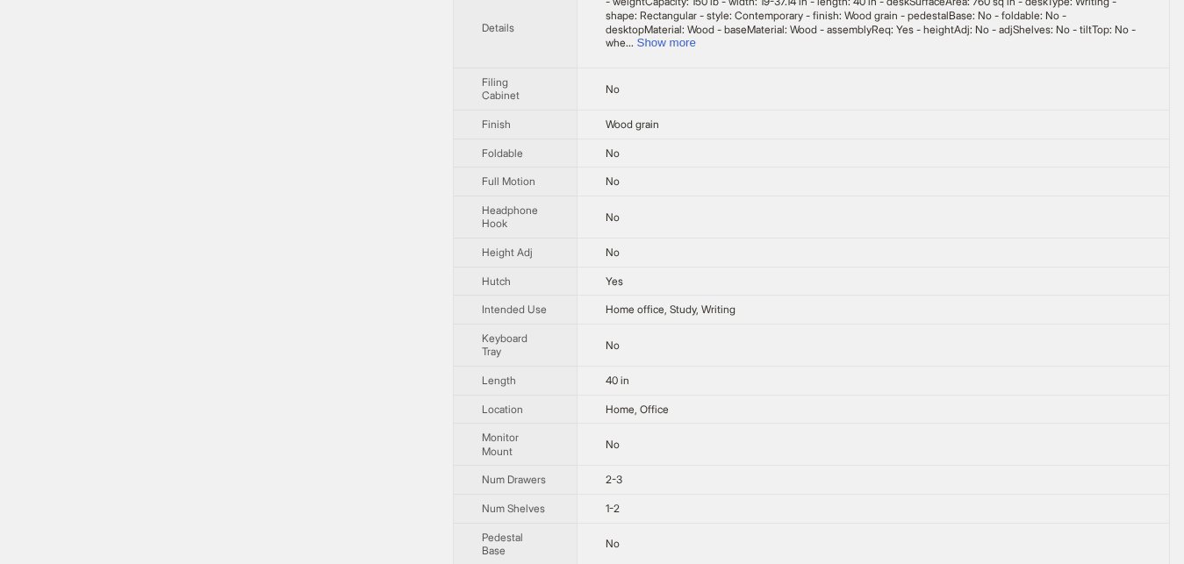
scroll to position [537, 0]
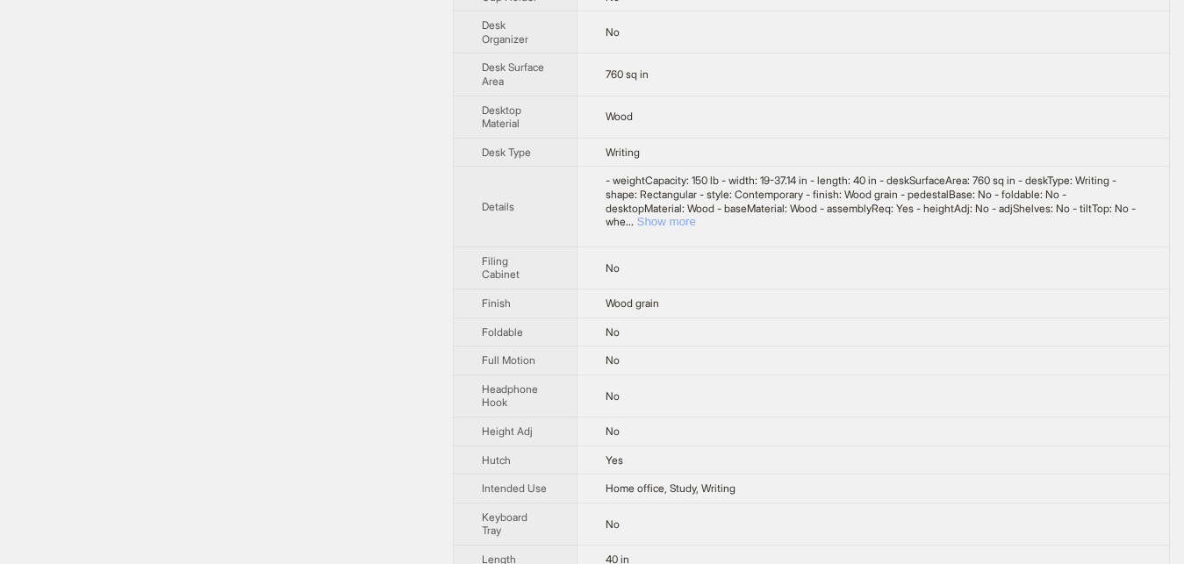
drag, startPoint x: 1098, startPoint y: 209, endPoint x: 906, endPoint y: 261, distance: 198.4
click at [696, 215] on button "Show more" at bounding box center [666, 221] width 59 height 13
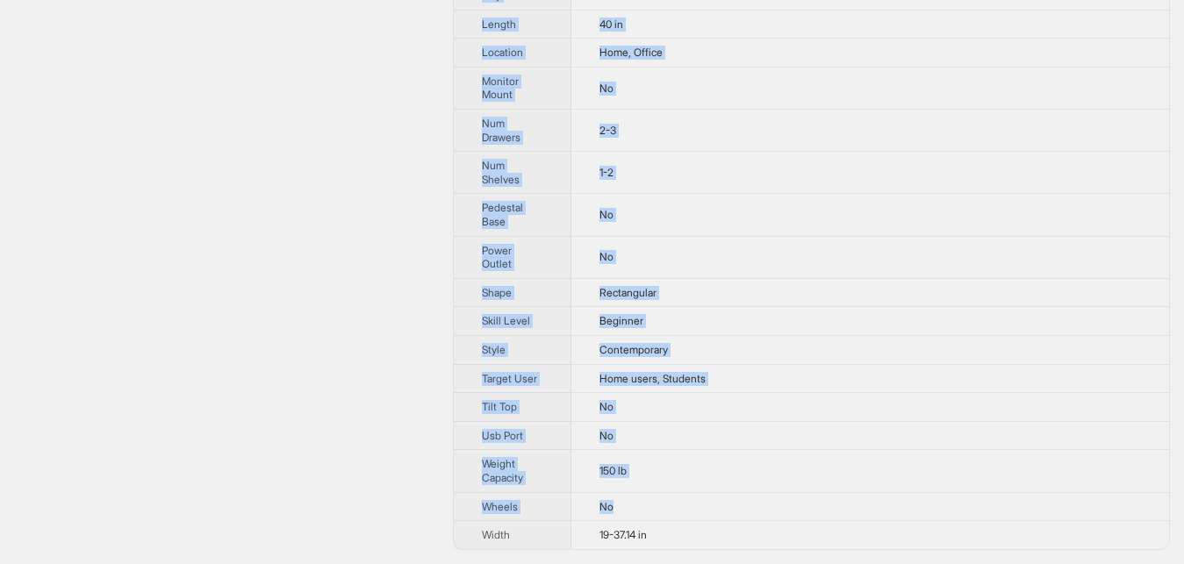
scroll to position [1196, 0]
drag, startPoint x: 471, startPoint y: 53, endPoint x: 682, endPoint y: 538, distance: 528.9
copy tbody "Brand Name [PERSON_NAME] Product Name [PERSON_NAME] Stylish Writing Desk Varian…"
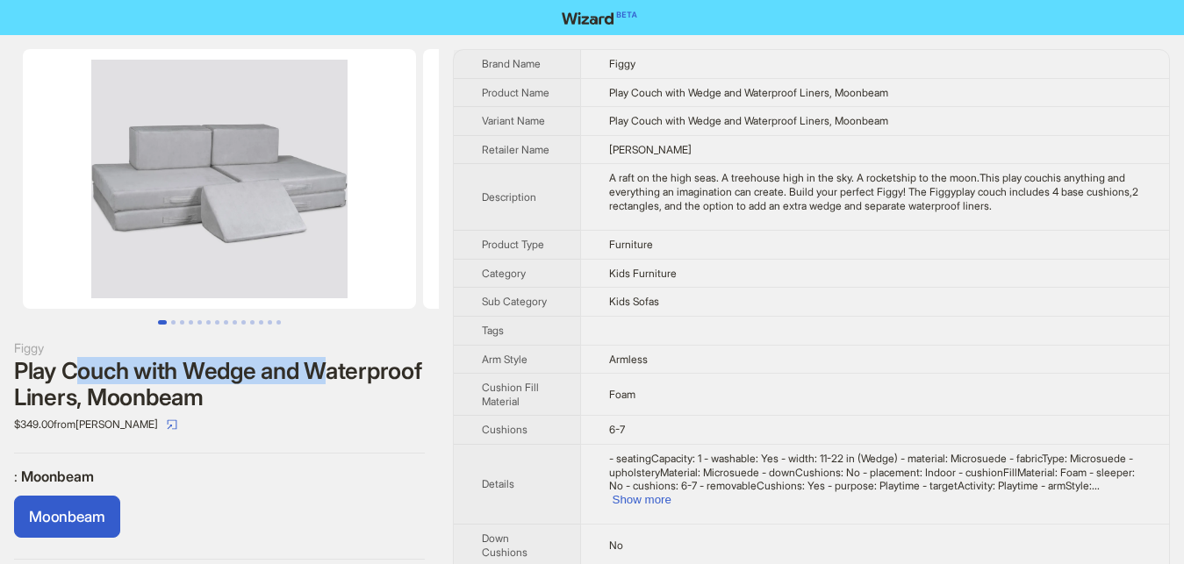
drag, startPoint x: 81, startPoint y: 367, endPoint x: 323, endPoint y: 377, distance: 242.4
click at [323, 377] on div "Play Couch with Wedge and Waterproof Liners, Moonbeam" at bounding box center [219, 384] width 411 height 53
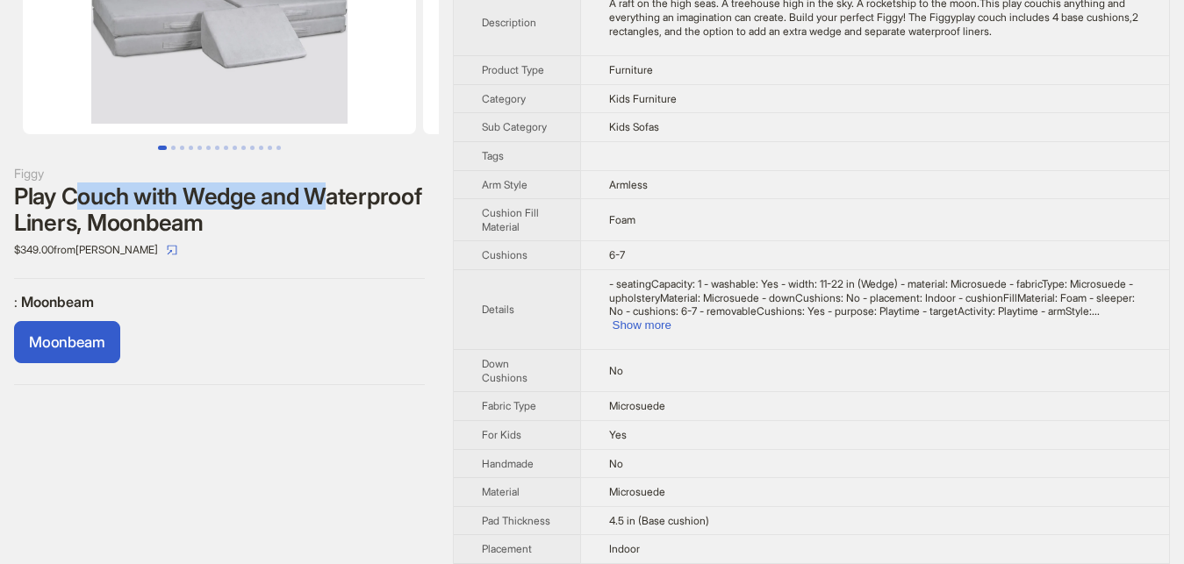
scroll to position [179, 0]
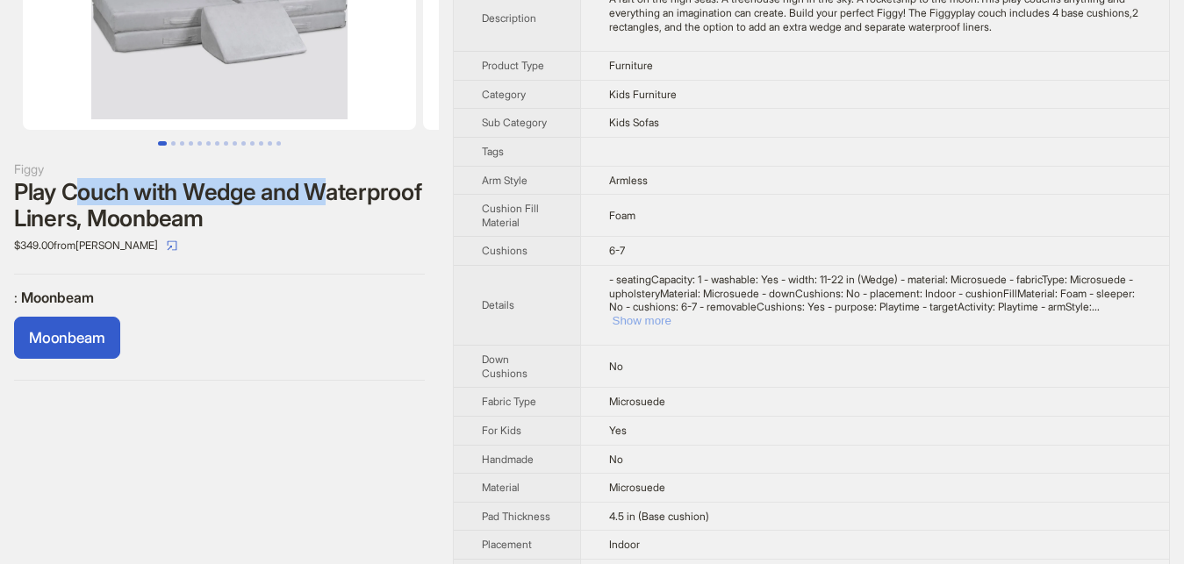
click at [671, 314] on button "Show more" at bounding box center [641, 320] width 59 height 13
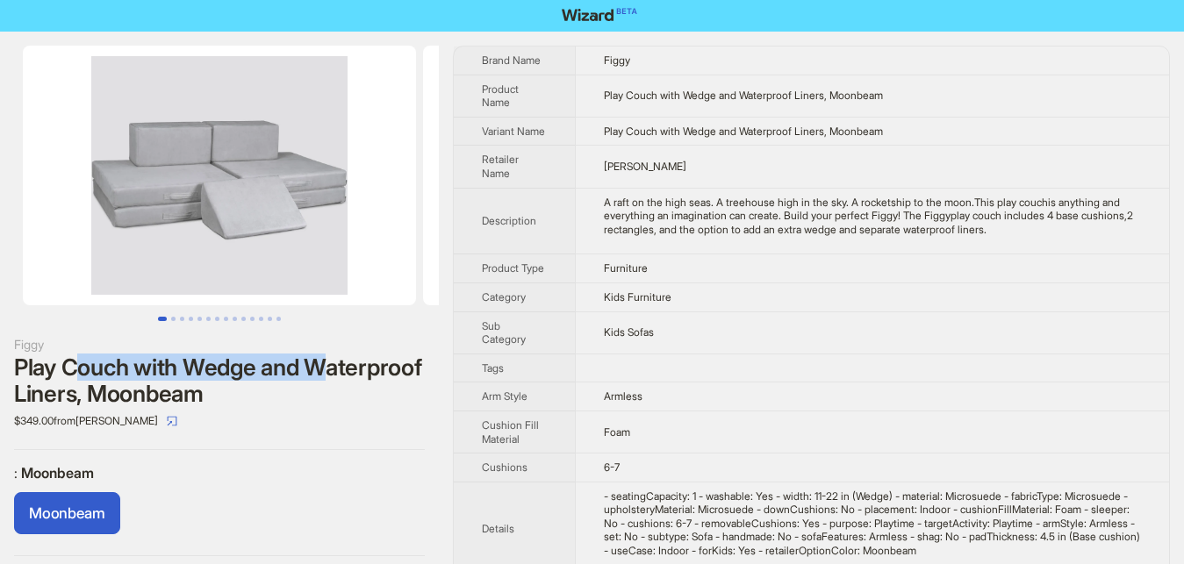
scroll to position [0, 0]
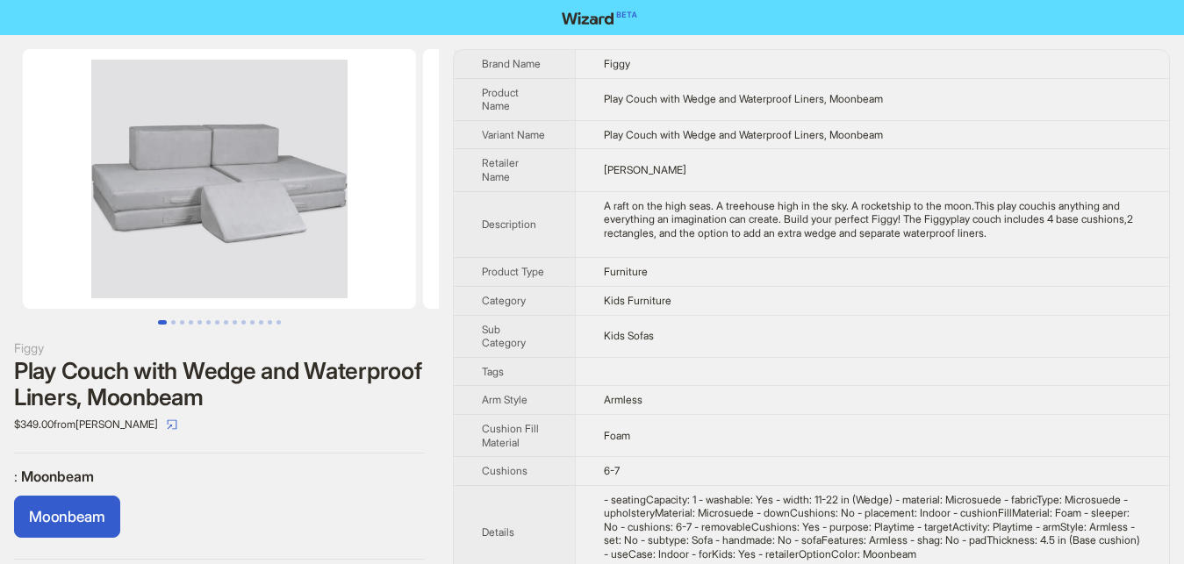
click at [17, 42] on div "Figgy Play Couch with Wedge and Waterproof Liners, Moonbeam $349.00 from Newton…" at bounding box center [219, 304] width 439 height 539
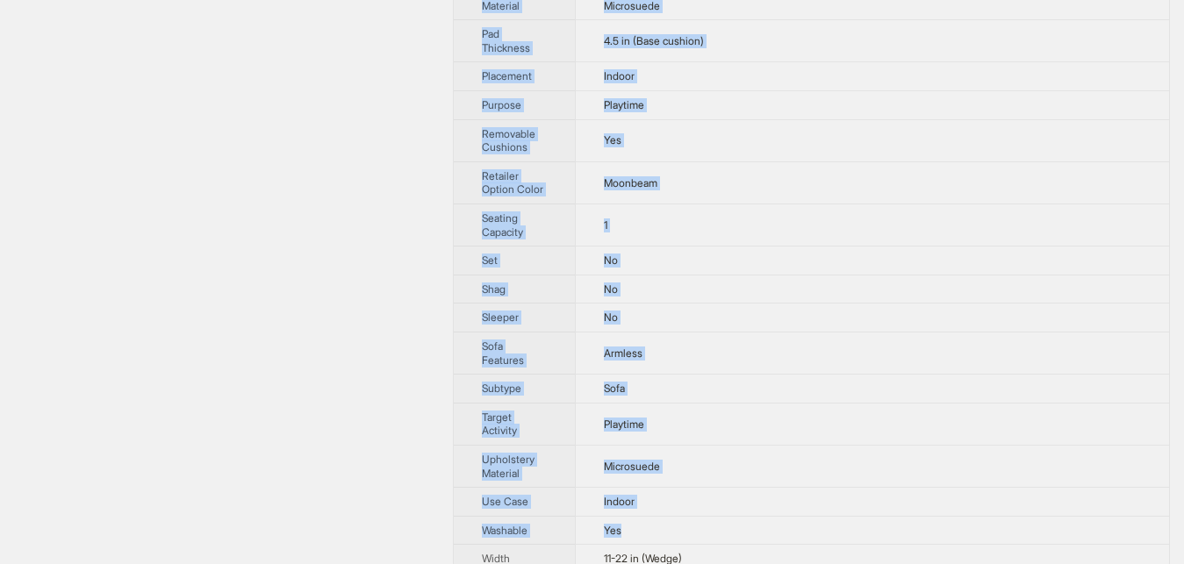
scroll to position [740, 0]
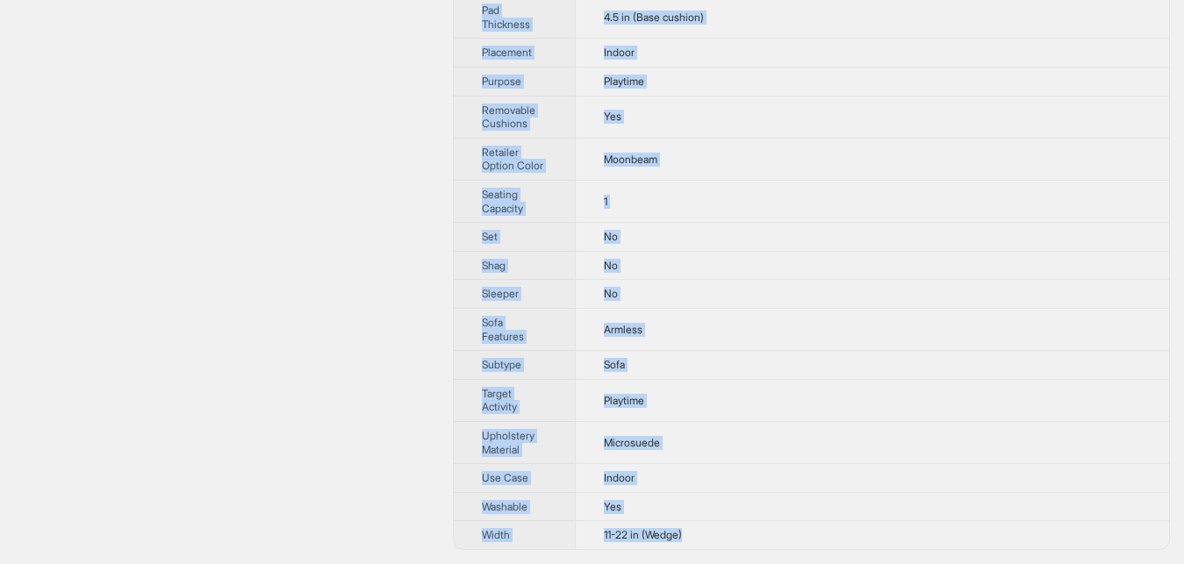
drag, startPoint x: 36, startPoint y: 46, endPoint x: 700, endPoint y: 538, distance: 826.1
copy div "Brand Name Figgy Product Name Play Couch with Wedge and Waterproof Liners, Moon…"
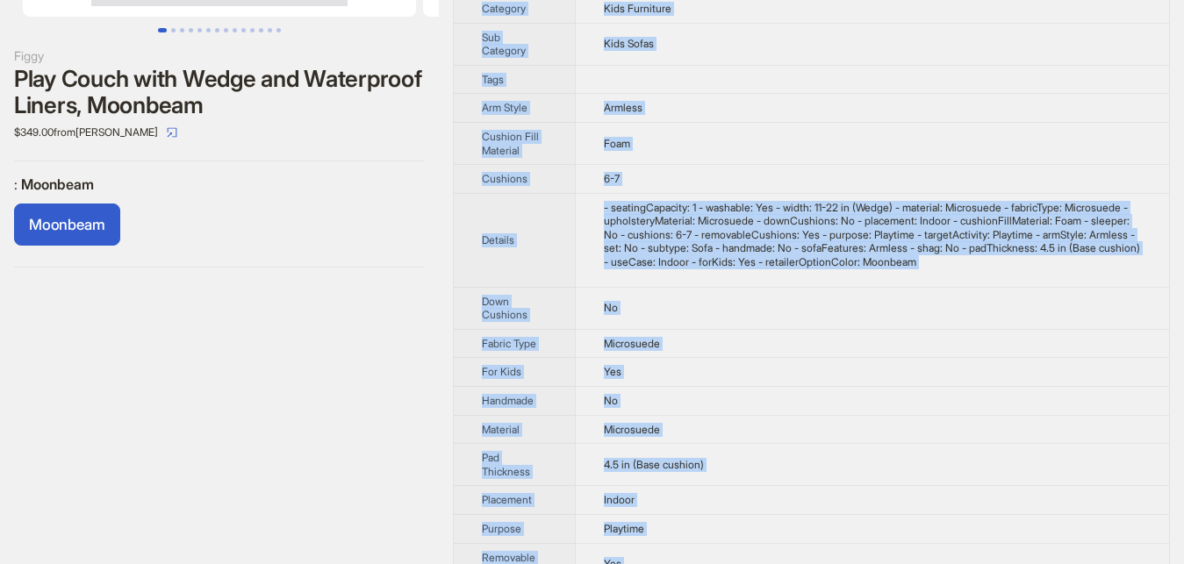
scroll to position [0, 0]
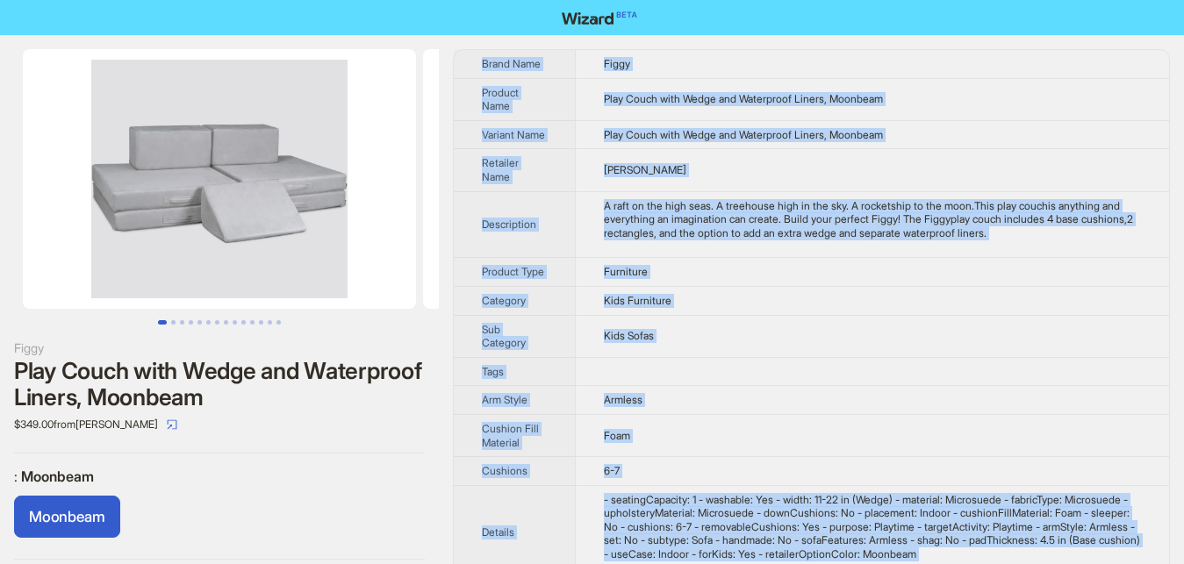
click at [437, 241] on img at bounding box center [619, 179] width 393 height 260
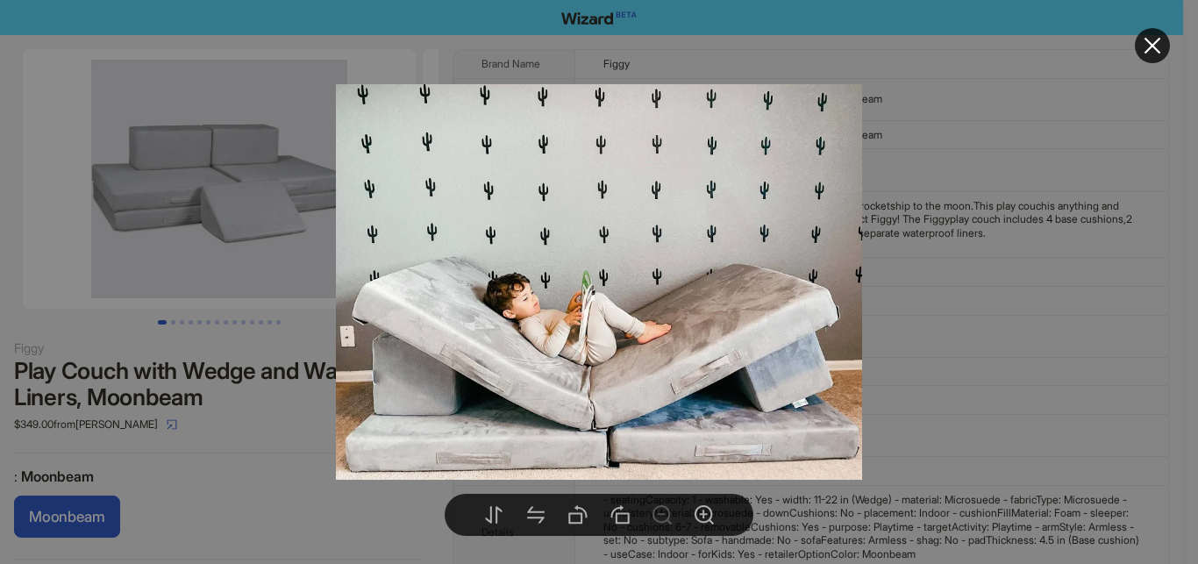
click at [992, 312] on div at bounding box center [599, 282] width 1198 height 564
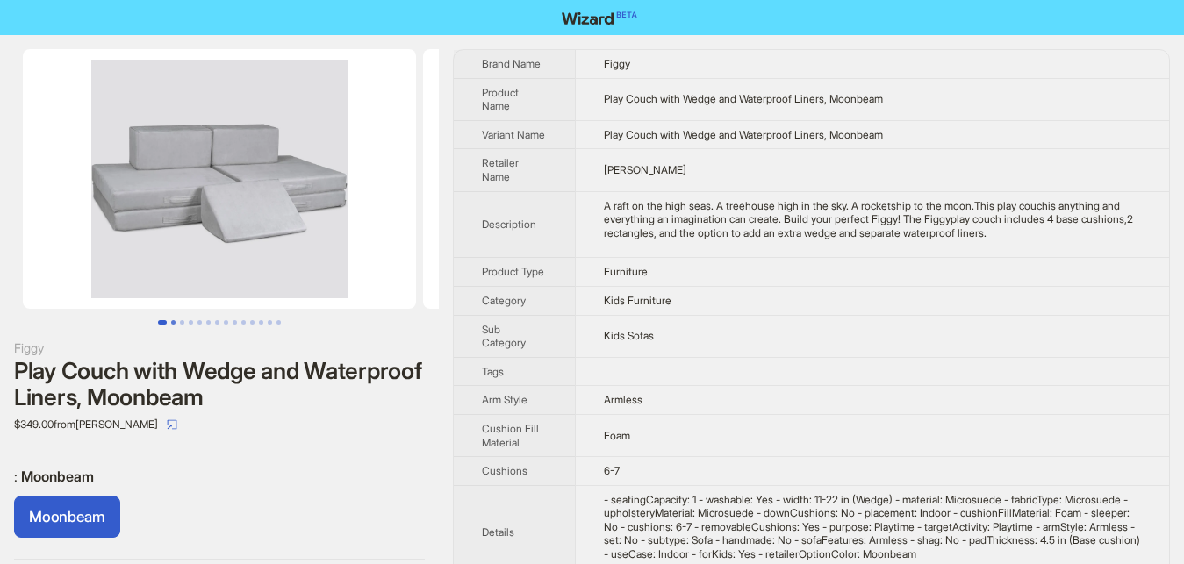
click at [173, 320] on button "Go to slide 2" at bounding box center [173, 322] width 4 height 4
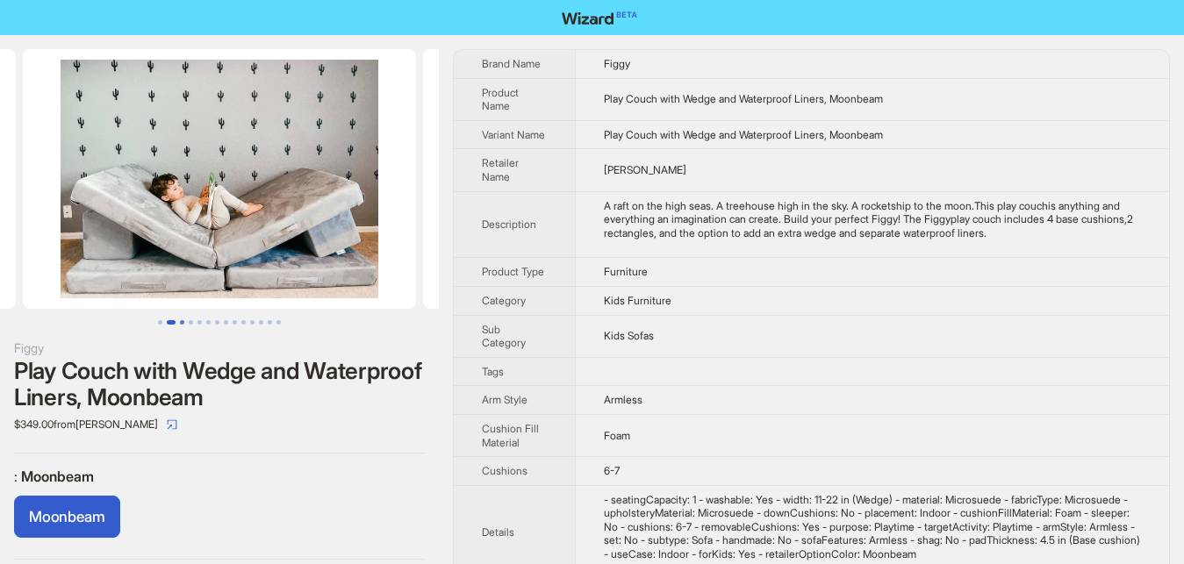
click at [184, 320] on button "Go to slide 3" at bounding box center [182, 322] width 4 height 4
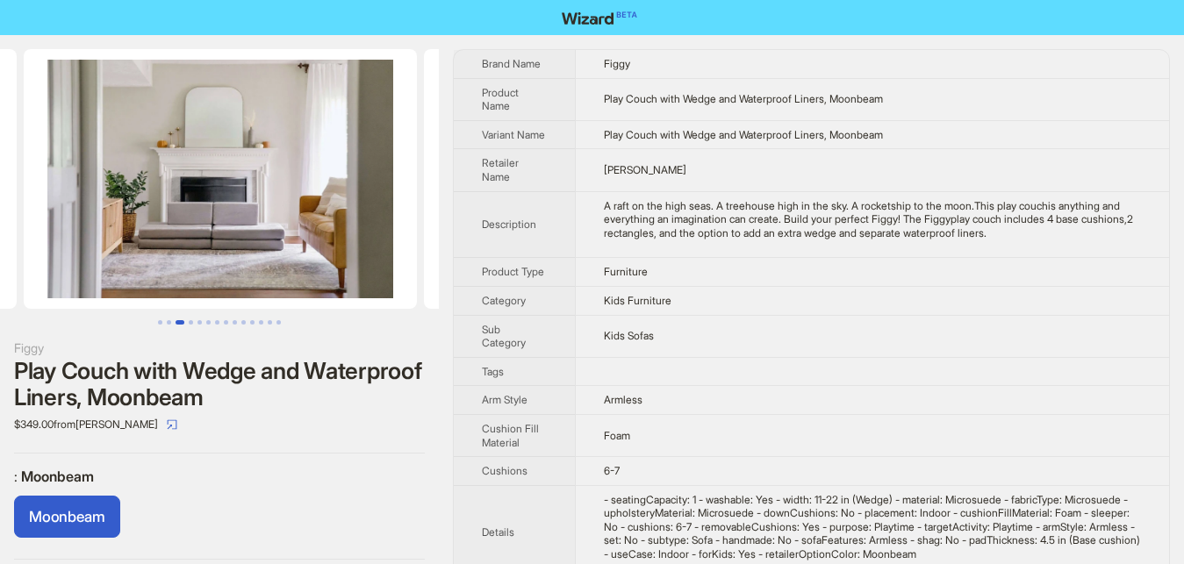
scroll to position [0, 800]
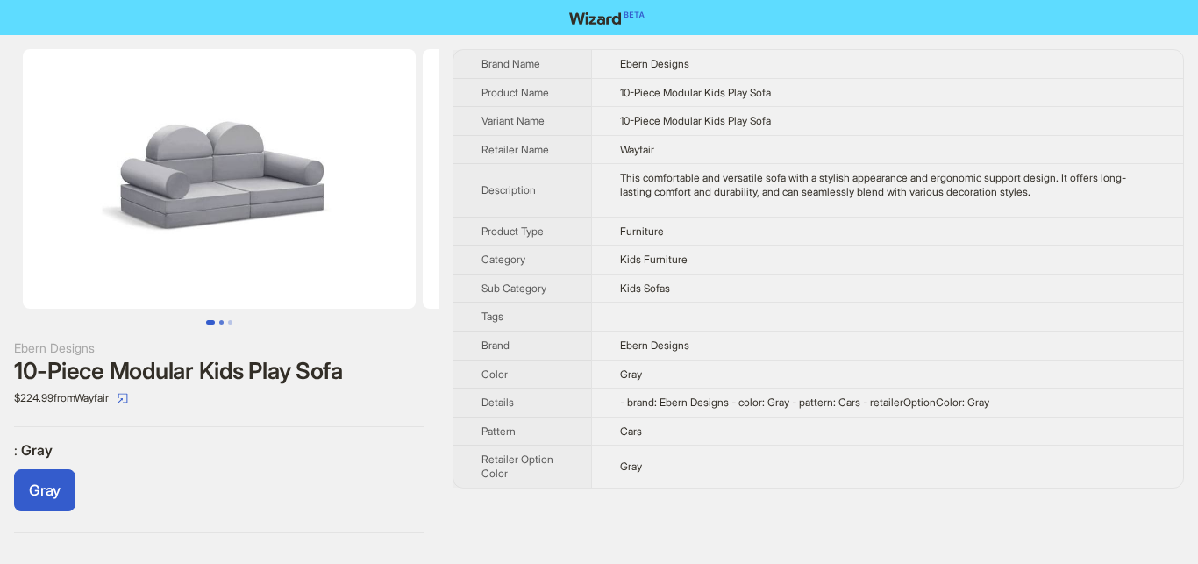
click at [219, 324] on button "Go to slide 2" at bounding box center [221, 322] width 4 height 4
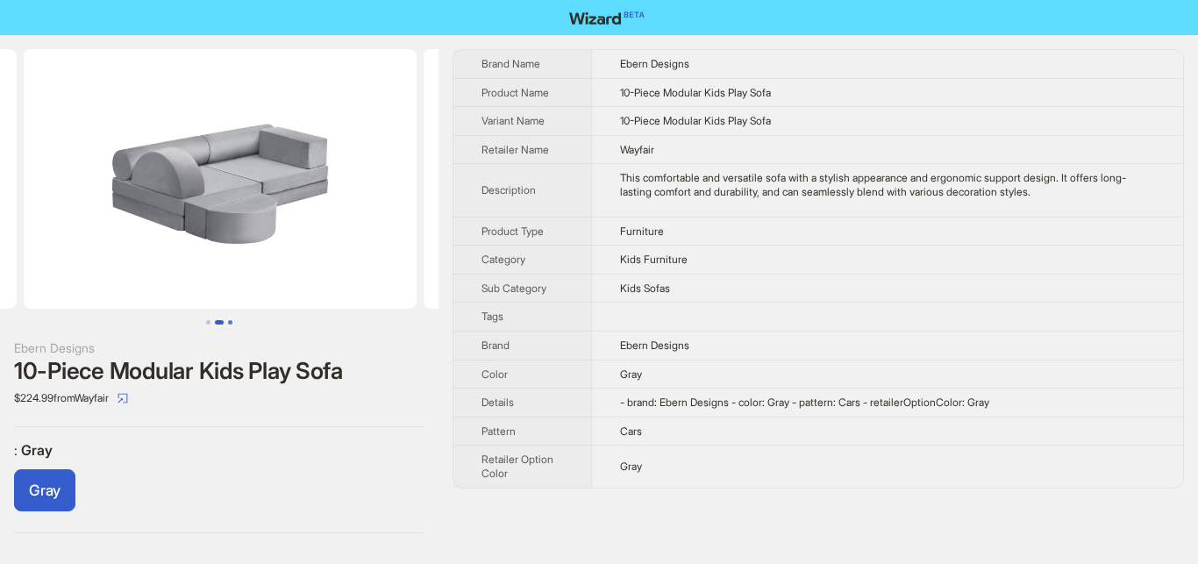
click at [228, 321] on button "Go to slide 3" at bounding box center [230, 322] width 4 height 4
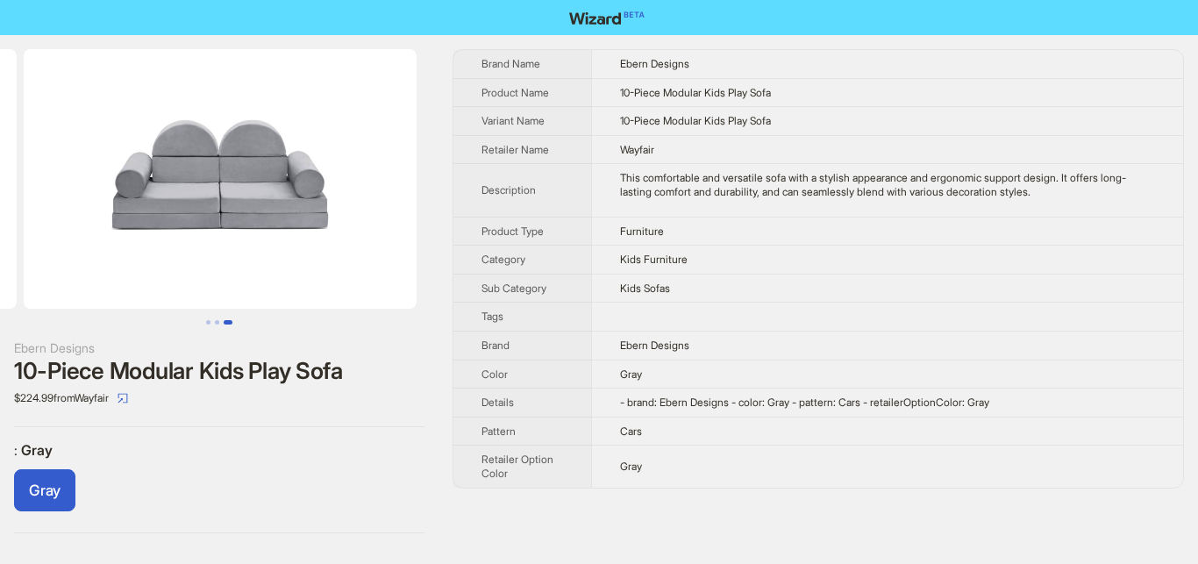
scroll to position [0, 800]
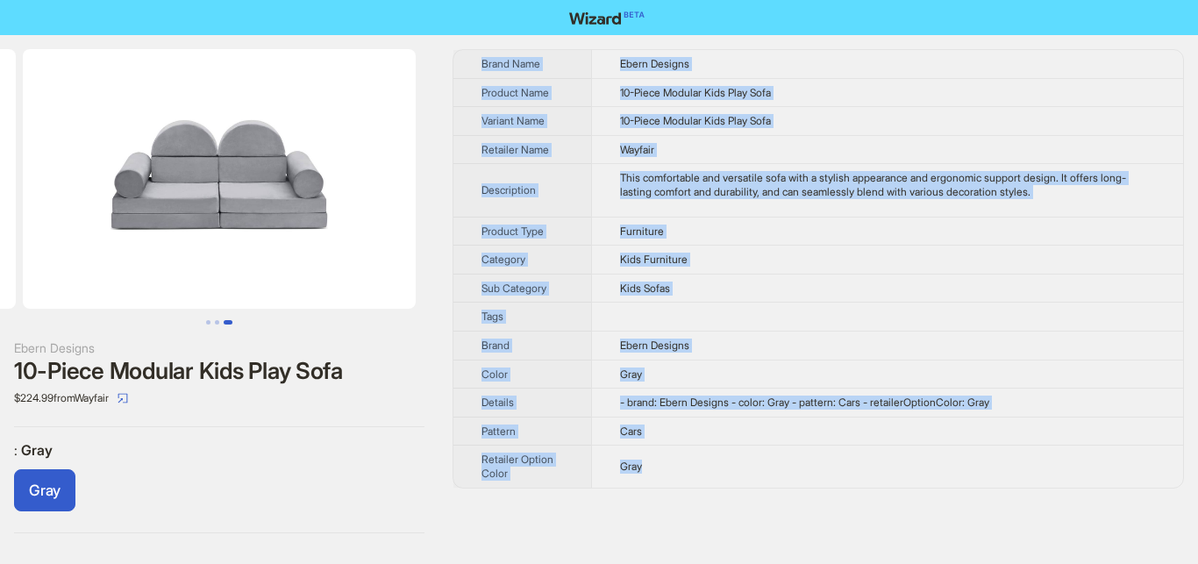
drag, startPoint x: 450, startPoint y: 52, endPoint x: 673, endPoint y: 472, distance: 475.7
click at [673, 472] on div "Ebern Designs 10-Piece Modular Kids Play Sofa $224.99 from Wayfair : Gray Gray …" at bounding box center [599, 291] width 1198 height 512
copy tbody "Brand Name Ebern Designs Product Name 10-Piece Modular Kids Play Sofa Variant N…"
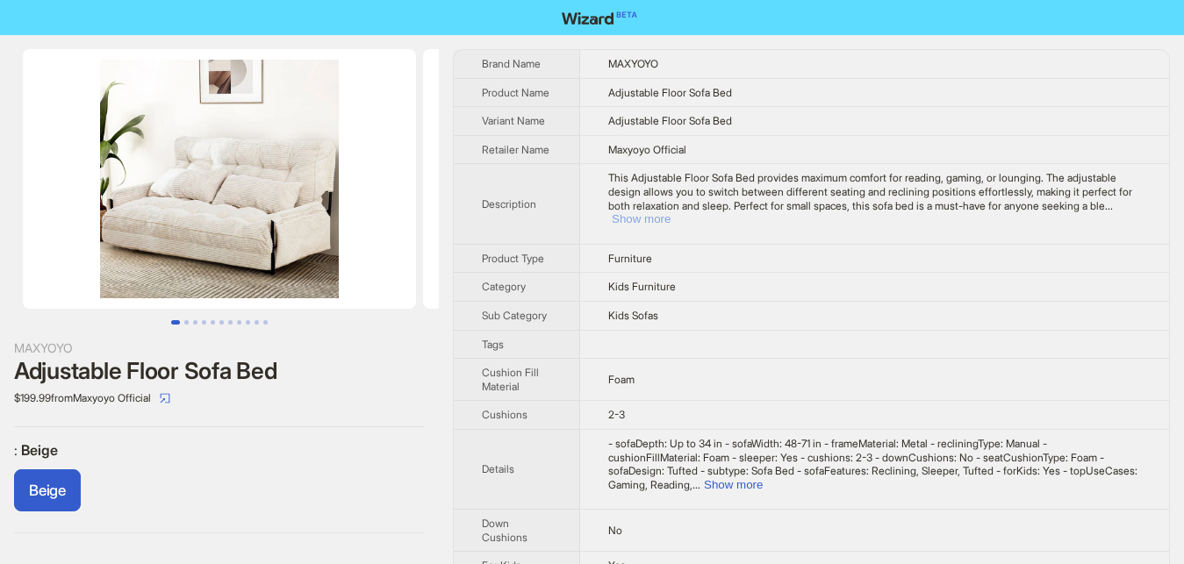
click at [670, 212] on button "Show more" at bounding box center [640, 218] width 59 height 13
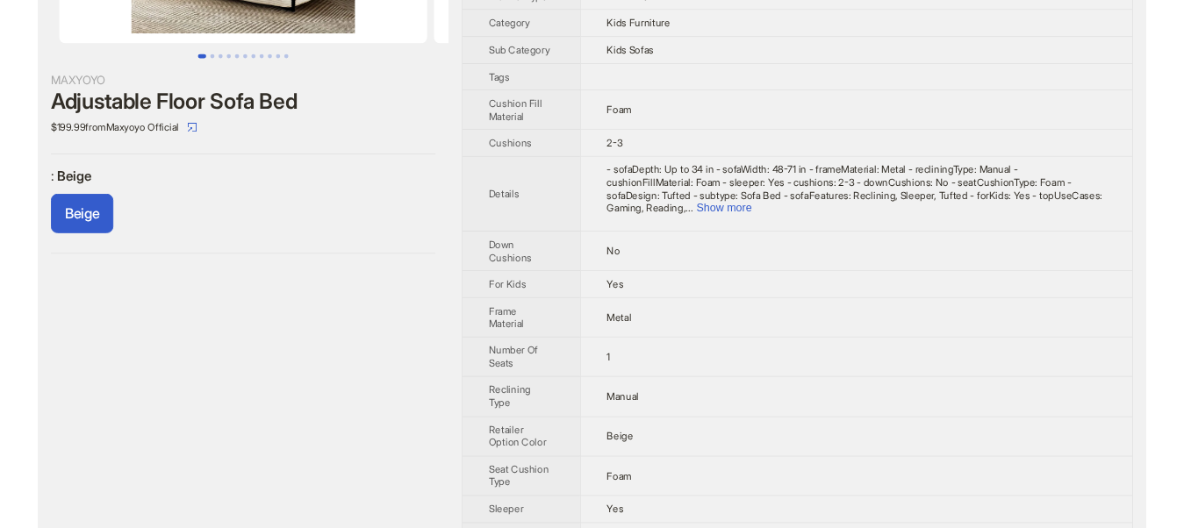
scroll to position [268, 0]
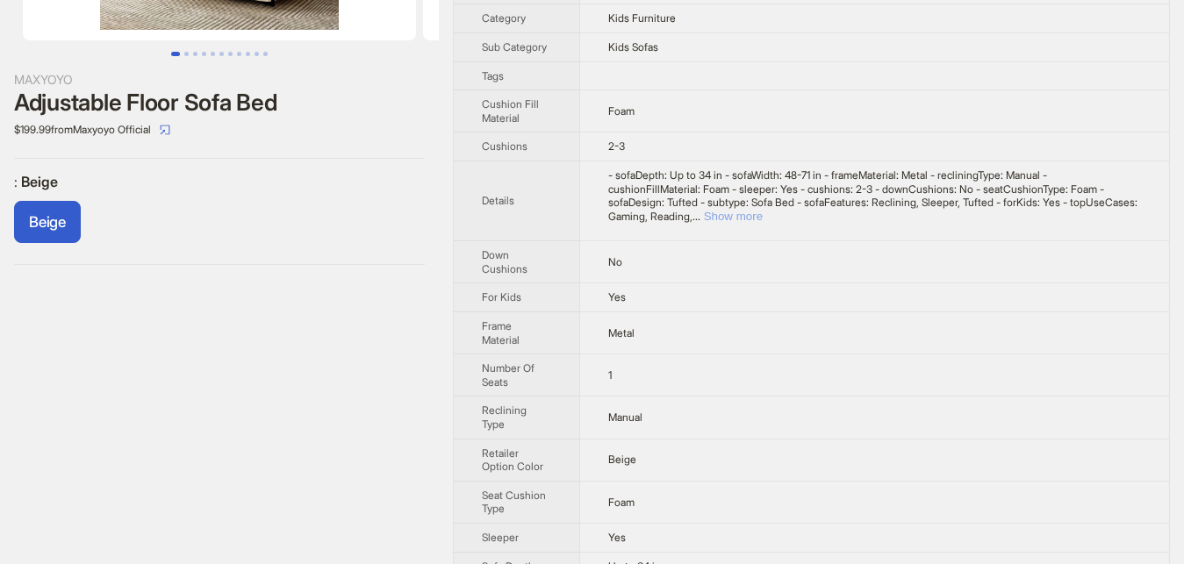
click at [762, 210] on button "Show more" at bounding box center [733, 216] width 59 height 13
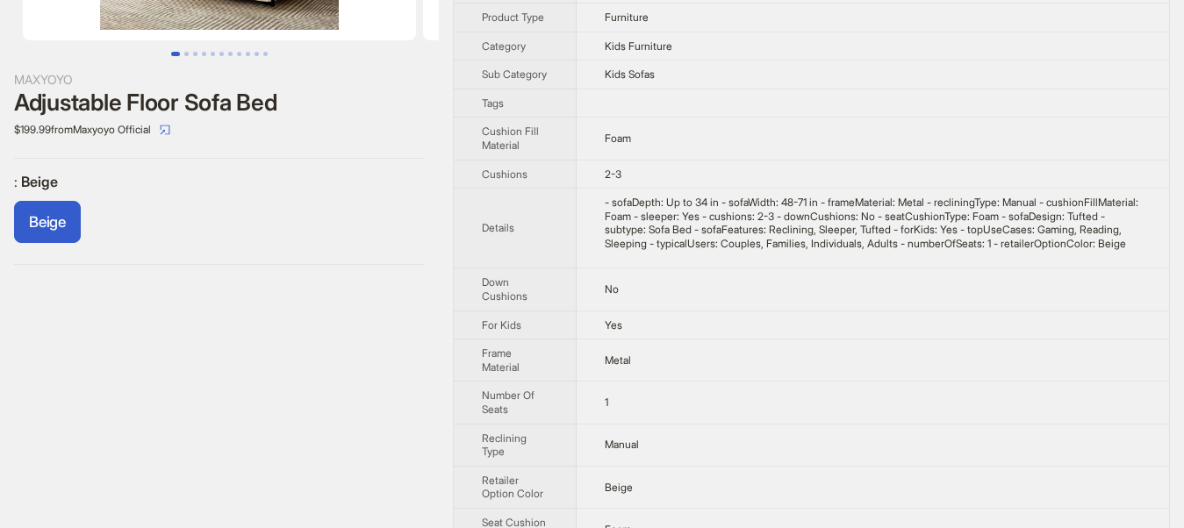
scroll to position [0, 0]
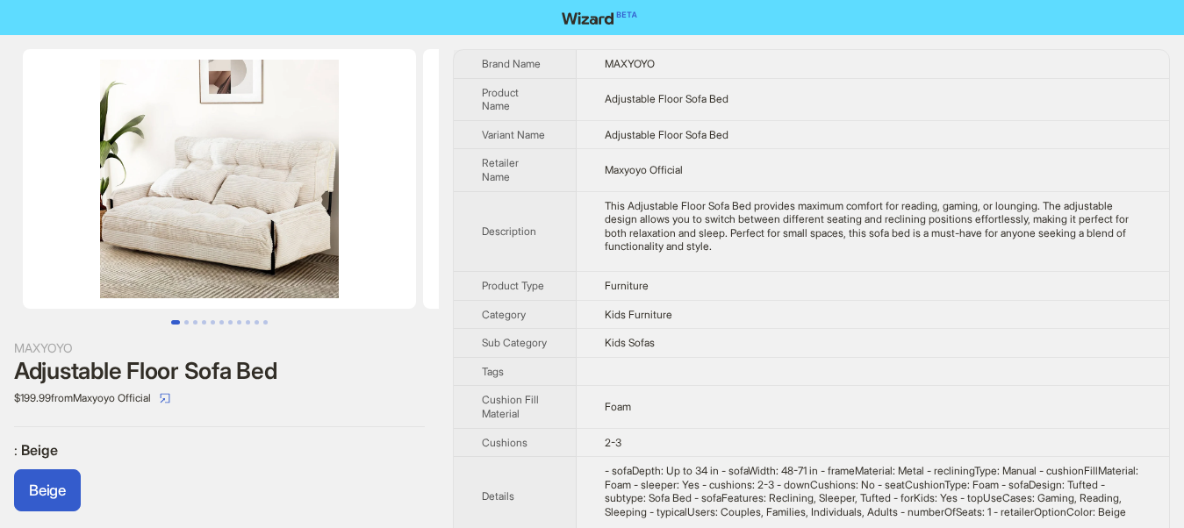
click at [431, 93] on img at bounding box center [619, 179] width 393 height 260
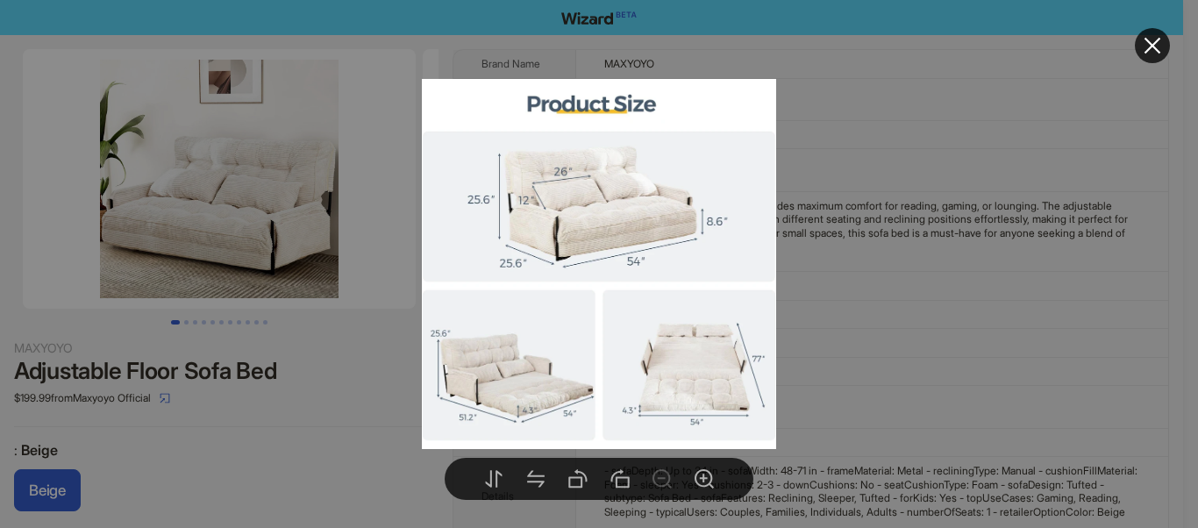
click at [441, 47] on div at bounding box center [599, 264] width 1198 height 528
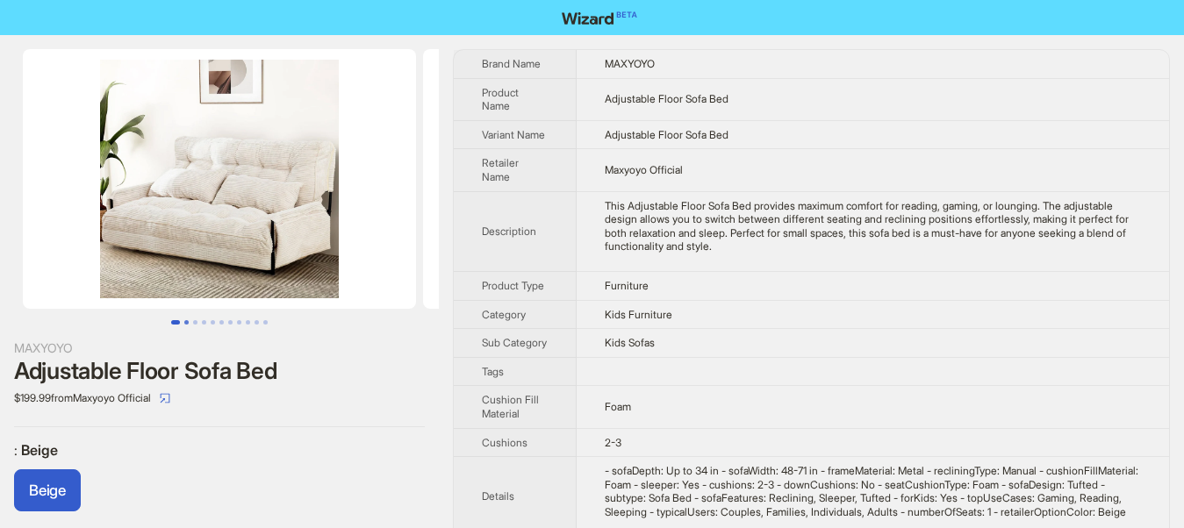
click at [189, 320] on button "Go to slide 2" at bounding box center [186, 322] width 4 height 4
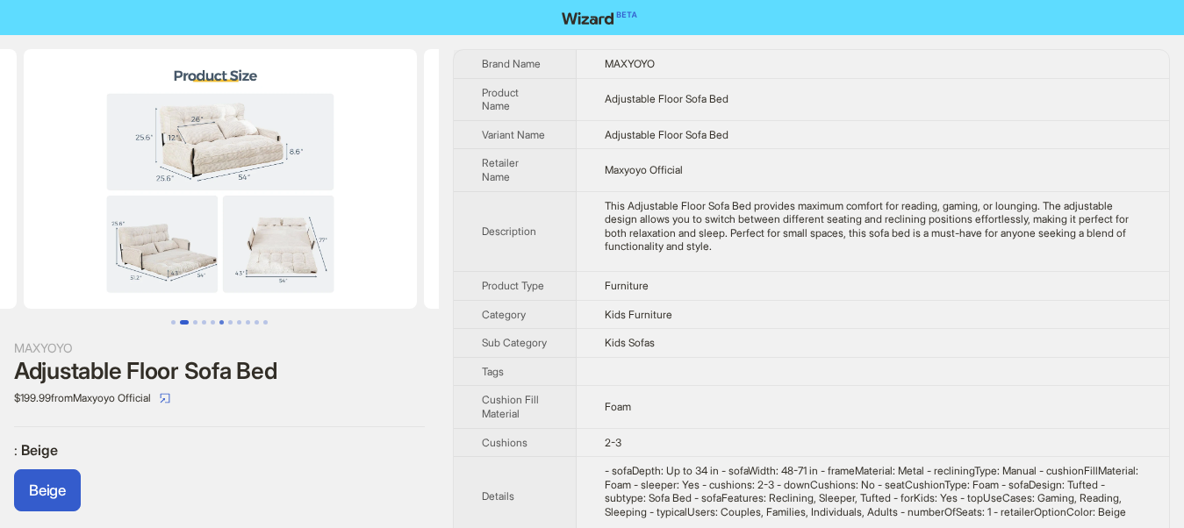
click at [219, 320] on button "Go to slide 6" at bounding box center [221, 322] width 4 height 4
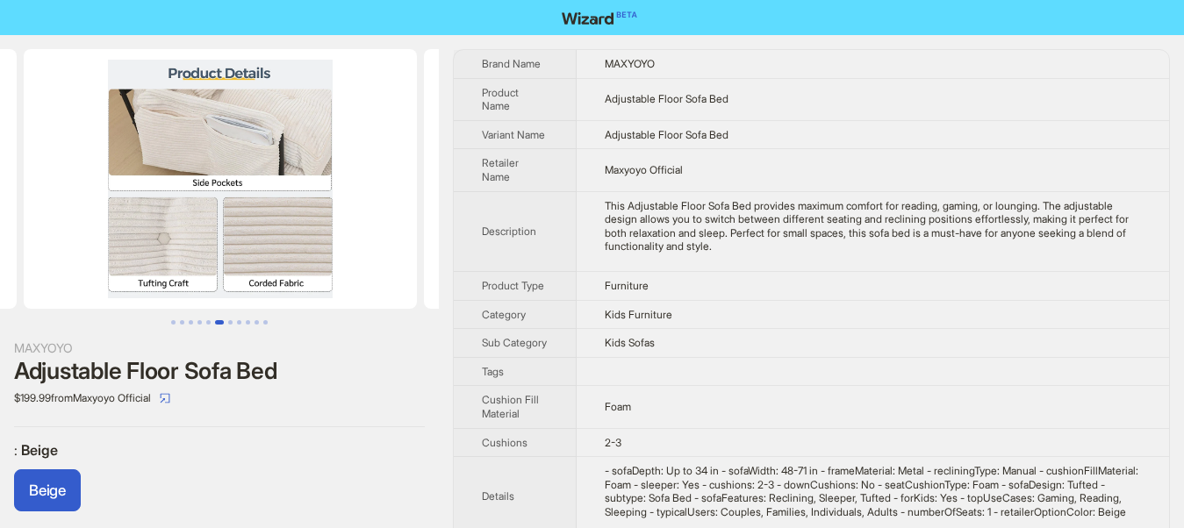
scroll to position [0, 2000]
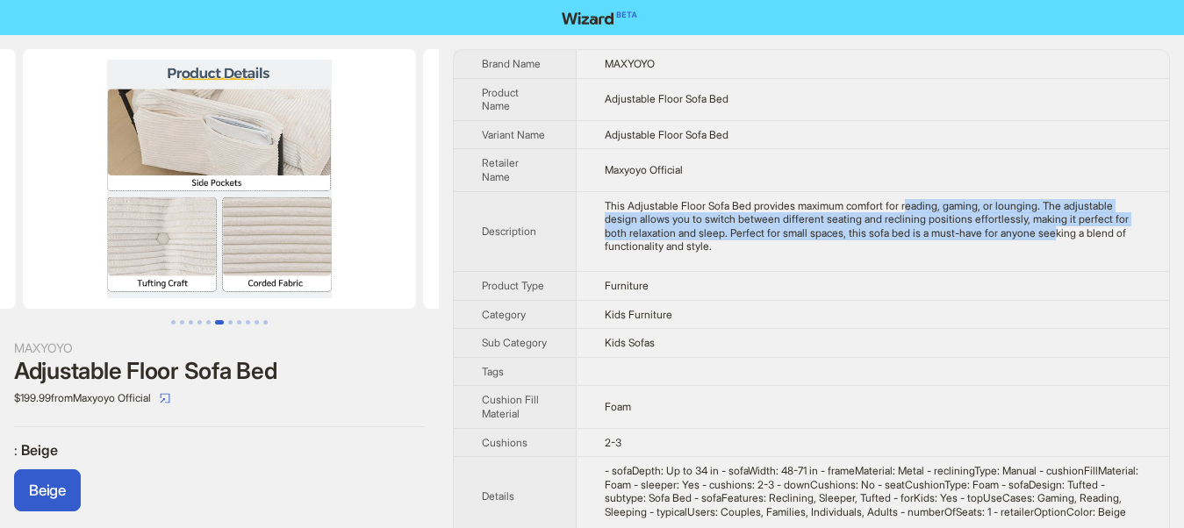
drag, startPoint x: 898, startPoint y: 206, endPoint x: 891, endPoint y: 283, distance: 77.4
click at [989, 250] on div "This Adjustable Floor Sofa Bed provides maximum comfort for reading, gaming, or…" at bounding box center [872, 226] width 536 height 54
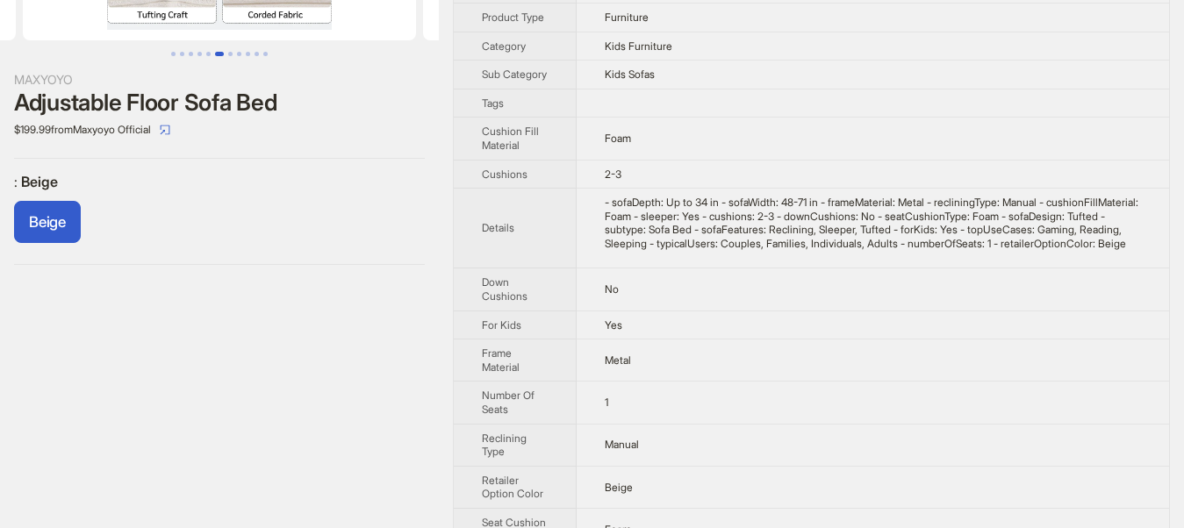
scroll to position [0, 0]
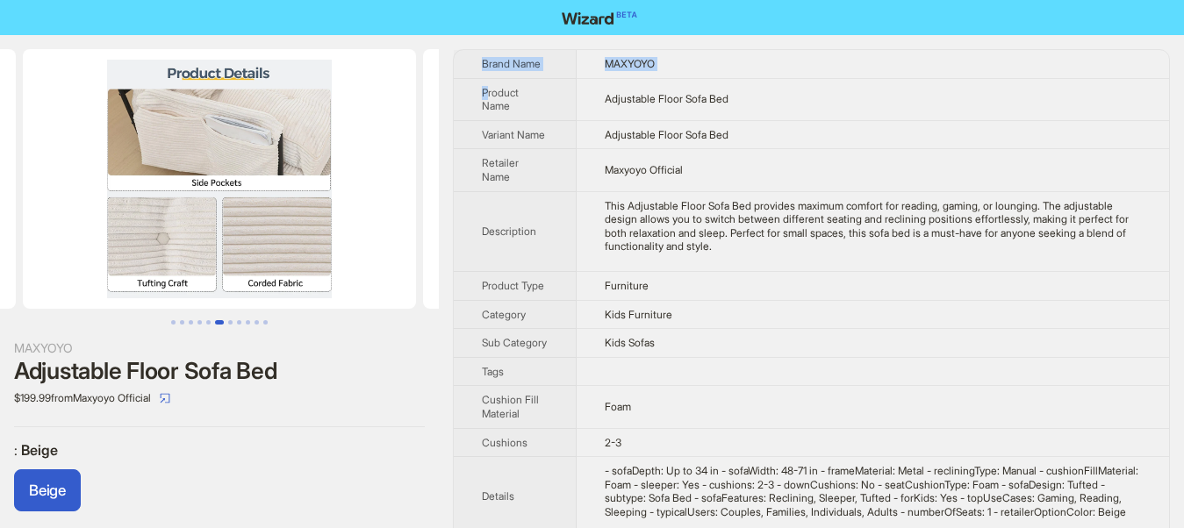
drag, startPoint x: 464, startPoint y: 57, endPoint x: 489, endPoint y: 79, distance: 32.9
click at [459, 61] on th "Brand Name" at bounding box center [515, 64] width 123 height 28
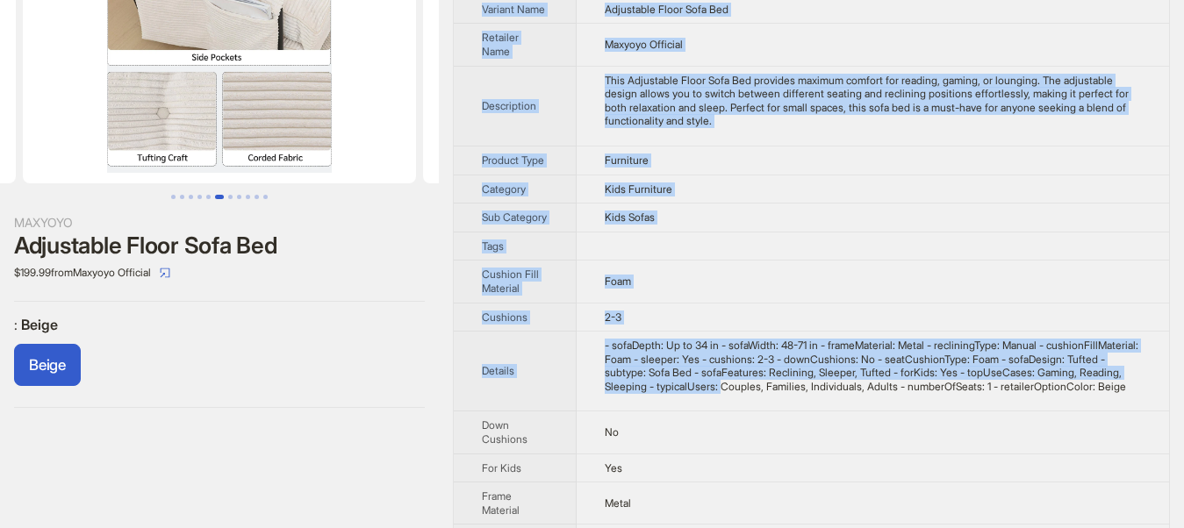
scroll to position [268, 0]
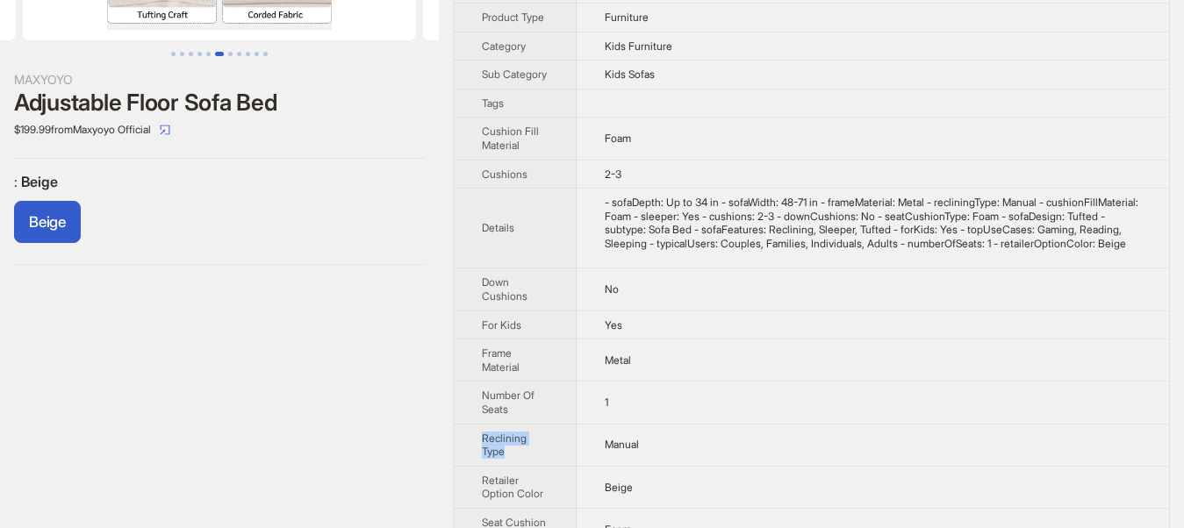
drag, startPoint x: 465, startPoint y: 54, endPoint x: 641, endPoint y: 374, distance: 365.6
click at [683, 412] on tbody "Brand Name MAXYOYO Product Name Adjustable Floor Sofa Bed Variant Name Adjustab…" at bounding box center [811, 288] width 715 height 1012
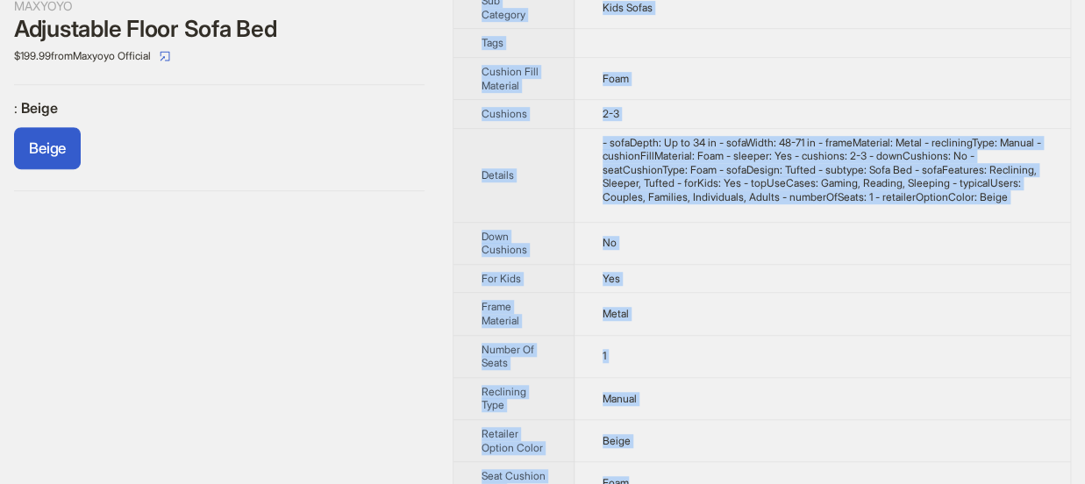
scroll to position [364, 0]
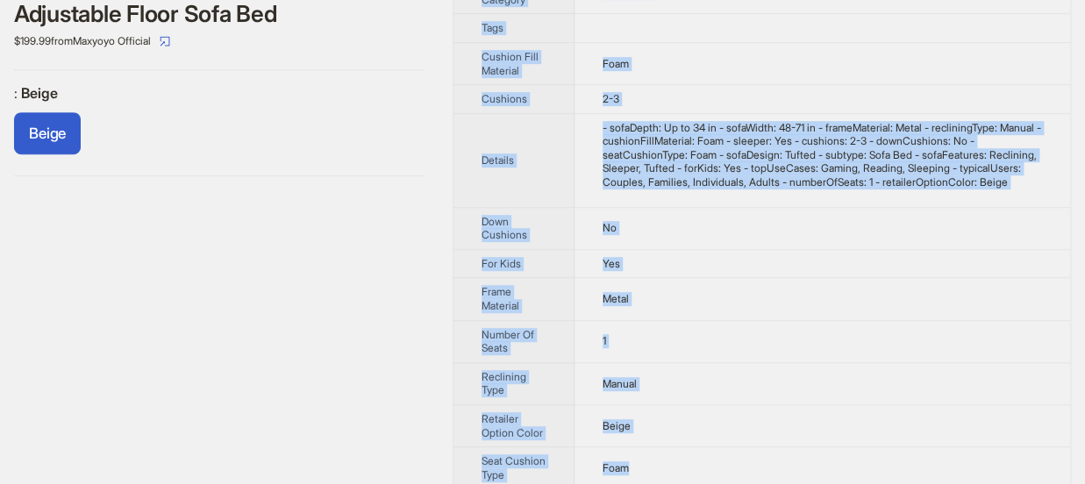
drag, startPoint x: 454, startPoint y: 48, endPoint x: 654, endPoint y: 491, distance: 486.1
click at [654, 491] on html "MAXYOYO Adjustable Floor Sofa Bed $199.99 from Maxyoyo Official : Beige Beige B…" at bounding box center [542, 201] width 1085 height 1117
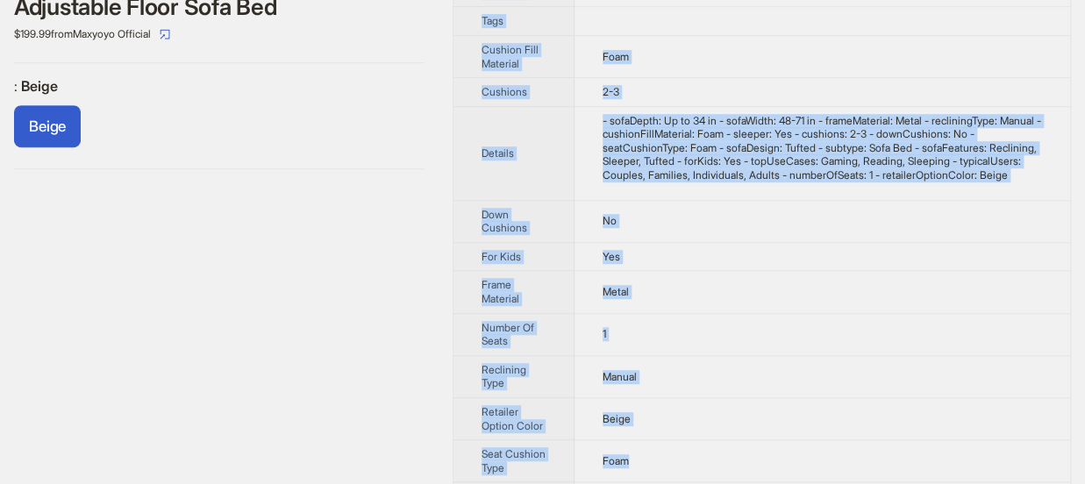
click at [399, 139] on div "Beige" at bounding box center [219, 129] width 411 height 49
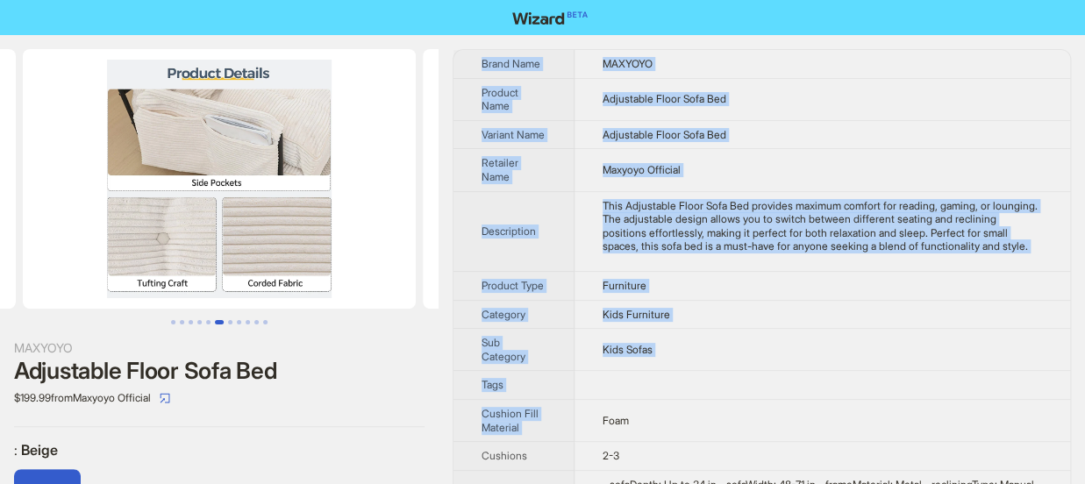
scroll to position [386, 0]
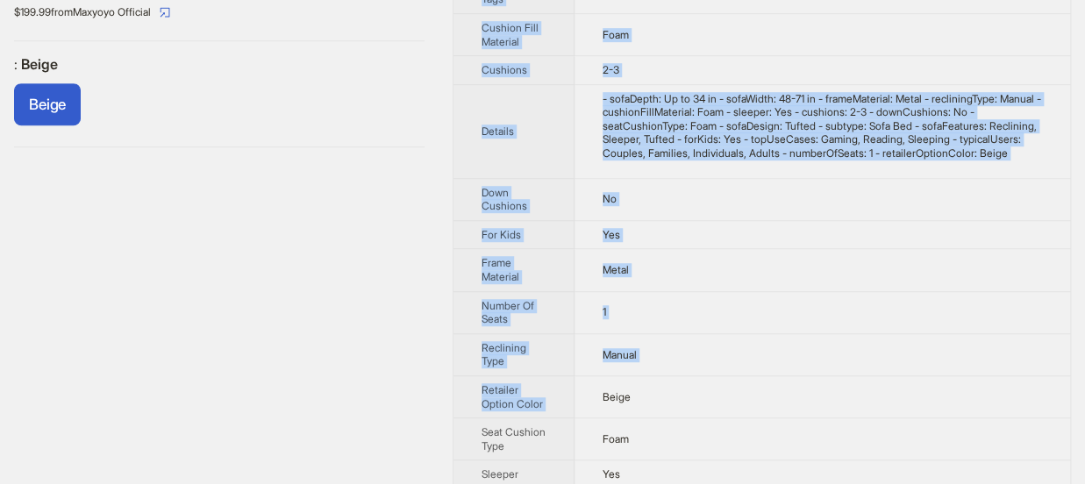
drag, startPoint x: 523, startPoint y: 218, endPoint x: 375, endPoint y: 467, distance: 289.5
click at [550, 420] on div "MAXYOYO Adjustable Floor Sofa Bed $199.99 from Maxyoyo Official : Beige Beige B…" at bounding box center [542, 190] width 1085 height 1082
click at [451, 327] on div "MAXYOYO Adjustable Floor Sofa Bed $199.99 from Maxyoyo Official : Beige Beige B…" at bounding box center [542, 190] width 1085 height 1082
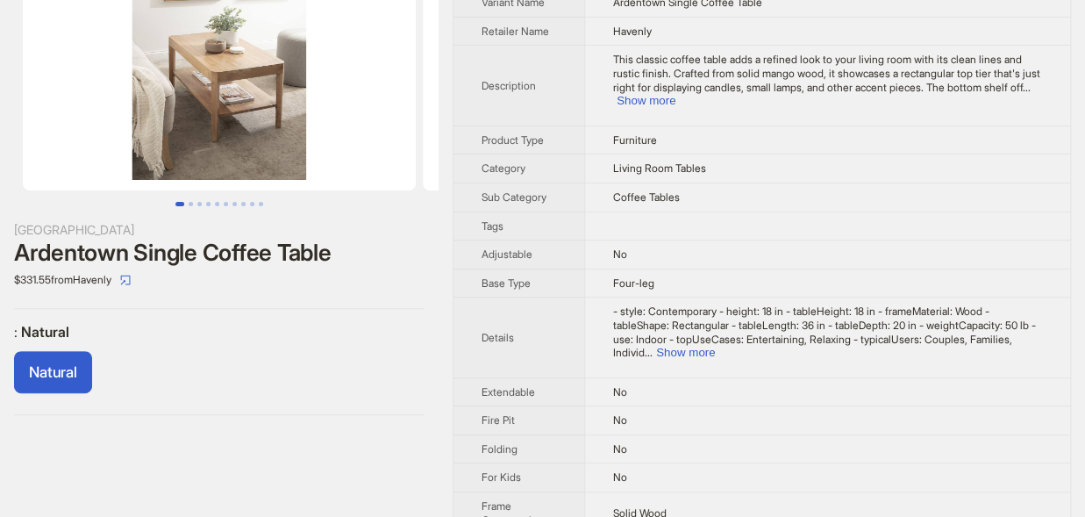
scroll to position [97, 0]
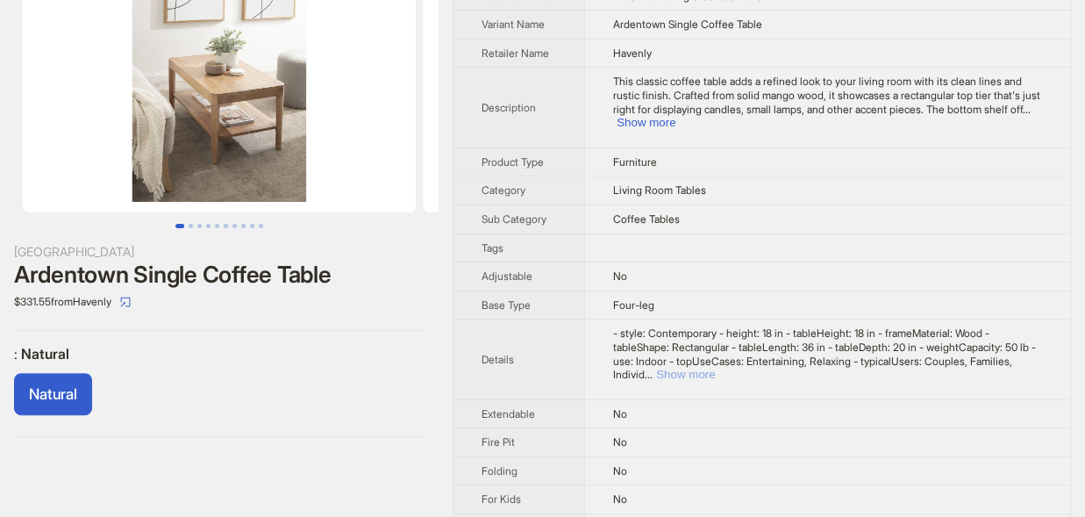
click at [715, 368] on button "Show more" at bounding box center [685, 374] width 59 height 13
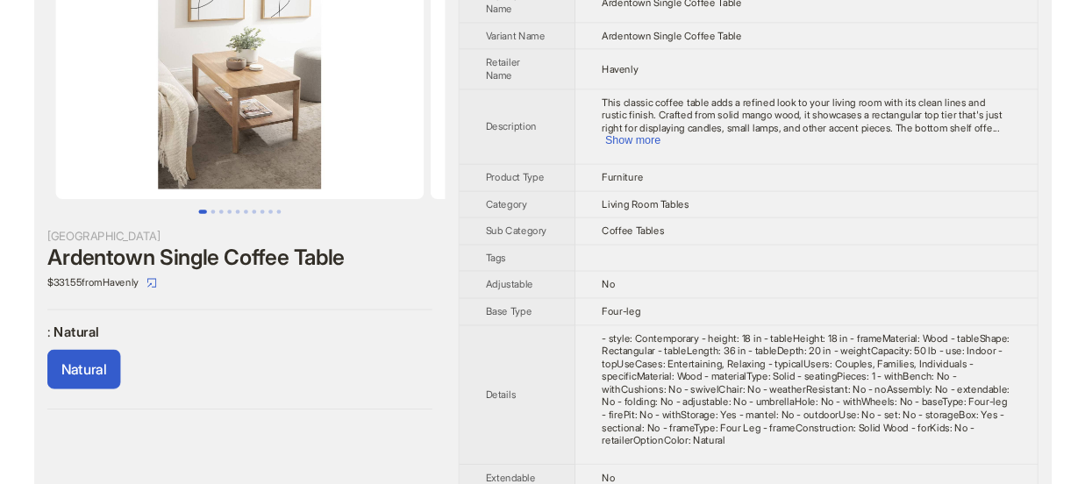
scroll to position [0, 0]
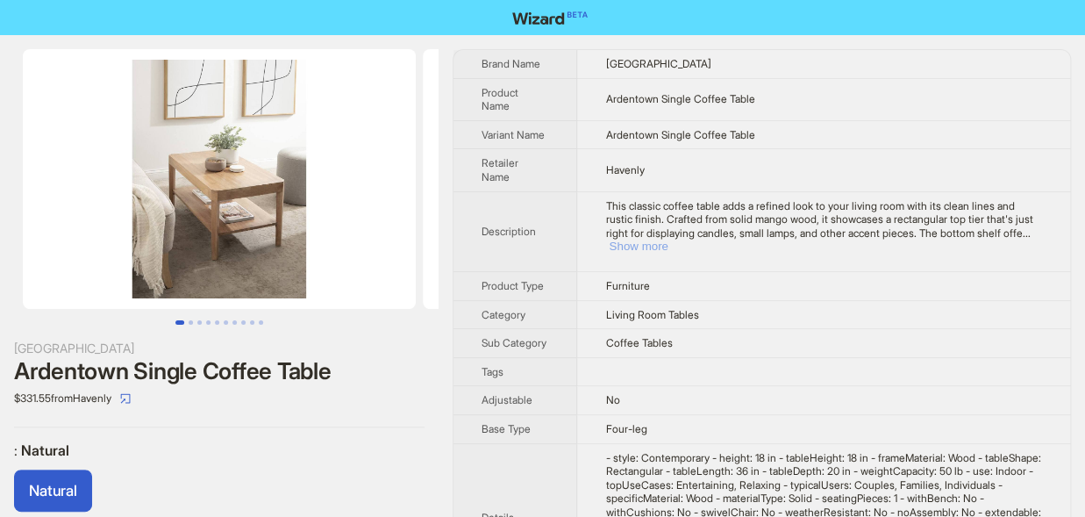
click at [668, 240] on button "Show more" at bounding box center [638, 246] width 59 height 13
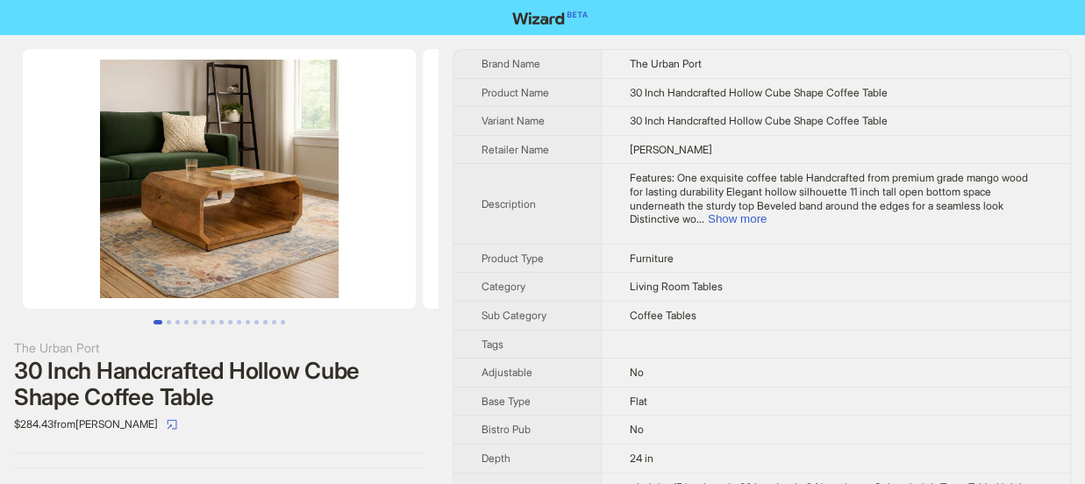
click at [1004, 195] on span "Features: One exquisite coffee table Handcrafted from premium grade mango wood …" at bounding box center [829, 198] width 398 height 54
drag, startPoint x: 1005, startPoint y: 206, endPoint x: 962, endPoint y: 219, distance: 44.1
click at [767, 212] on button "Show more" at bounding box center [737, 218] width 59 height 13
